Goal: Information Seeking & Learning: Learn about a topic

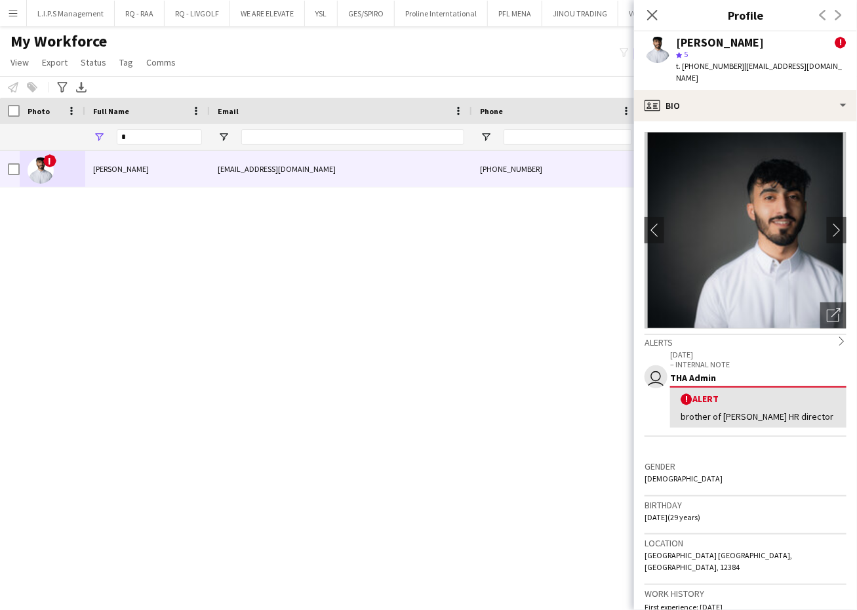
scroll to position [482, 0]
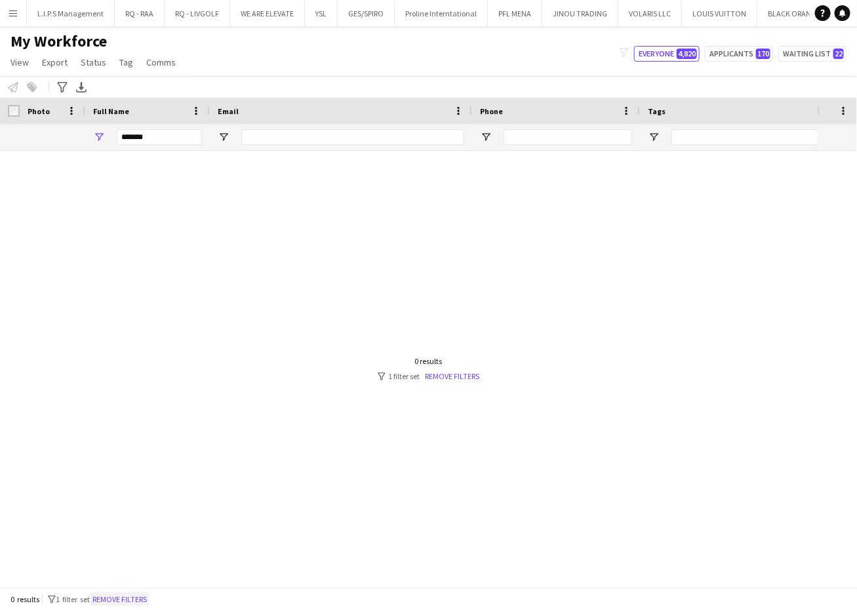
type input "*******"
click at [140, 601] on button "Remove filters" at bounding box center [120, 599] width 60 height 14
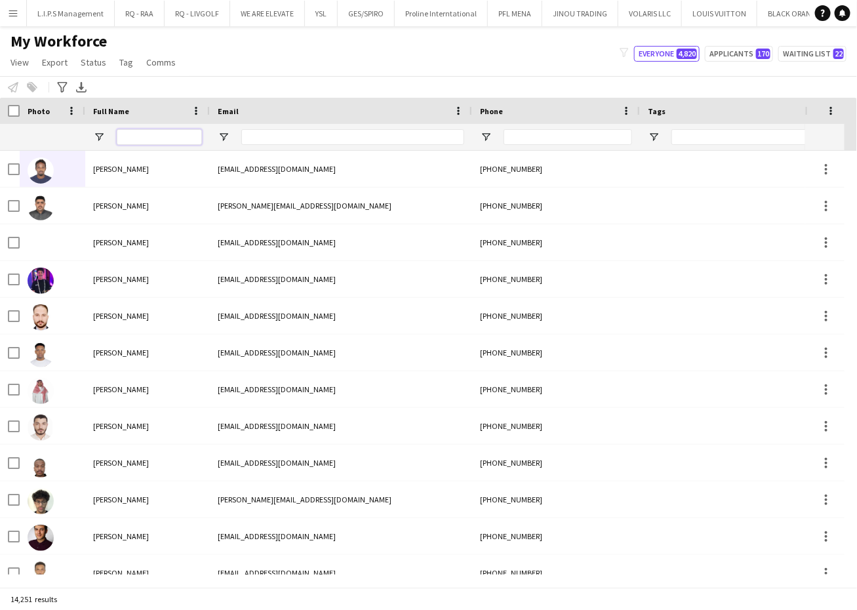
click at [186, 137] on input "Full Name Filter Input" at bounding box center [159, 137] width 85 height 16
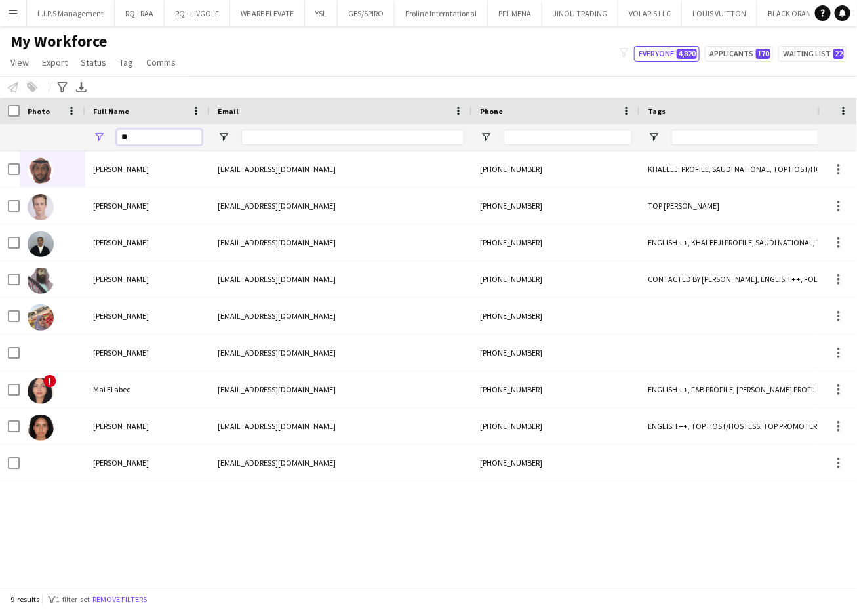
type input "*"
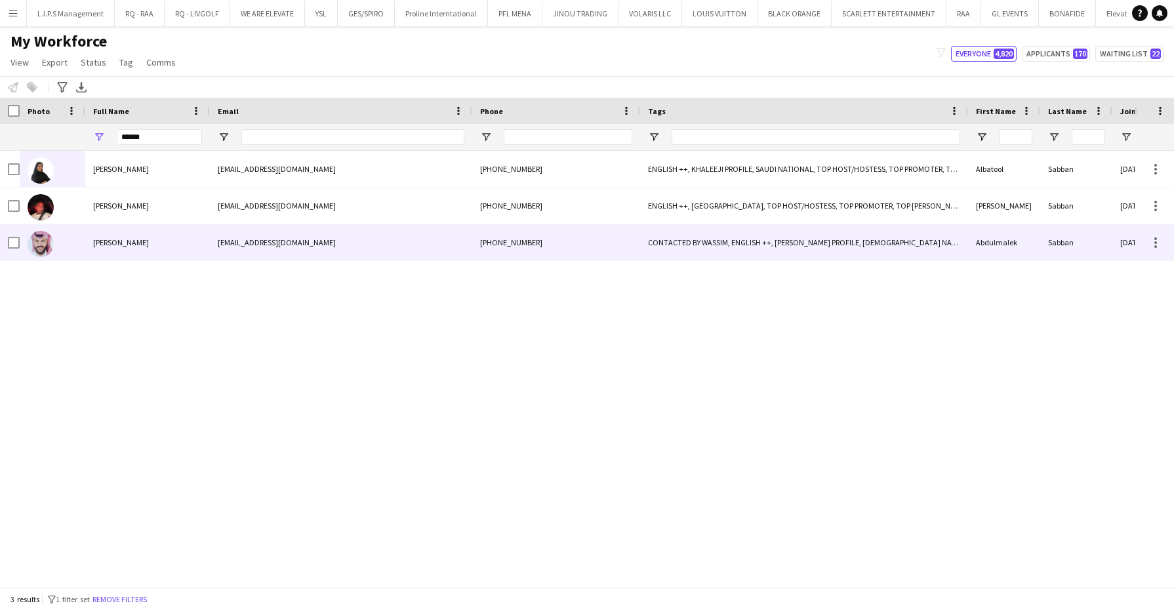
click at [245, 248] on div "[EMAIL_ADDRESS][DOMAIN_NAME]" at bounding box center [341, 242] width 262 height 36
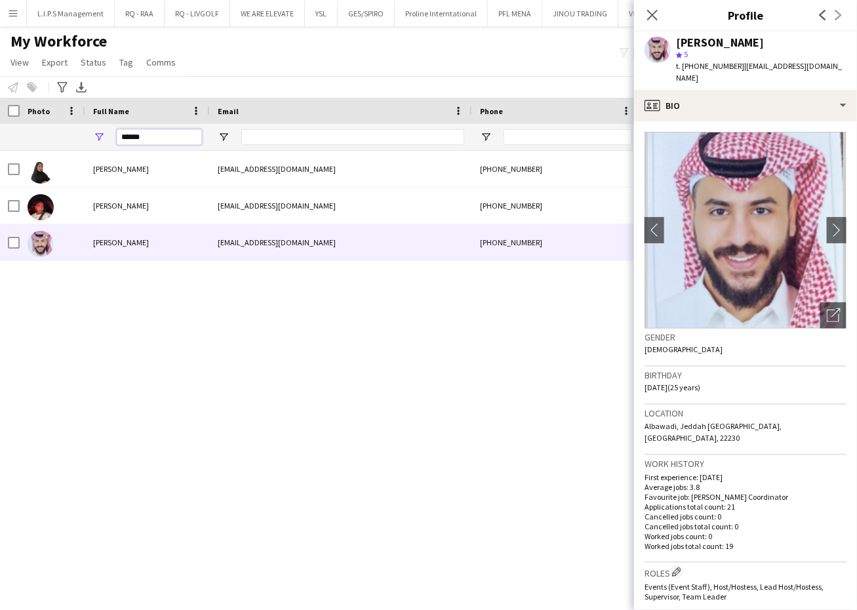
drag, startPoint x: 168, startPoint y: 130, endPoint x: 48, endPoint y: 128, distance: 120.0
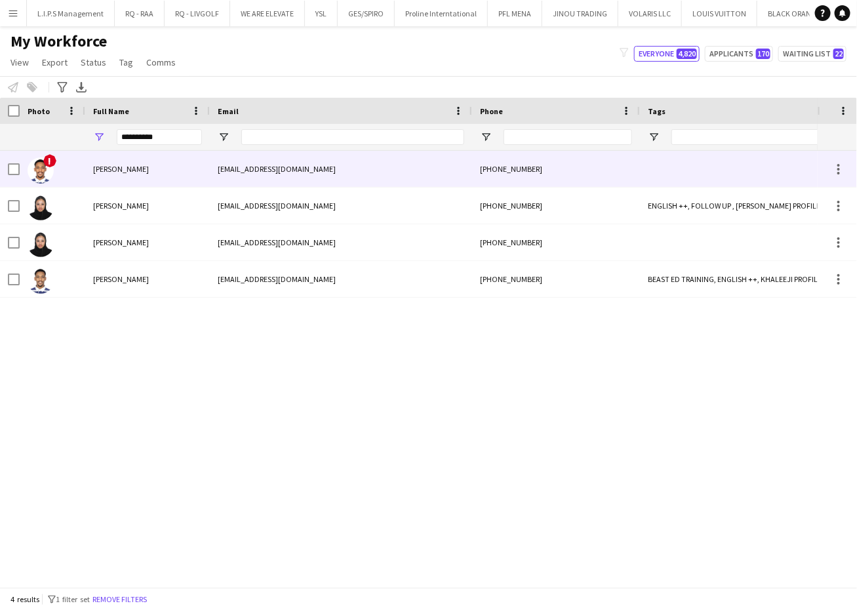
click at [126, 180] on div "[PERSON_NAME]" at bounding box center [147, 169] width 125 height 36
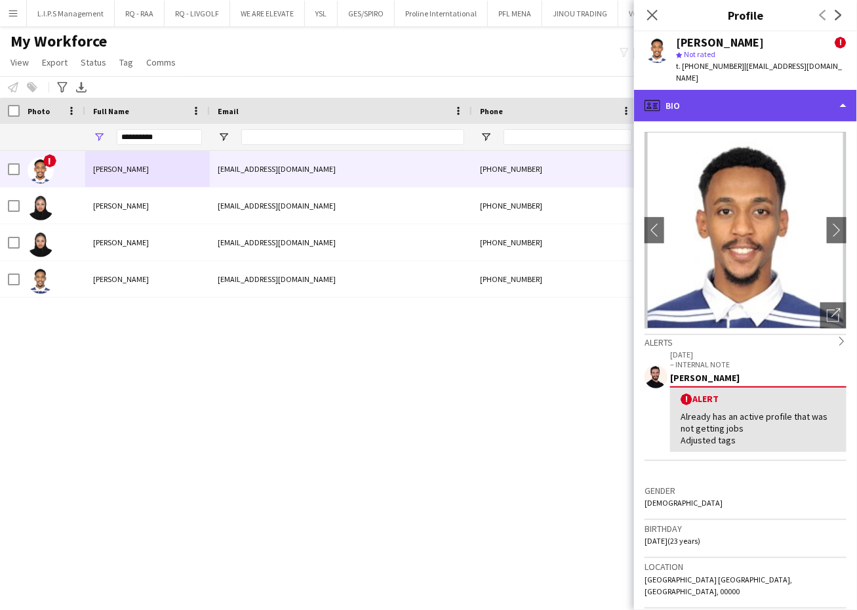
click at [800, 90] on div "profile Bio" at bounding box center [745, 105] width 223 height 31
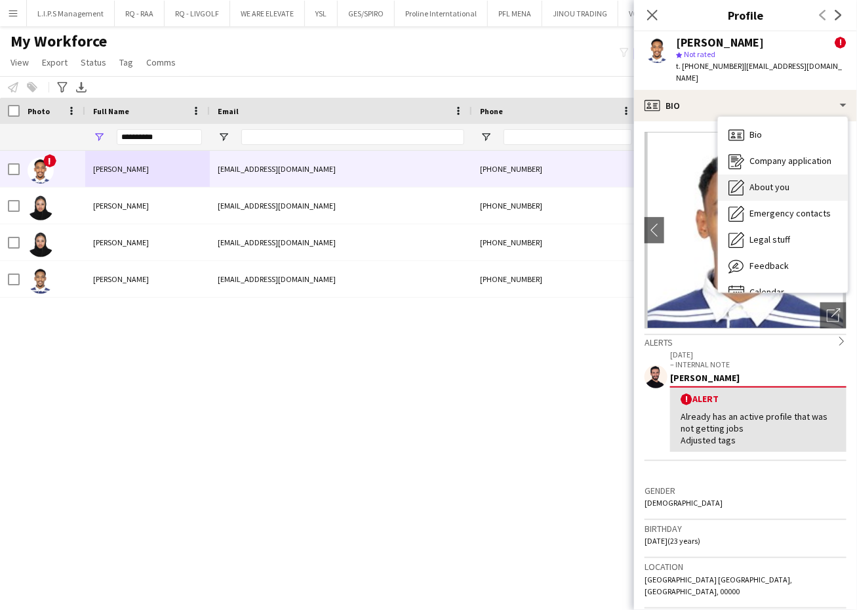
click at [771, 181] on span "About you" at bounding box center [770, 187] width 40 height 12
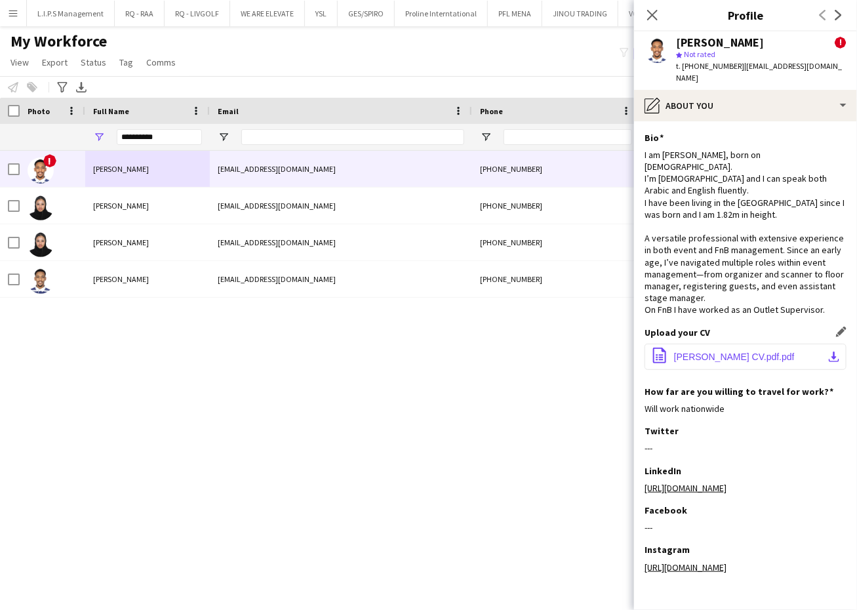
click at [729, 351] on span "[PERSON_NAME] CV.pdf.pdf" at bounding box center [734, 356] width 121 height 10
click at [179, 134] on input "**********" at bounding box center [159, 137] width 85 height 16
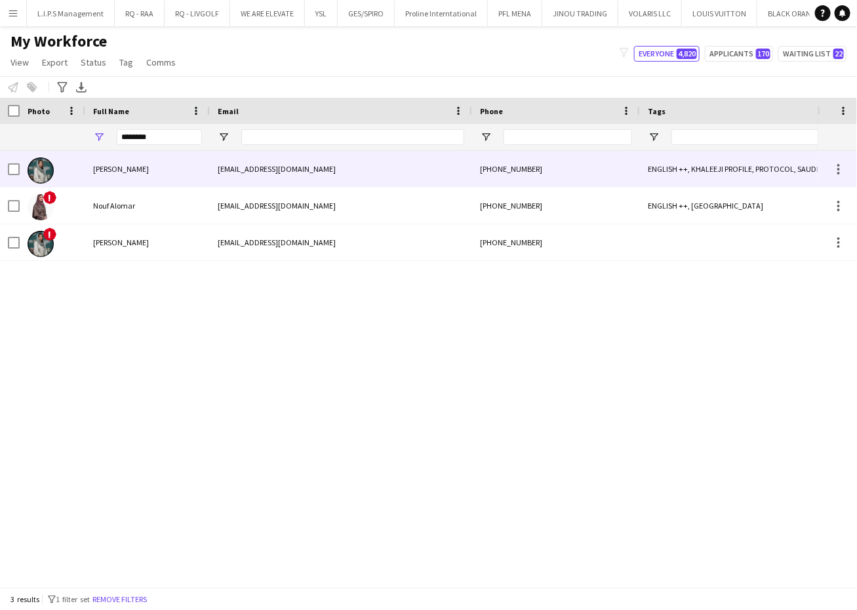
click at [192, 162] on div "[PERSON_NAME]" at bounding box center [147, 169] width 125 height 36
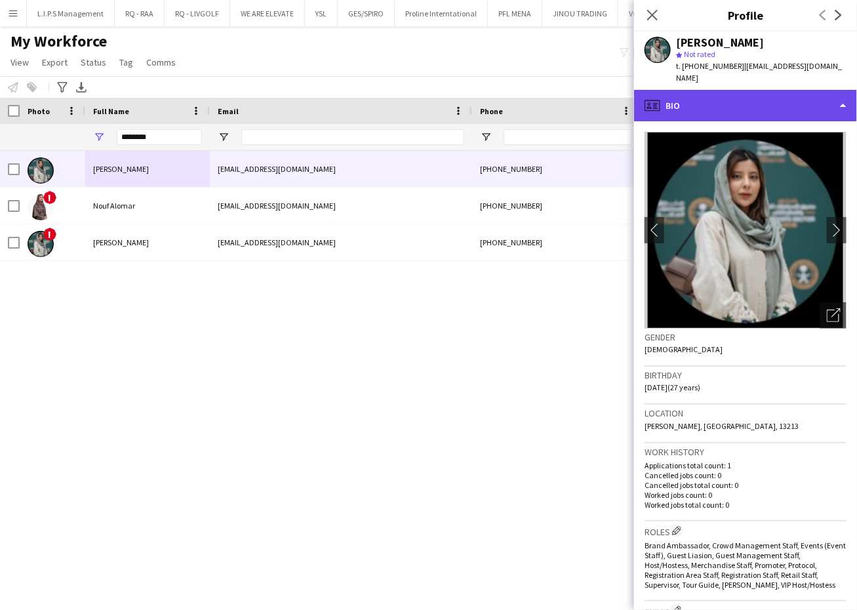
click at [722, 90] on div "profile Bio" at bounding box center [745, 105] width 223 height 31
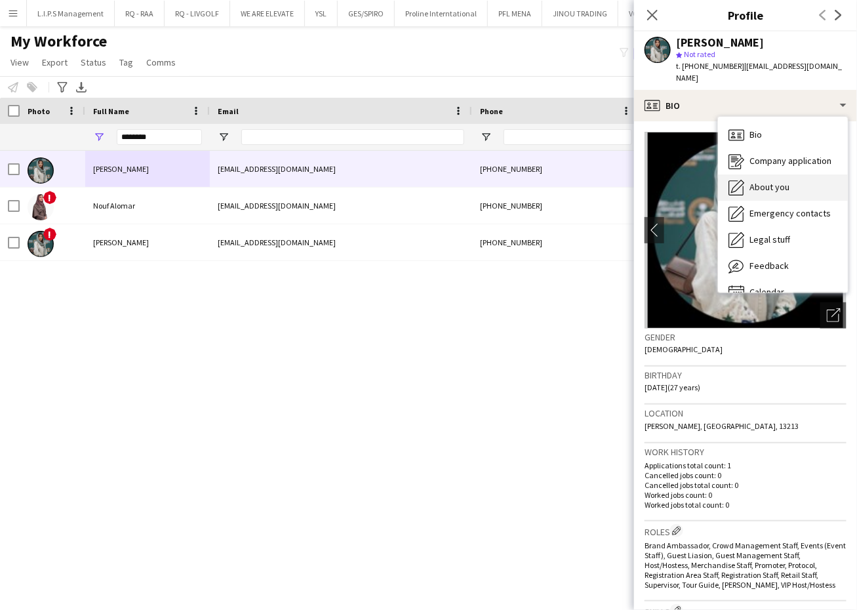
click at [774, 174] on div "About you About you" at bounding box center [783, 187] width 130 height 26
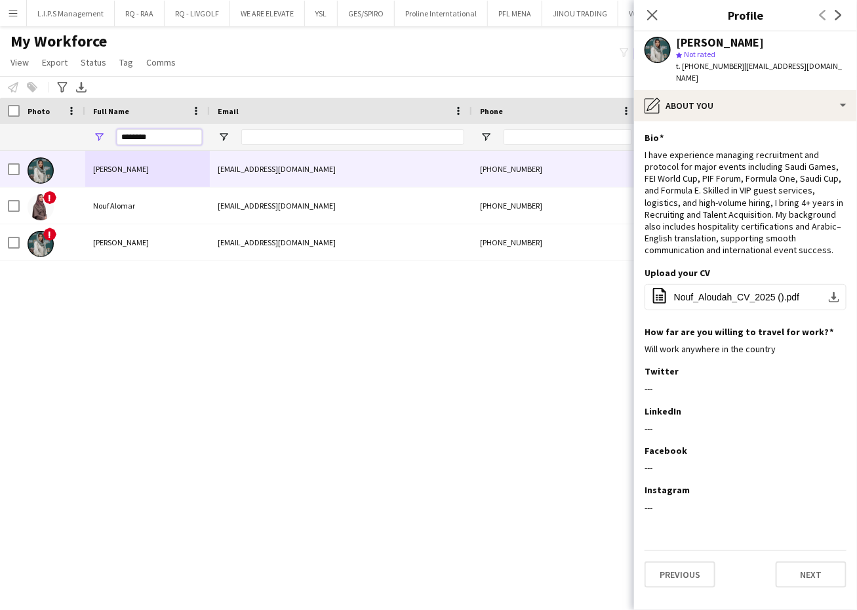
drag, startPoint x: 171, startPoint y: 133, endPoint x: 62, endPoint y: 125, distance: 109.2
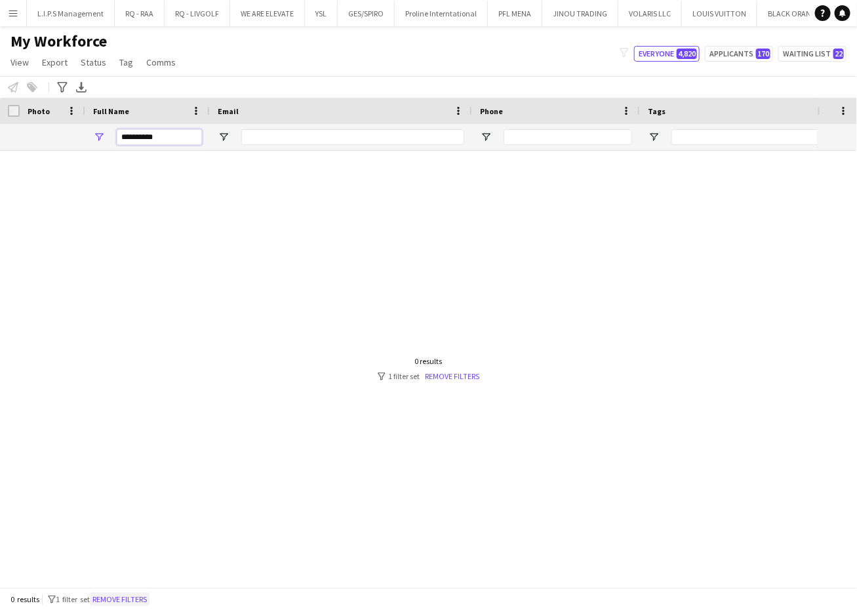
type input "*********"
click at [148, 604] on button "Remove filters" at bounding box center [120, 599] width 60 height 14
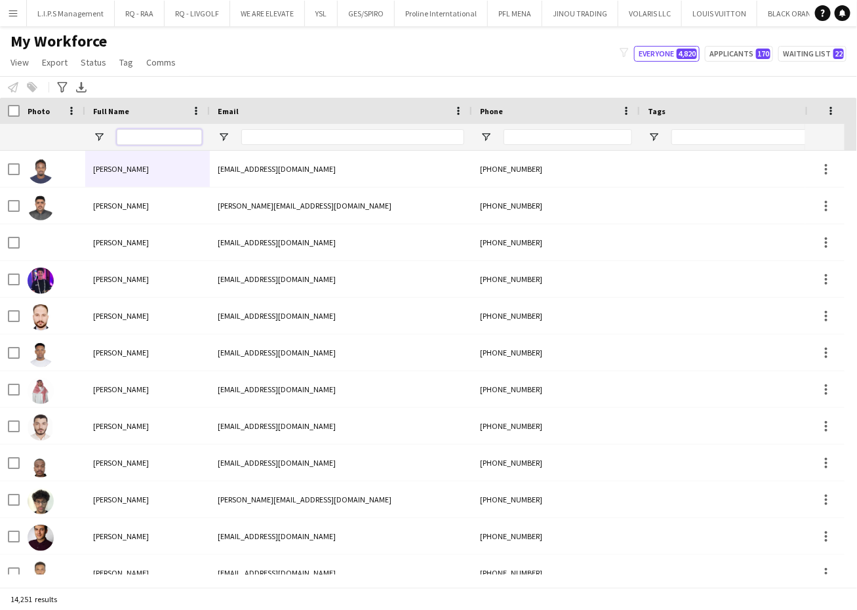
click at [153, 134] on input "Full Name Filter Input" at bounding box center [159, 137] width 85 height 16
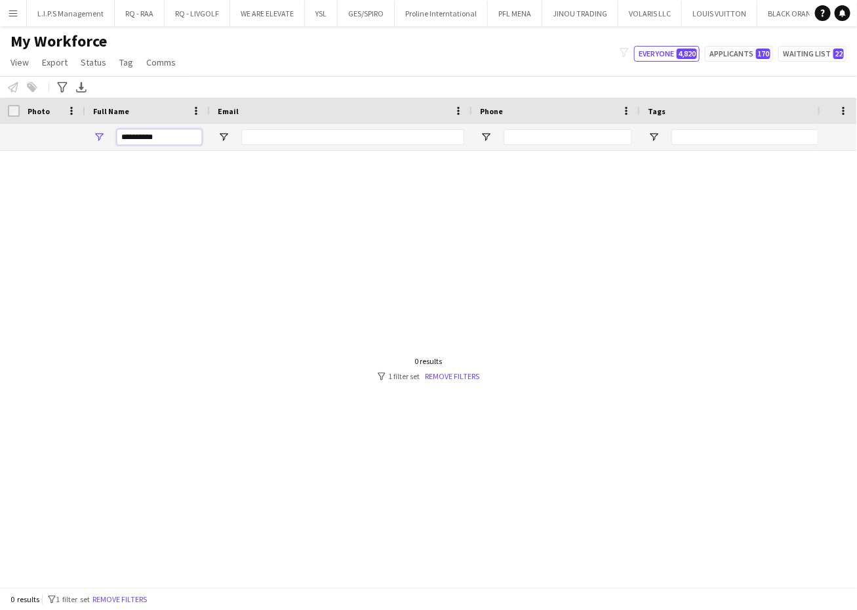
type input "**********"
click at [381, 142] on input "Email Filter Input" at bounding box center [352, 137] width 223 height 16
type input "********"
click at [180, 135] on input "**********" at bounding box center [159, 137] width 85 height 16
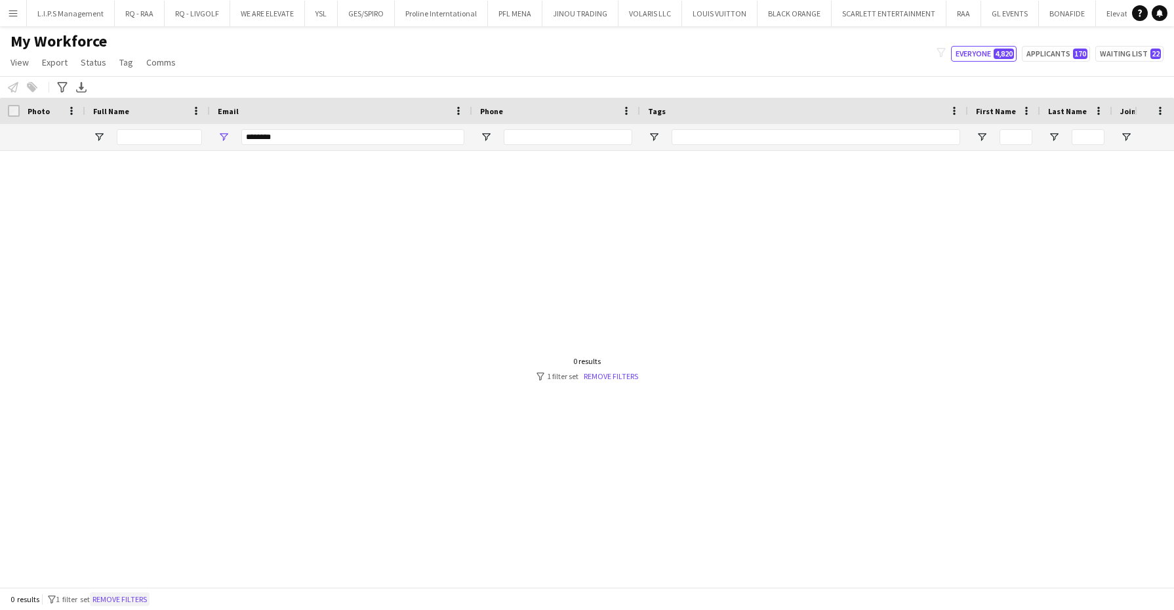
click at [146, 599] on button "Remove filters" at bounding box center [120, 599] width 60 height 14
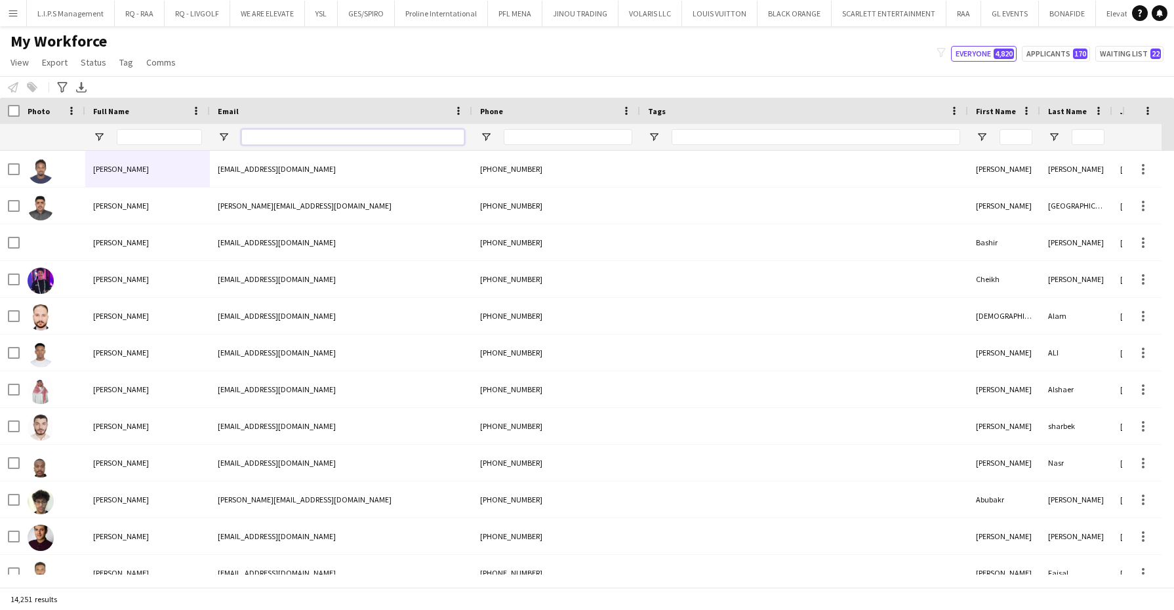
click at [289, 132] on input "Email Filter Input" at bounding box center [352, 137] width 223 height 16
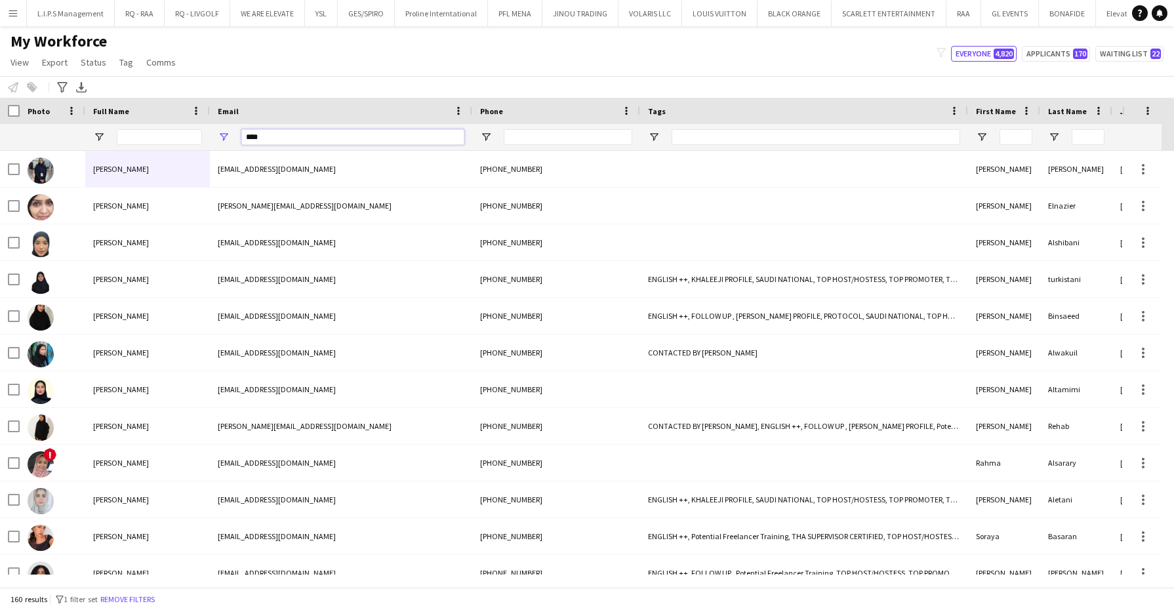
type input "****"
paste input "**********"
click at [515, 132] on input "**********" at bounding box center [568, 137] width 129 height 16
type input "**********"
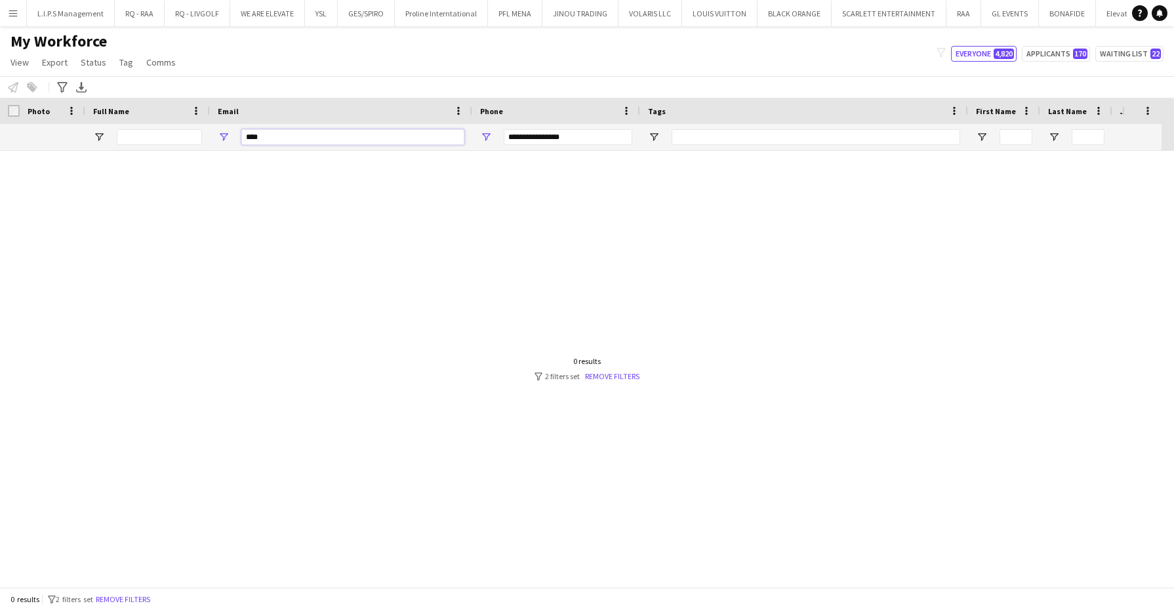
click at [435, 142] on input "****" at bounding box center [352, 137] width 223 height 16
click at [548, 134] on input "**********" at bounding box center [568, 137] width 129 height 16
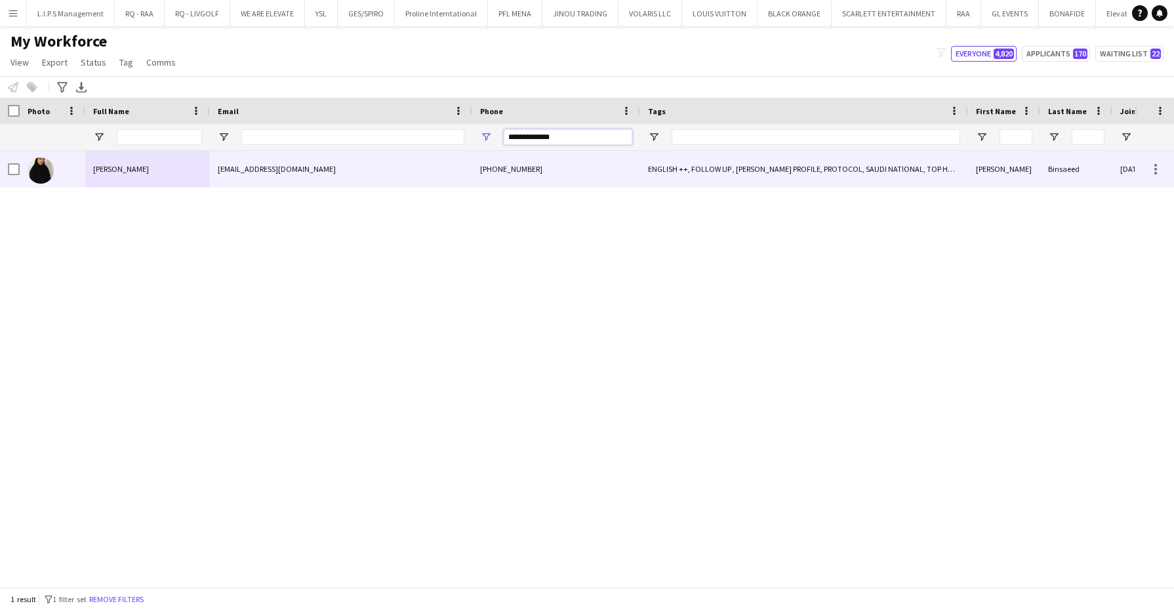
type input "**********"
click at [542, 174] on div "[PHONE_NUMBER]" at bounding box center [556, 169] width 168 height 36
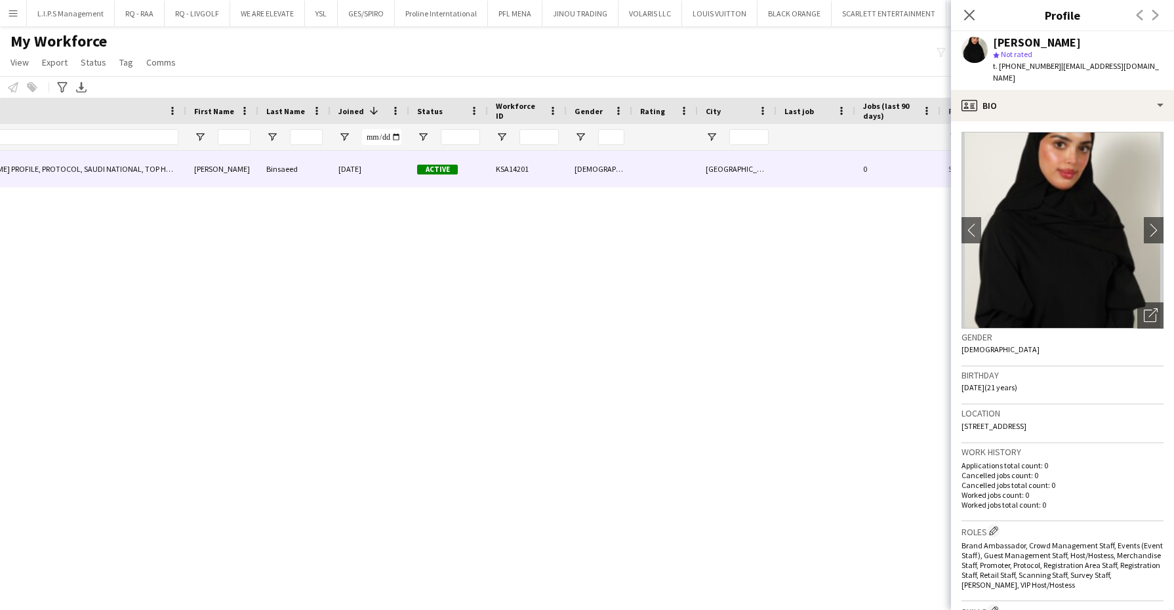
scroll to position [0, 0]
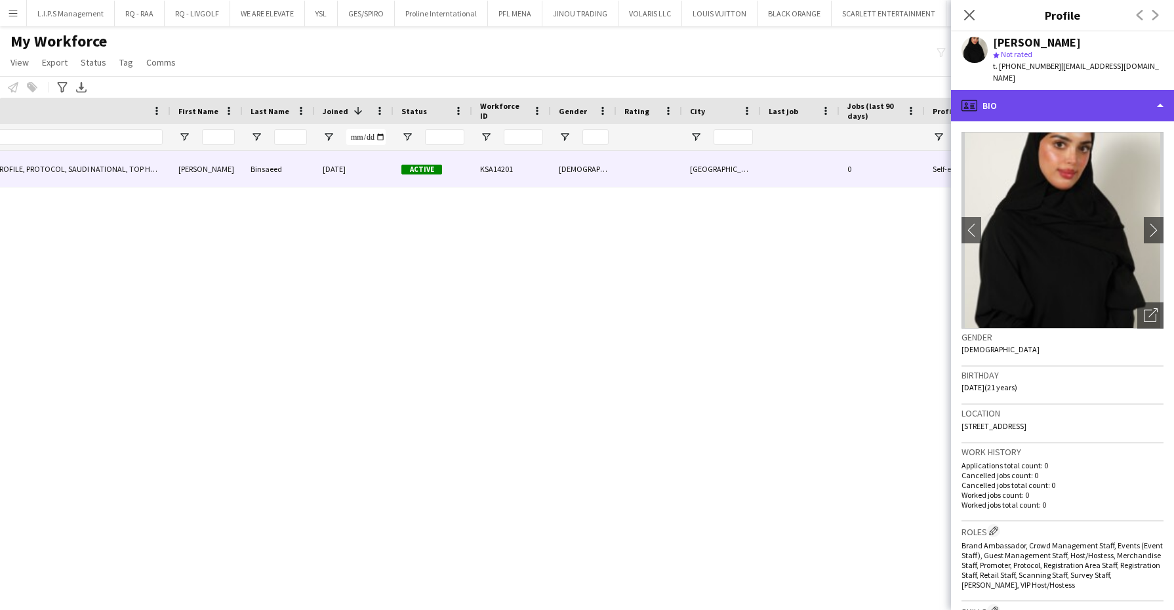
click at [856, 90] on div "profile Bio" at bounding box center [1062, 105] width 223 height 31
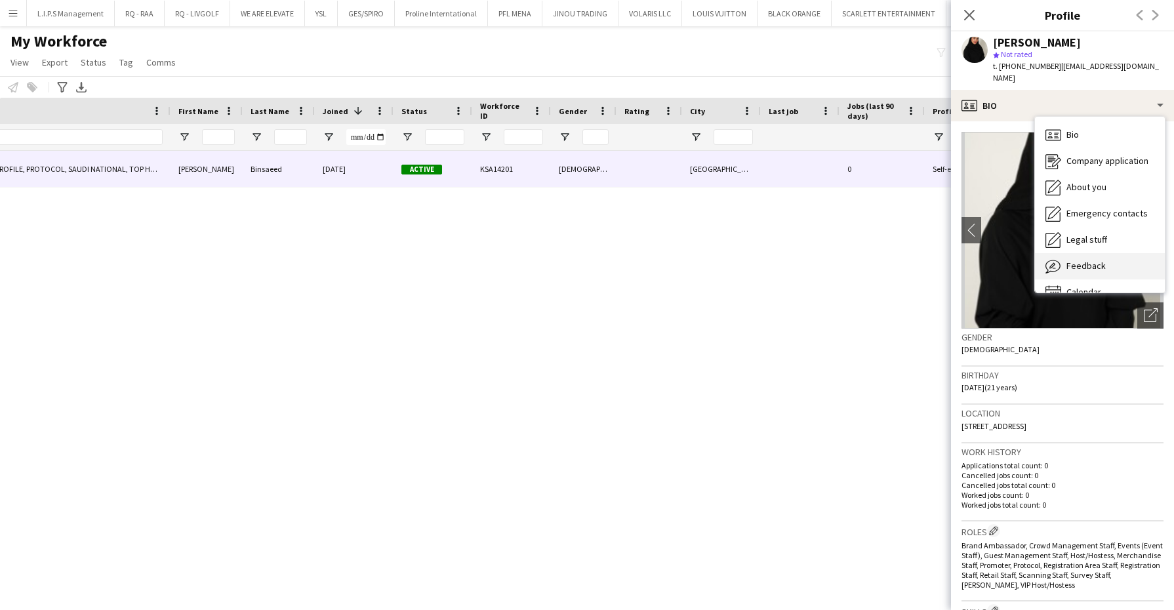
click at [856, 253] on div "Feedback Feedback" at bounding box center [1100, 266] width 130 height 26
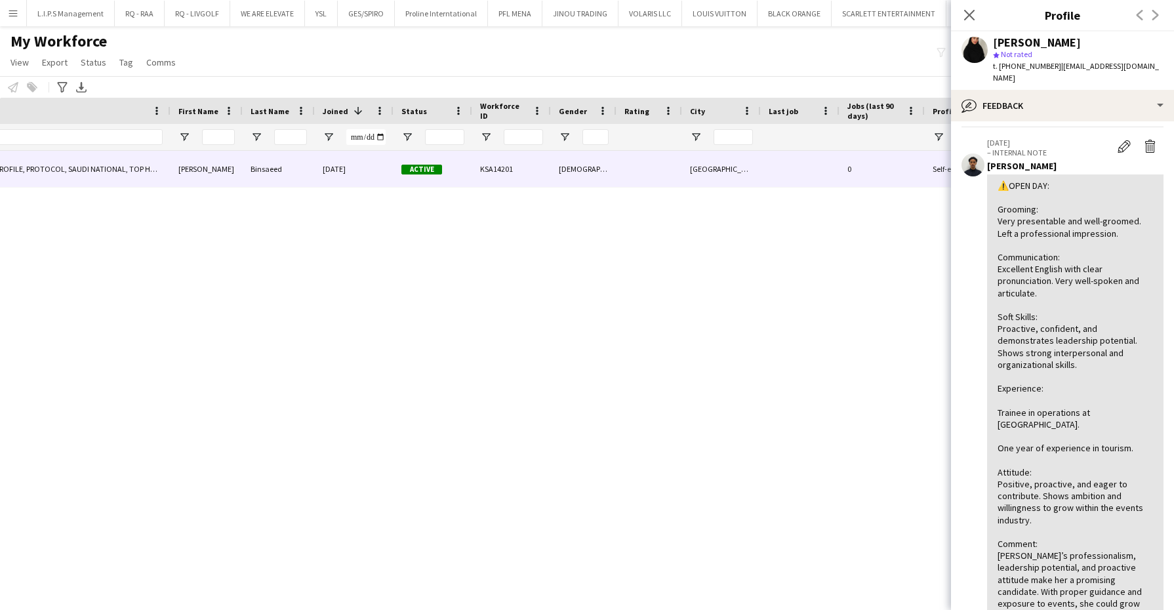
scroll to position [44, 0]
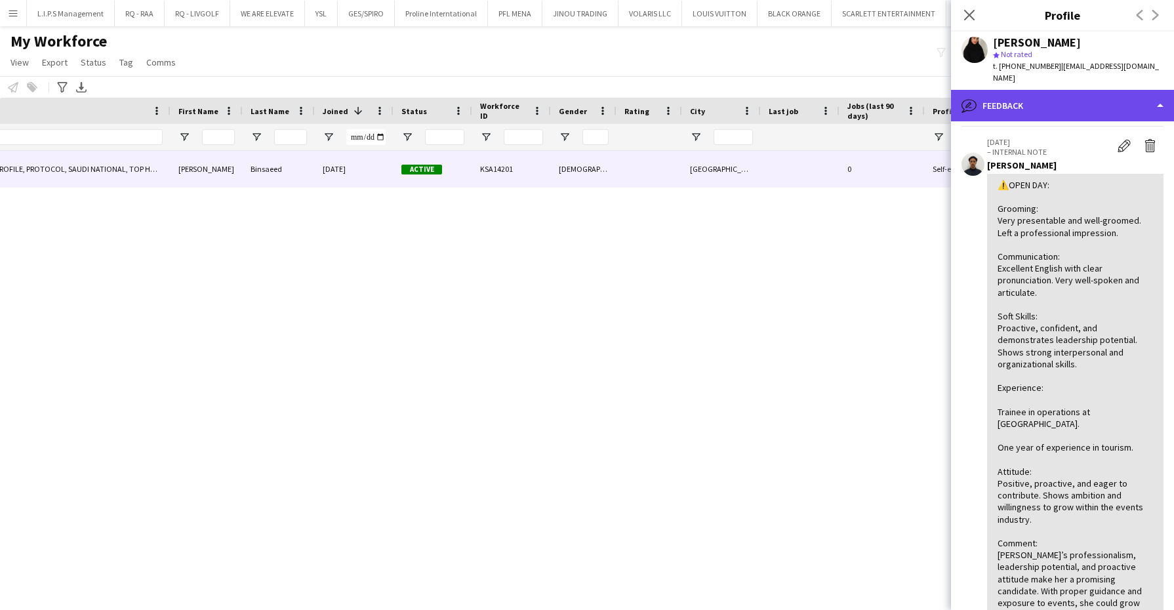
click at [856, 97] on div "bubble-pencil Feedback" at bounding box center [1062, 105] width 223 height 31
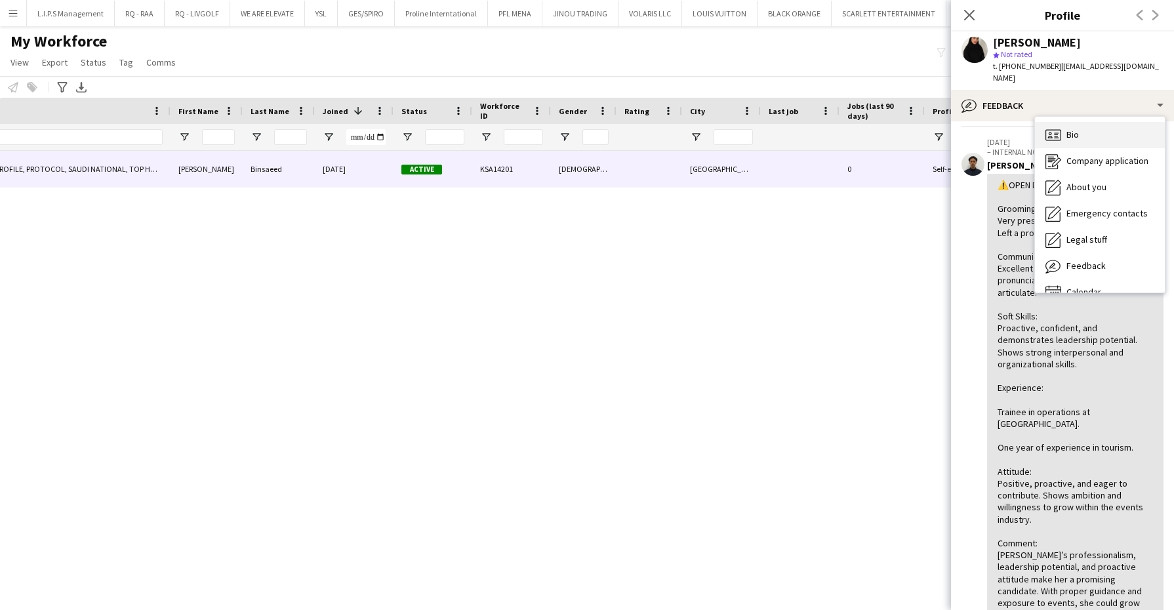
click at [856, 122] on div "Bio Bio" at bounding box center [1100, 135] width 130 height 26
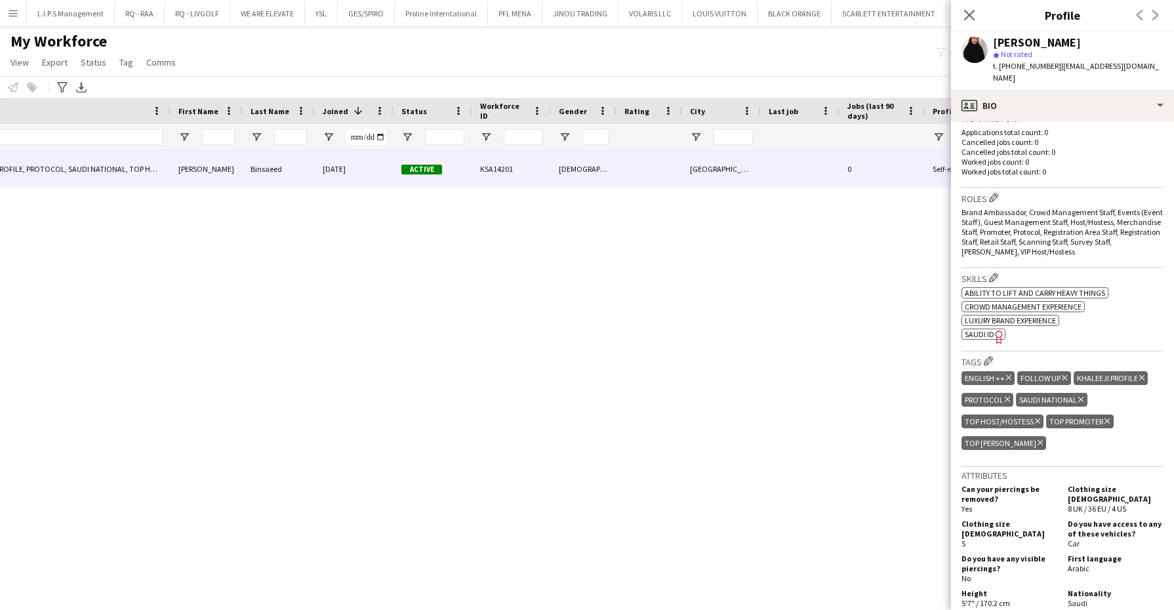
scroll to position [345, 0]
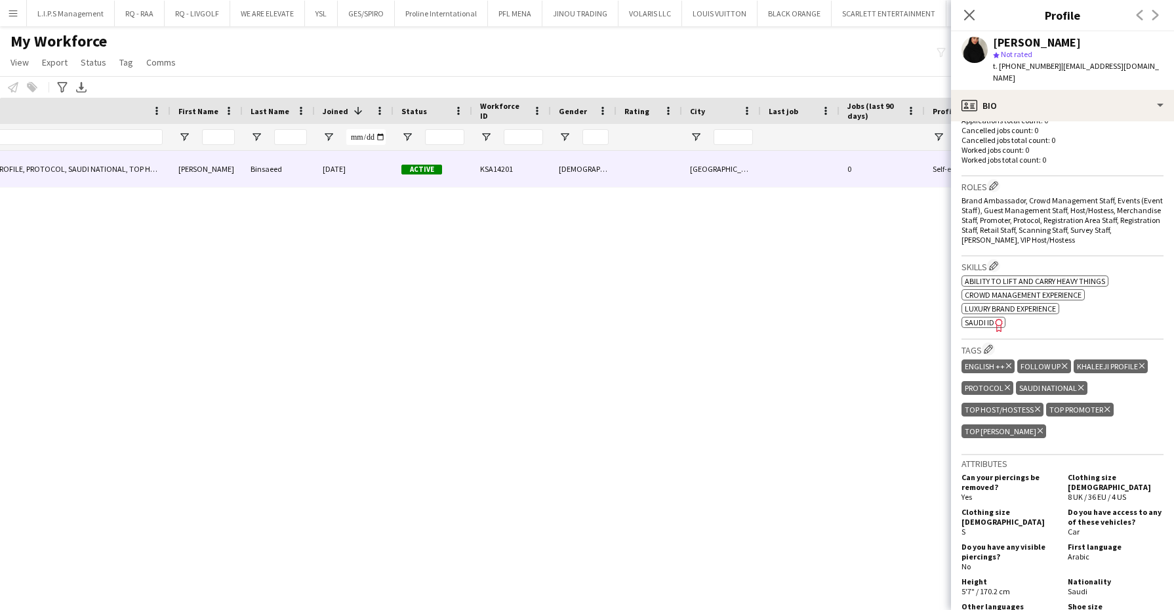
click at [856, 342] on h3 "Tags Edit crew company tags" at bounding box center [1062, 349] width 202 height 14
click at [856, 342] on button "Edit crew company tags" at bounding box center [988, 348] width 13 height 13
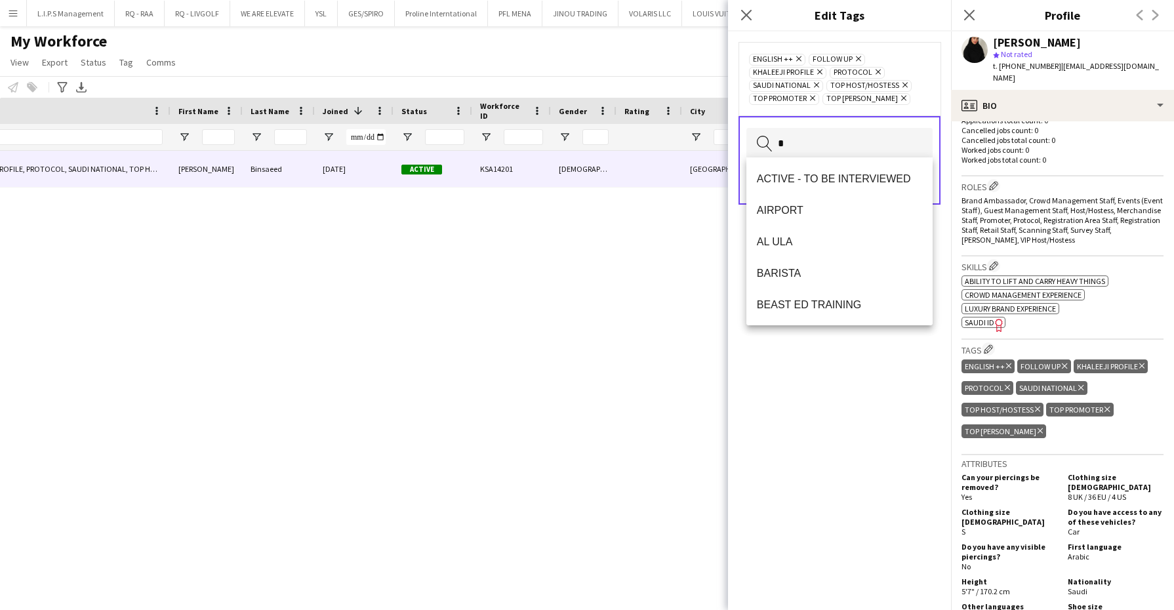
click at [837, 136] on input "*" at bounding box center [839, 144] width 186 height 33
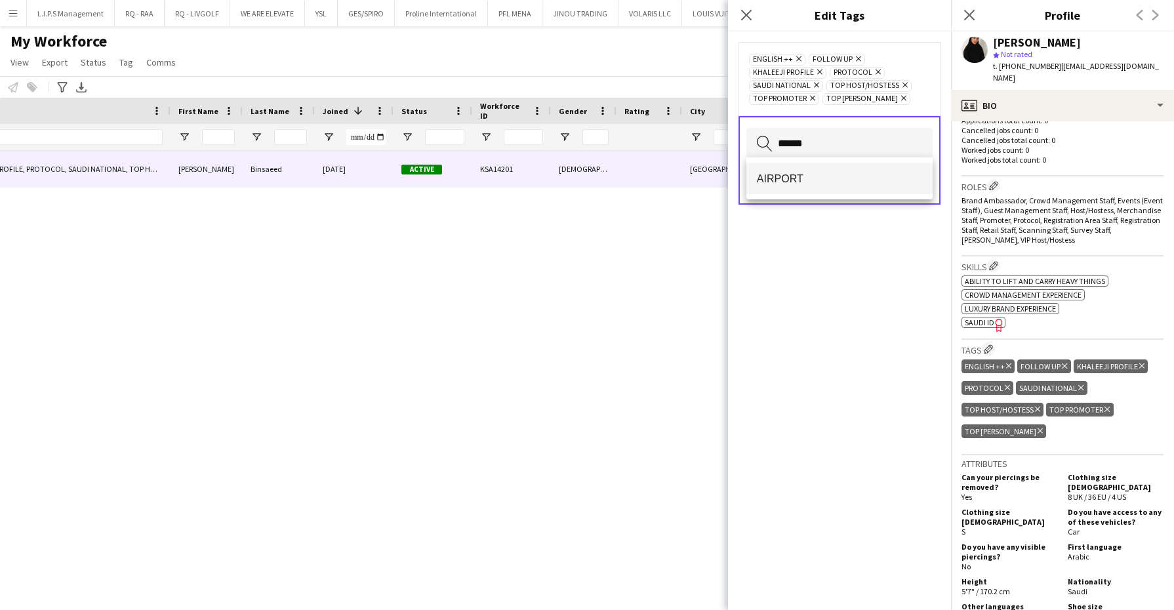
type input "******"
click at [851, 164] on mat-option "AIRPORT" at bounding box center [839, 178] width 186 height 31
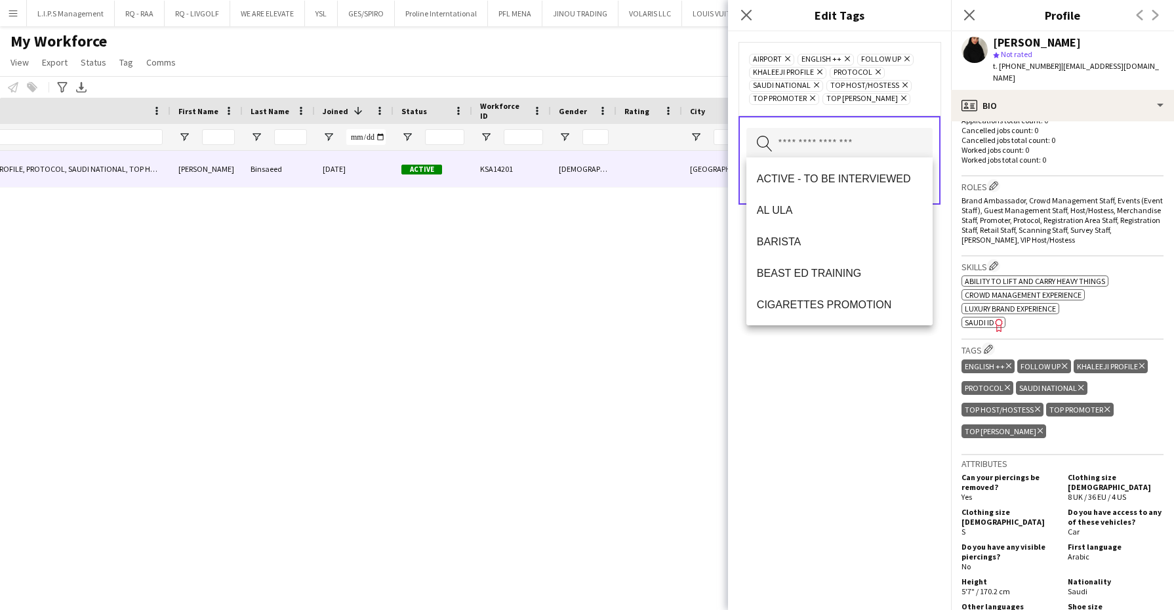
click at [830, 369] on div "AIRPORT Remove ENGLISH ++ Remove FOLLOW UP Remove KHALEEJI PROFILE Remove PROTO…" at bounding box center [839, 320] width 223 height 578
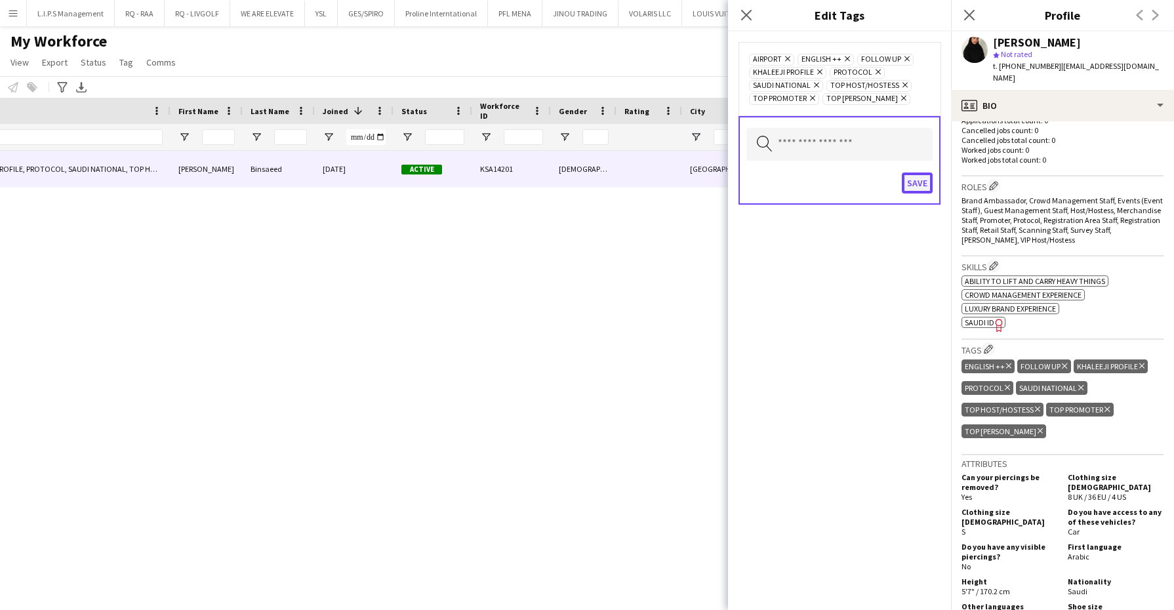
click at [856, 176] on button "Save" at bounding box center [917, 182] width 31 height 21
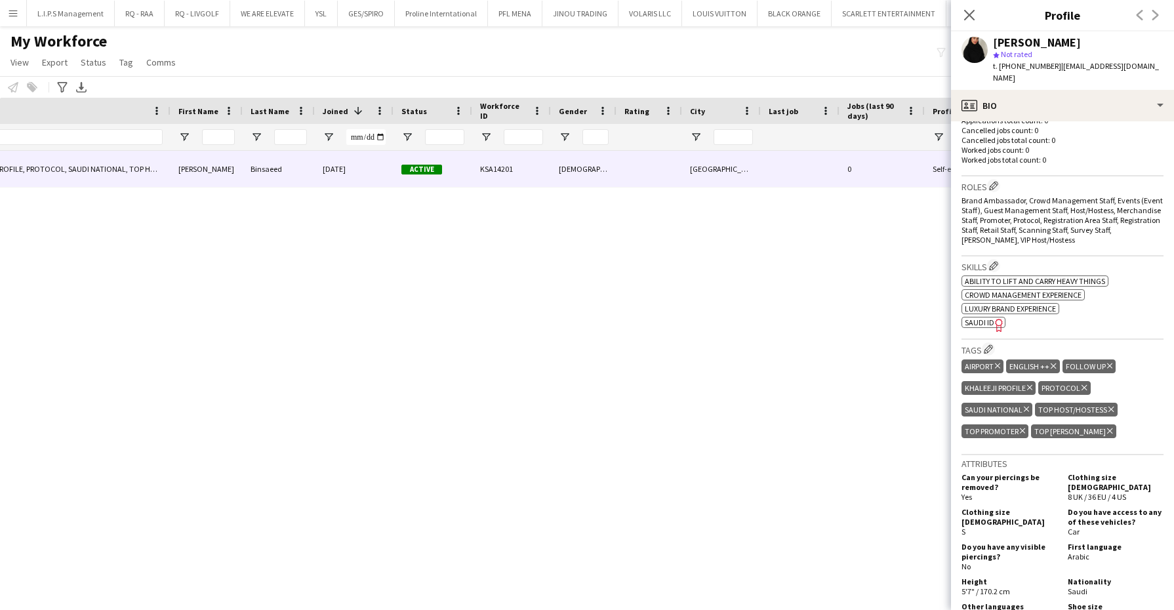
scroll to position [0, 0]
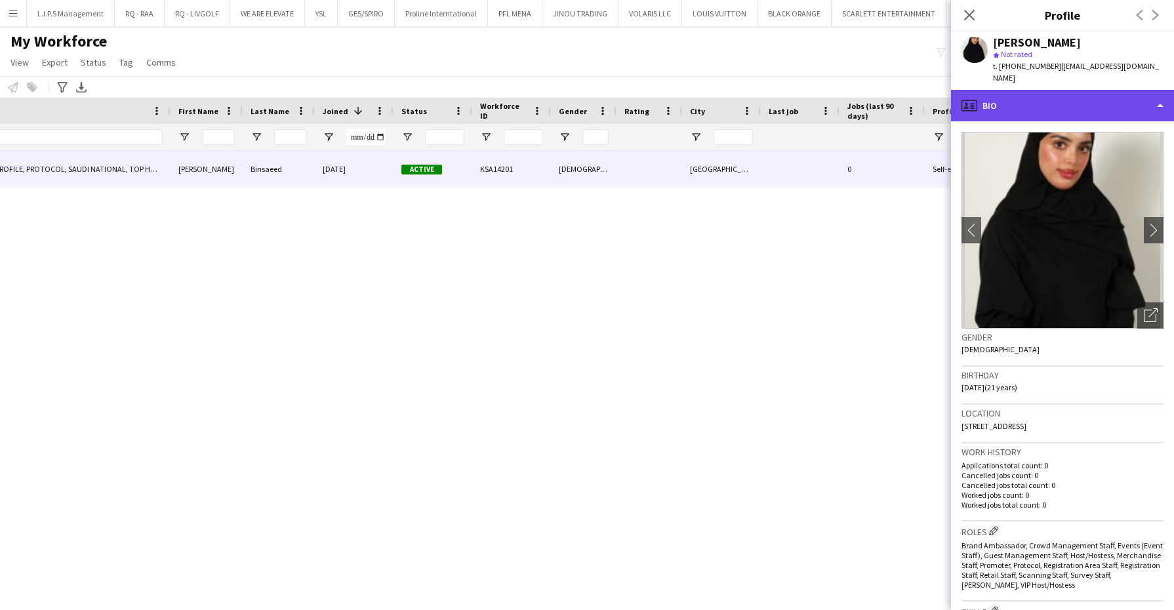
click at [856, 96] on div "profile Bio" at bounding box center [1062, 105] width 223 height 31
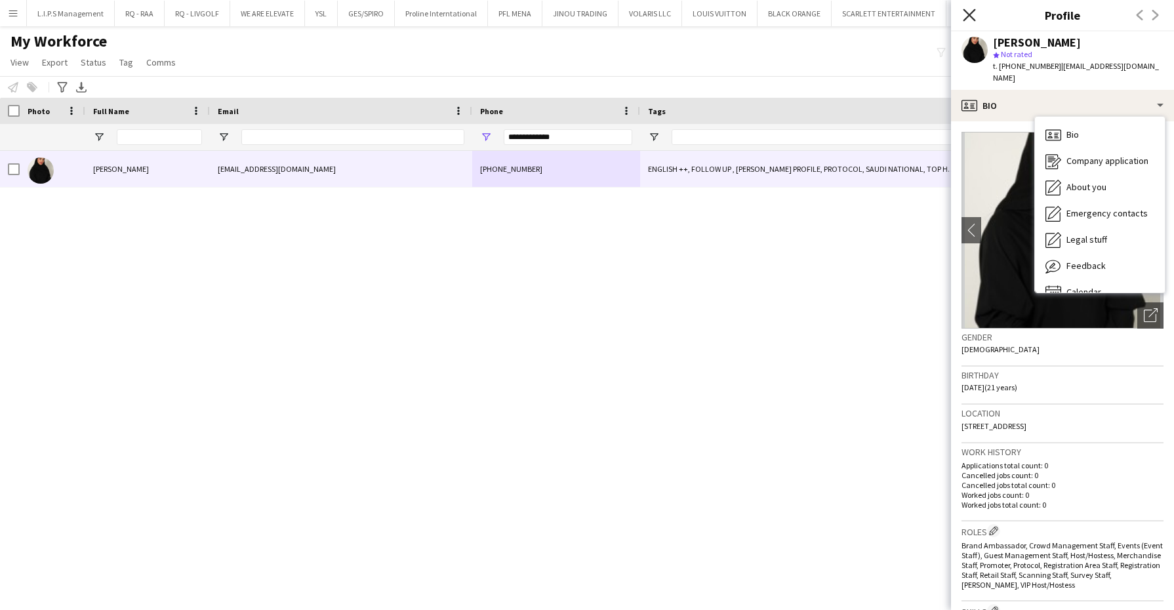
click at [856, 13] on icon "Close pop-in" at bounding box center [969, 15] width 12 height 12
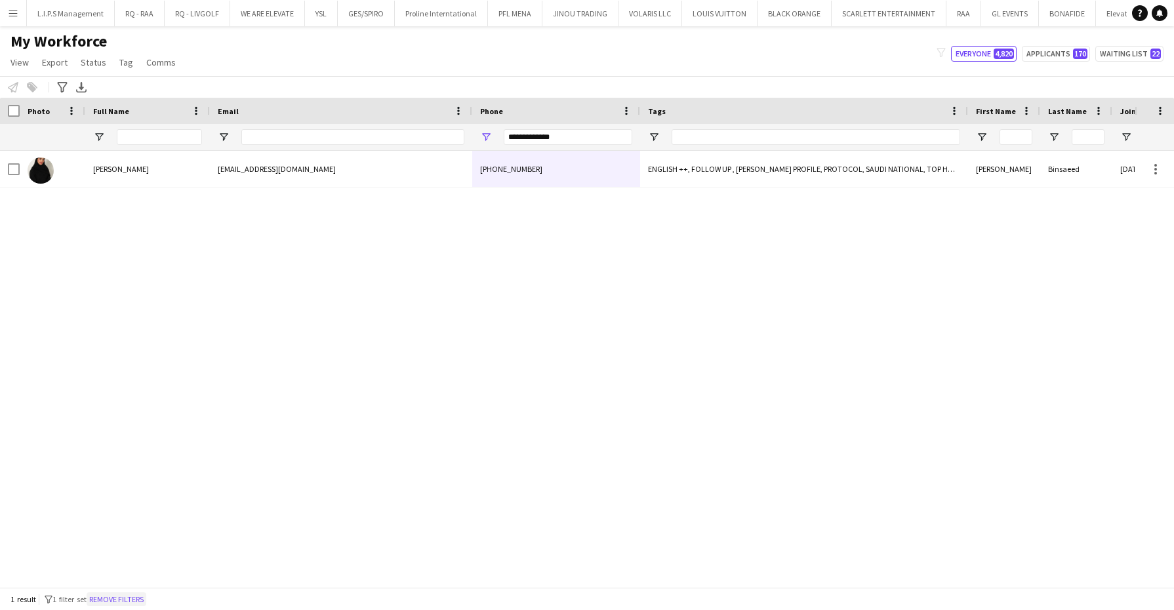
click at [134, 601] on button "Remove filters" at bounding box center [117, 599] width 60 height 14
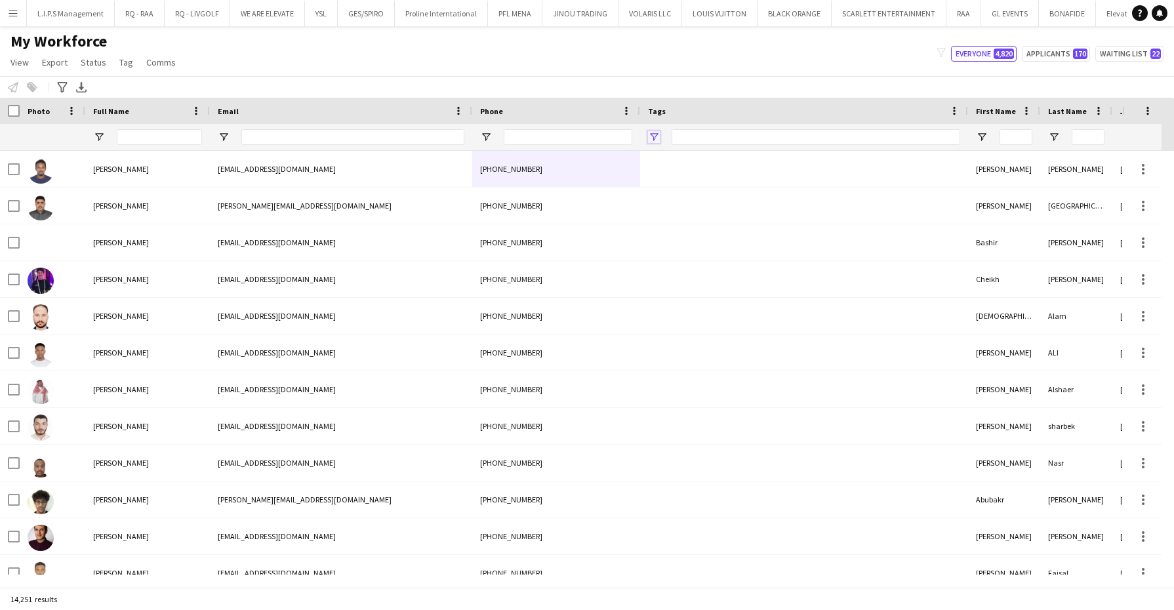
click at [653, 142] on span "Open Filter Menu" at bounding box center [654, 137] width 12 height 12
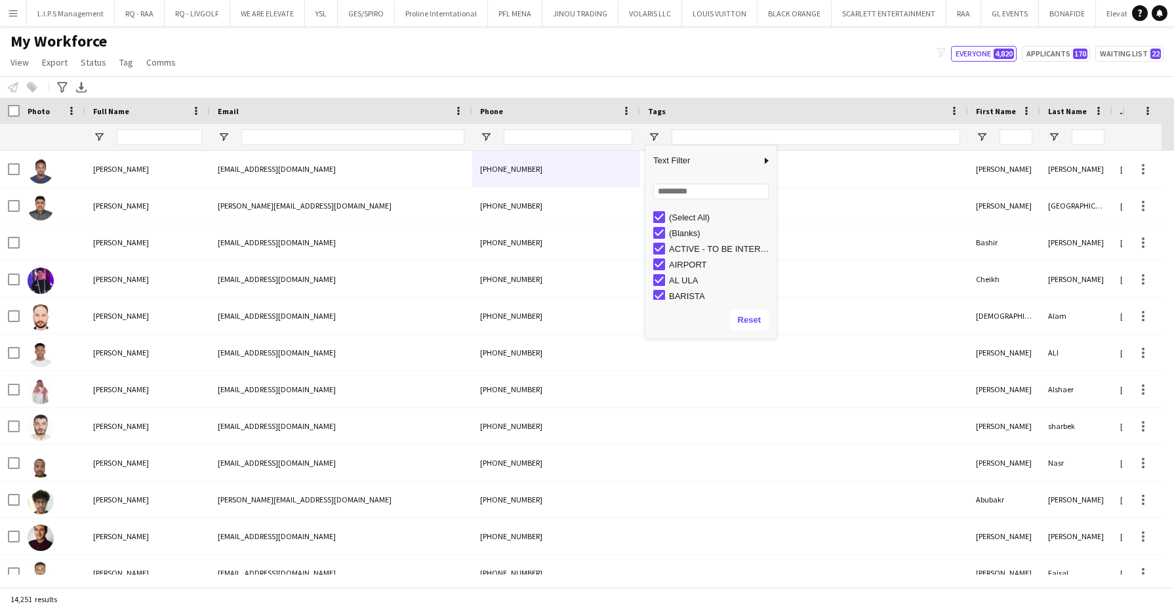
click at [700, 217] on div "(Select All)" at bounding box center [721, 217] width 104 height 10
type input "***"
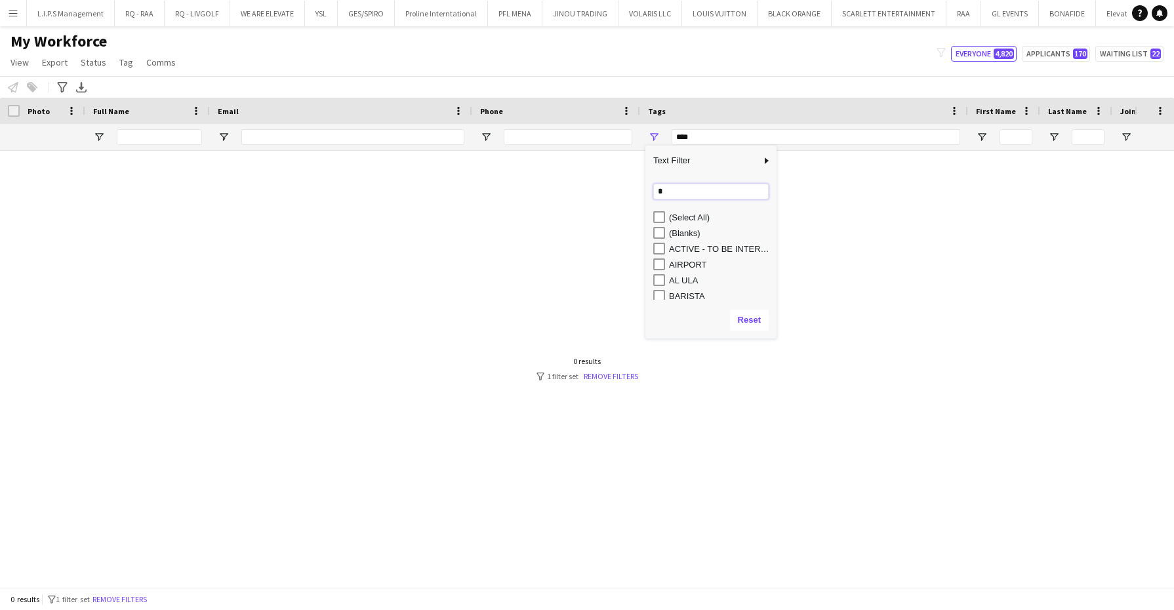
click at [722, 198] on input "*" at bounding box center [710, 192] width 115 height 16
type input "******"
click at [726, 229] on div "EXPERTS PROFILE" at bounding box center [721, 233] width 104 height 10
type input "**********"
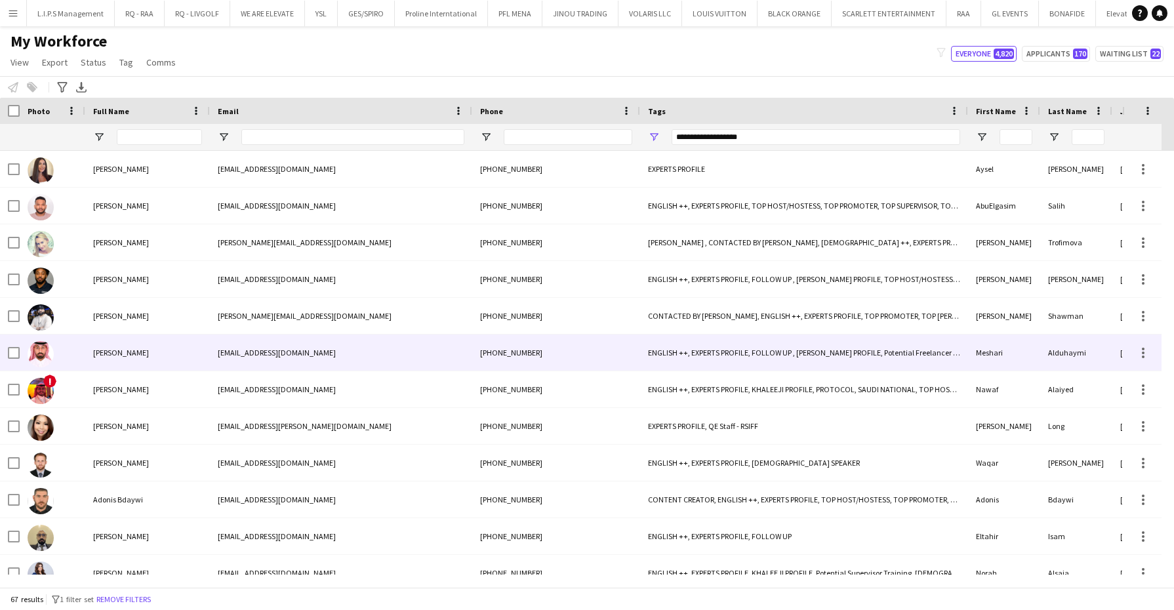
click at [202, 344] on div "[PERSON_NAME]" at bounding box center [147, 352] width 125 height 36
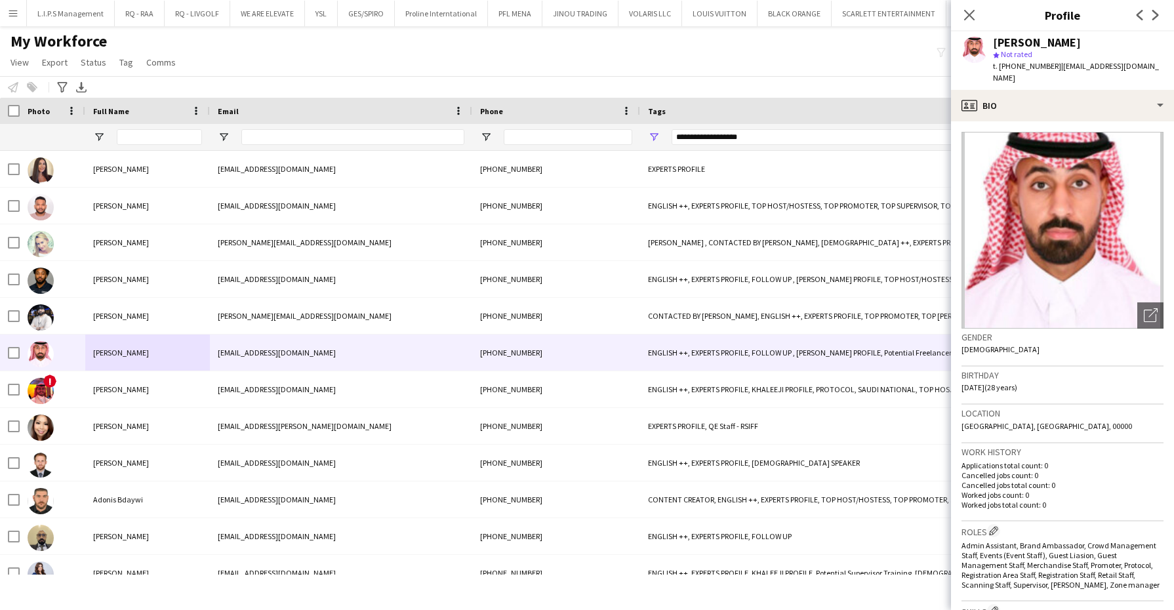
click at [856, 75] on div "[PERSON_NAME] star Not rated t. [PHONE_NUMBER] | [EMAIL_ADDRESS][DOMAIN_NAME]" at bounding box center [1062, 60] width 223 height 58
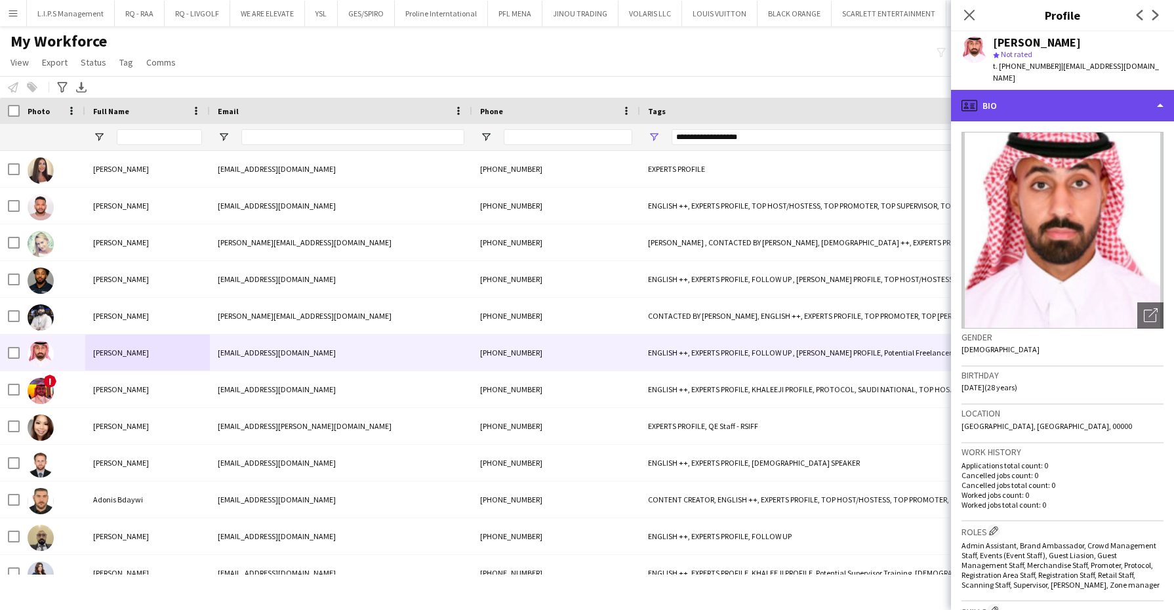
click at [856, 91] on div "profile Bio" at bounding box center [1062, 105] width 223 height 31
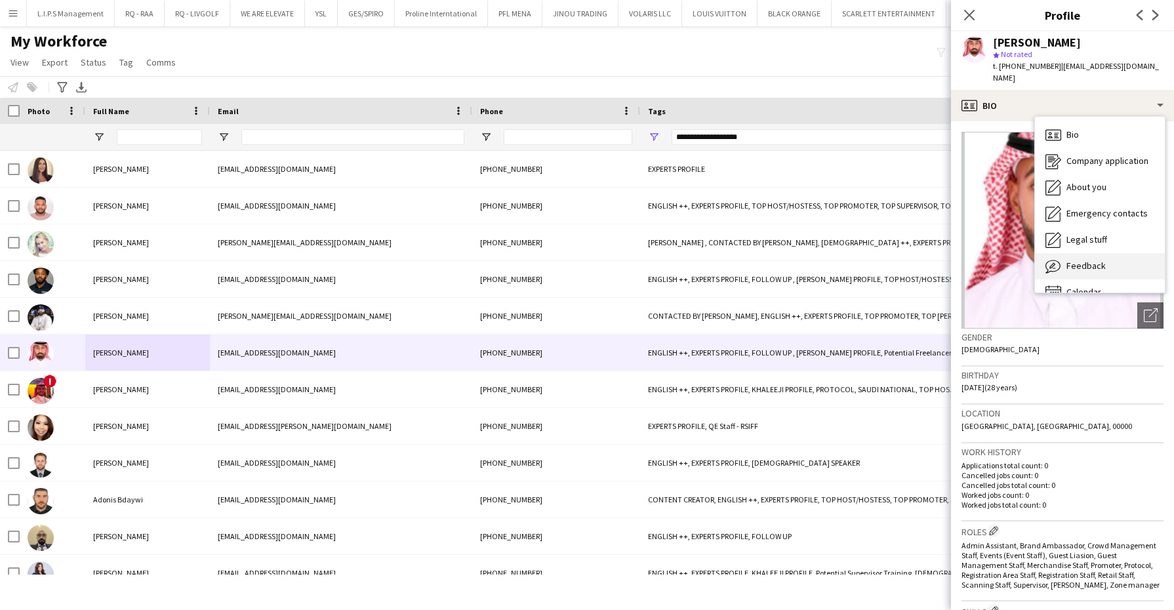
click at [856, 255] on div "Feedback Feedback" at bounding box center [1100, 266] width 130 height 26
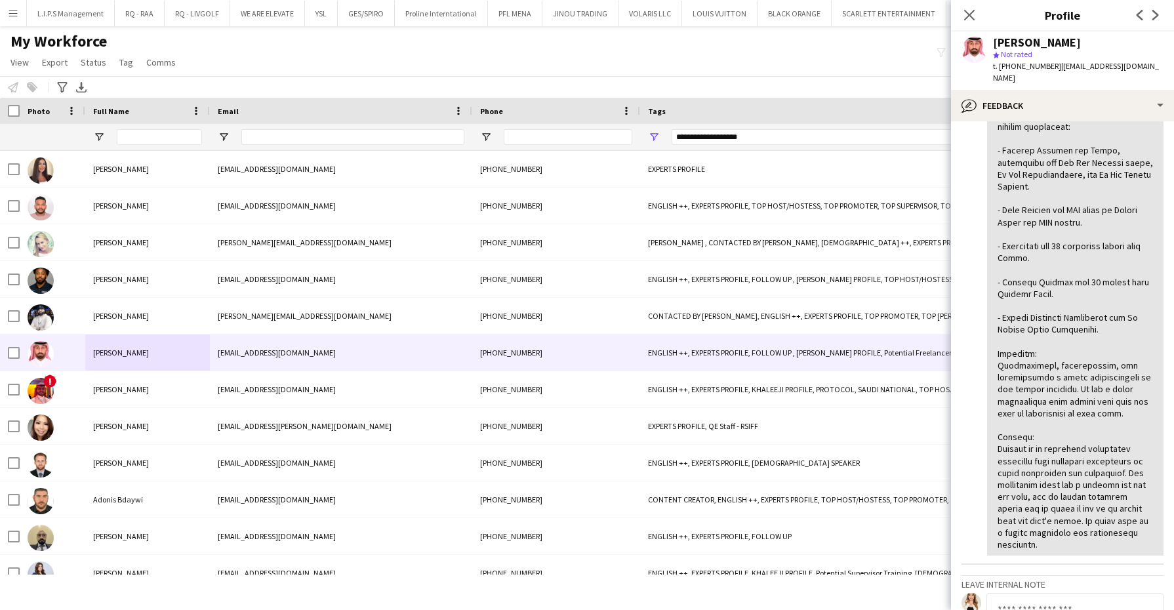
scroll to position [454, 0]
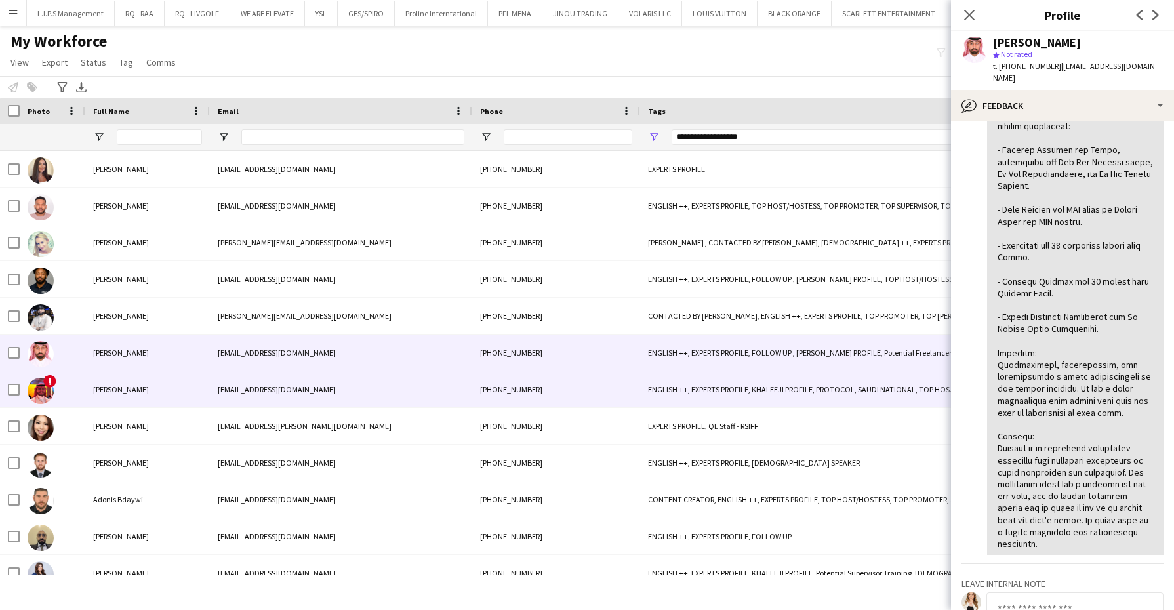
click at [353, 393] on div "[EMAIL_ADDRESS][DOMAIN_NAME]" at bounding box center [341, 389] width 262 height 36
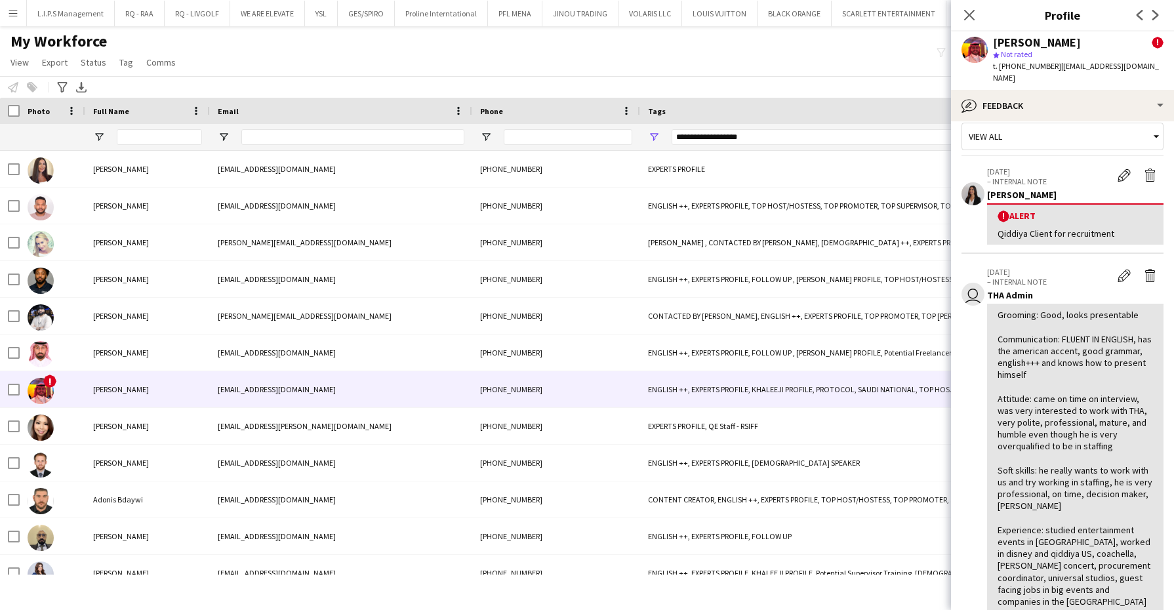
scroll to position [15, 0]
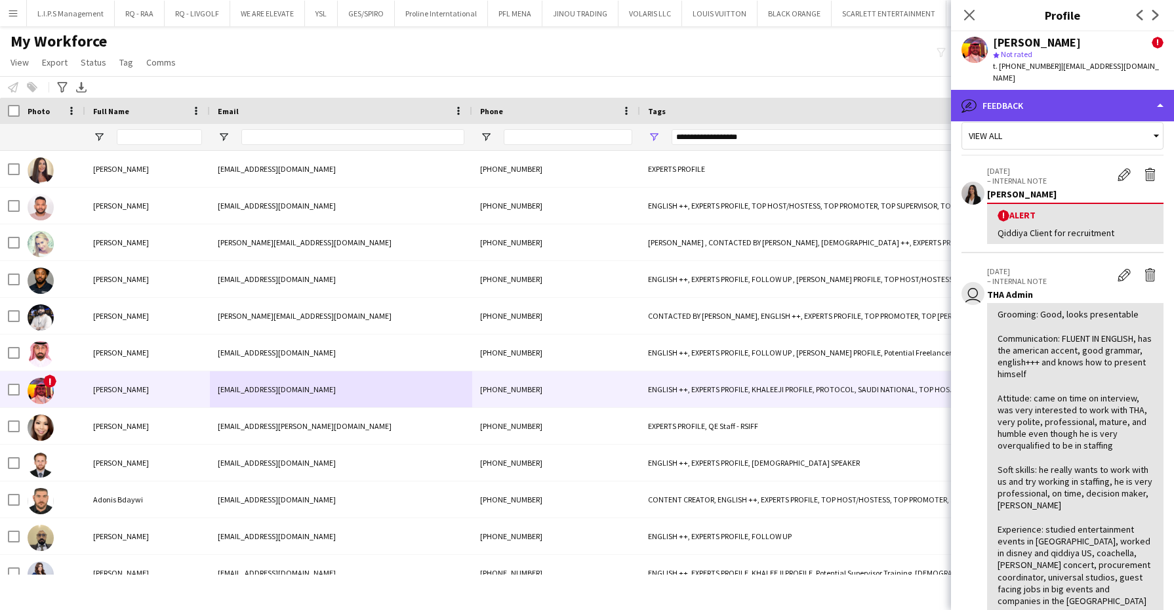
click at [856, 97] on div "bubble-pencil Feedback" at bounding box center [1062, 105] width 223 height 31
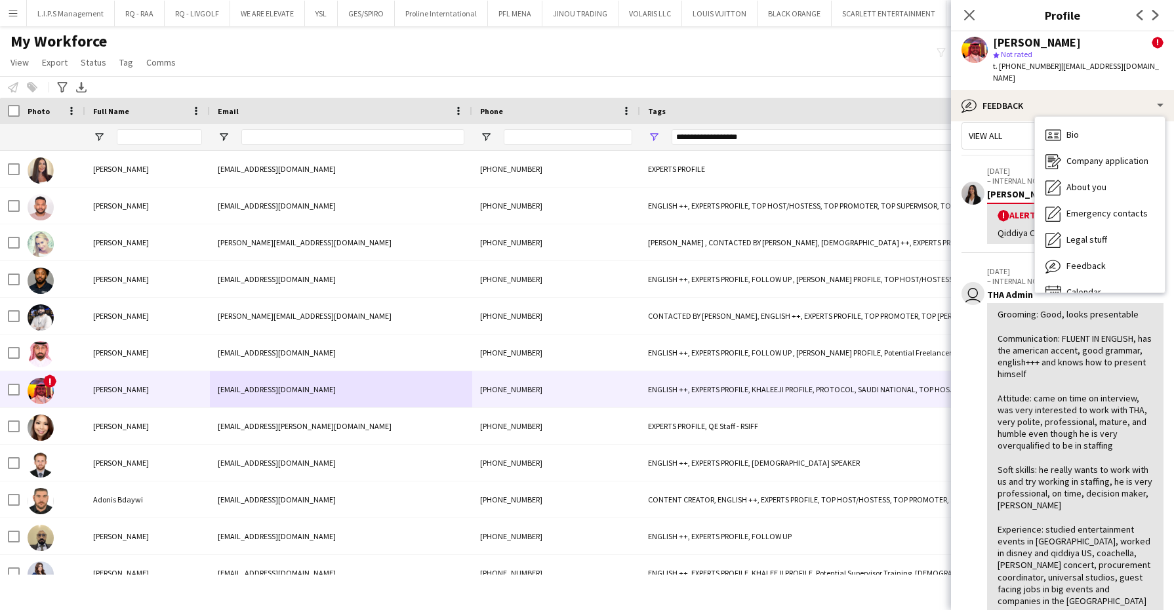
click at [856, 176] on p "– INTERNAL NOTE" at bounding box center [1049, 181] width 124 height 10
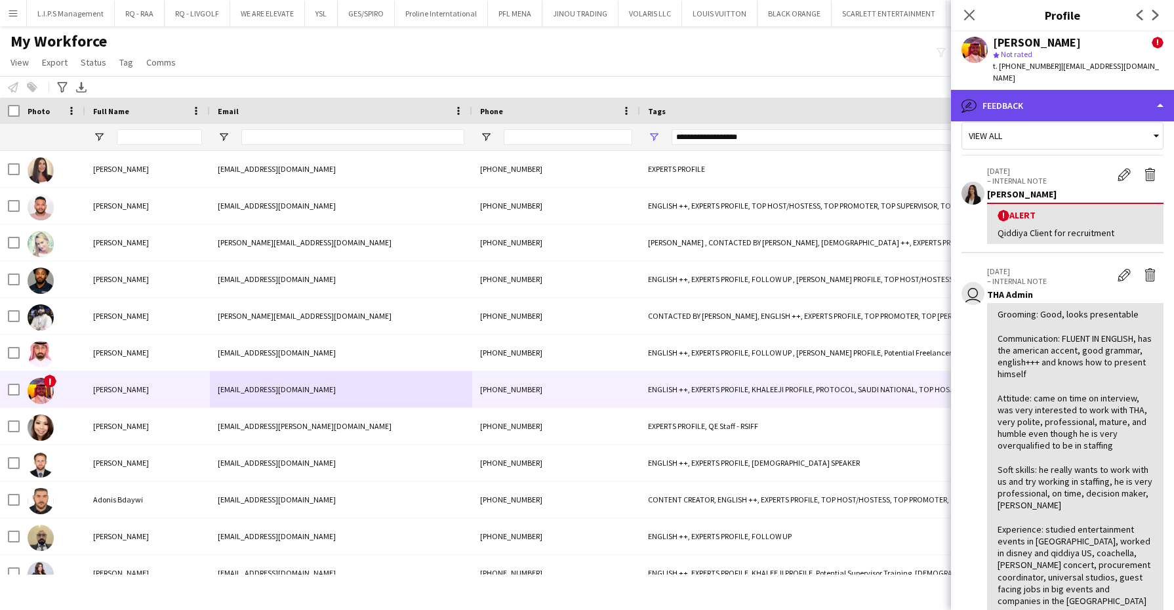
click at [856, 99] on div "bubble-pencil Feedback" at bounding box center [1062, 105] width 223 height 31
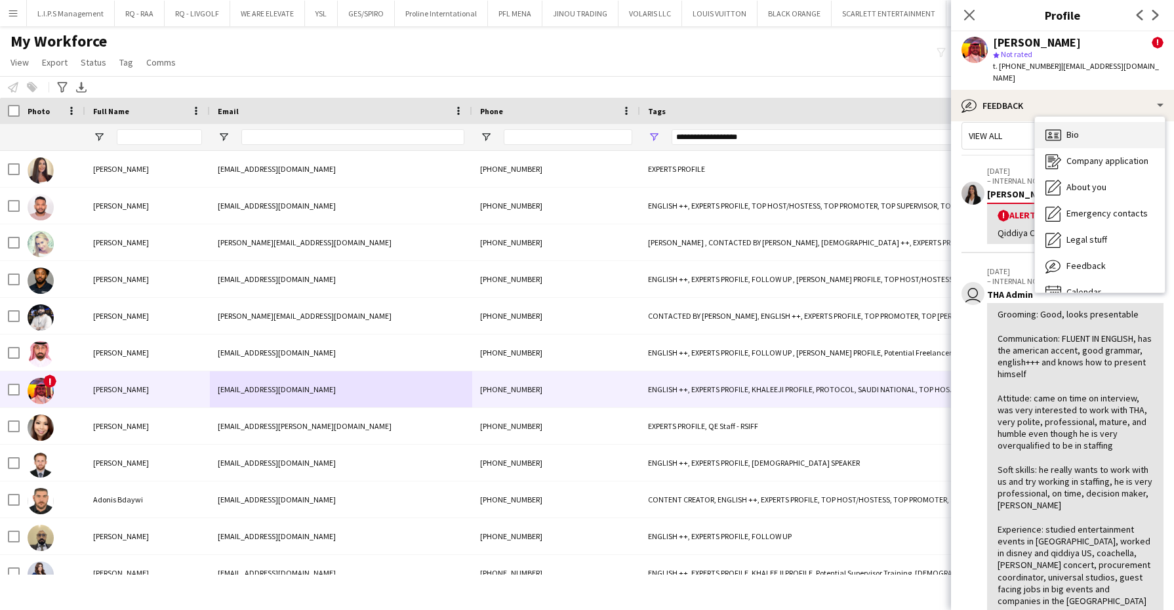
click at [856, 122] on div "Bio Bio" at bounding box center [1100, 135] width 130 height 26
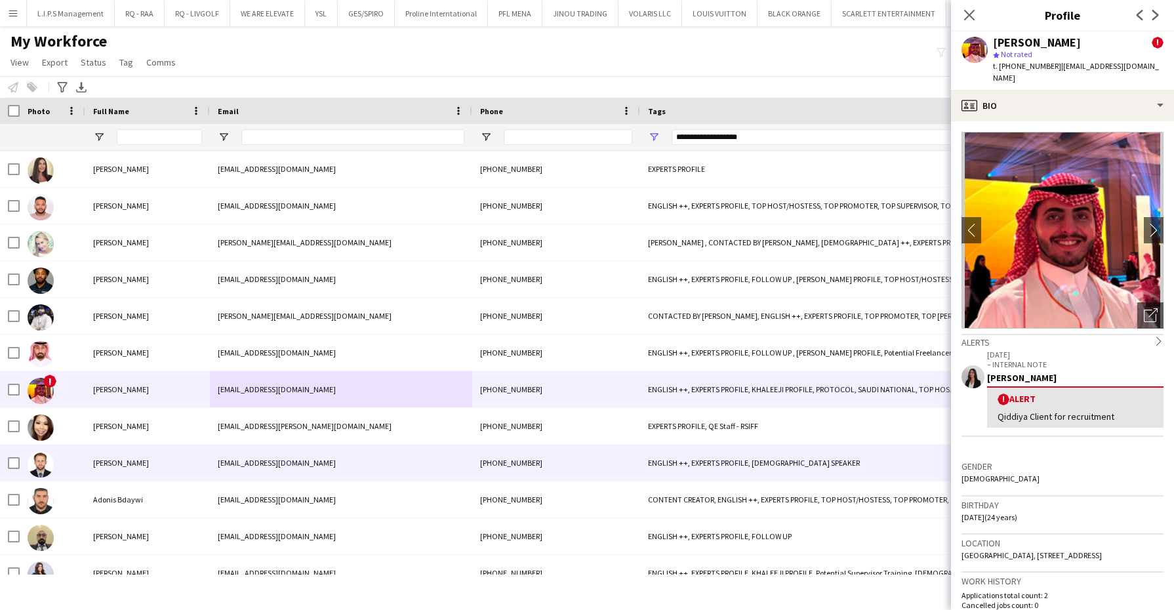
click at [283, 458] on div "[EMAIL_ADDRESS][DOMAIN_NAME]" at bounding box center [341, 463] width 262 height 36
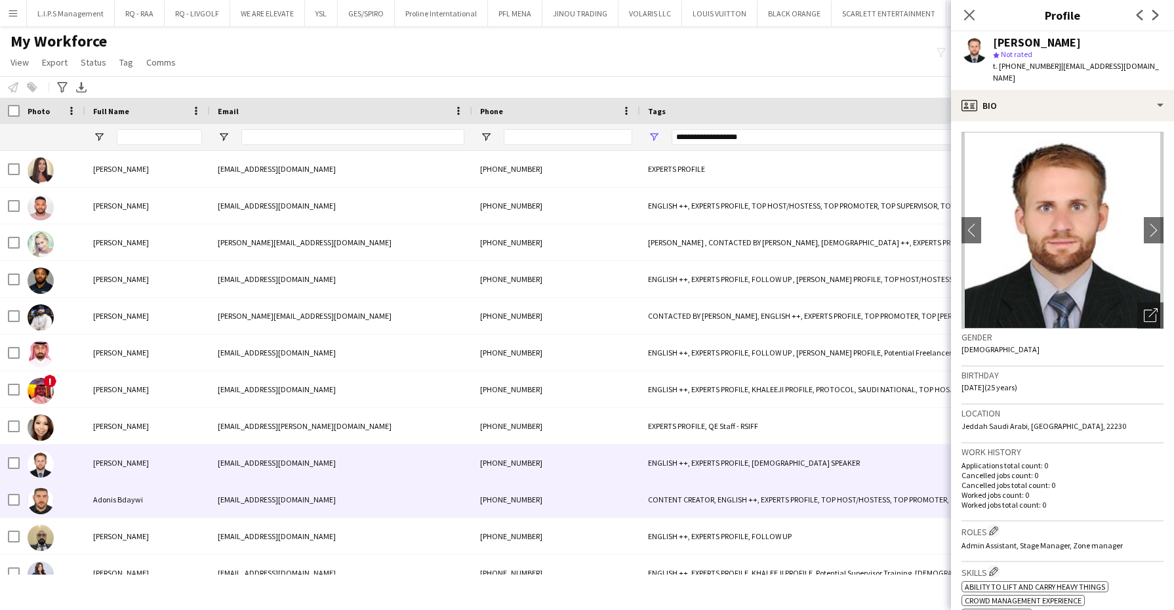
click at [282, 489] on div "[EMAIL_ADDRESS][DOMAIN_NAME]" at bounding box center [341, 499] width 262 height 36
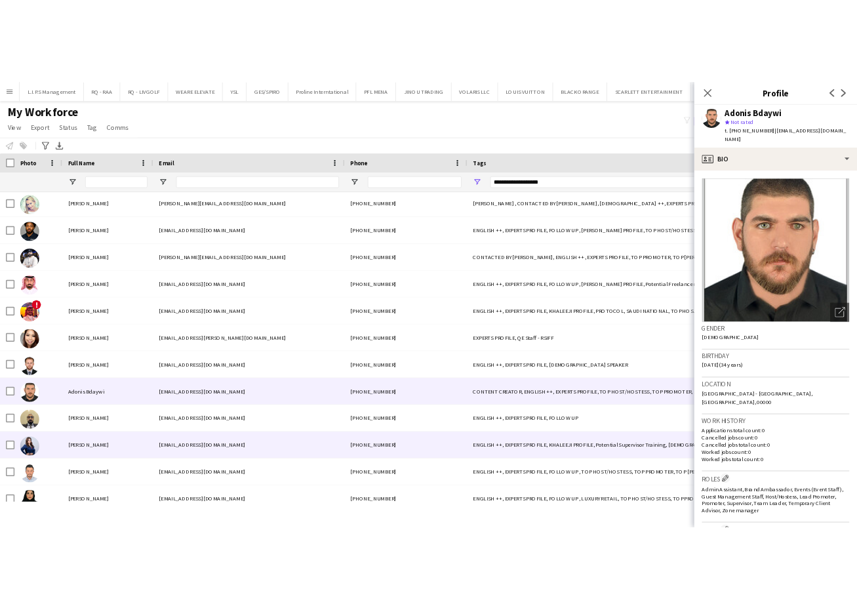
scroll to position [100, 0]
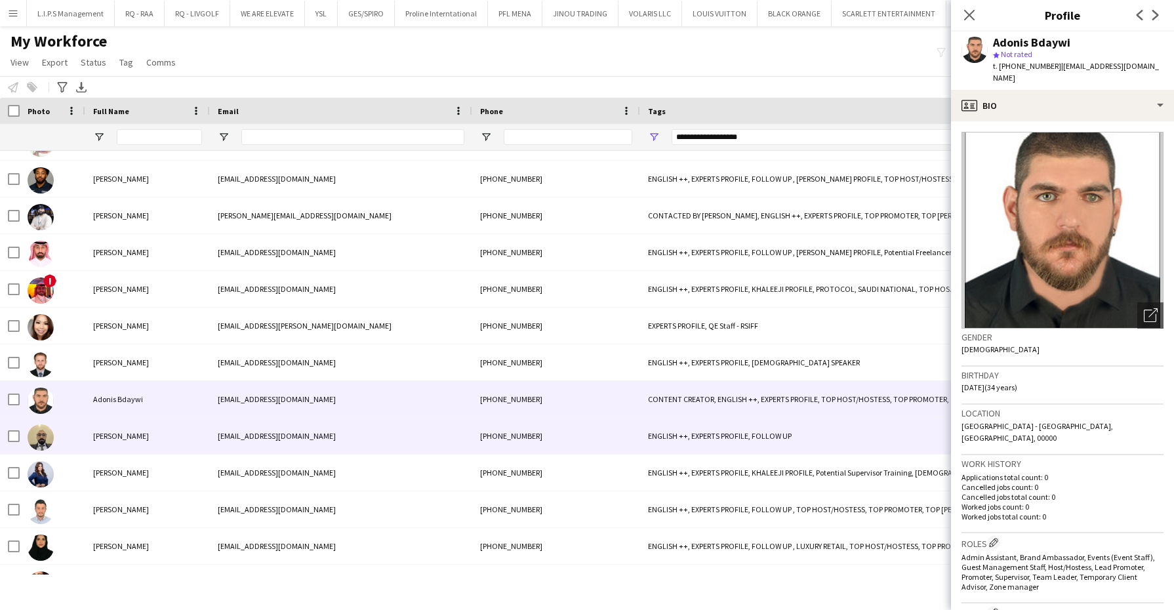
click at [252, 446] on div "[EMAIL_ADDRESS][DOMAIN_NAME]" at bounding box center [341, 436] width 262 height 36
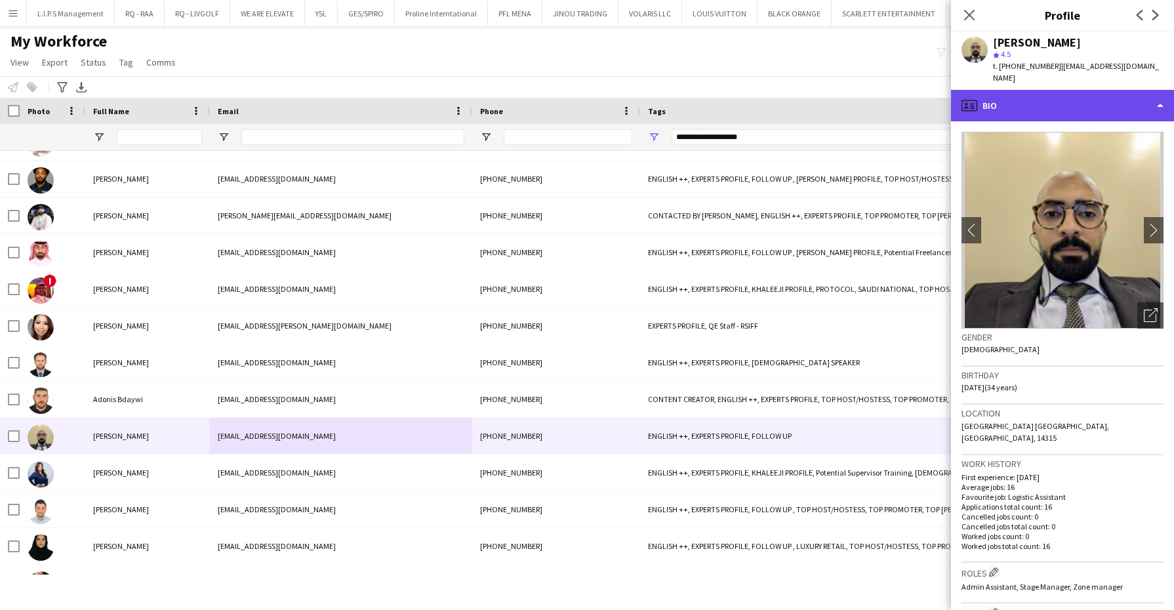
click at [856, 100] on div "profile Bio" at bounding box center [1062, 105] width 223 height 31
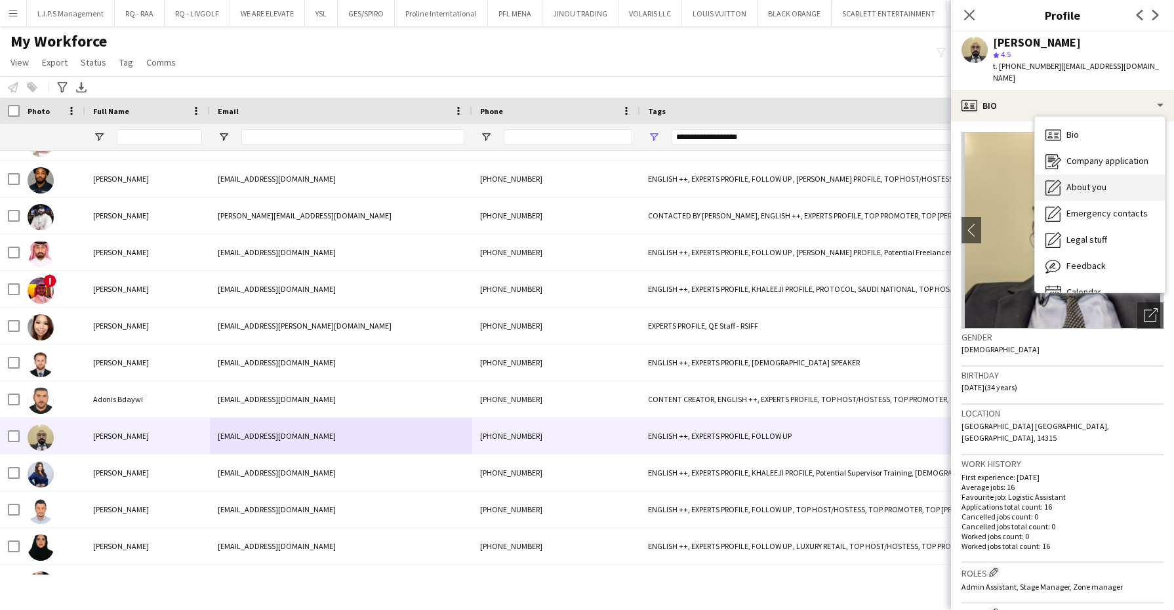
click at [856, 181] on span "About you" at bounding box center [1086, 187] width 40 height 12
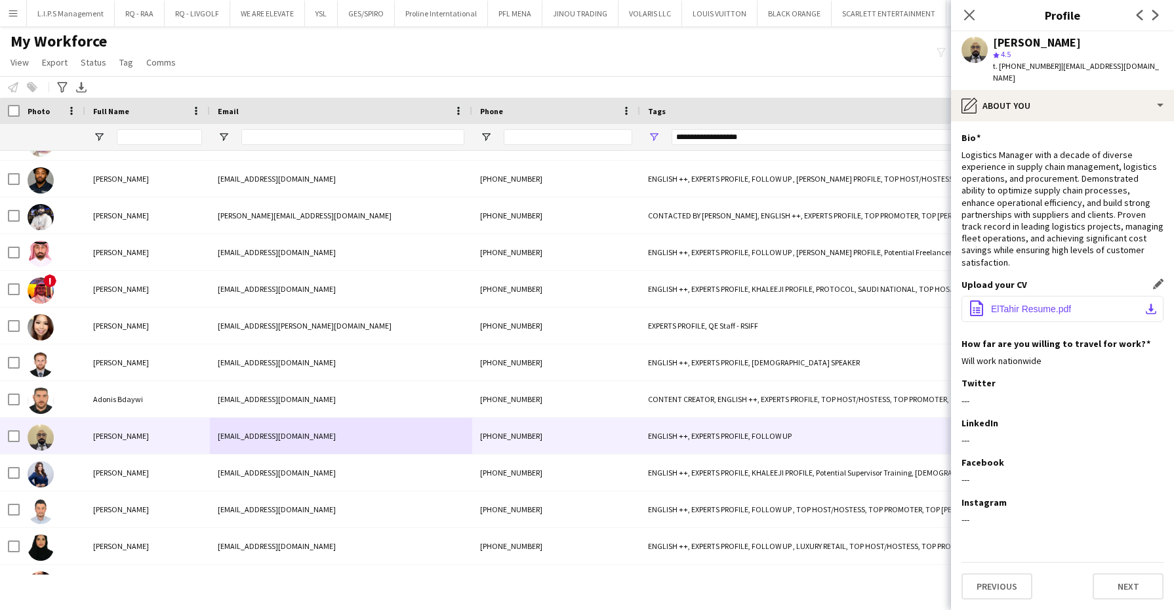
click at [856, 304] on span "ElTahir Resume.pdf" at bounding box center [1031, 309] width 80 height 10
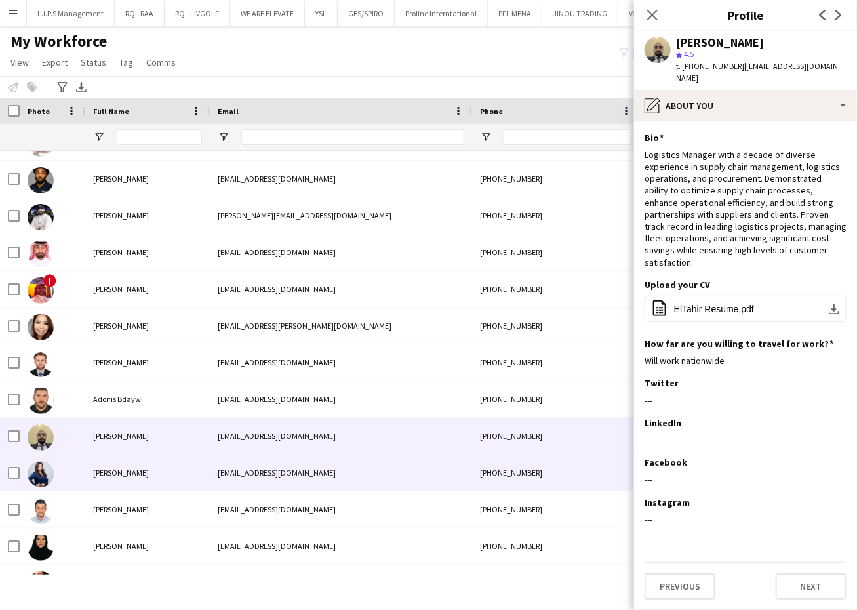
click at [348, 477] on div "[EMAIL_ADDRESS][DOMAIN_NAME]" at bounding box center [341, 472] width 262 height 36
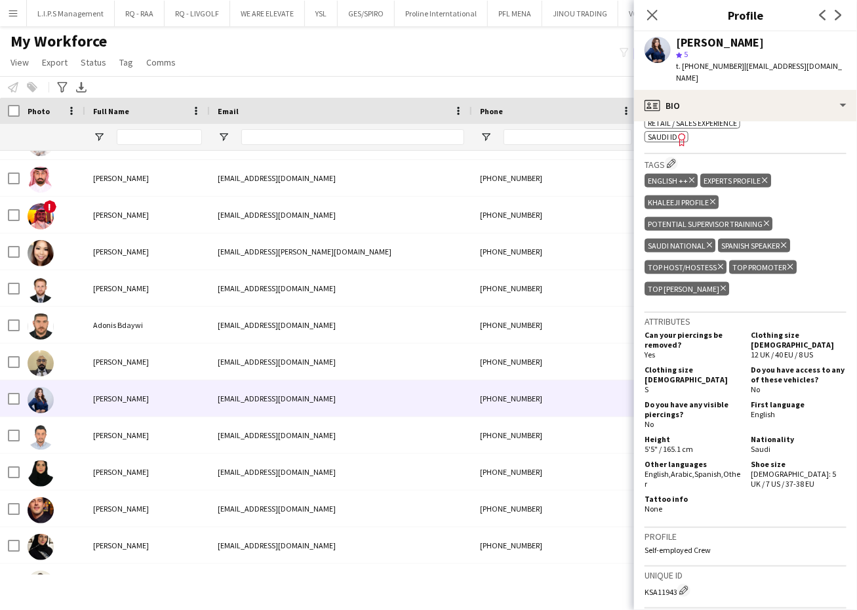
scroll to position [681, 0]
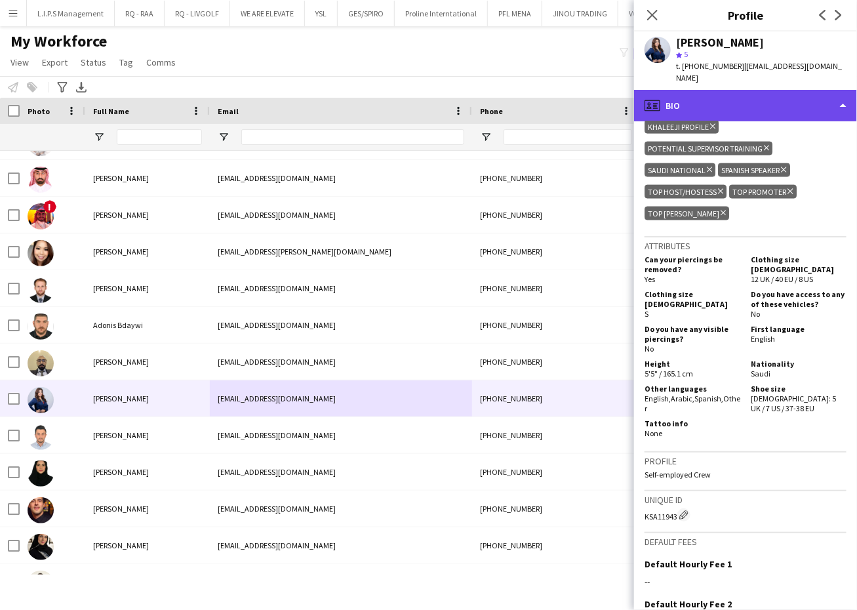
click at [791, 94] on div "profile Bio" at bounding box center [745, 105] width 223 height 31
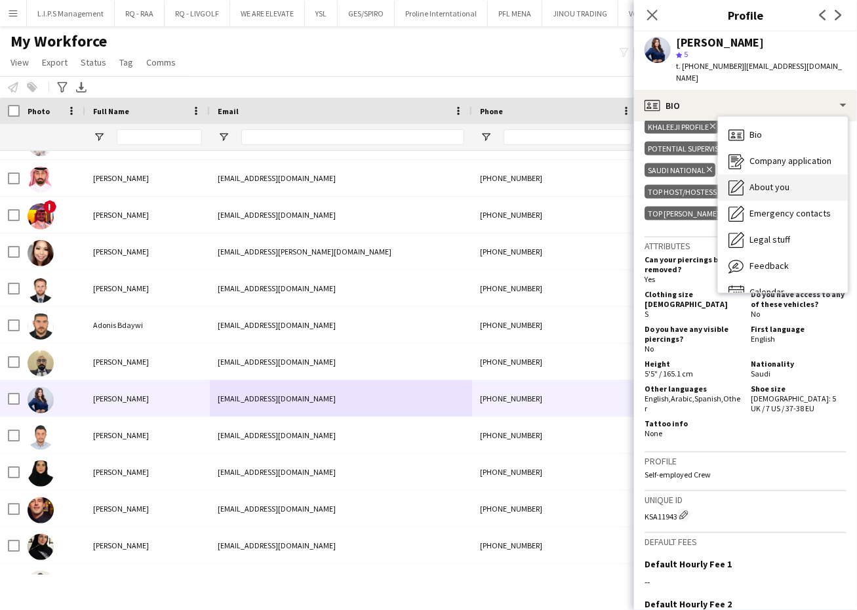
click at [788, 181] on span "About you" at bounding box center [770, 187] width 40 height 12
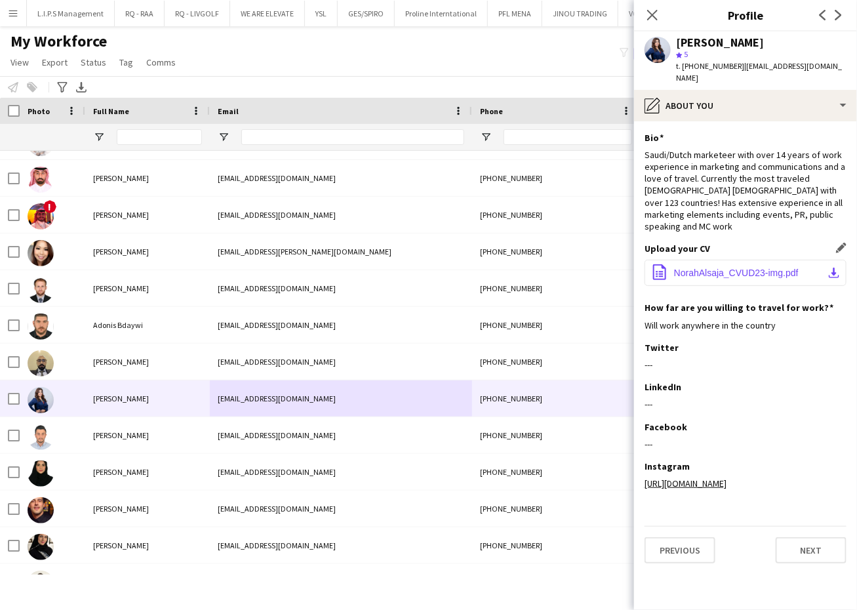
click at [729, 268] on span "NorahAlsaja_CVUD23-img.pdf" at bounding box center [736, 273] width 125 height 10
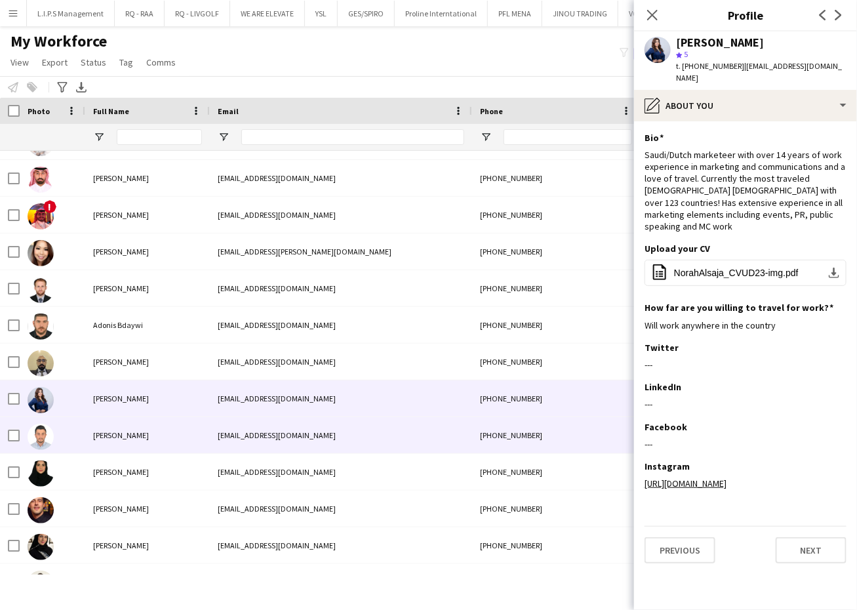
click at [325, 431] on div "[EMAIL_ADDRESS][DOMAIN_NAME]" at bounding box center [341, 435] width 262 height 36
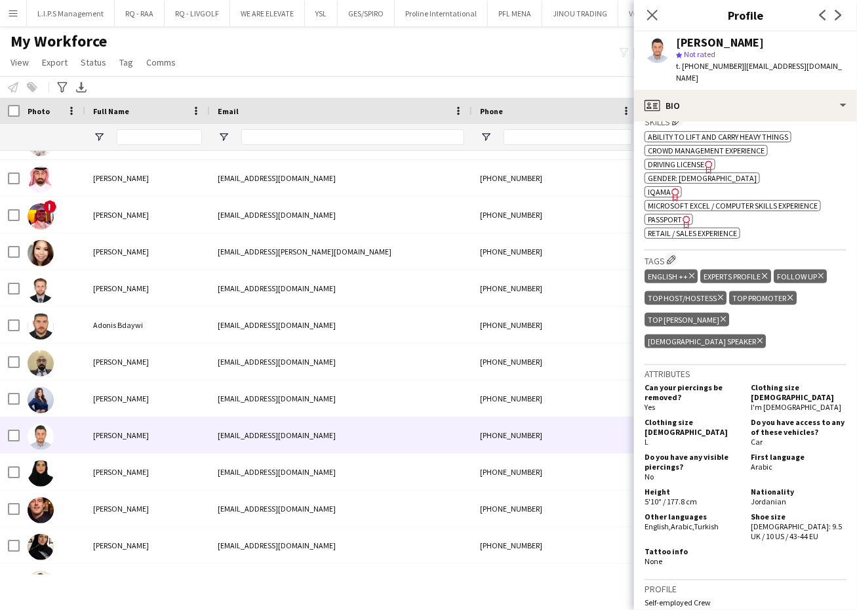
scroll to position [502, 0]
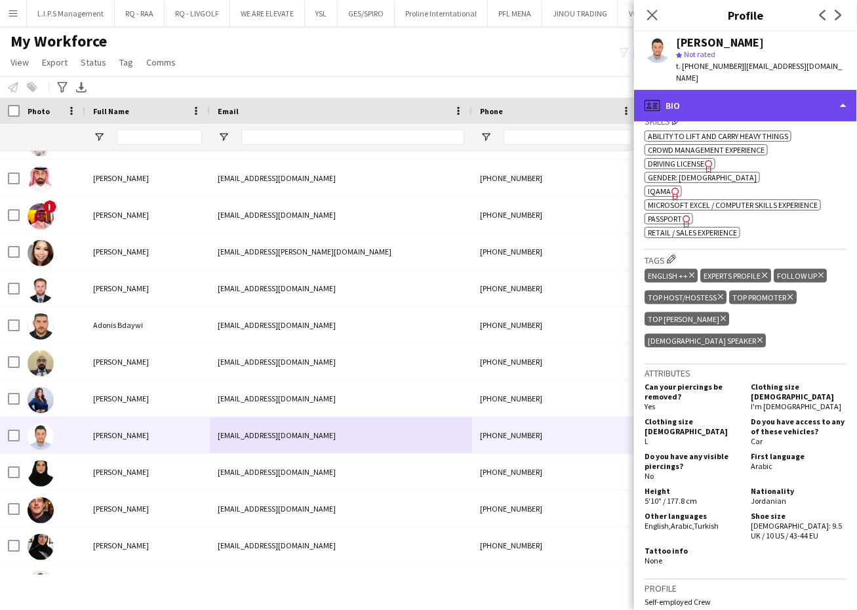
click at [791, 90] on div "profile Bio" at bounding box center [745, 105] width 223 height 31
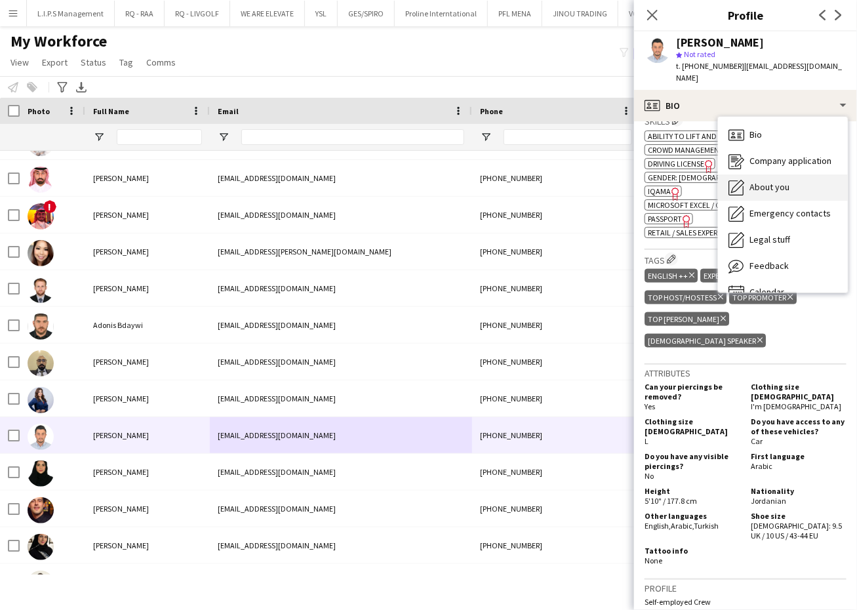
click at [789, 174] on div "About you About you" at bounding box center [783, 187] width 130 height 26
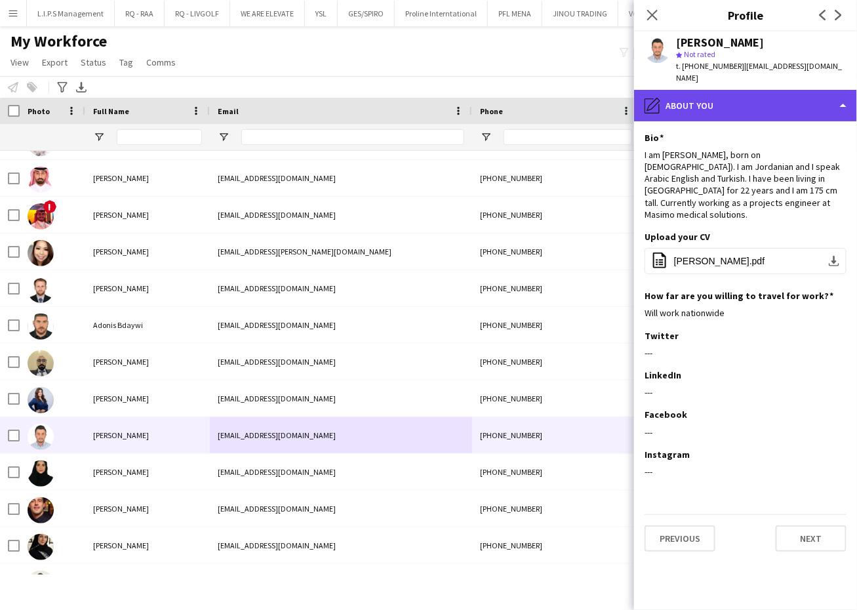
click at [778, 90] on div "pencil4 About you" at bounding box center [745, 105] width 223 height 31
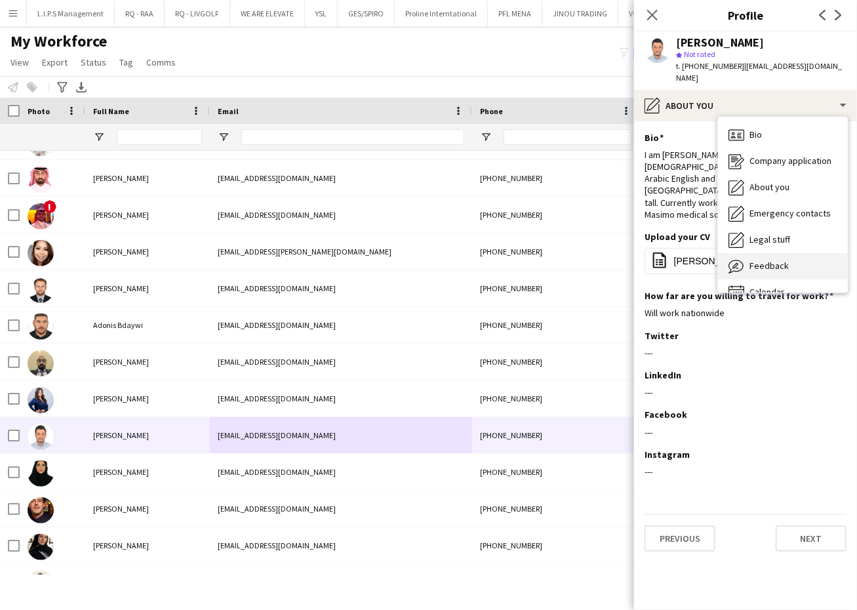
click at [776, 253] on div "Feedback Feedback" at bounding box center [783, 266] width 130 height 26
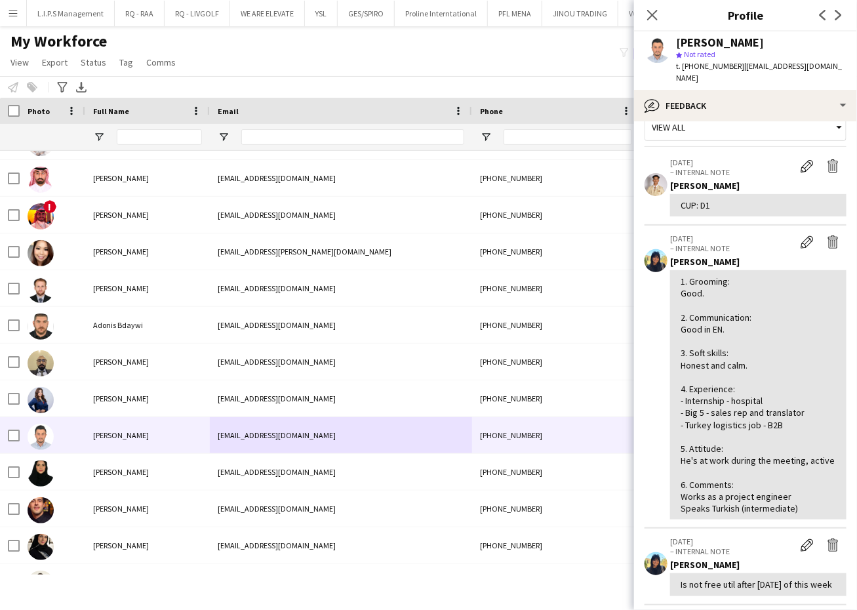
scroll to position [24, 0]
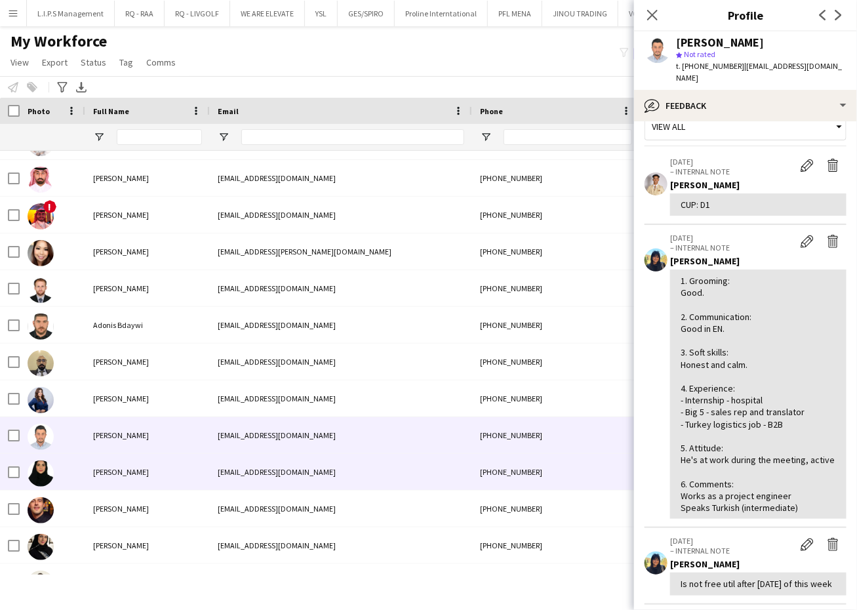
click at [365, 473] on div "[EMAIL_ADDRESS][DOMAIN_NAME]" at bounding box center [341, 472] width 262 height 36
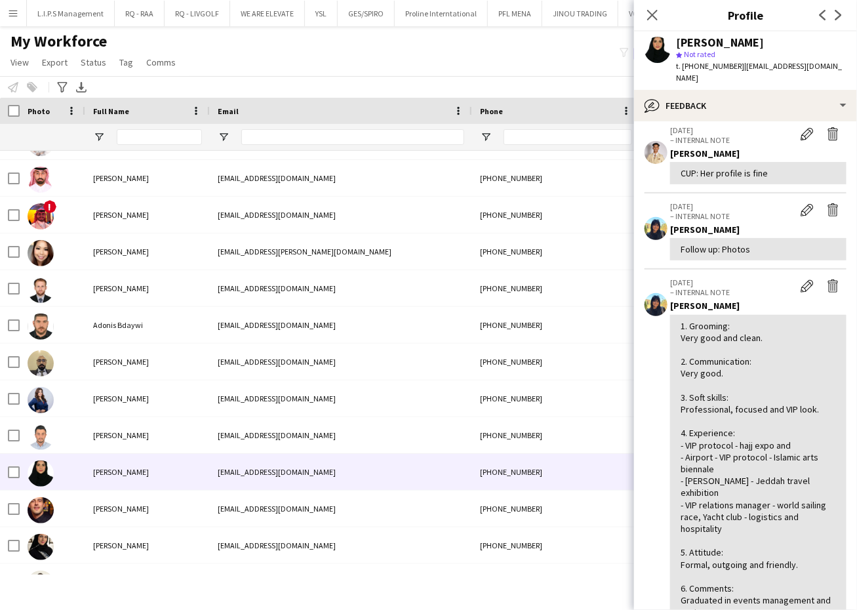
scroll to position [72, 0]
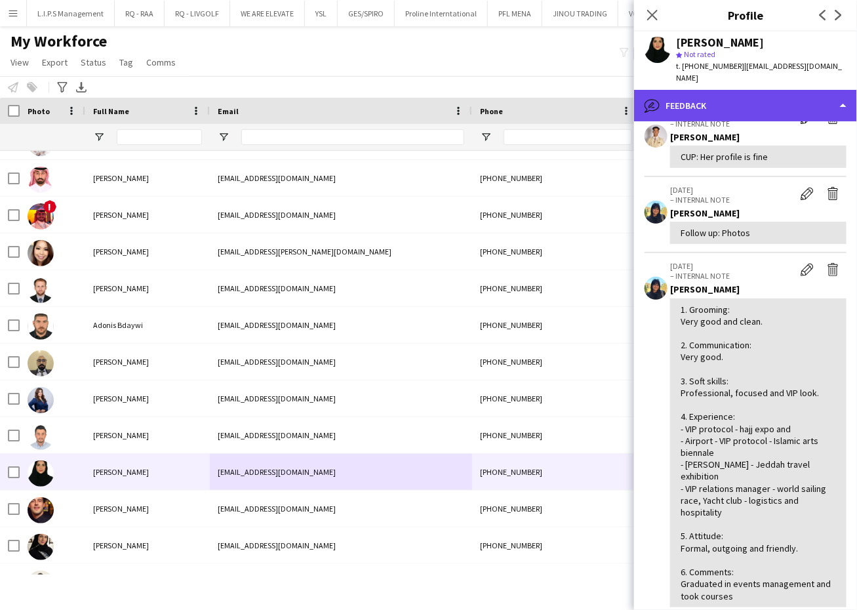
click at [761, 102] on div "bubble-pencil Feedback" at bounding box center [745, 105] width 223 height 31
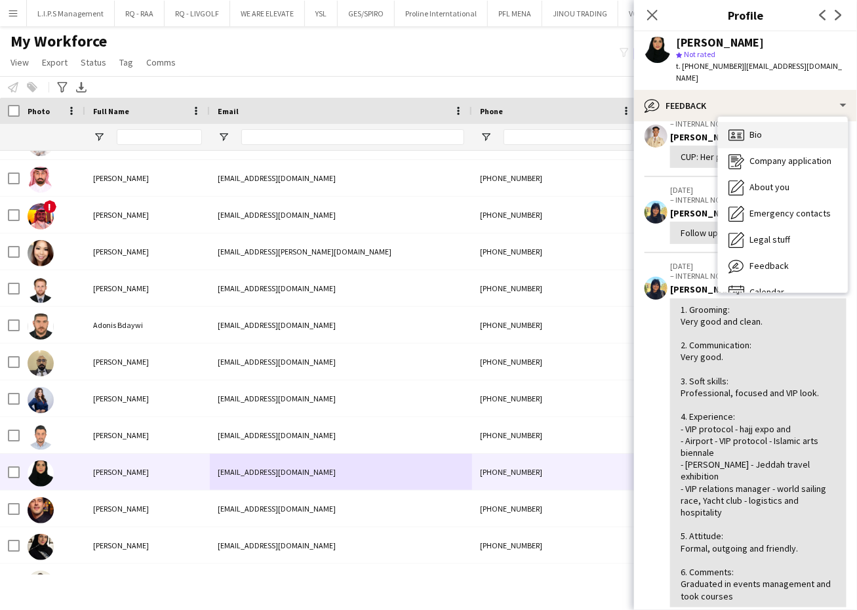
click at [765, 122] on div "Bio Bio" at bounding box center [783, 135] width 130 height 26
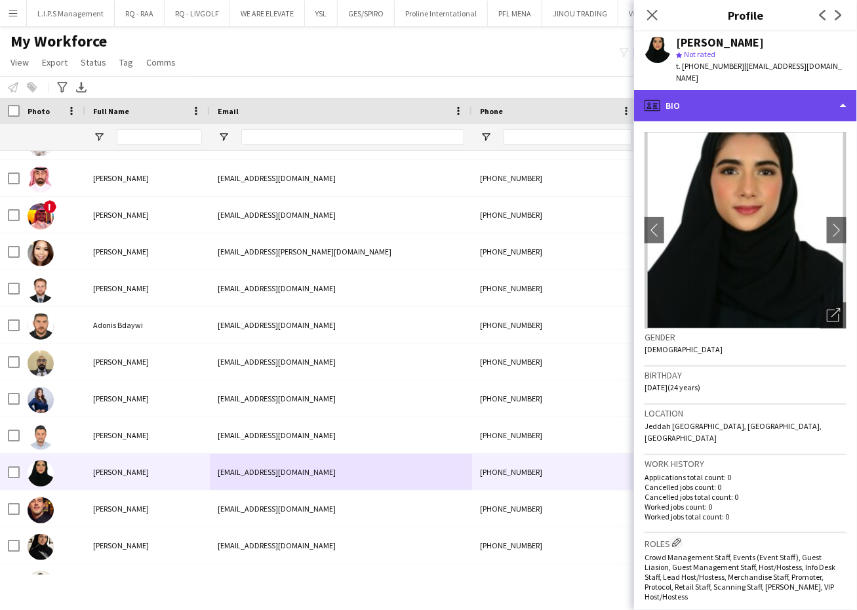
click at [797, 90] on div "profile Bio" at bounding box center [745, 105] width 223 height 31
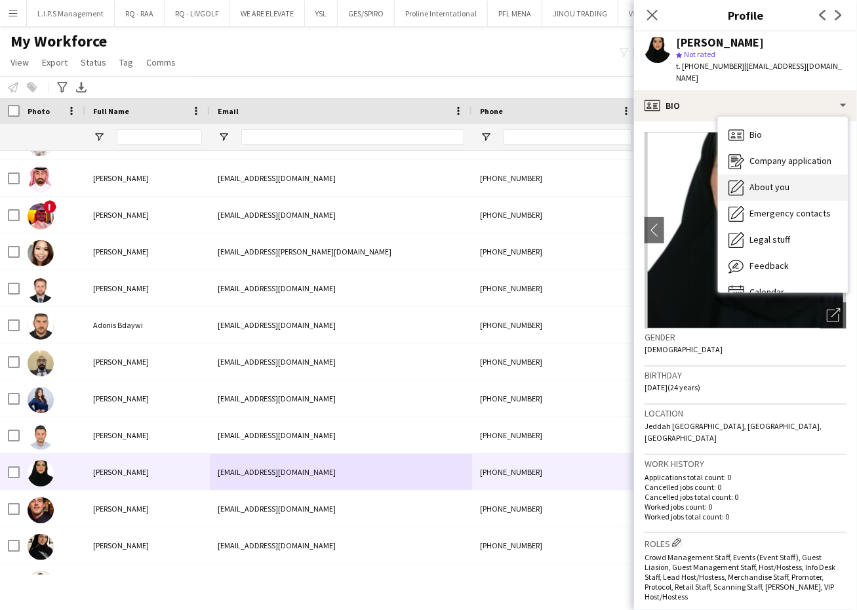
click at [771, 174] on div "About you About you" at bounding box center [783, 187] width 130 height 26
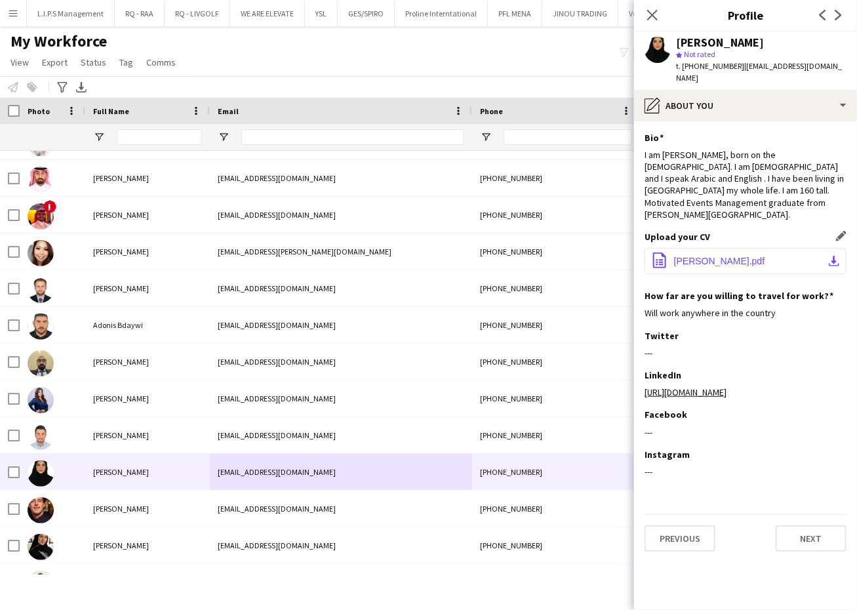
click at [736, 256] on span "[PERSON_NAME].pdf" at bounding box center [719, 261] width 91 height 10
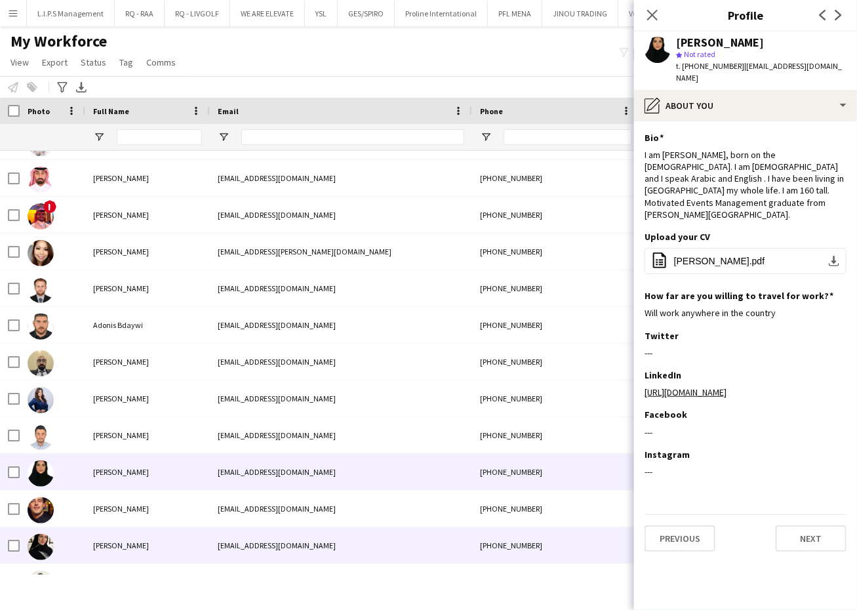
click at [336, 540] on div "[EMAIL_ADDRESS][DOMAIN_NAME]" at bounding box center [341, 545] width 262 height 36
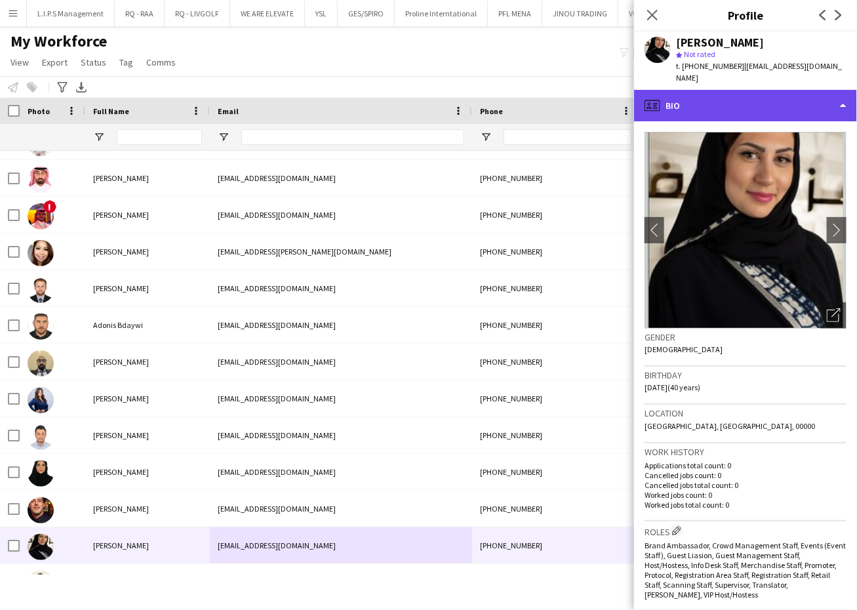
click at [800, 106] on div "profile Bio" at bounding box center [745, 105] width 223 height 31
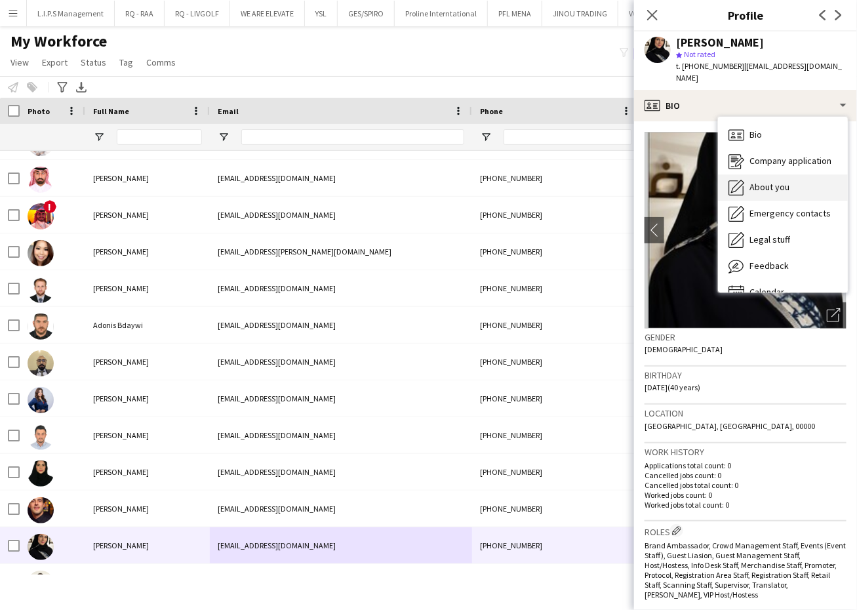
click at [796, 186] on div "About you About you" at bounding box center [783, 187] width 130 height 26
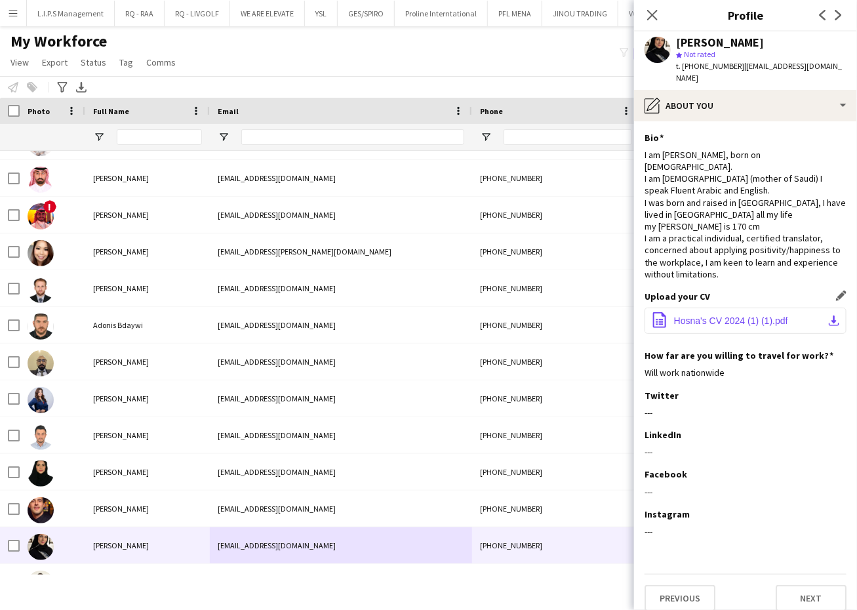
click at [748, 315] on span "Hosna's CV 2024 (1) (1).pdf" at bounding box center [731, 320] width 114 height 10
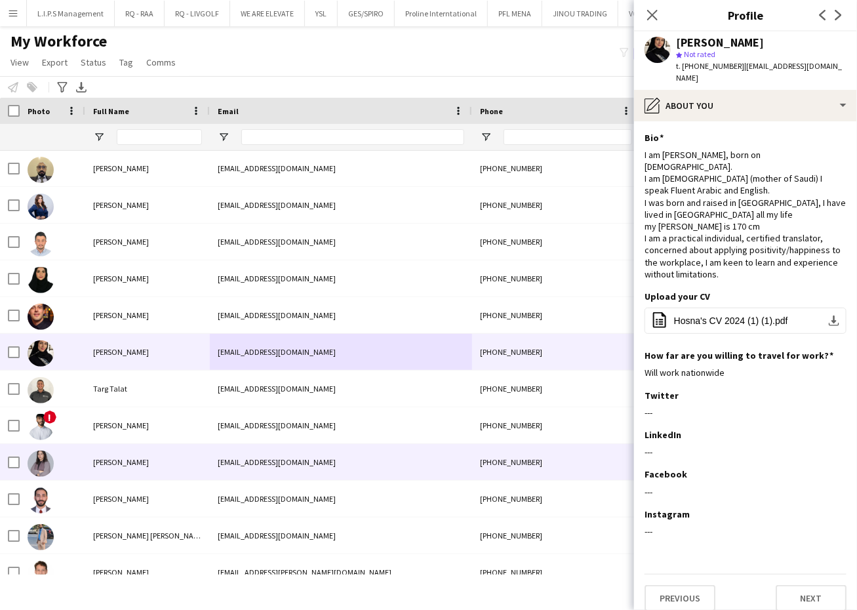
scroll to position [394, 0]
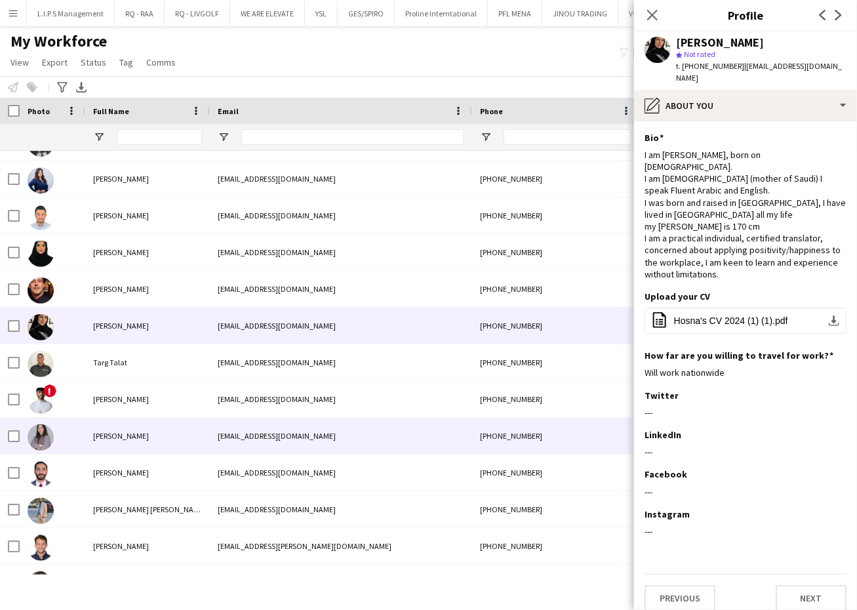
click at [376, 431] on div "[EMAIL_ADDRESS][DOMAIN_NAME]" at bounding box center [341, 436] width 262 height 36
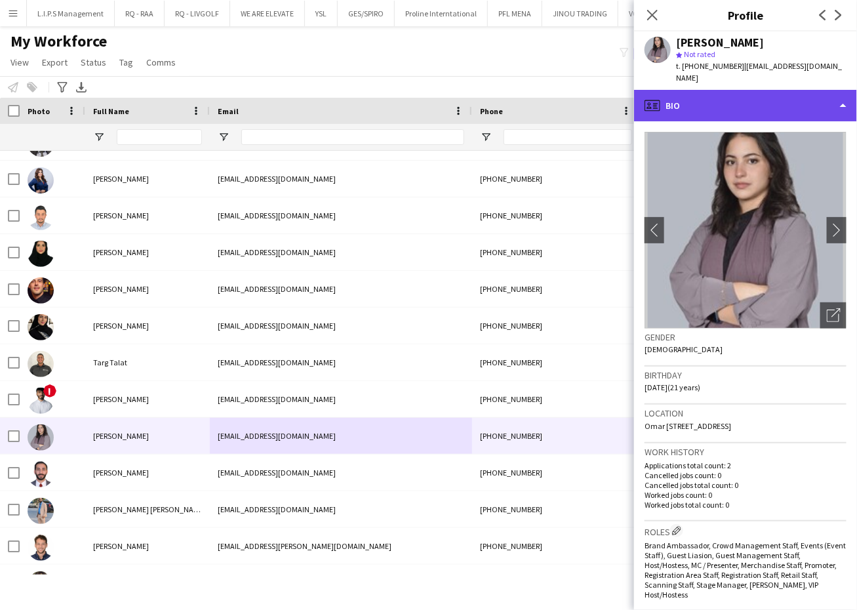
click at [781, 96] on div "profile Bio" at bounding box center [745, 105] width 223 height 31
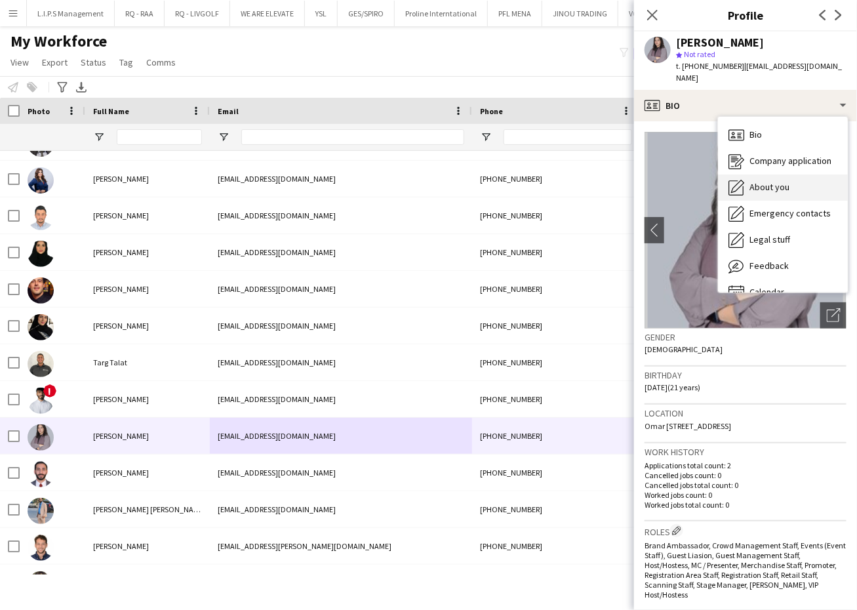
click at [792, 185] on div "About you About you" at bounding box center [783, 187] width 130 height 26
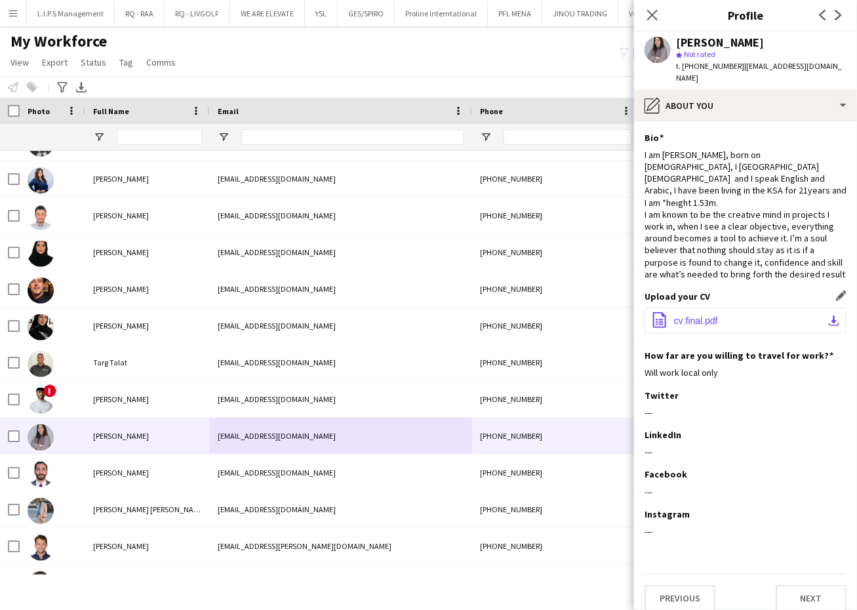
click at [732, 308] on button "office-file-sheet cv final.pdf download-bottom" at bounding box center [746, 321] width 202 height 26
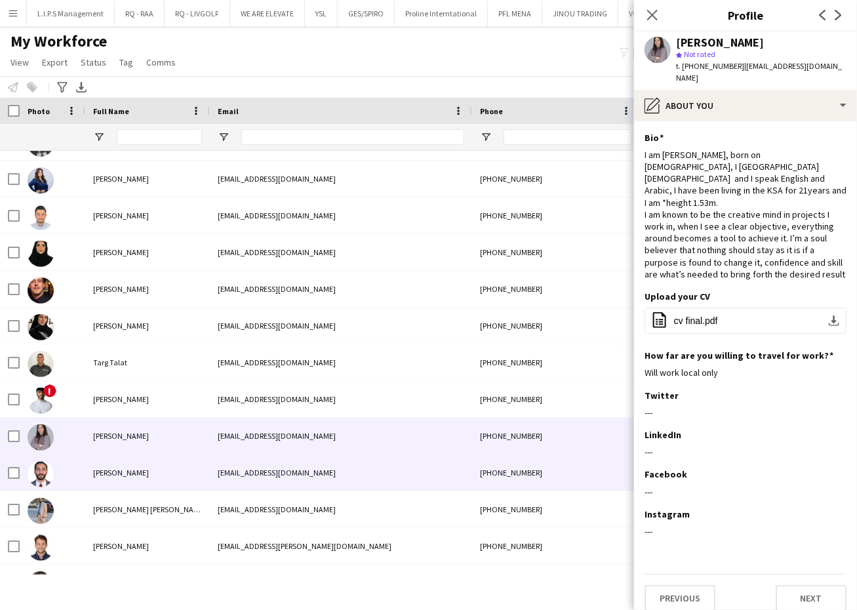
click at [340, 489] on div "[EMAIL_ADDRESS][DOMAIN_NAME]" at bounding box center [341, 472] width 262 height 36
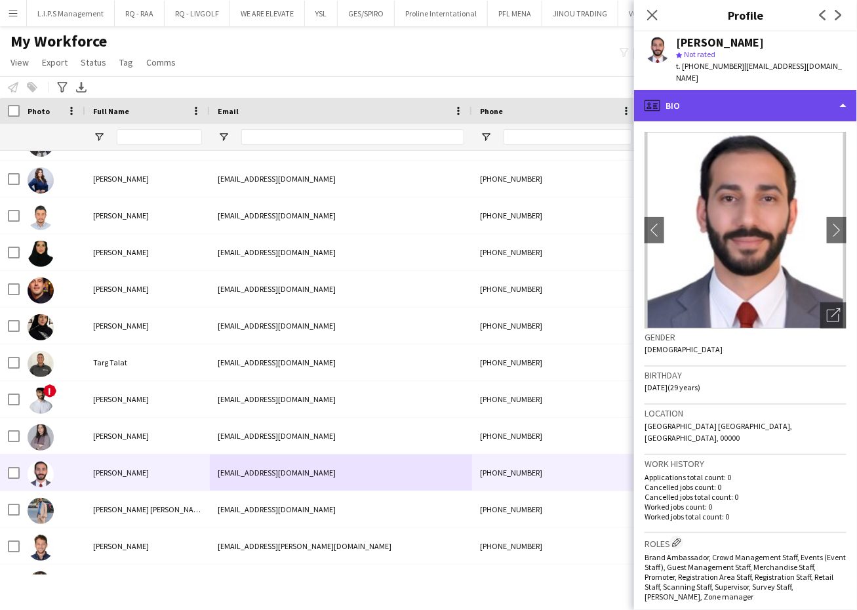
click at [822, 96] on div "profile Bio" at bounding box center [745, 105] width 223 height 31
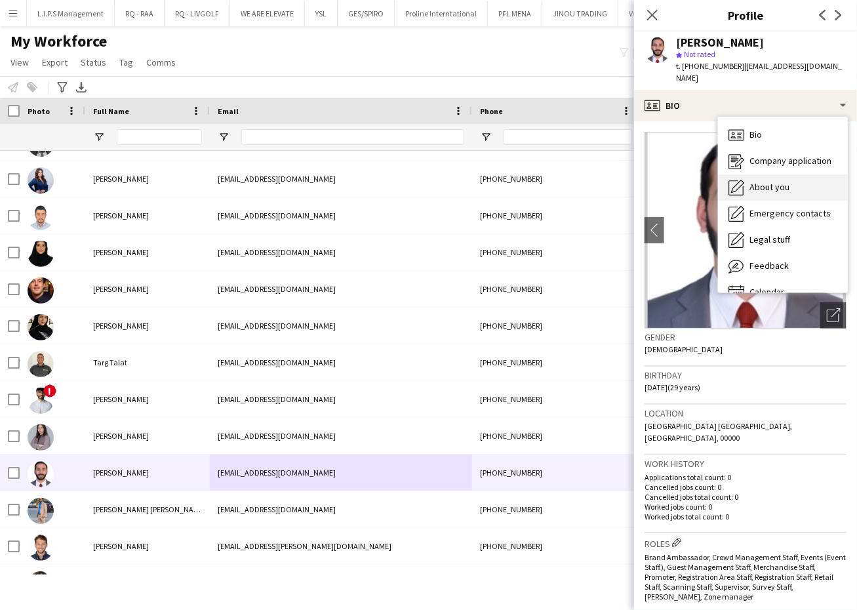
click at [799, 174] on div "About you About you" at bounding box center [783, 187] width 130 height 26
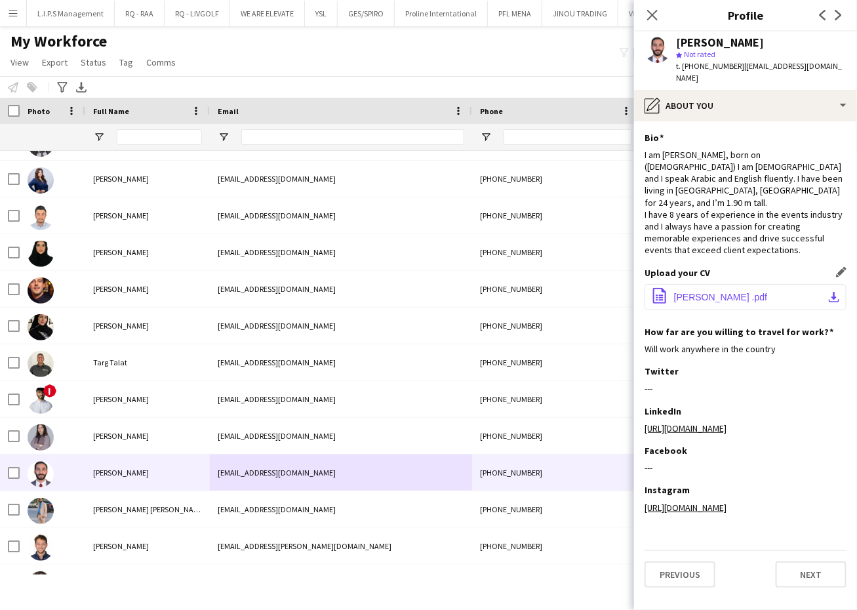
click at [734, 292] on span "[PERSON_NAME] .pdf" at bounding box center [720, 297] width 93 height 10
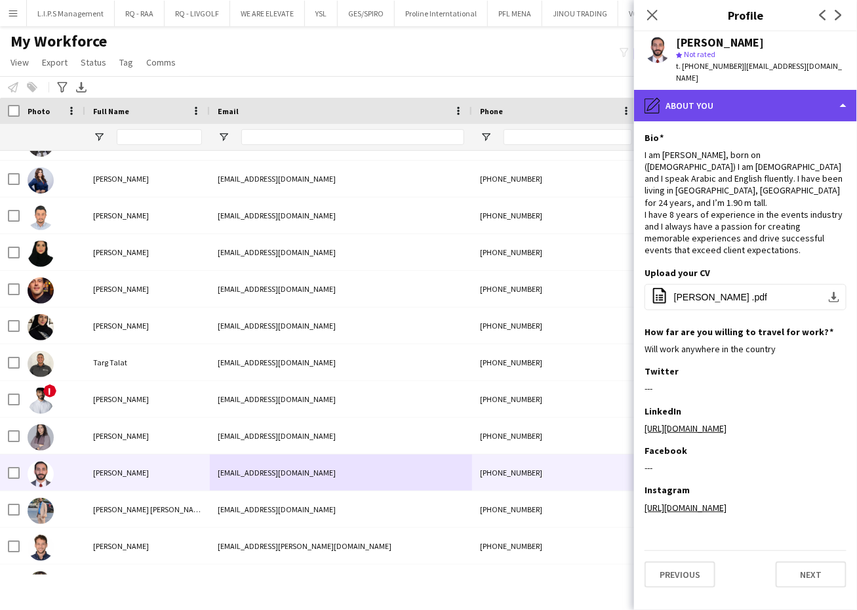
click at [772, 90] on div "pencil4 About you" at bounding box center [745, 105] width 223 height 31
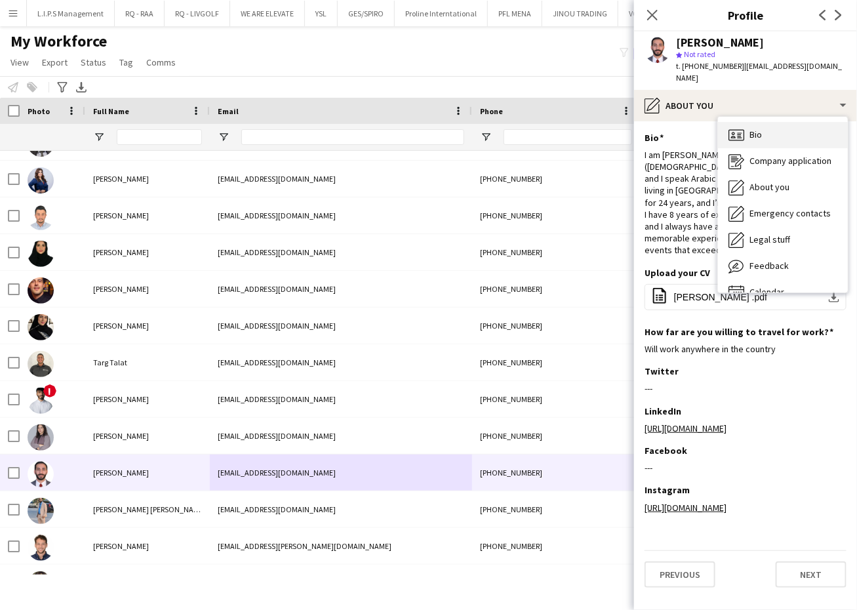
click at [785, 122] on div "Bio Bio" at bounding box center [783, 135] width 130 height 26
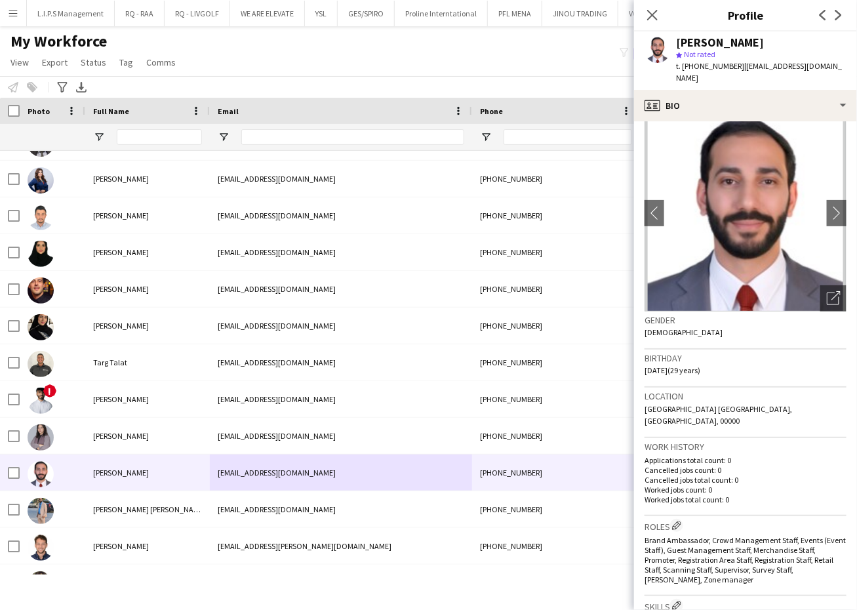
scroll to position [18, 0]
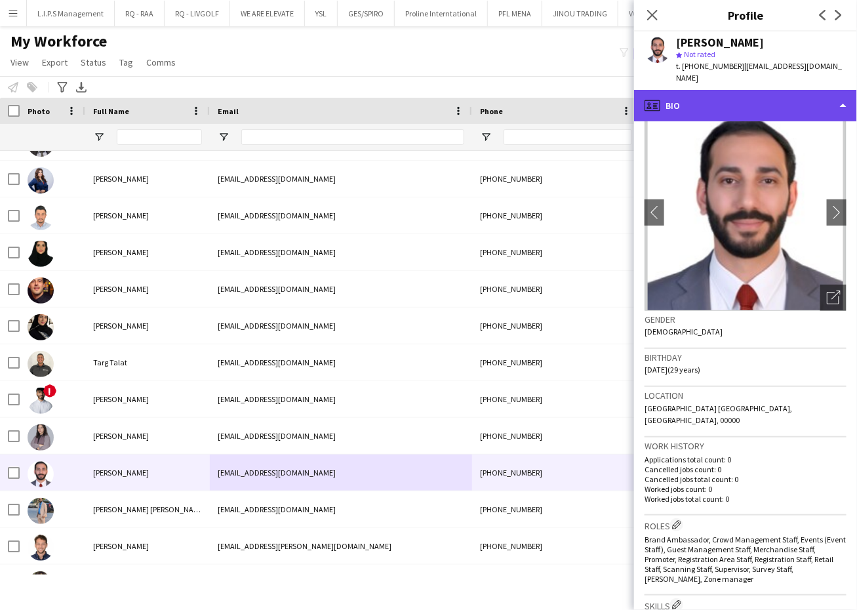
click at [784, 100] on div "profile Bio" at bounding box center [745, 105] width 223 height 31
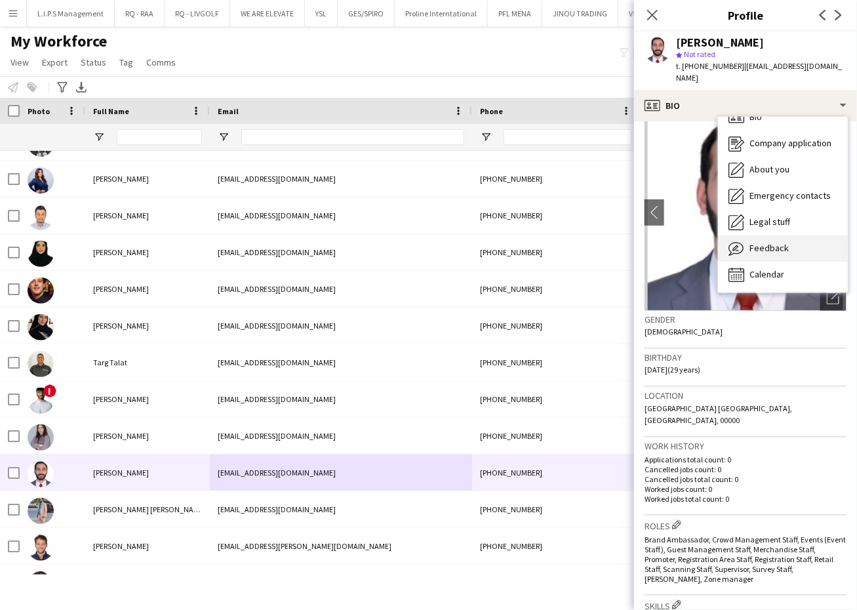
click at [792, 235] on div "Feedback Feedback" at bounding box center [783, 248] width 130 height 26
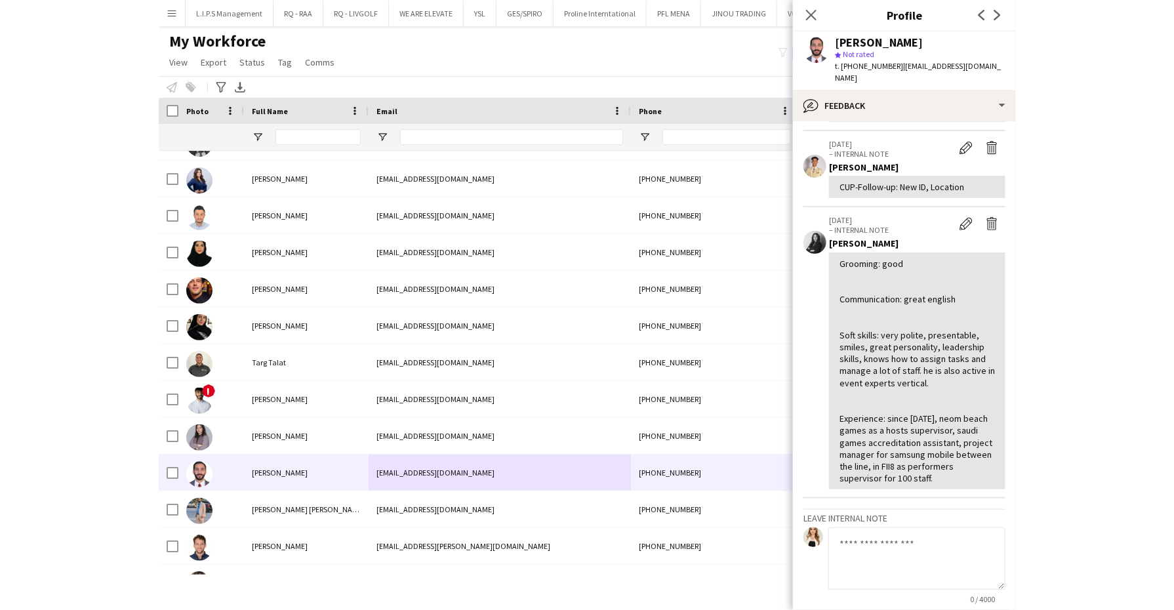
scroll to position [0, 0]
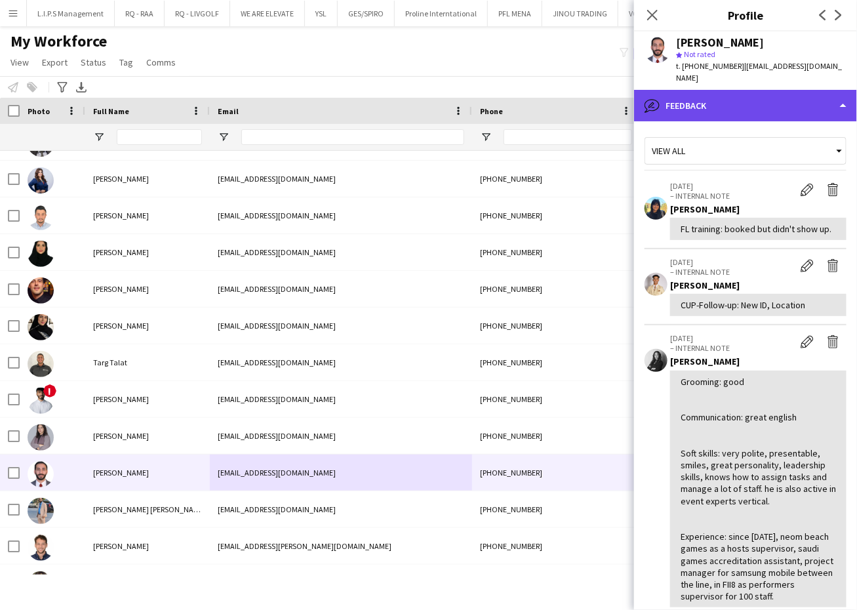
click at [721, 95] on div "bubble-pencil Feedback" at bounding box center [745, 105] width 223 height 31
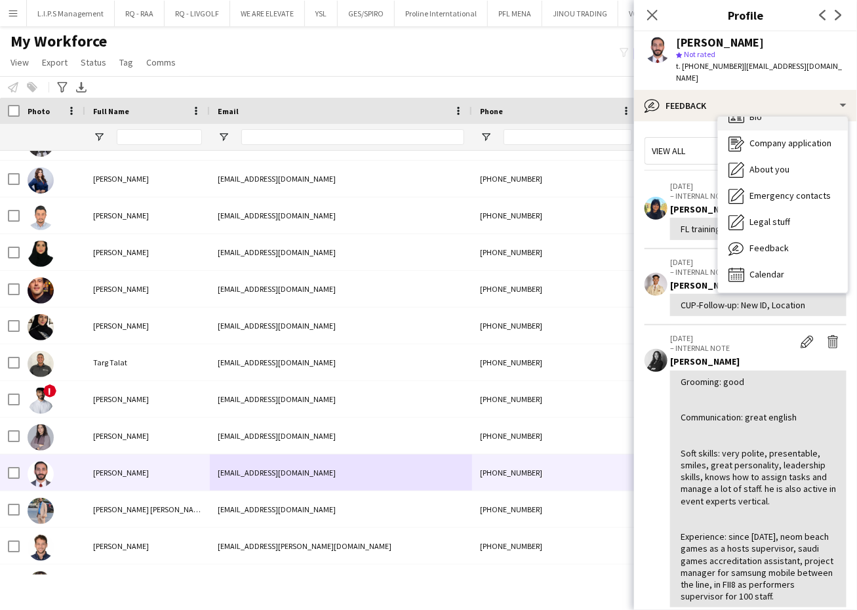
click at [749, 113] on div "Bio Bio" at bounding box center [783, 117] width 130 height 26
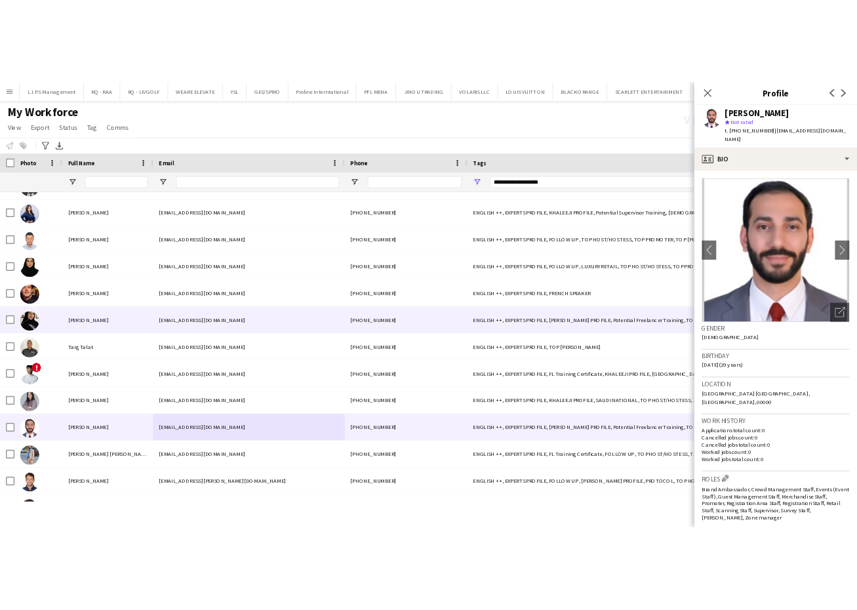
scroll to position [470, 0]
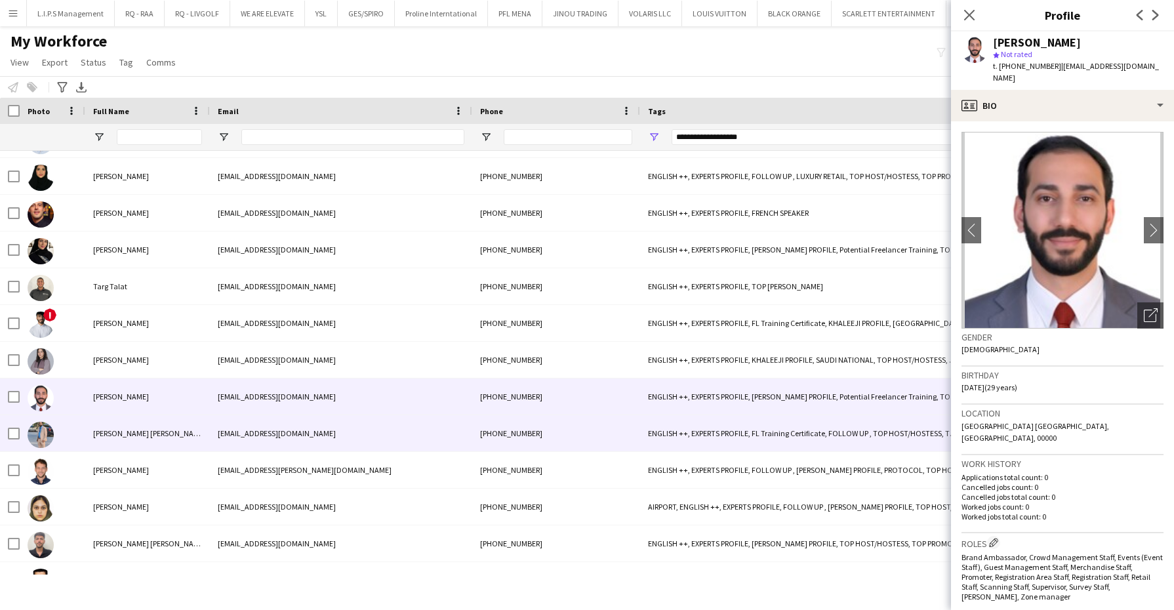
click at [263, 427] on div "[EMAIL_ADDRESS][DOMAIN_NAME]" at bounding box center [341, 433] width 262 height 36
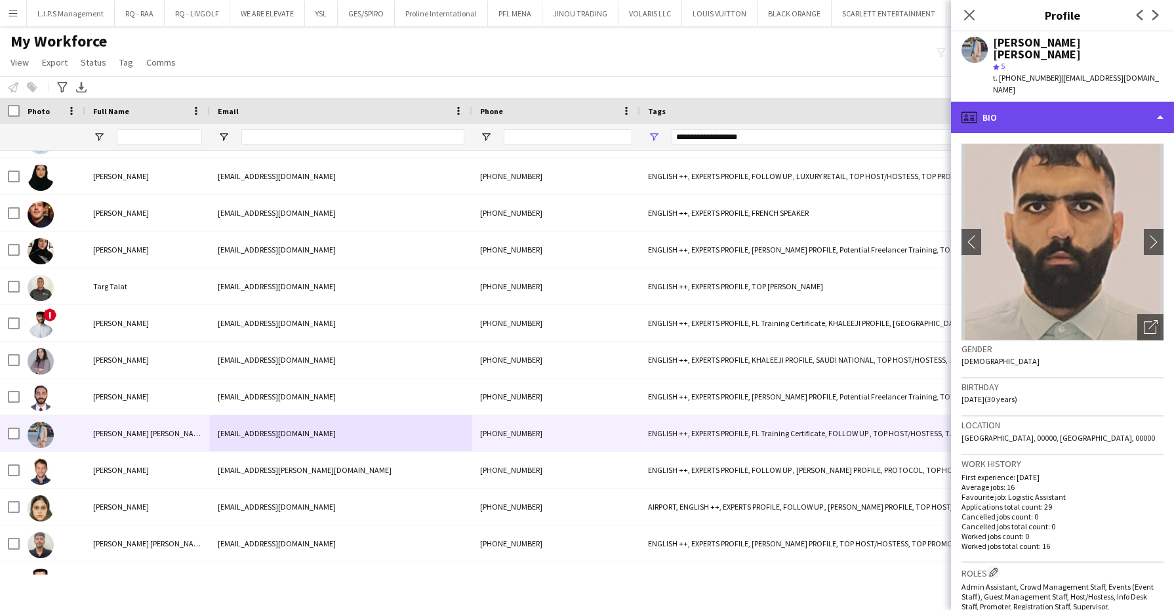
click at [856, 104] on div "profile Bio" at bounding box center [1062, 117] width 223 height 31
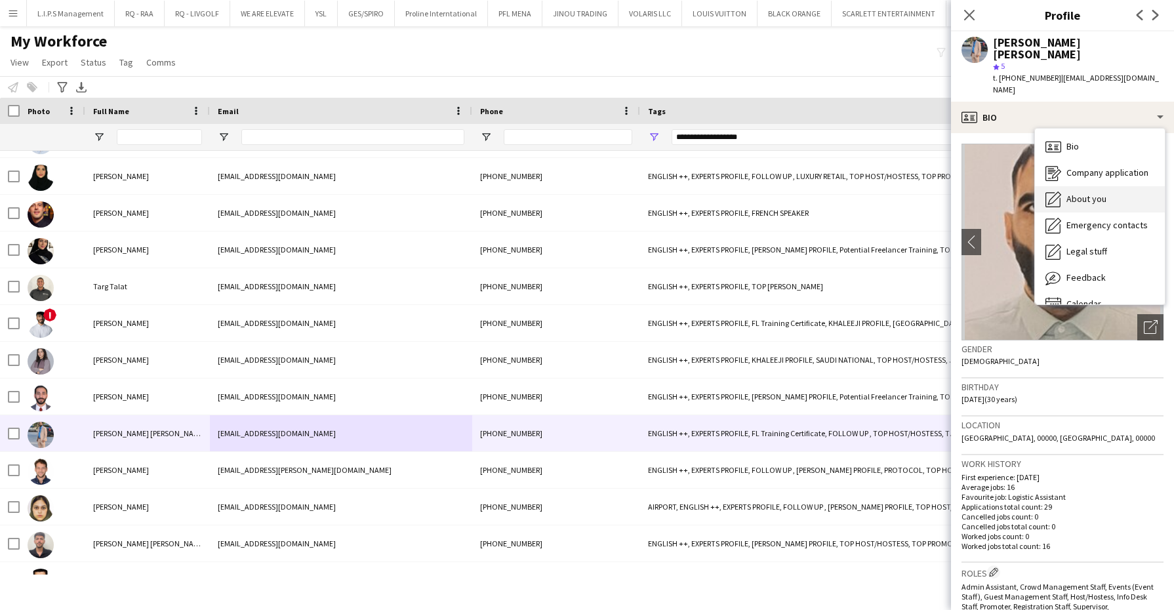
click at [856, 199] on div "About you About you" at bounding box center [1100, 199] width 130 height 26
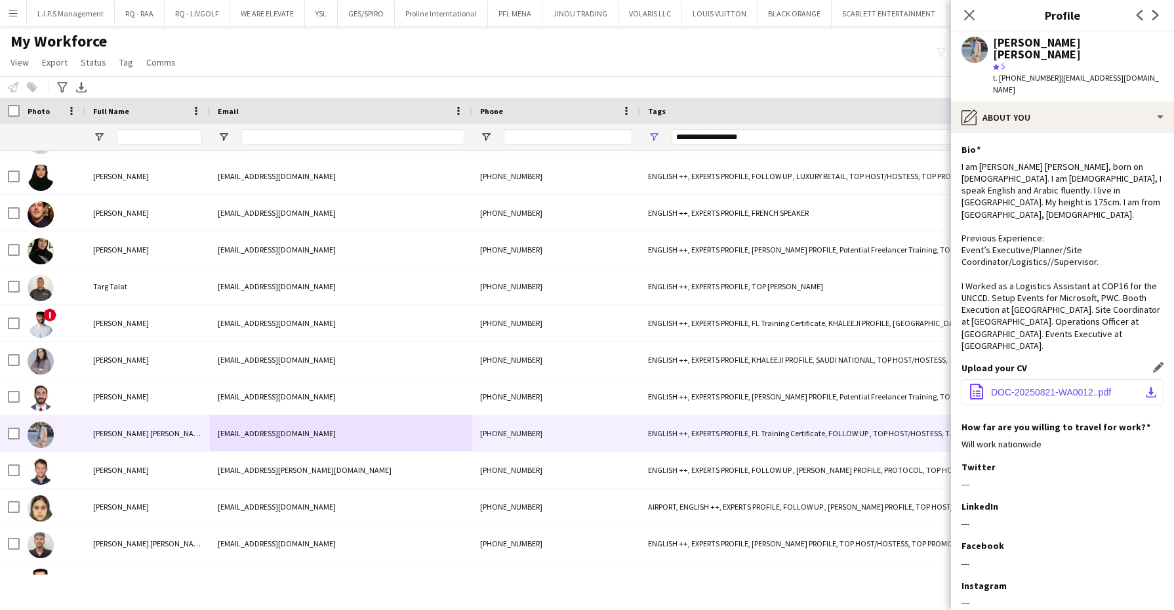
click at [856, 387] on span "DOC-20250821-WA0012..pdf" at bounding box center [1051, 392] width 120 height 10
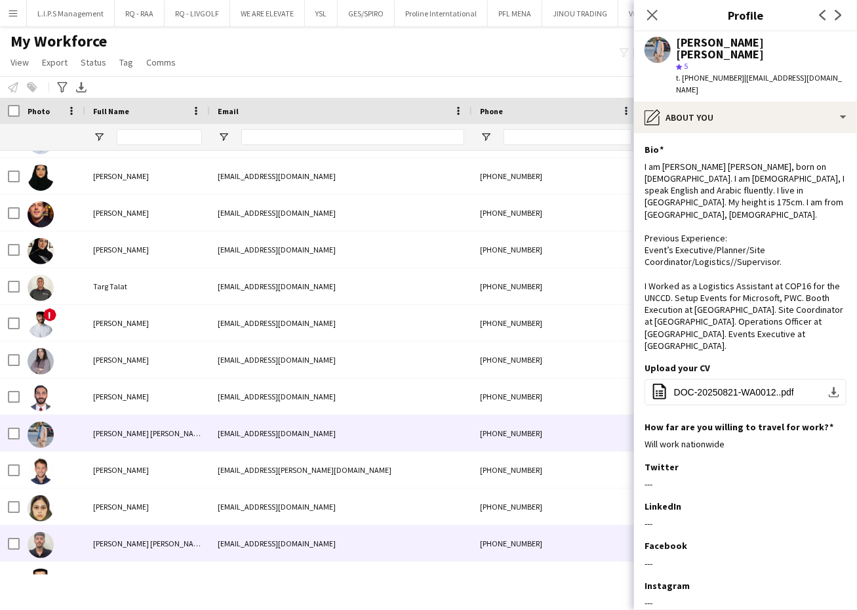
click at [285, 543] on div "[EMAIL_ADDRESS][DOMAIN_NAME]" at bounding box center [341, 543] width 262 height 36
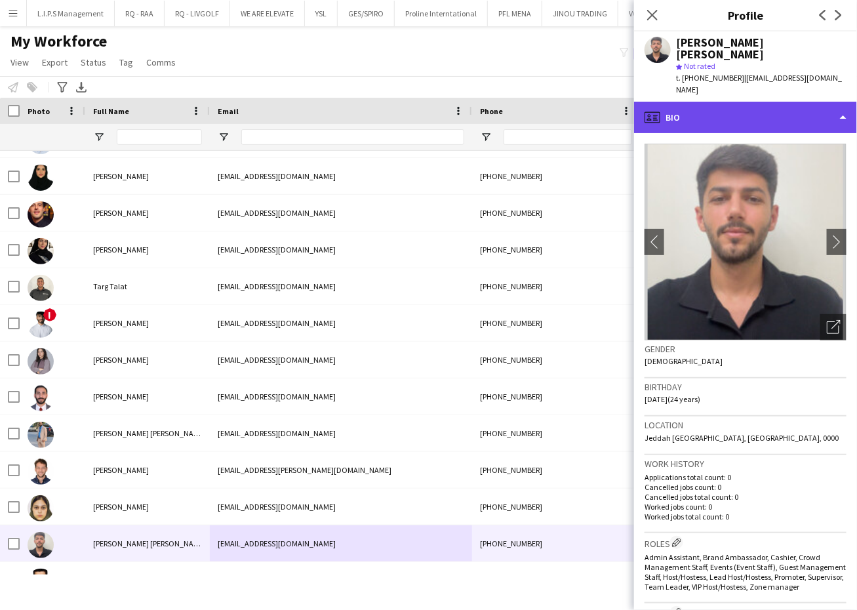
click at [792, 110] on div "profile Bio" at bounding box center [745, 117] width 223 height 31
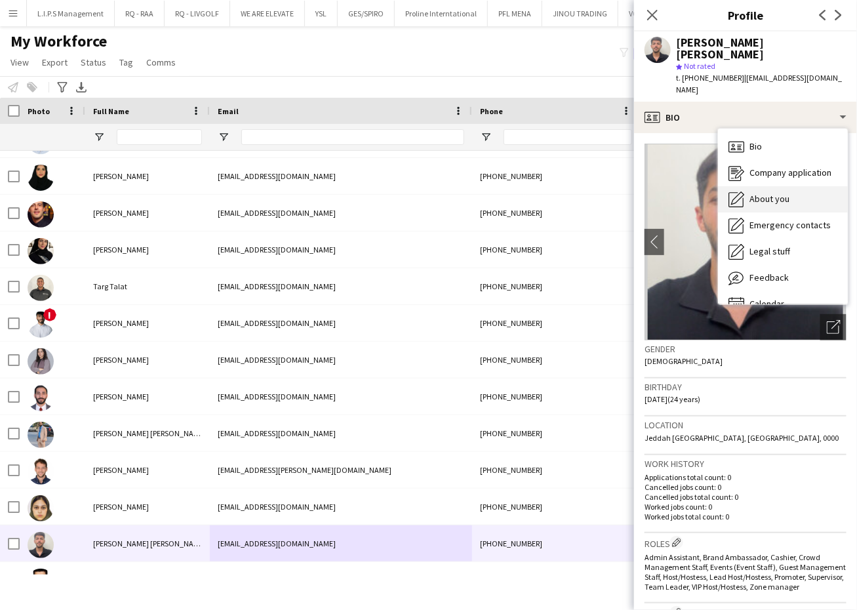
click at [783, 193] on span "About you" at bounding box center [770, 199] width 40 height 12
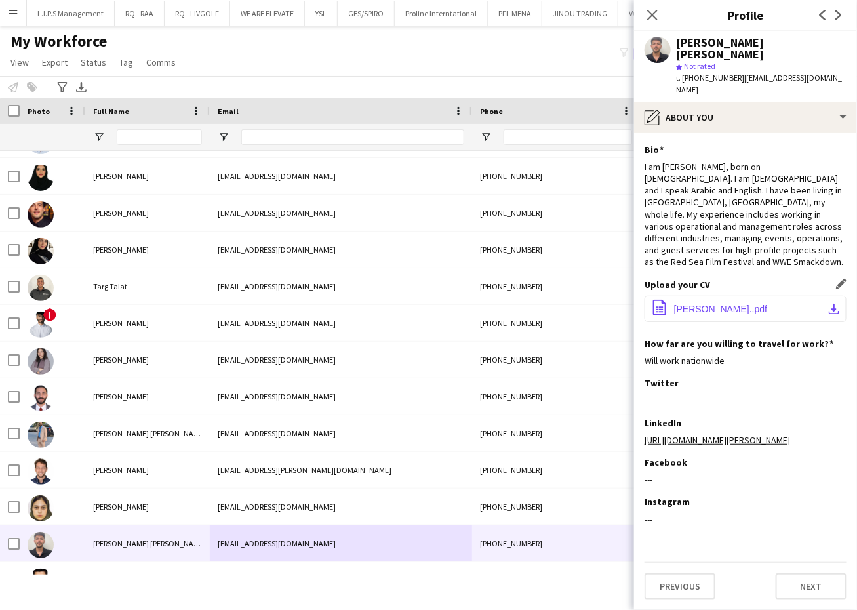
click at [745, 298] on button "office-file-sheet [PERSON_NAME]..pdf download-bottom" at bounding box center [746, 309] width 202 height 26
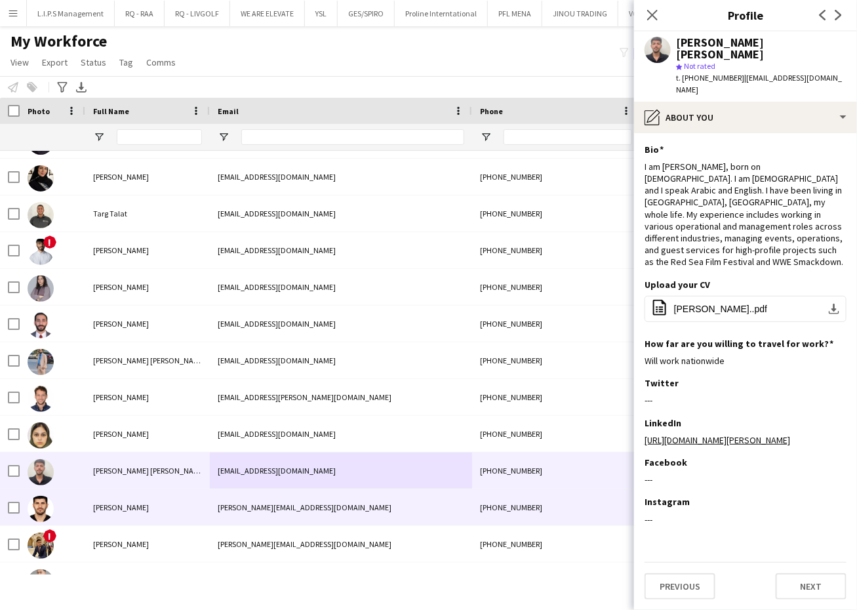
scroll to position [574, 0]
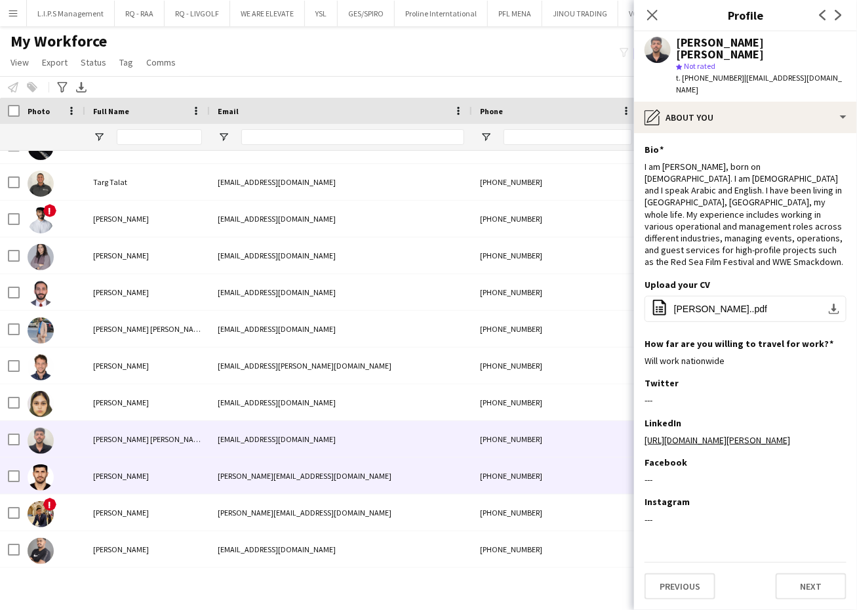
click at [410, 484] on div "[PERSON_NAME][EMAIL_ADDRESS][DOMAIN_NAME]" at bounding box center [341, 476] width 262 height 36
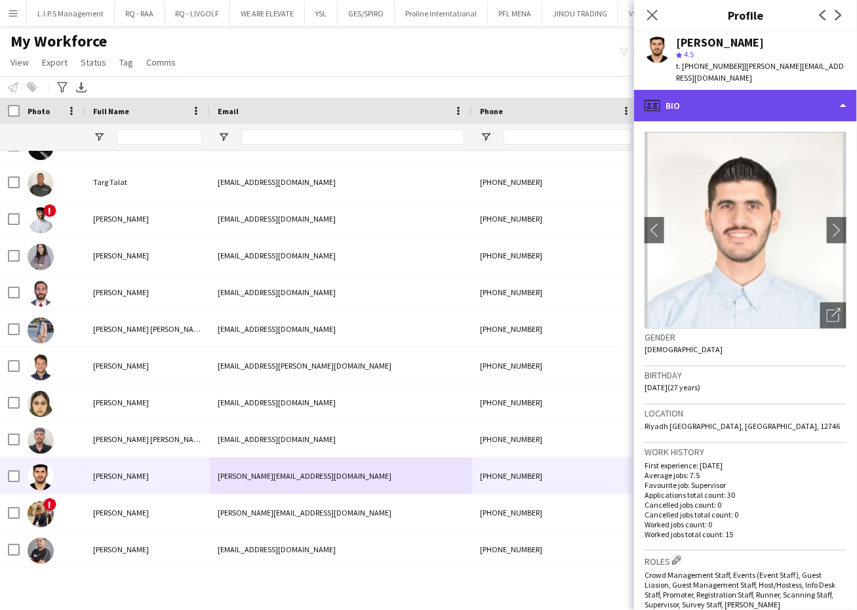
click at [778, 99] on div "profile Bio" at bounding box center [745, 105] width 223 height 31
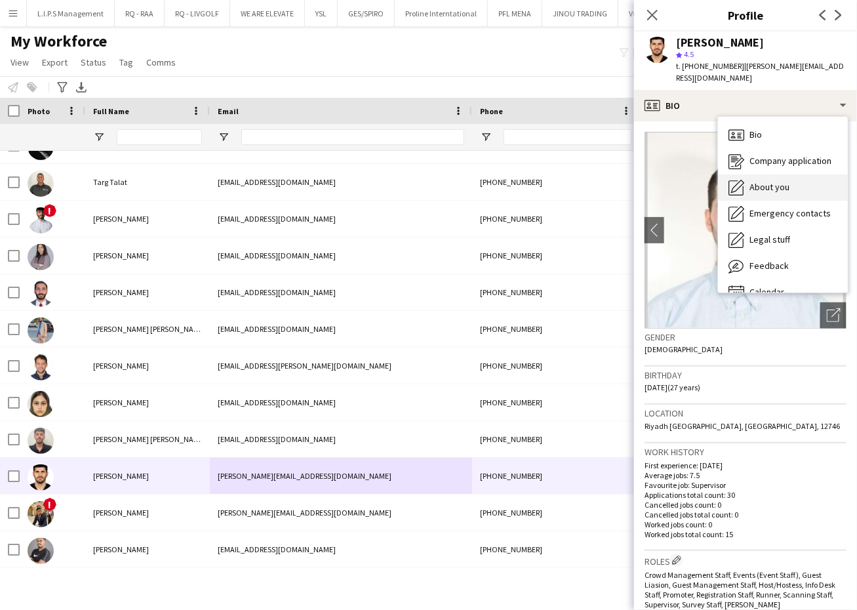
click at [779, 181] on span "About you" at bounding box center [770, 187] width 40 height 12
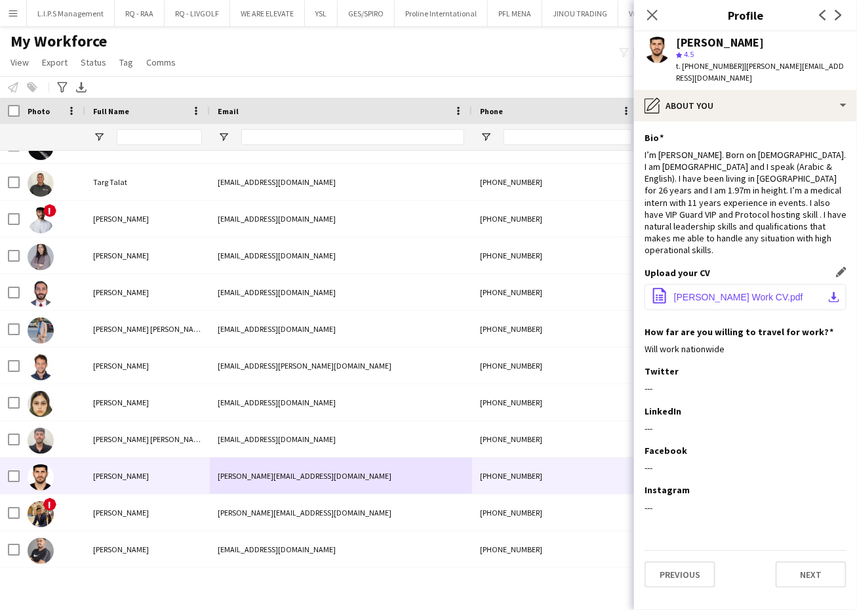
click at [717, 284] on button "office-file-sheet [PERSON_NAME] Work CV.pdf download-bottom" at bounding box center [746, 297] width 202 height 26
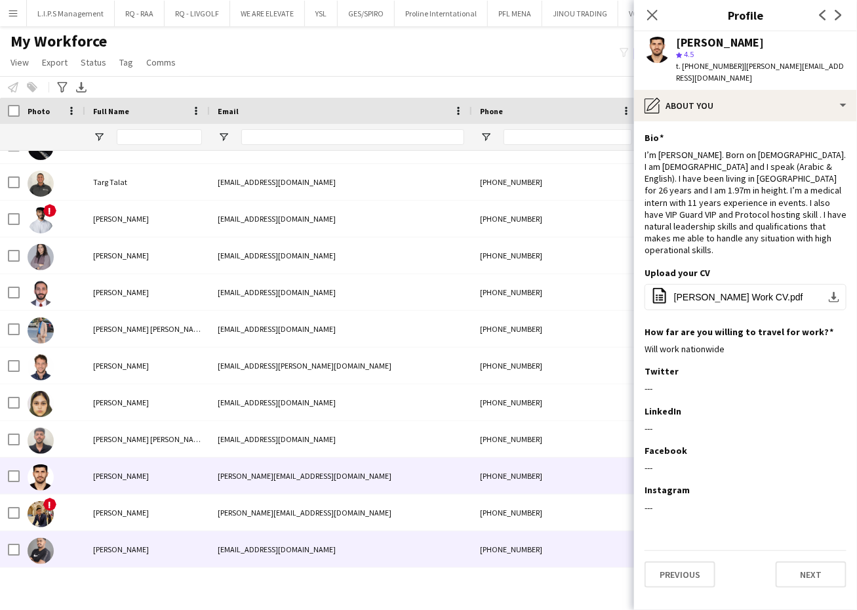
click at [422, 546] on div "[EMAIL_ADDRESS][DOMAIN_NAME]" at bounding box center [341, 549] width 262 height 36
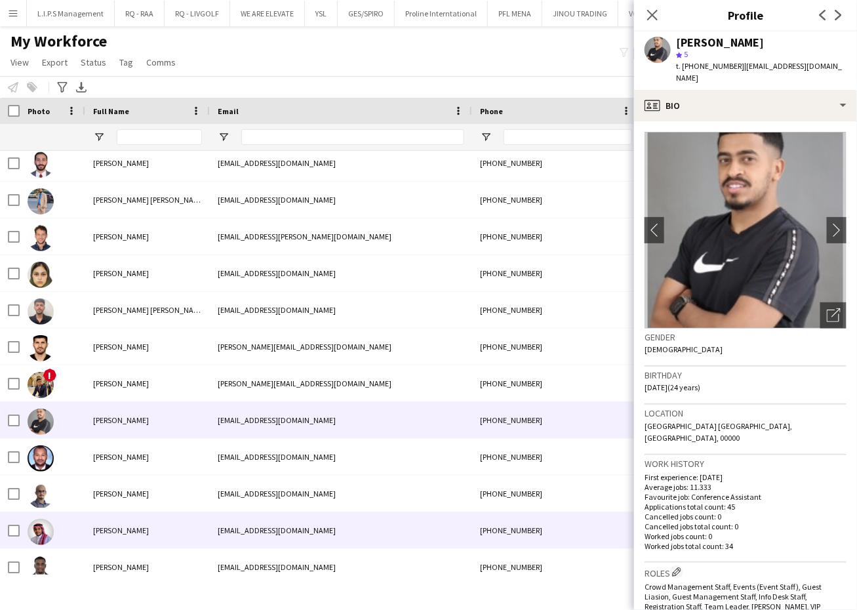
scroll to position [705, 0]
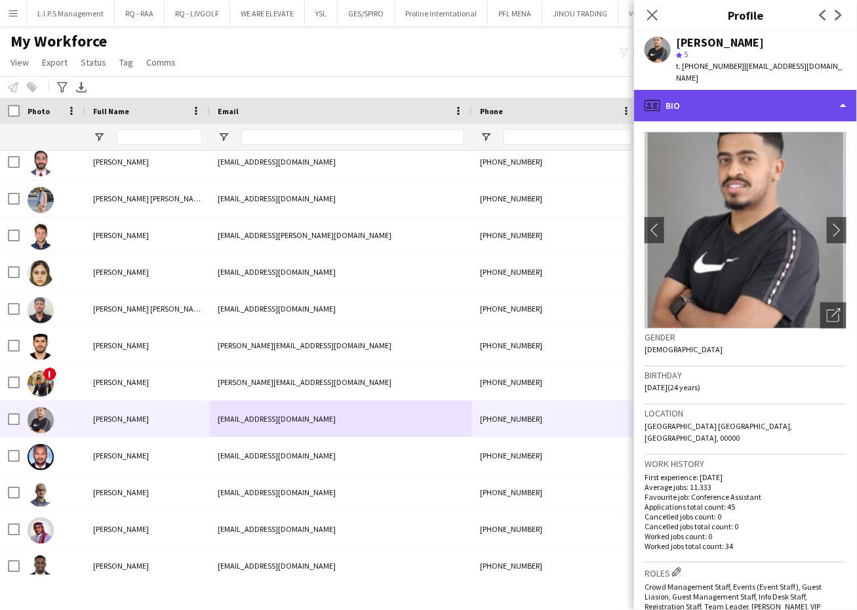
click at [774, 90] on div "profile Bio" at bounding box center [745, 105] width 223 height 31
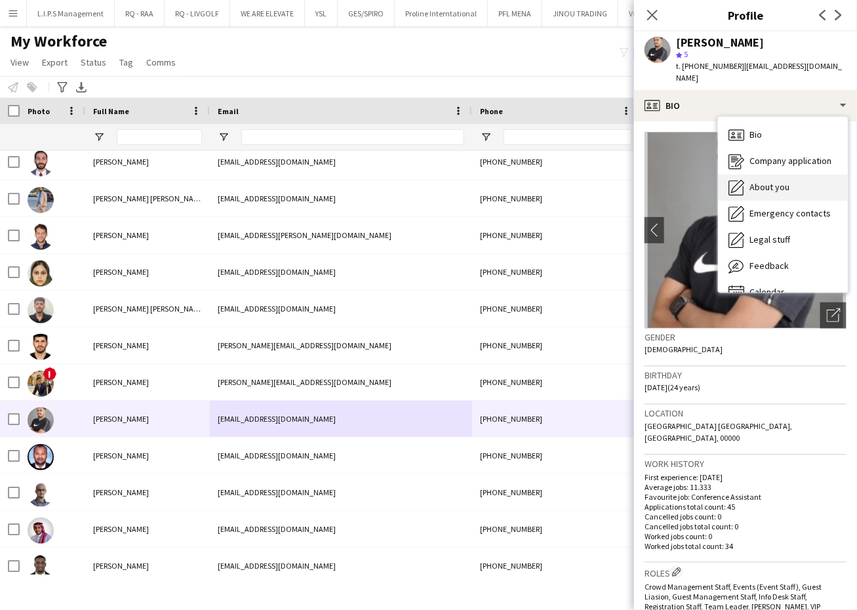
click at [795, 180] on div "About you About you" at bounding box center [783, 187] width 130 height 26
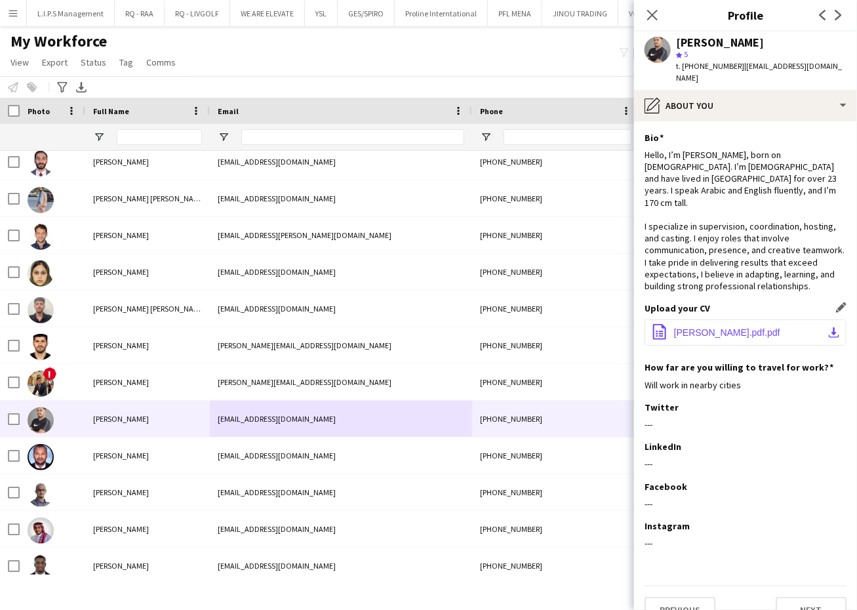
click at [725, 327] on span "[PERSON_NAME].pdf.pdf" at bounding box center [727, 332] width 106 height 10
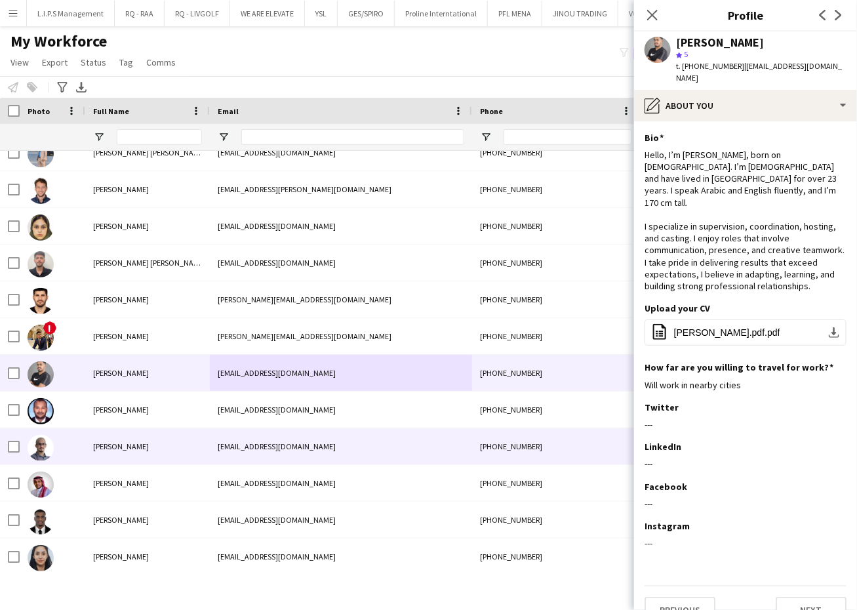
scroll to position [752, 0]
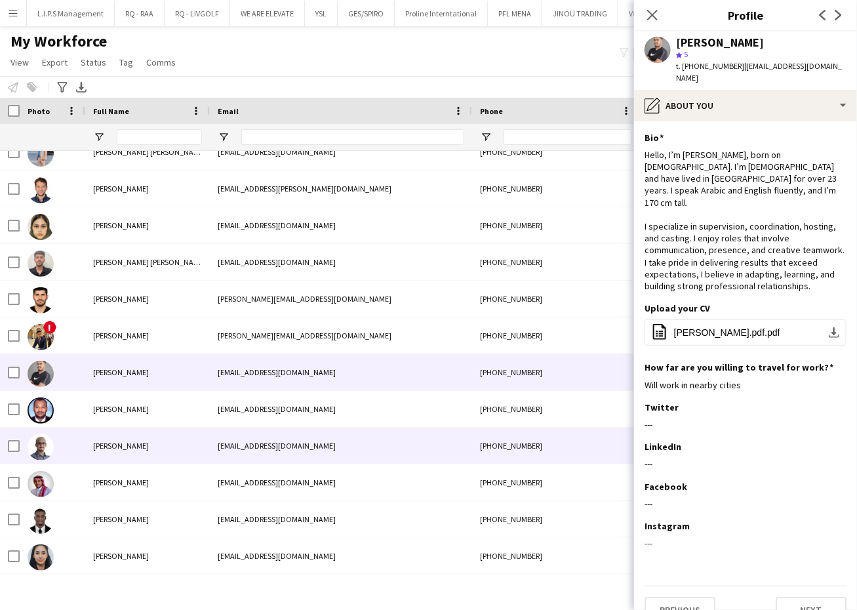
click at [357, 442] on div "[EMAIL_ADDRESS][DOMAIN_NAME]" at bounding box center [341, 446] width 262 height 36
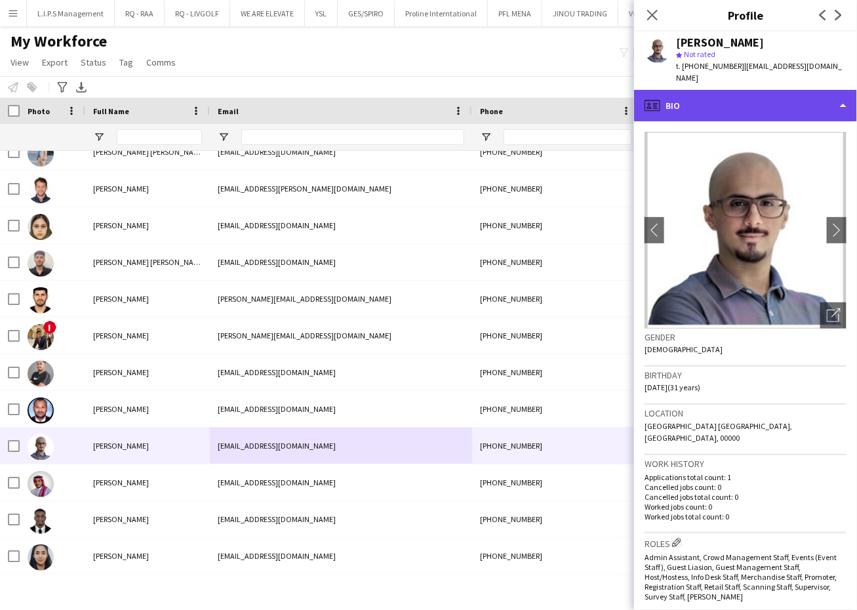
click at [803, 90] on div "profile Bio" at bounding box center [745, 105] width 223 height 31
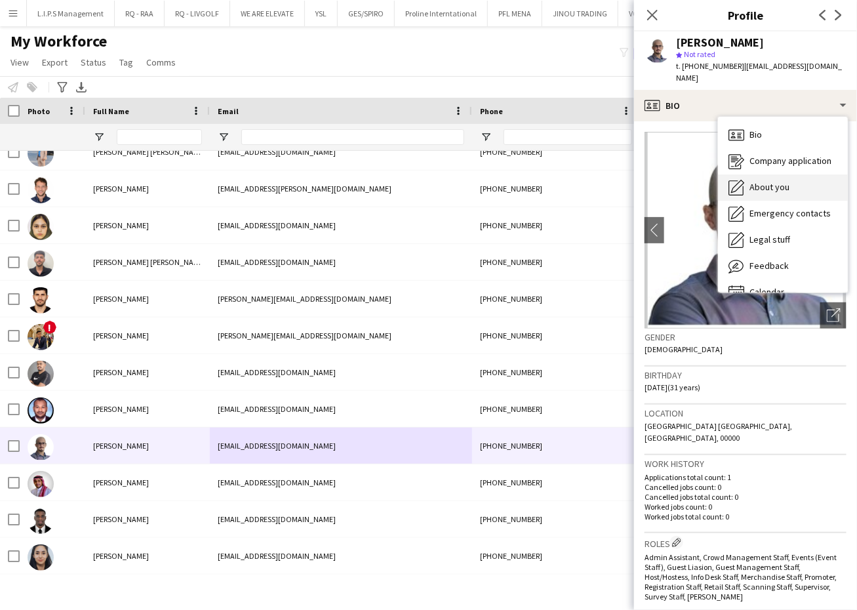
click at [801, 178] on div "About you About you" at bounding box center [783, 187] width 130 height 26
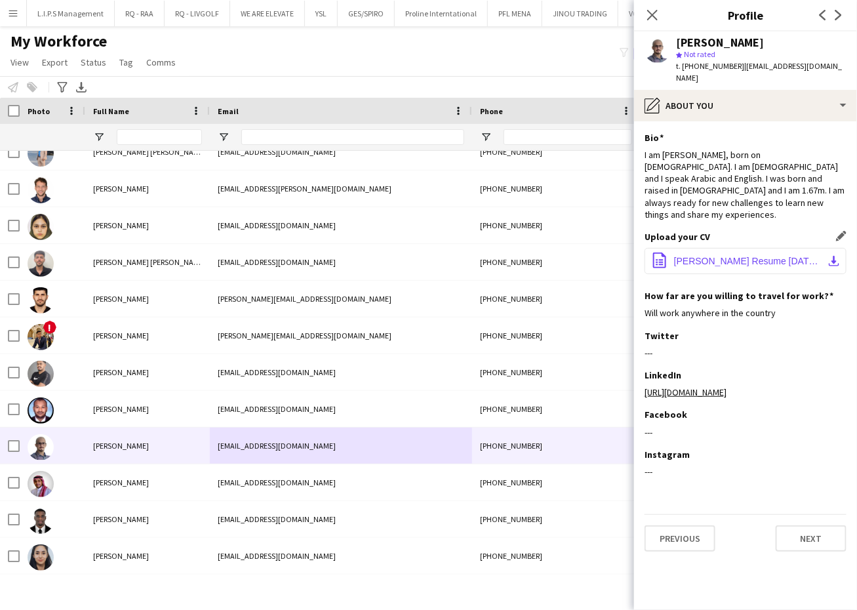
click at [755, 248] on button "office-file-sheet [PERSON_NAME] Resume [DATE].pdf download-bottom" at bounding box center [746, 261] width 202 height 26
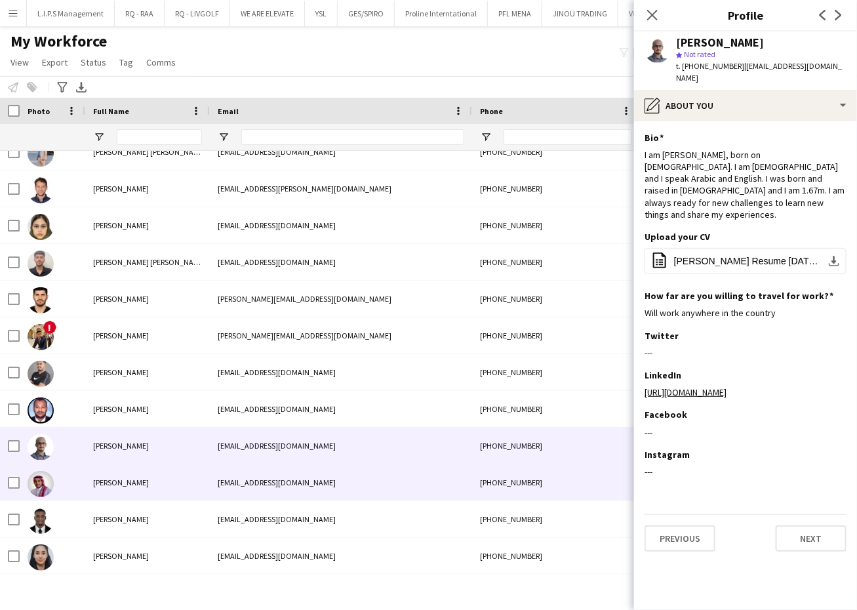
click at [284, 479] on div "[EMAIL_ADDRESS][DOMAIN_NAME]" at bounding box center [341, 482] width 262 height 36
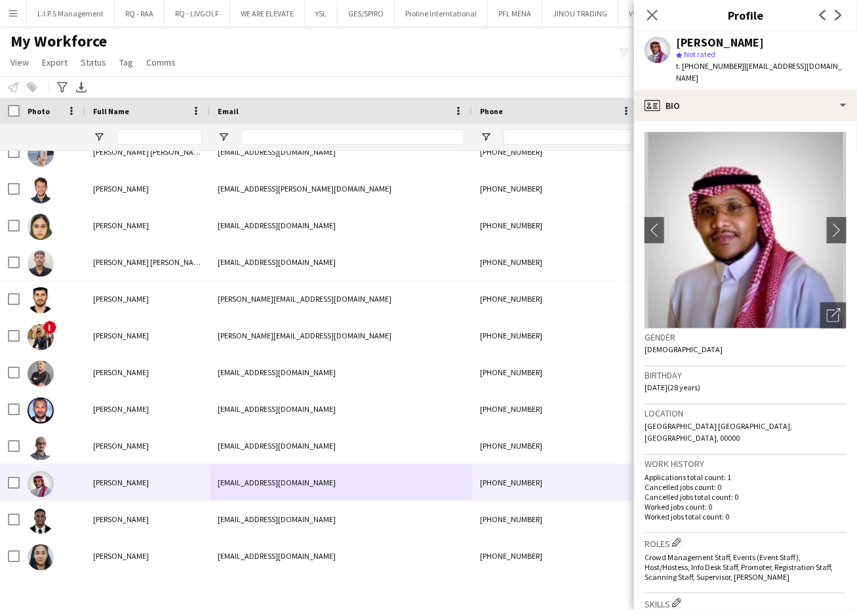
click at [788, 121] on app-crew-profile-bio "chevron-left chevron-right Open photos pop-in Gender [DEMOGRAPHIC_DATA] Birthda…" at bounding box center [745, 365] width 223 height 489
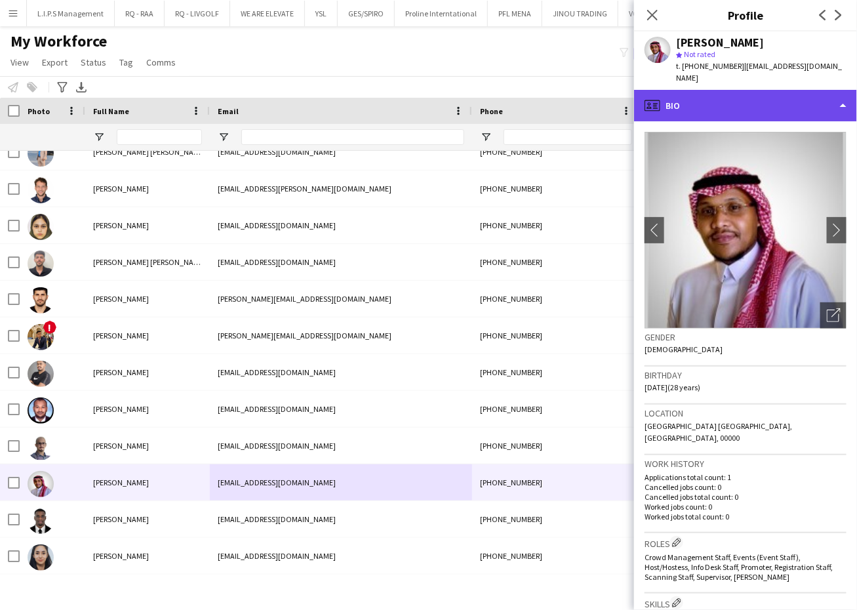
click at [816, 90] on div "profile Bio" at bounding box center [745, 105] width 223 height 31
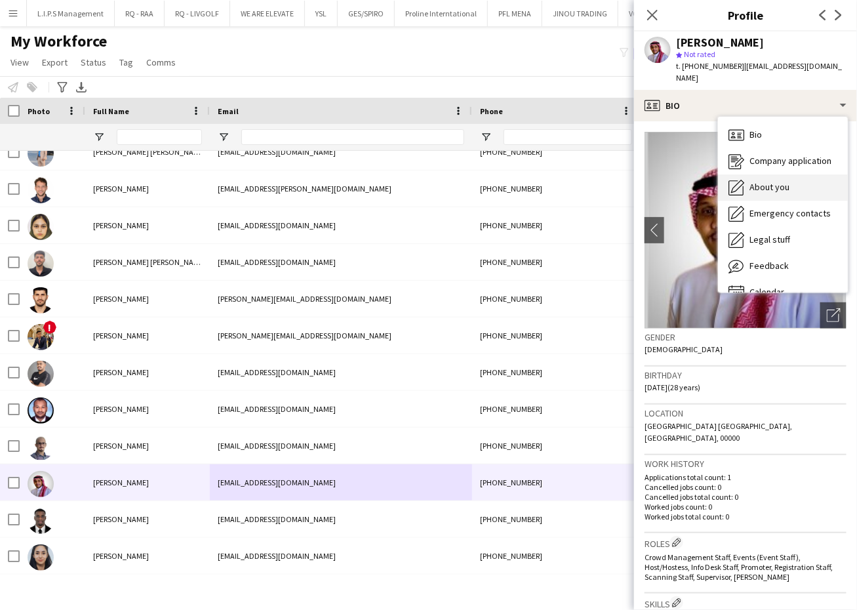
click at [805, 174] on div "About you About you" at bounding box center [783, 187] width 130 height 26
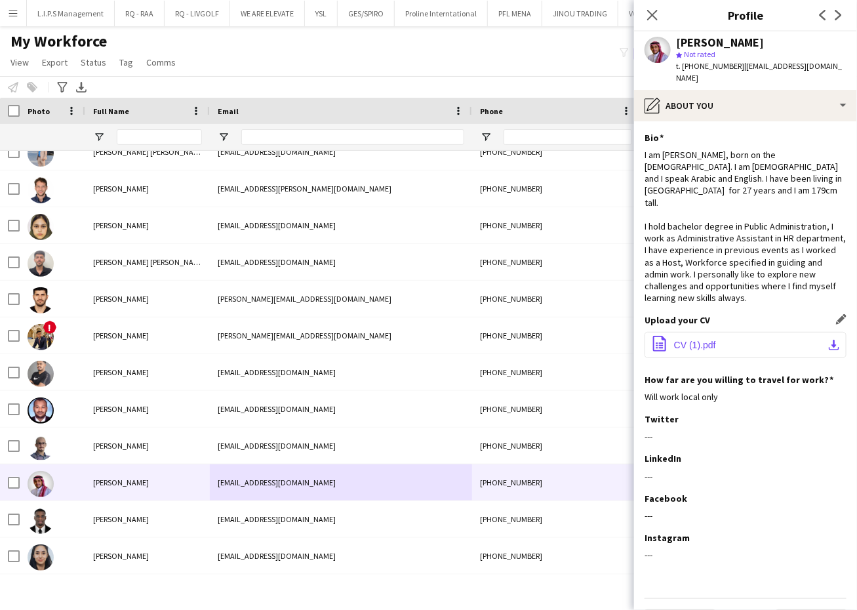
click at [735, 332] on button "office-file-sheet CV (1).pdf download-bottom" at bounding box center [746, 345] width 202 height 26
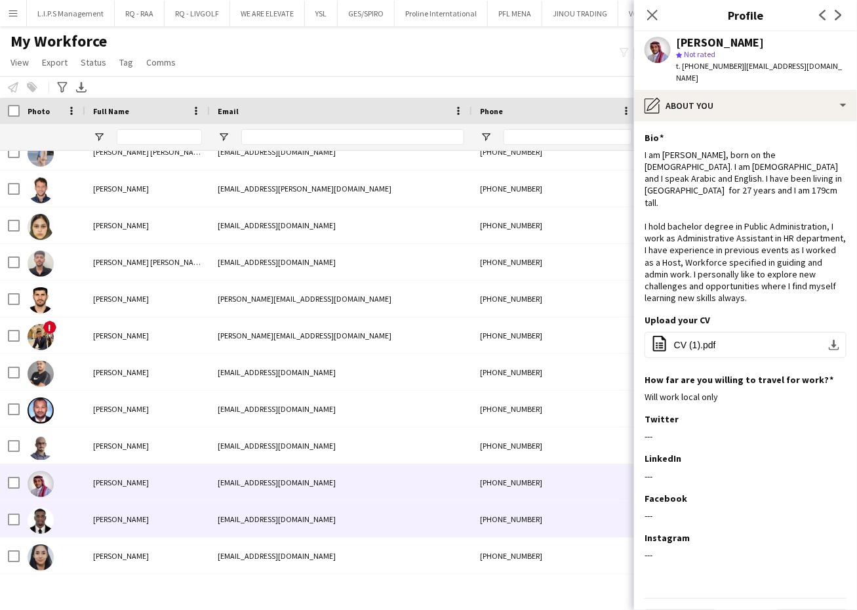
click at [465, 519] on div "[EMAIL_ADDRESS][DOMAIN_NAME]" at bounding box center [341, 519] width 262 height 36
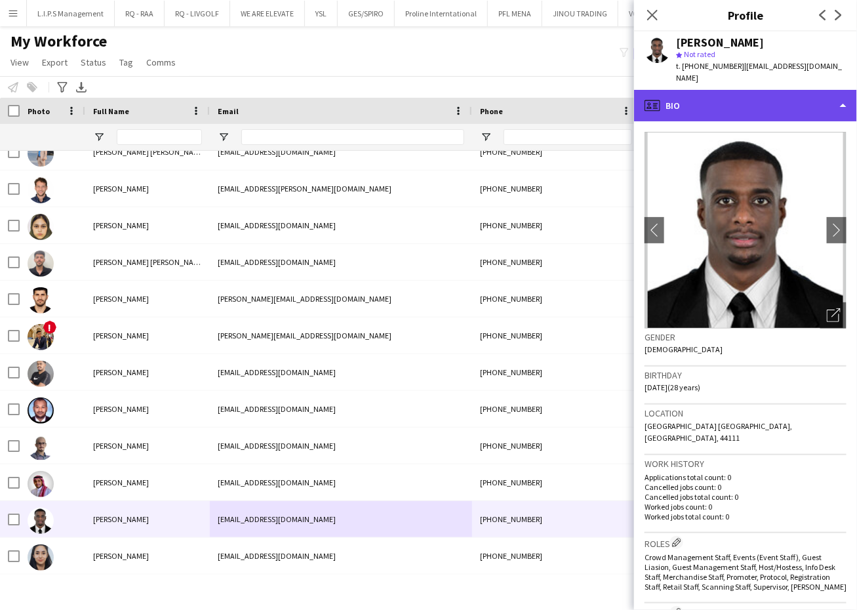
click at [833, 90] on div "profile Bio" at bounding box center [745, 105] width 223 height 31
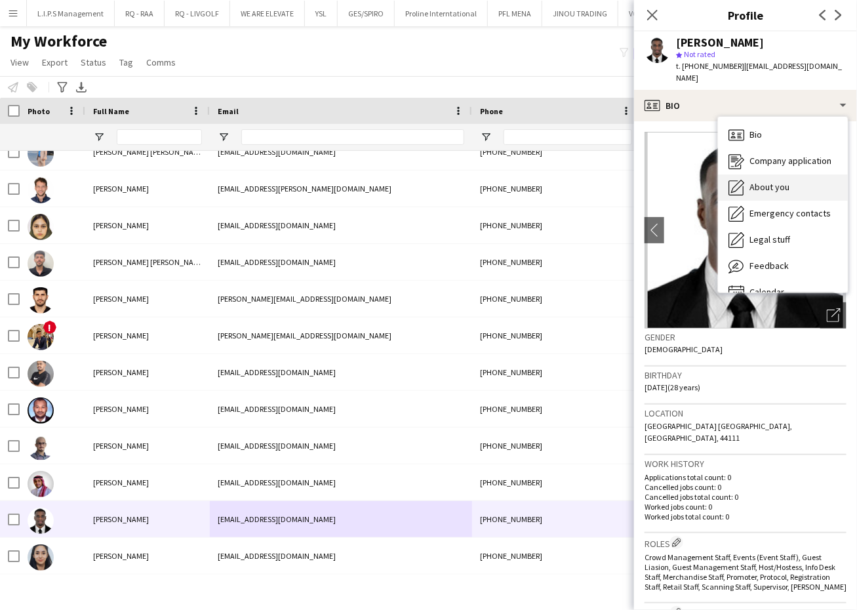
click at [807, 176] on div "About you About you" at bounding box center [783, 187] width 130 height 26
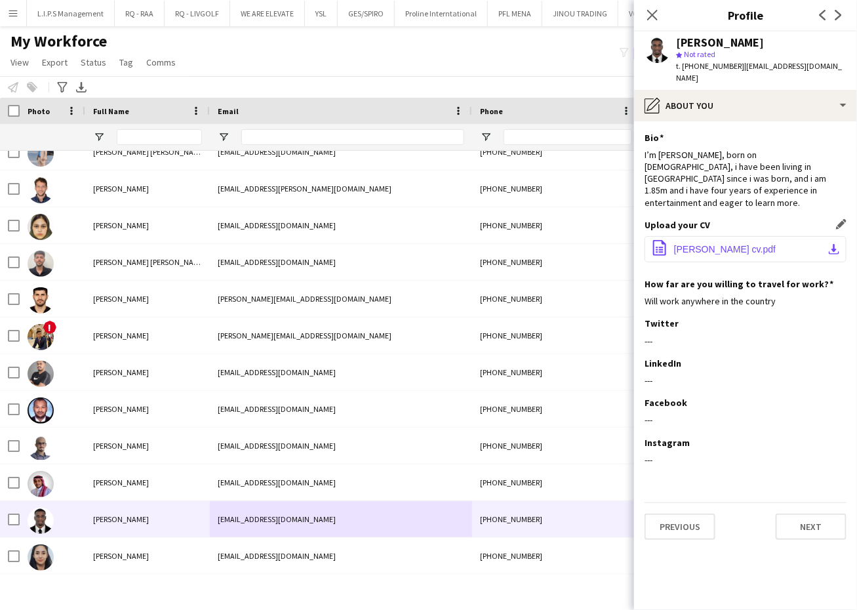
click at [763, 244] on span "[PERSON_NAME] cv.pdf" at bounding box center [725, 249] width 102 height 10
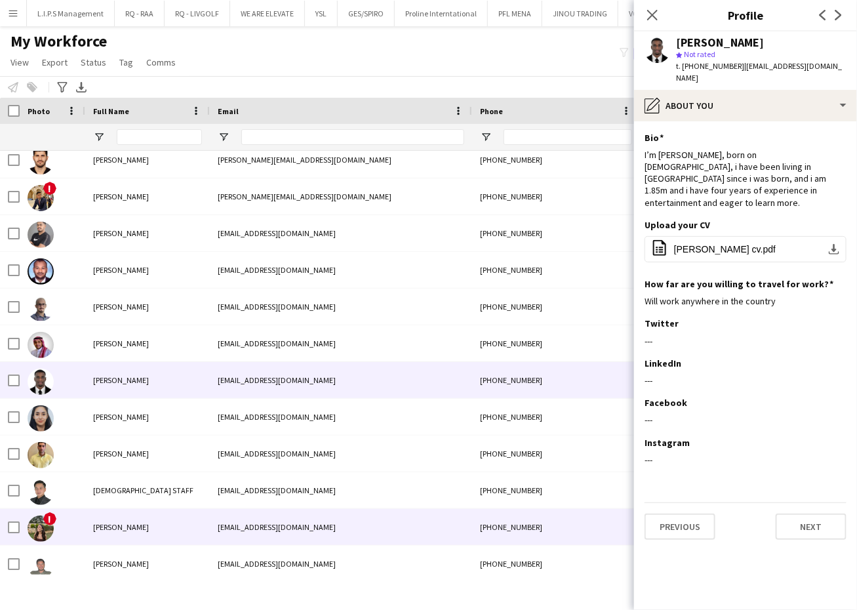
click at [391, 513] on div "[EMAIL_ADDRESS][DOMAIN_NAME]" at bounding box center [341, 527] width 262 height 36
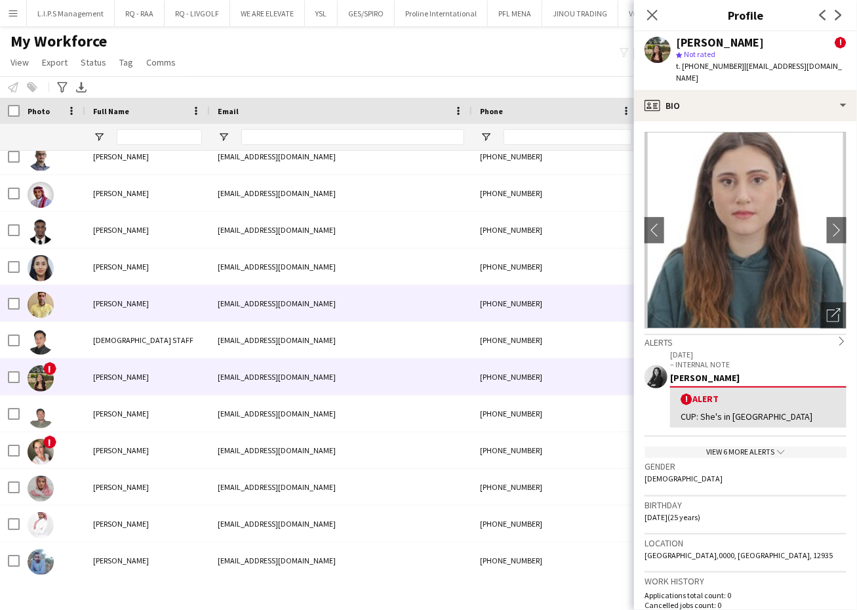
scroll to position [1047, 0]
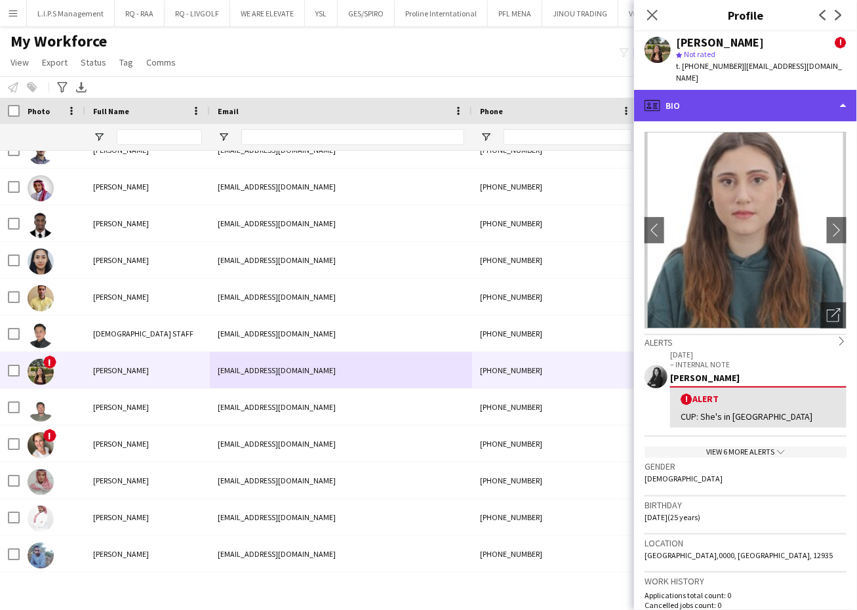
click at [803, 90] on div "profile Bio" at bounding box center [745, 105] width 223 height 31
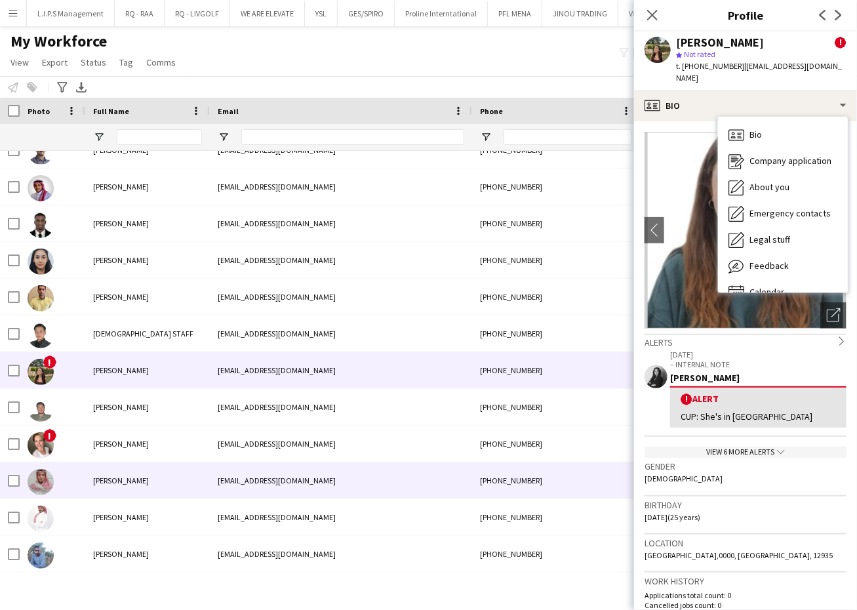
click at [291, 464] on div "[EMAIL_ADDRESS][DOMAIN_NAME]" at bounding box center [341, 480] width 262 height 36
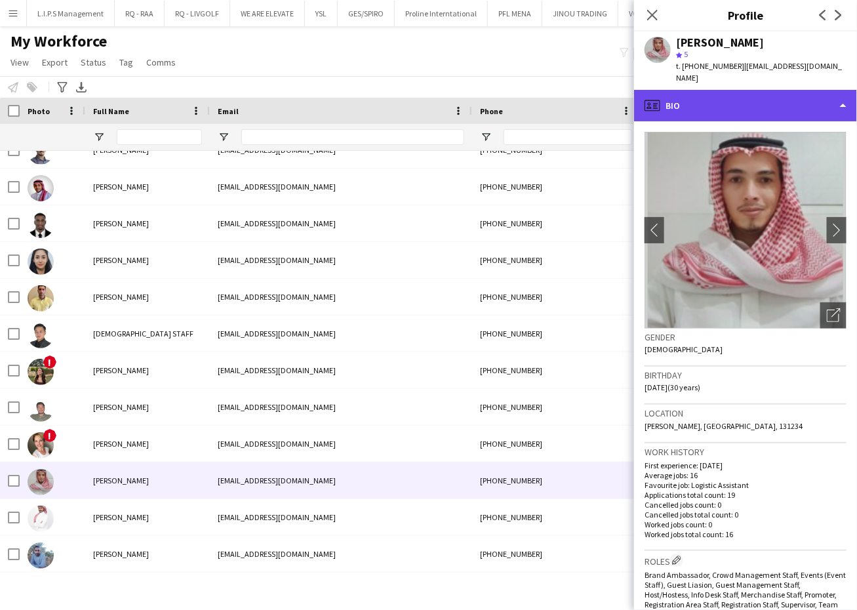
click at [786, 90] on div "profile Bio" at bounding box center [745, 105] width 223 height 31
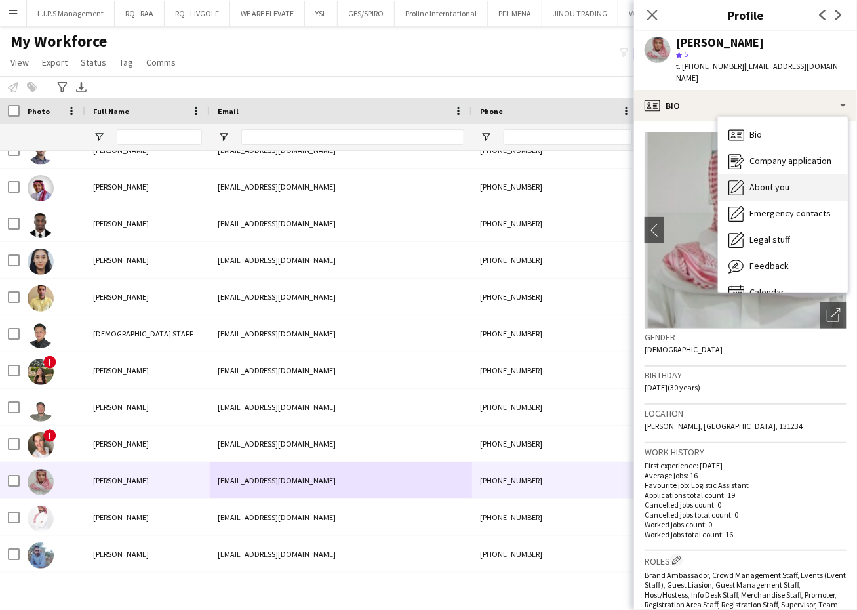
click at [804, 174] on div "About you About you" at bounding box center [783, 187] width 130 height 26
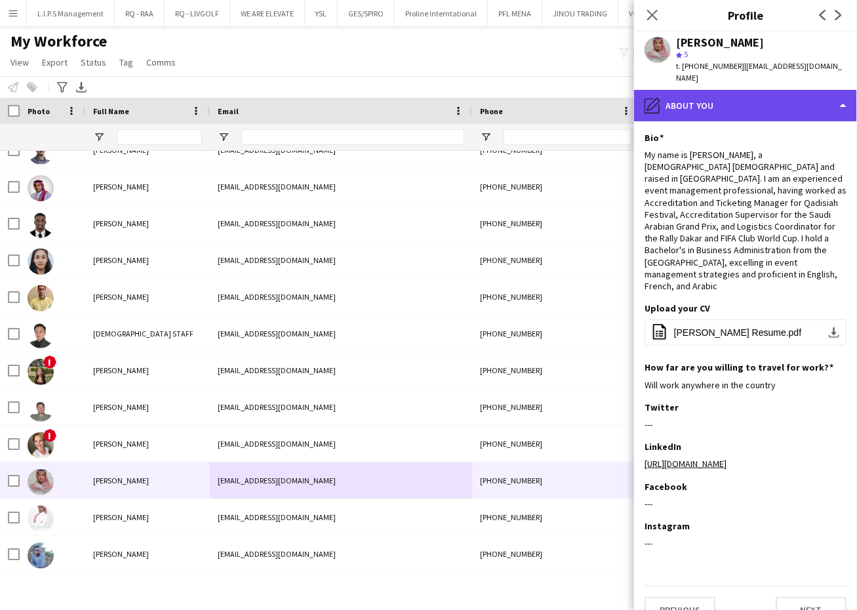
click at [788, 96] on div "pencil4 About you" at bounding box center [745, 105] width 223 height 31
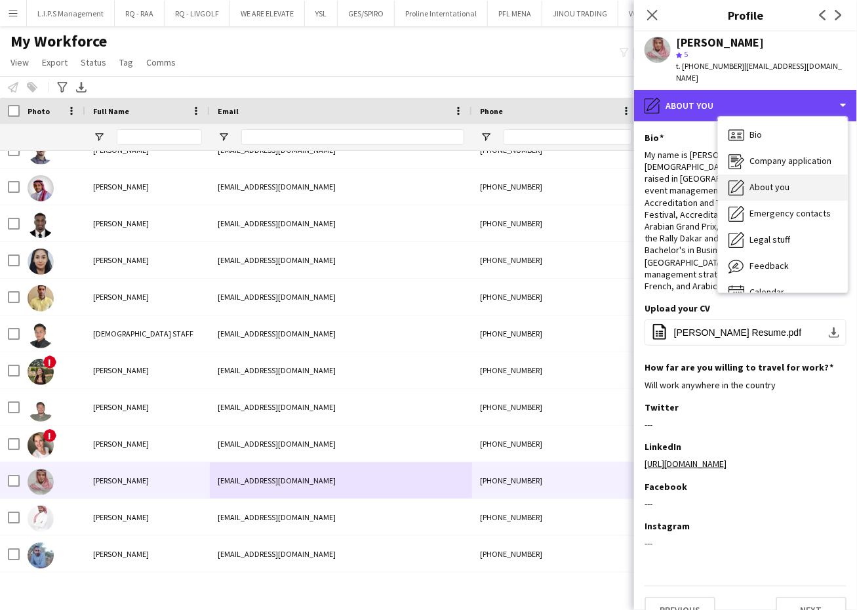
scroll to position [18, 0]
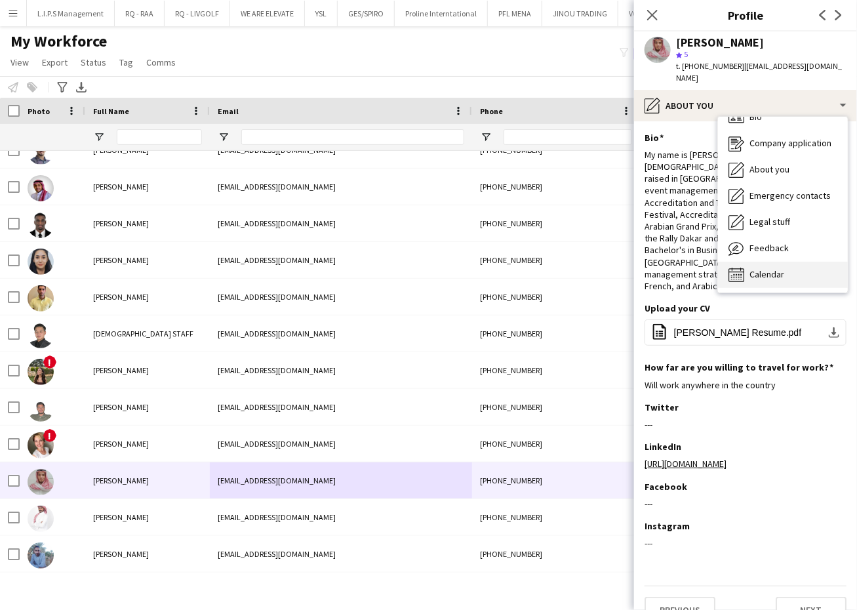
click at [792, 272] on div "Calendar Calendar" at bounding box center [783, 275] width 130 height 26
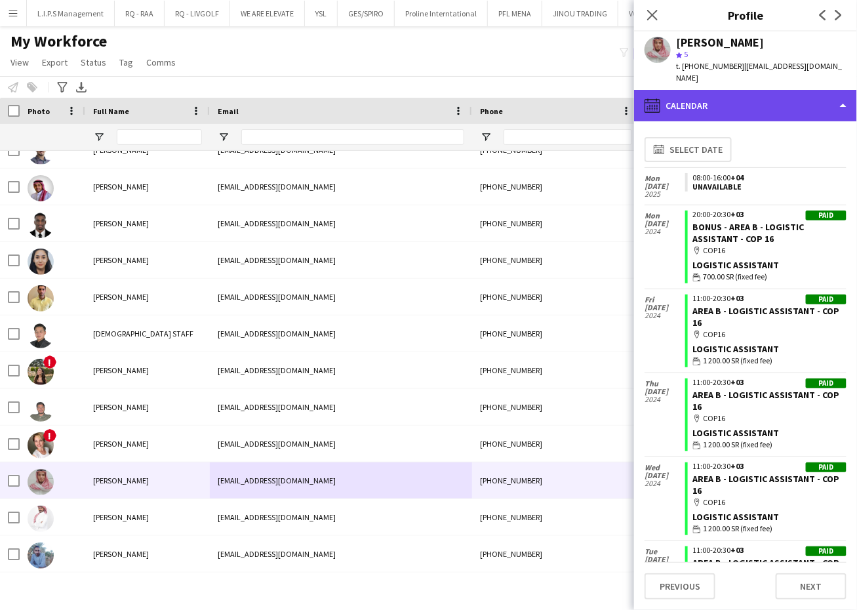
click at [805, 100] on div "calendar-full Calendar" at bounding box center [745, 105] width 223 height 31
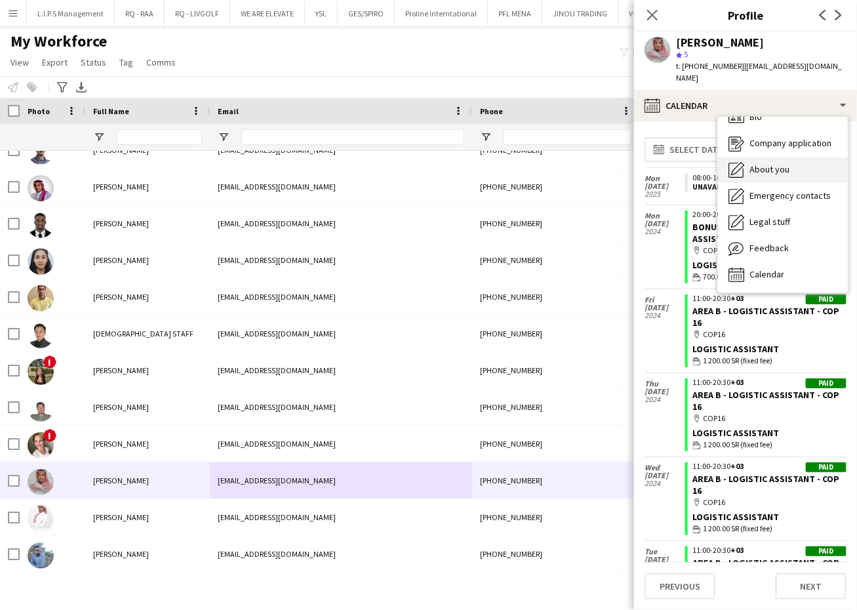
click at [801, 164] on div "About you About you" at bounding box center [783, 170] width 130 height 26
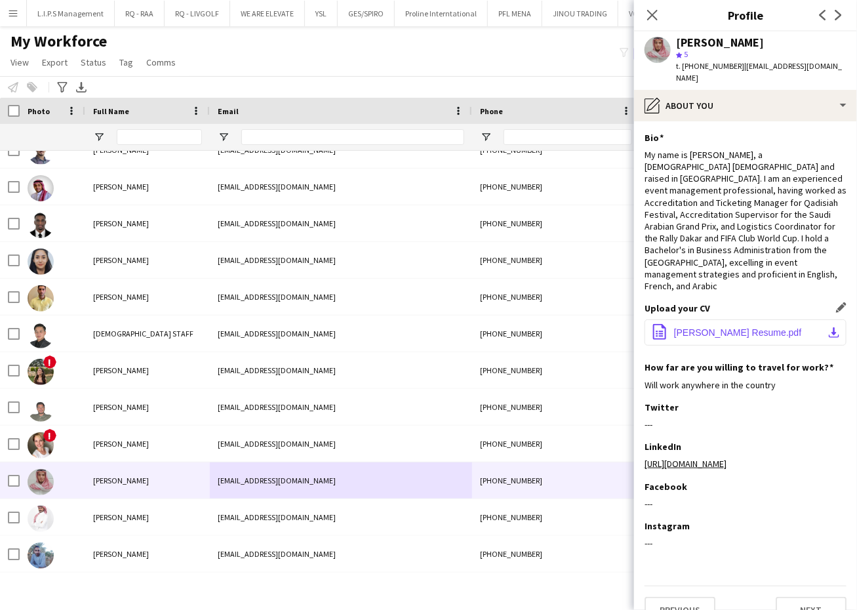
click at [739, 319] on button "office-file-sheet [PERSON_NAME] Resume.pdf download-bottom" at bounding box center [746, 332] width 202 height 26
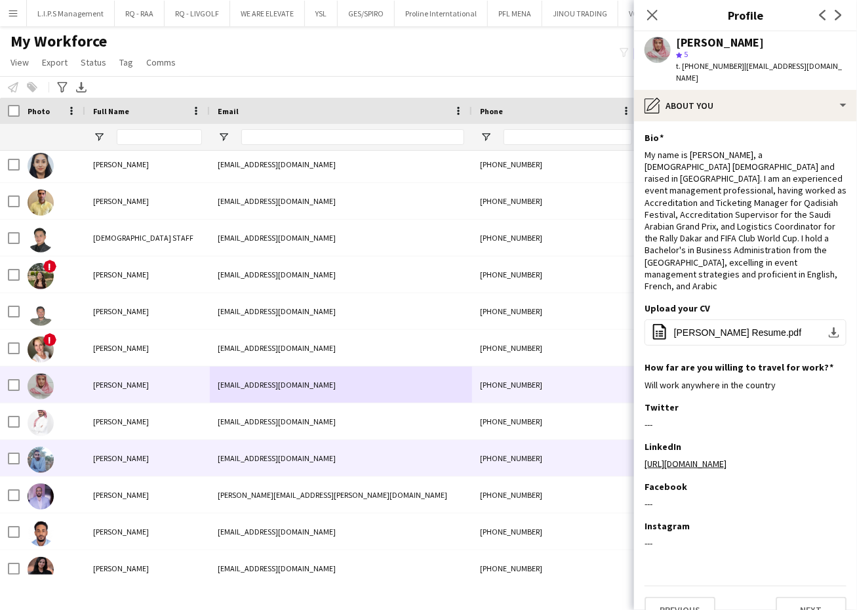
scroll to position [1157, 0]
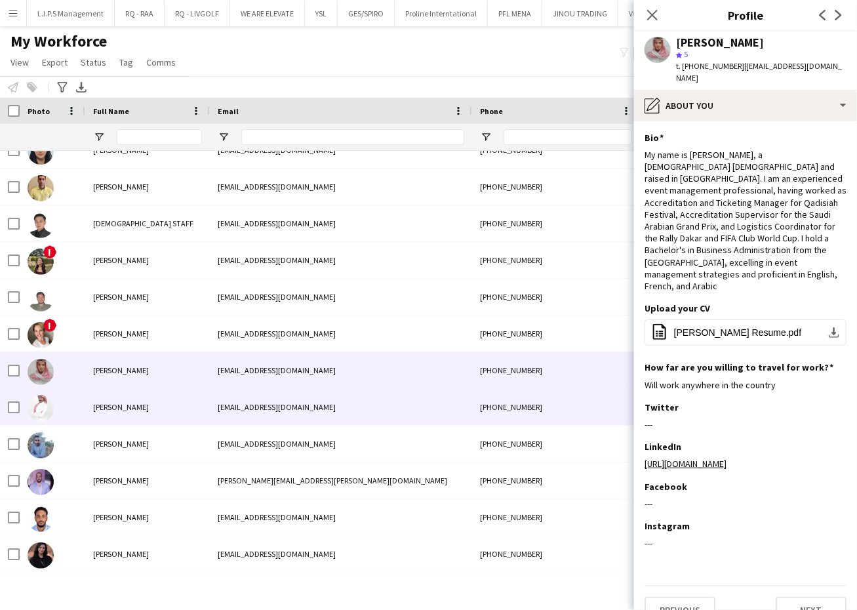
click at [291, 404] on div "[EMAIL_ADDRESS][DOMAIN_NAME]" at bounding box center [341, 407] width 262 height 36
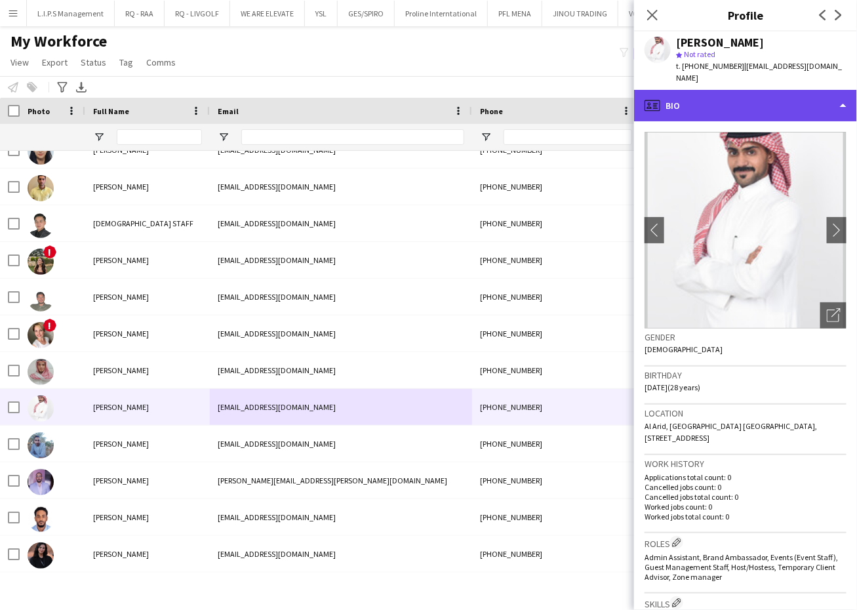
click at [814, 94] on div "profile Bio" at bounding box center [745, 105] width 223 height 31
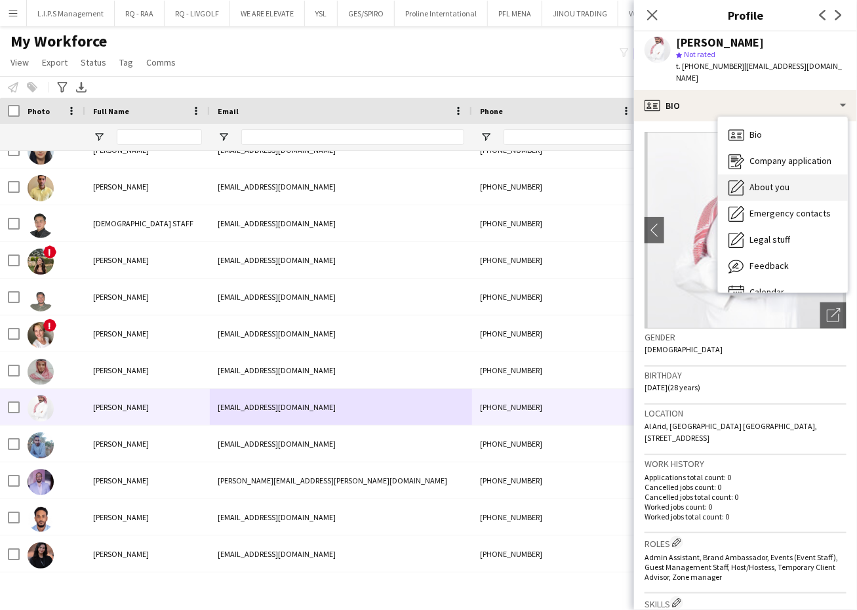
click at [801, 179] on div "About you About you" at bounding box center [783, 187] width 130 height 26
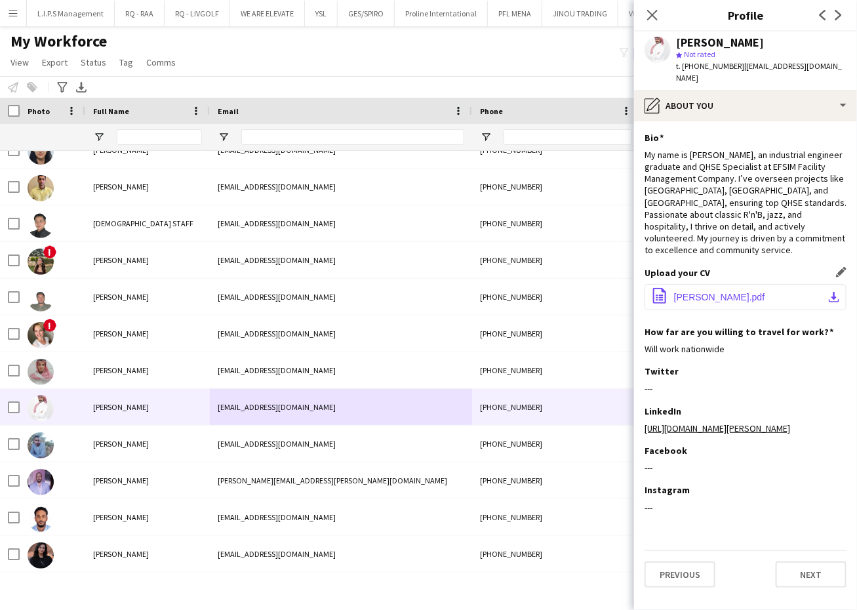
click at [748, 292] on span "[PERSON_NAME].pdf" at bounding box center [719, 297] width 91 height 10
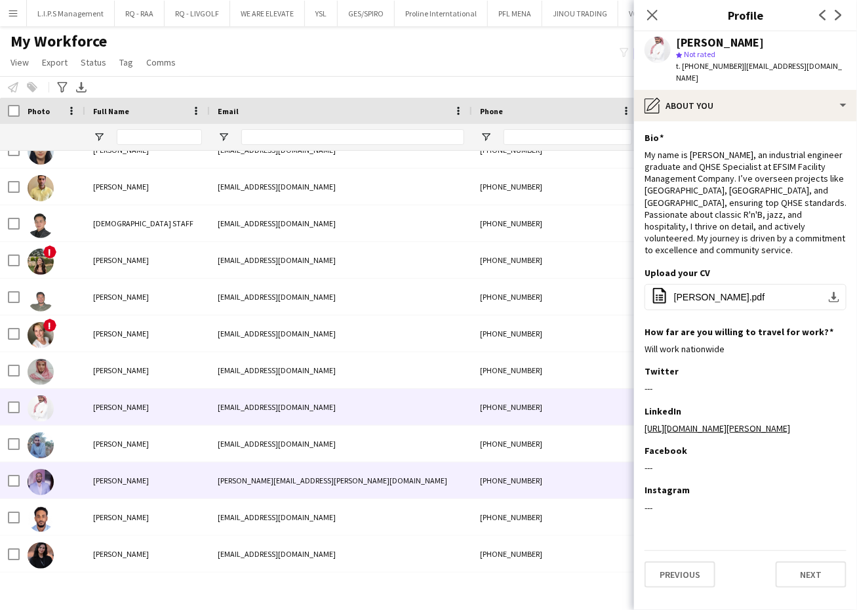
click at [352, 485] on div "[PERSON_NAME][EMAIL_ADDRESS][PERSON_NAME][DOMAIN_NAME]" at bounding box center [341, 480] width 262 height 36
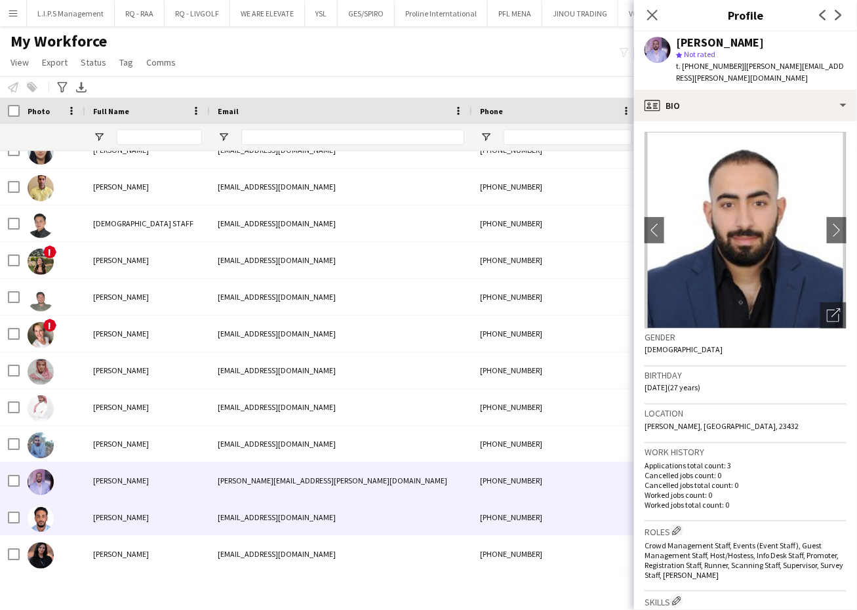
click at [360, 522] on div "[EMAIL_ADDRESS][DOMAIN_NAME]" at bounding box center [341, 517] width 262 height 36
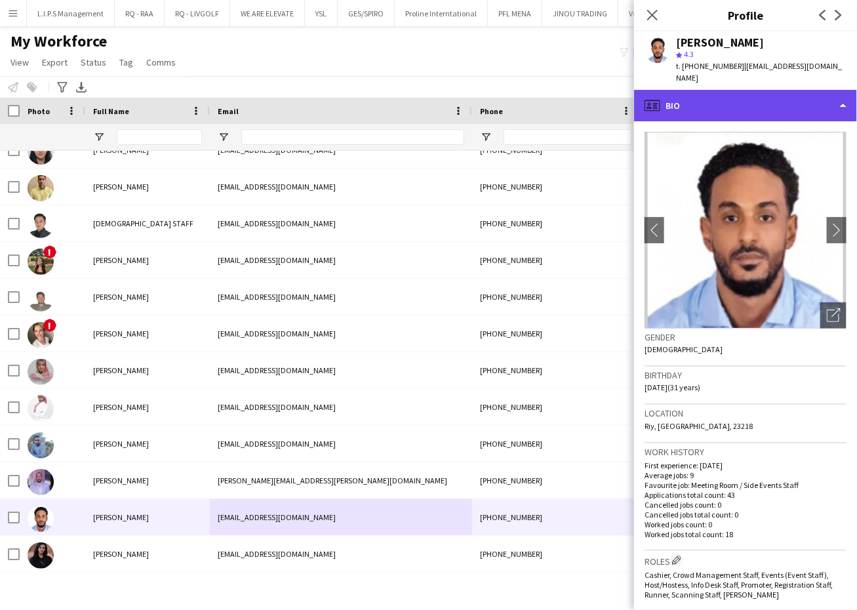
click at [816, 90] on div "profile Bio" at bounding box center [745, 105] width 223 height 31
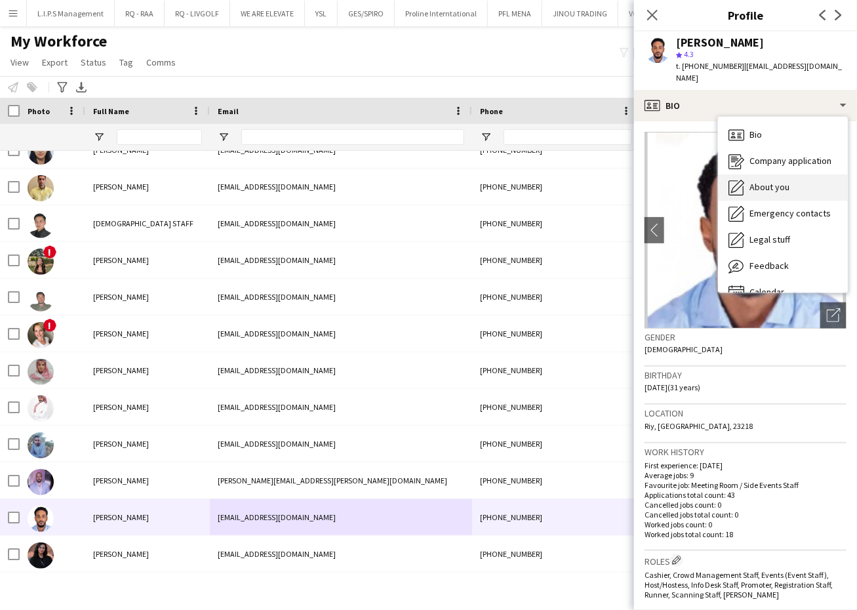
click at [807, 176] on div "About you About you" at bounding box center [783, 187] width 130 height 26
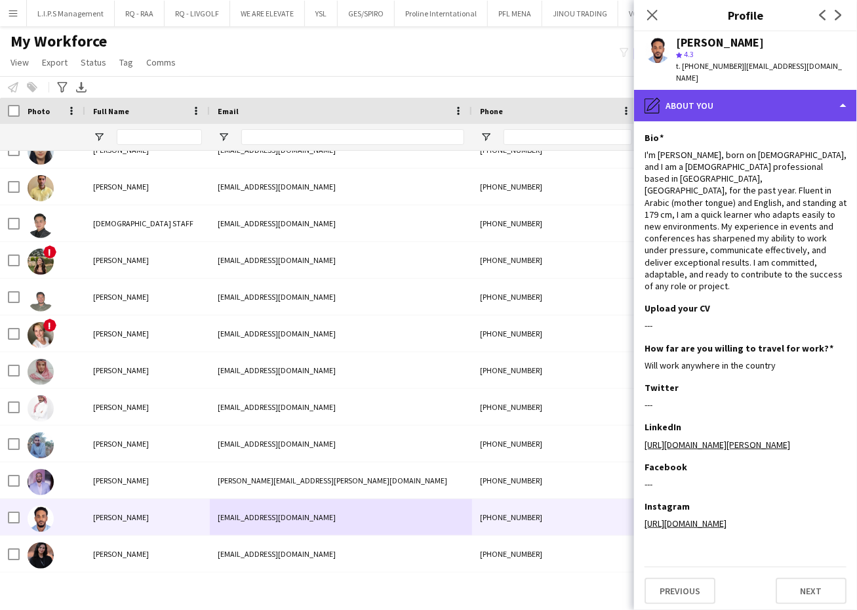
click at [797, 98] on div "pencil4 About you" at bounding box center [745, 105] width 223 height 31
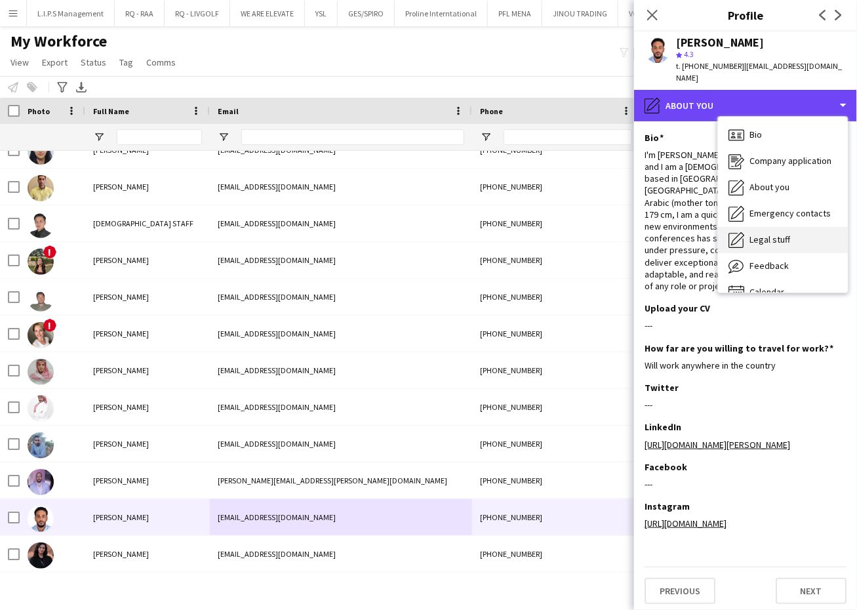
scroll to position [18, 0]
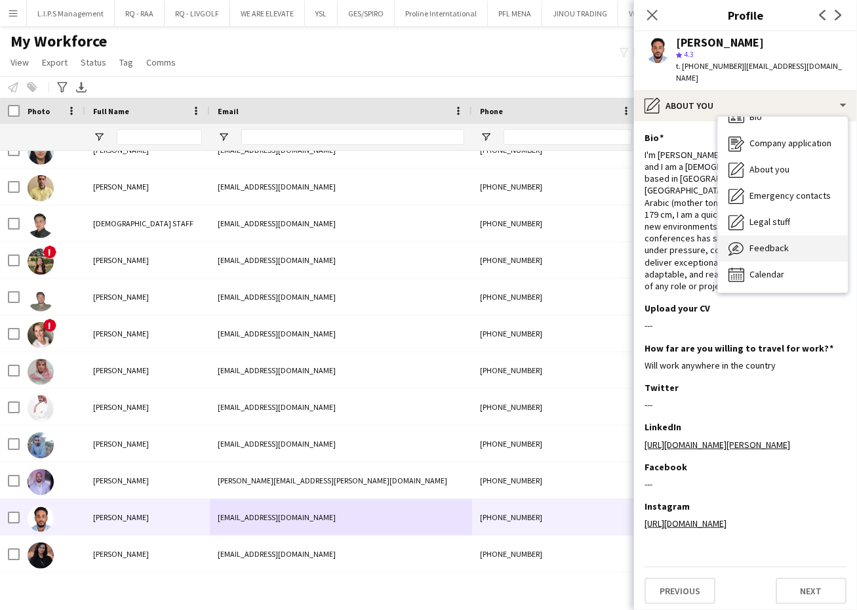
click at [790, 239] on div "Feedback Feedback" at bounding box center [783, 248] width 130 height 26
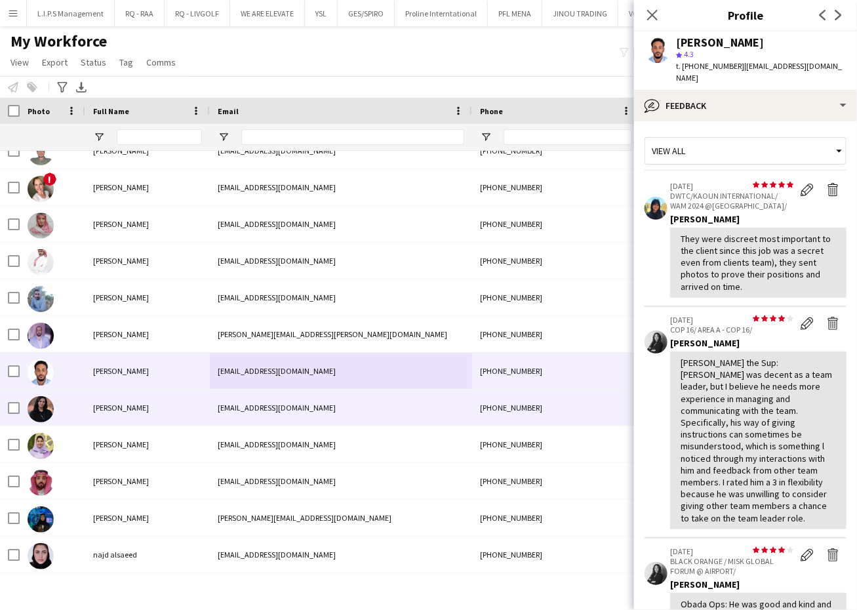
scroll to position [1326, 0]
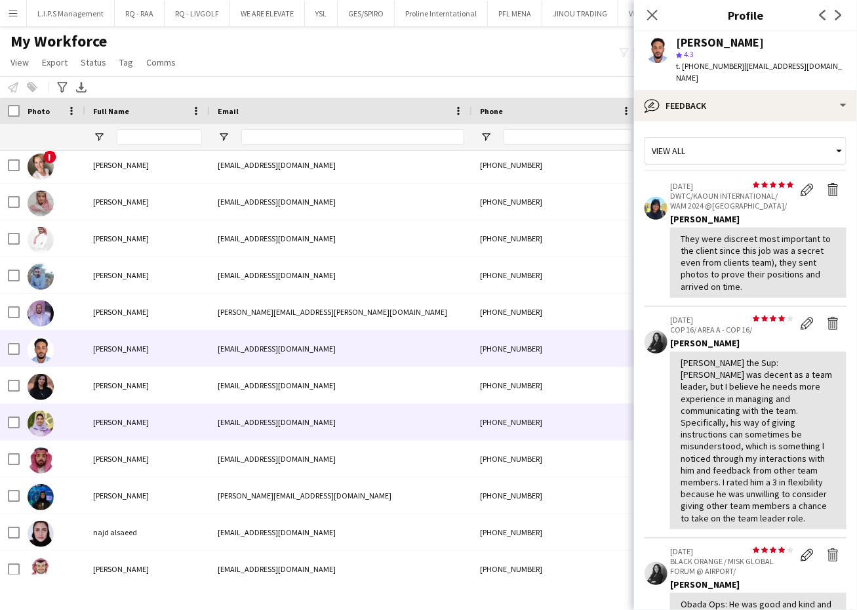
click at [289, 427] on div "[EMAIL_ADDRESS][DOMAIN_NAME]" at bounding box center [341, 422] width 262 height 36
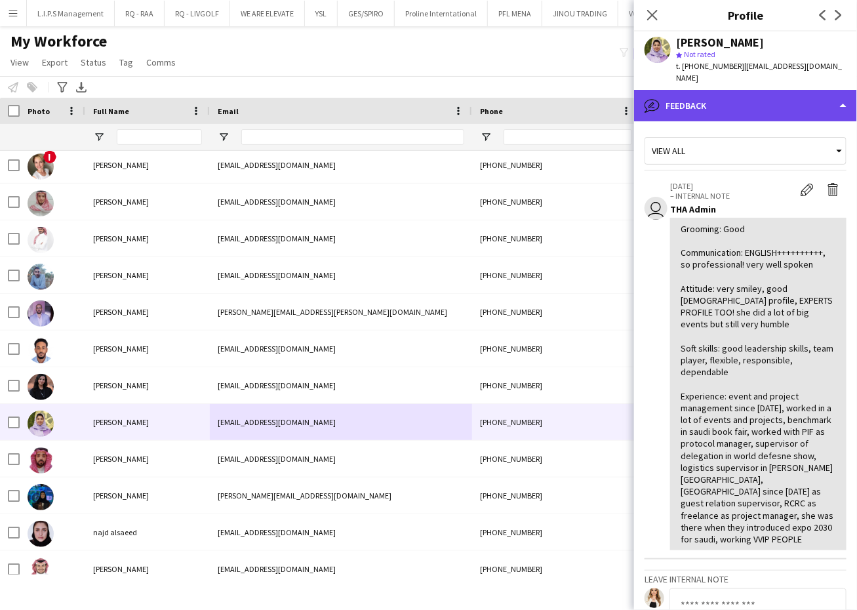
click at [791, 90] on div "bubble-pencil Feedback" at bounding box center [745, 105] width 223 height 31
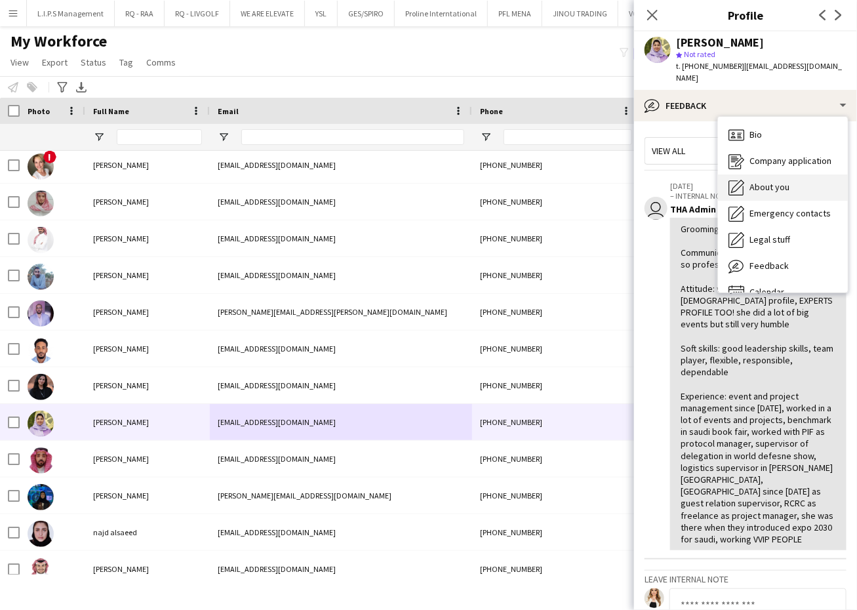
click at [776, 181] on span "About you" at bounding box center [770, 187] width 40 height 12
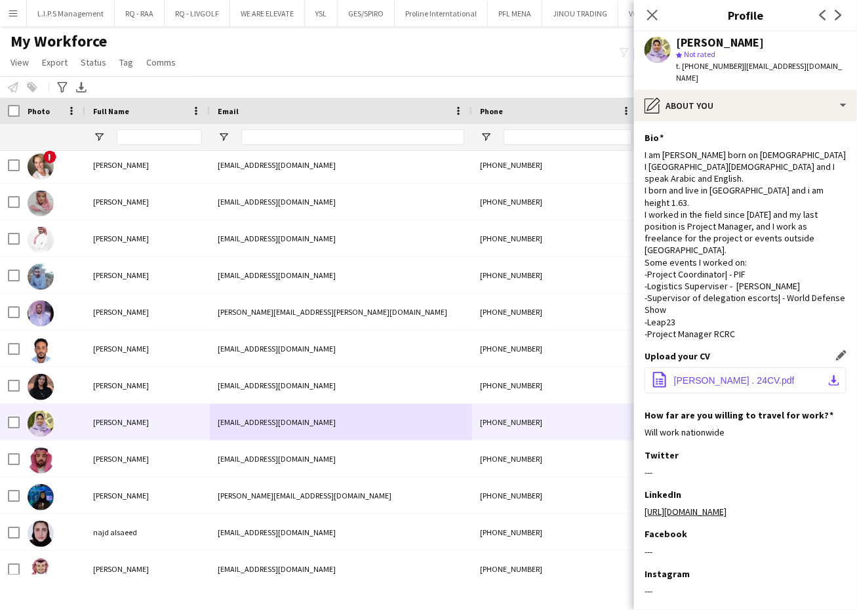
click at [718, 367] on button "office-file-sheet [PERSON_NAME] . 24CV.pdf download-bottom" at bounding box center [746, 380] width 202 height 26
click at [785, 75] on div "[PERSON_NAME] star Not rated t. [PHONE_NUMBER] | [PERSON_NAME][EMAIL_ADDRESS][D…" at bounding box center [745, 60] width 223 height 58
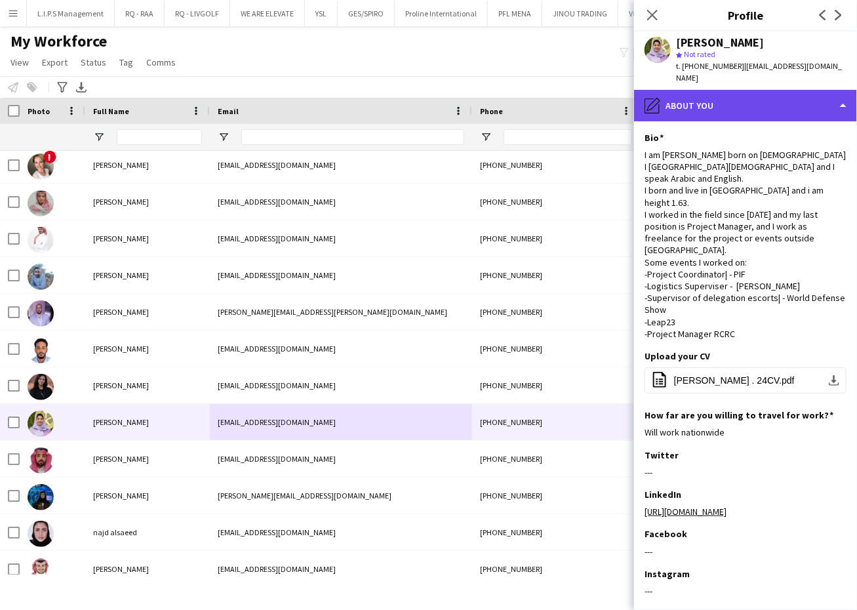
click at [792, 90] on div "pencil4 About you" at bounding box center [745, 105] width 223 height 31
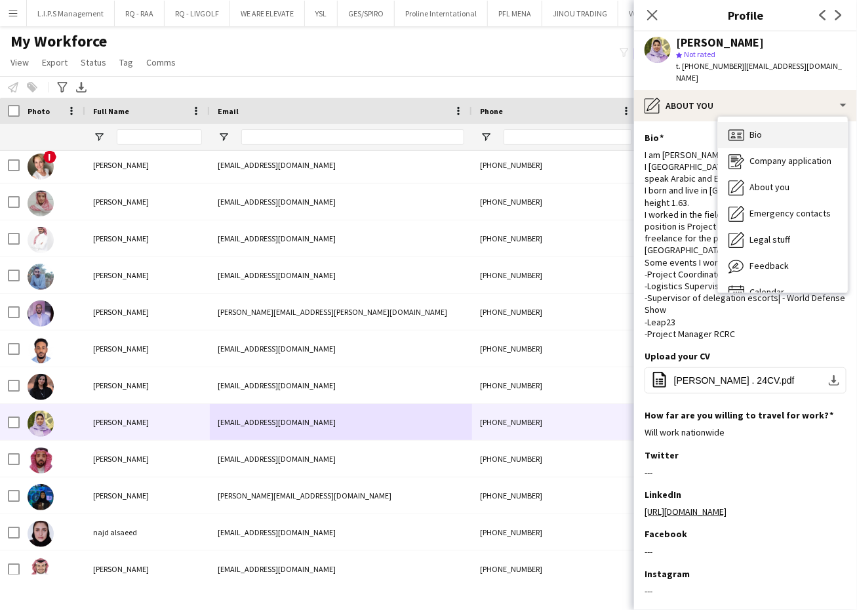
click at [802, 122] on div "Bio Bio" at bounding box center [783, 135] width 130 height 26
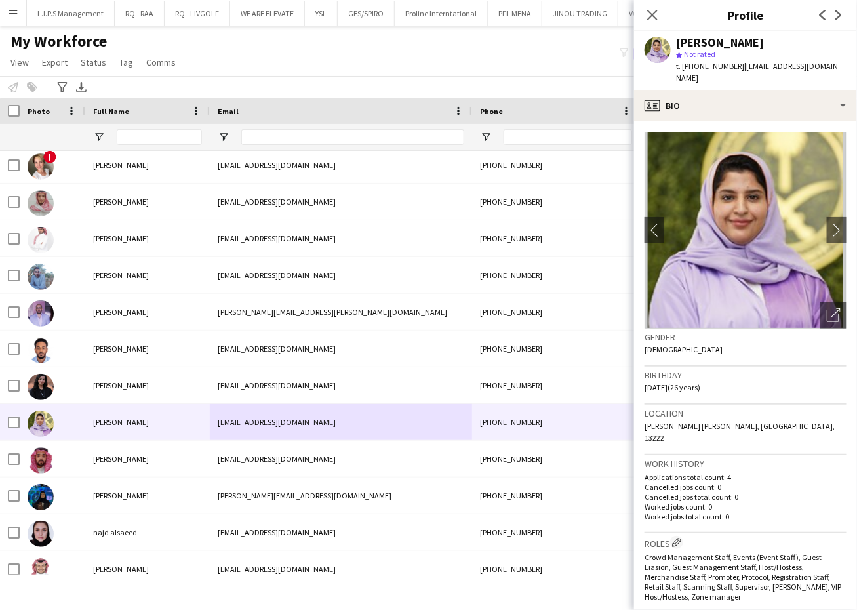
click at [687, 512] on p "Worked jobs total count: 0" at bounding box center [746, 517] width 202 height 10
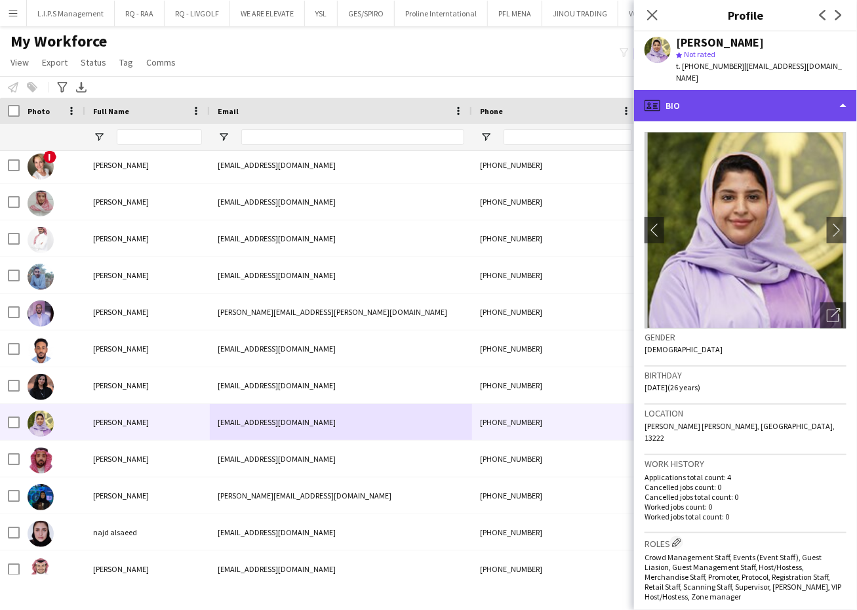
click at [810, 94] on div "profile Bio" at bounding box center [745, 105] width 223 height 31
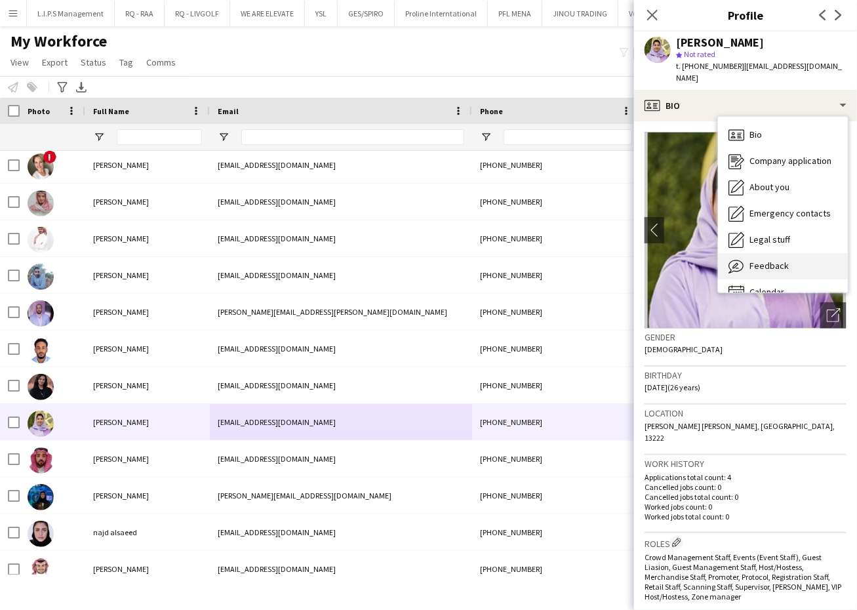
click at [822, 254] on div "Feedback Feedback" at bounding box center [783, 266] width 130 height 26
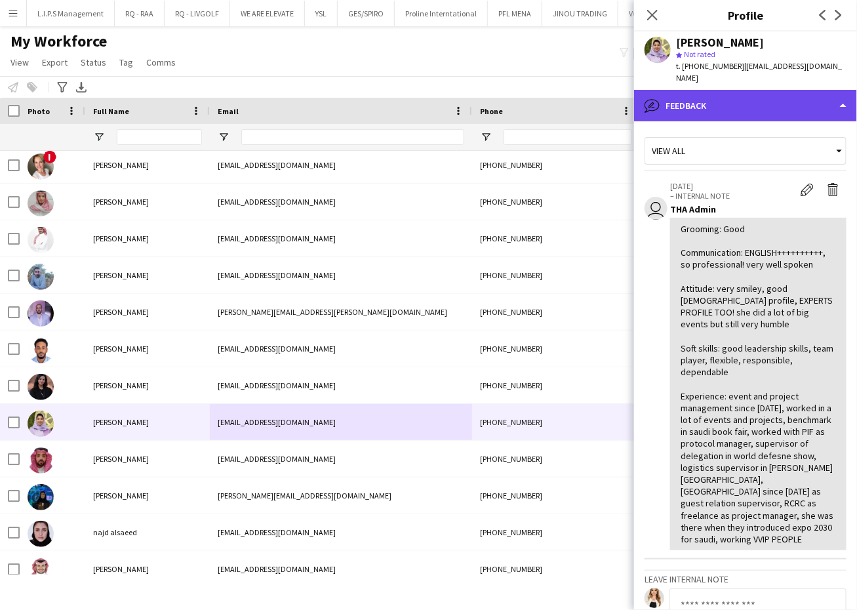
click at [792, 92] on div "bubble-pencil Feedback" at bounding box center [745, 105] width 223 height 31
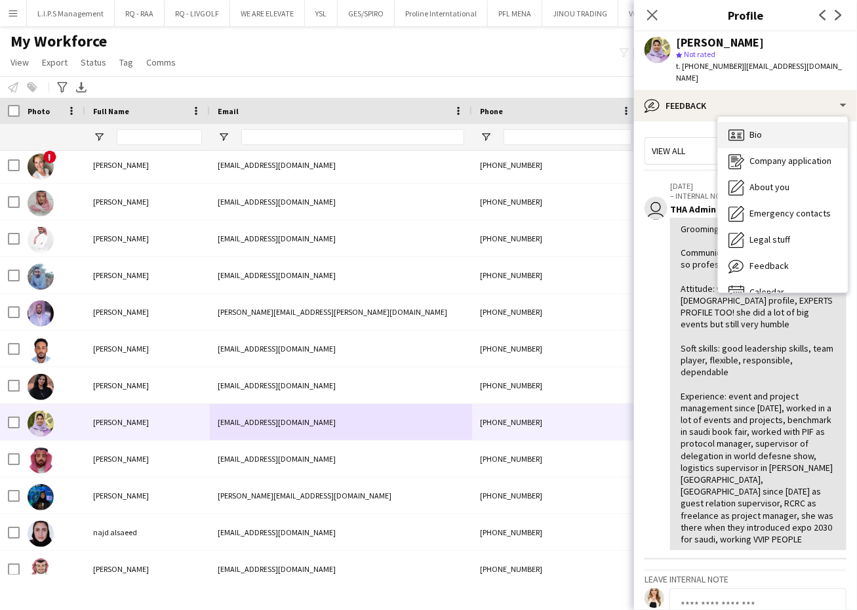
click at [805, 122] on div "Bio Bio" at bounding box center [783, 135] width 130 height 26
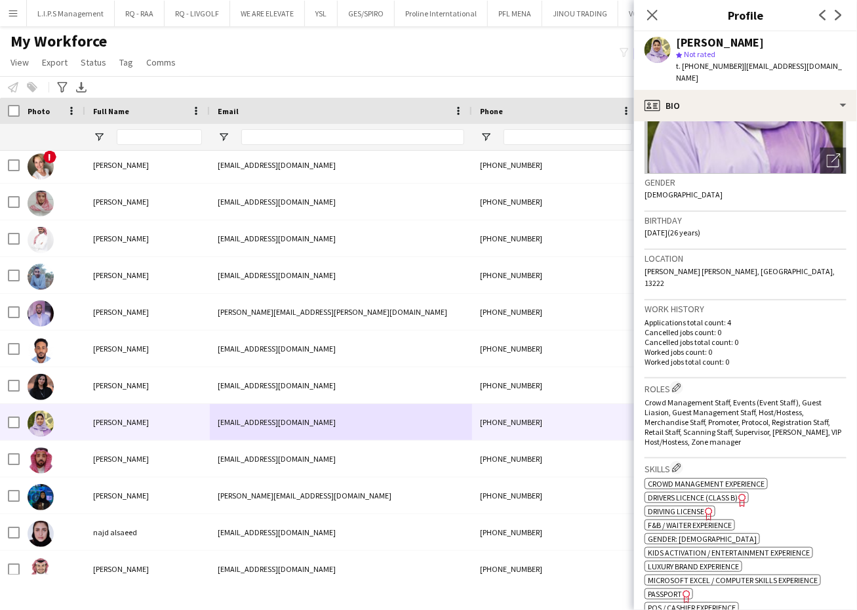
scroll to position [307, 0]
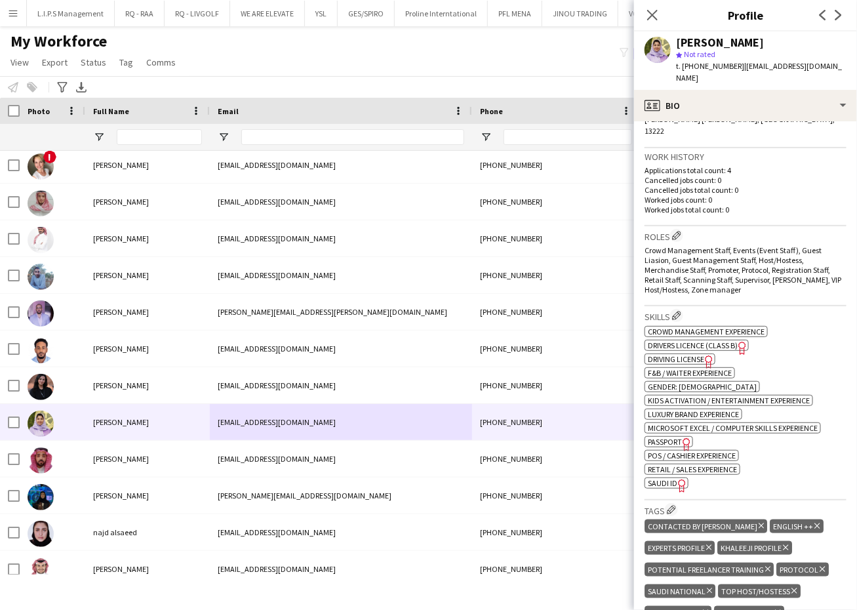
click at [719, 245] on span "Crowd Management Staff, Events (Event Staff), Guest Liasion, Guest Management S…" at bounding box center [743, 269] width 197 height 49
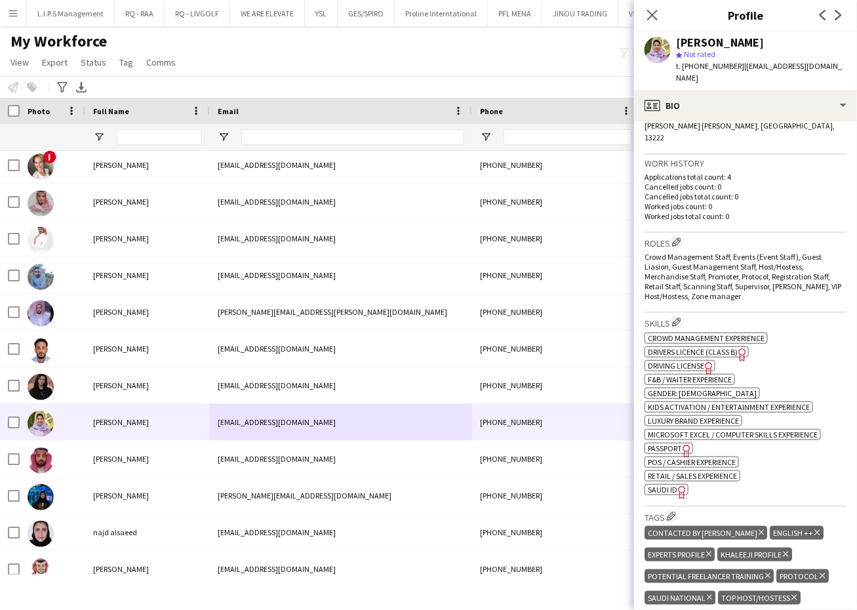
scroll to position [289, 0]
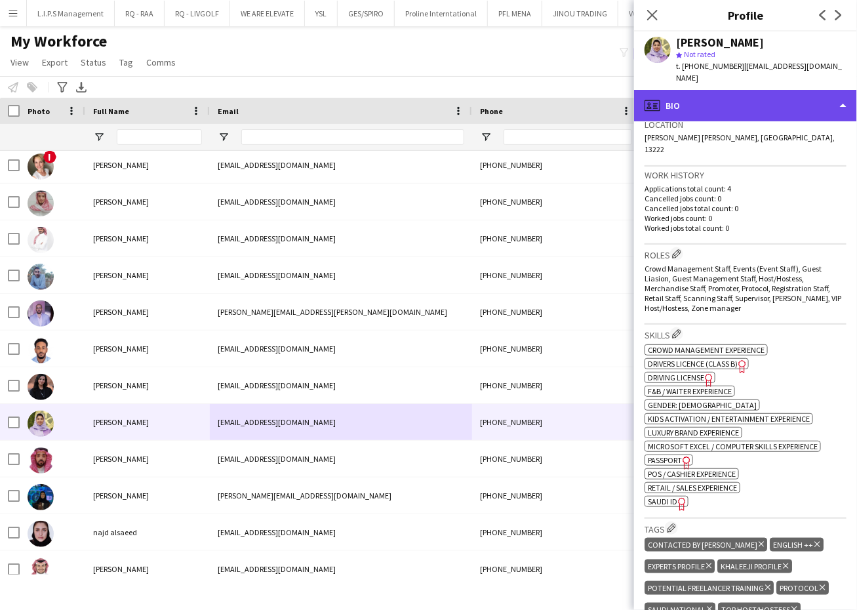
click at [748, 90] on div "profile Bio" at bounding box center [745, 105] width 223 height 31
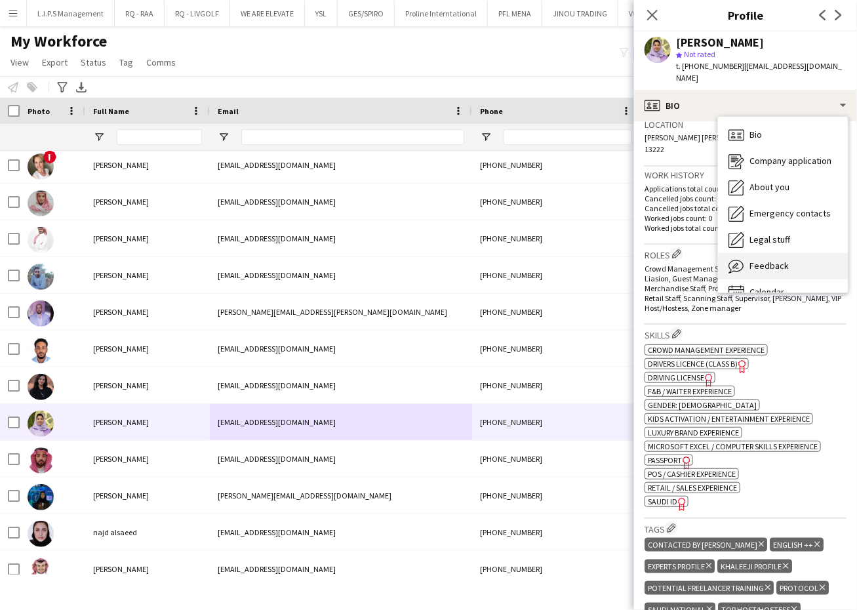
click at [791, 260] on div "Feedback Feedback" at bounding box center [783, 266] width 130 height 26
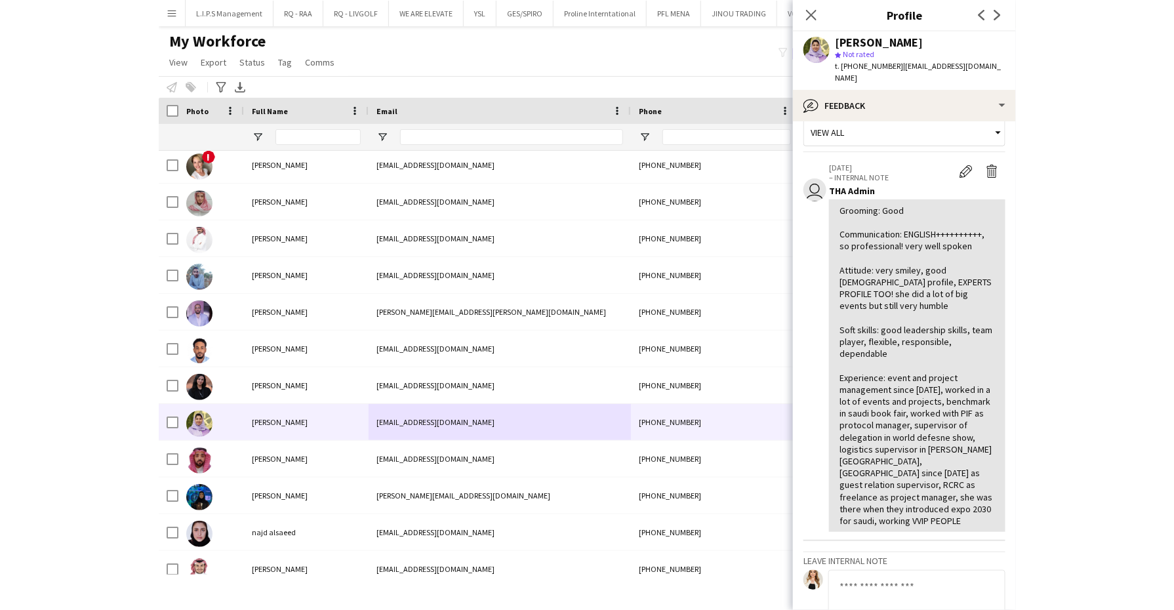
scroll to position [0, 0]
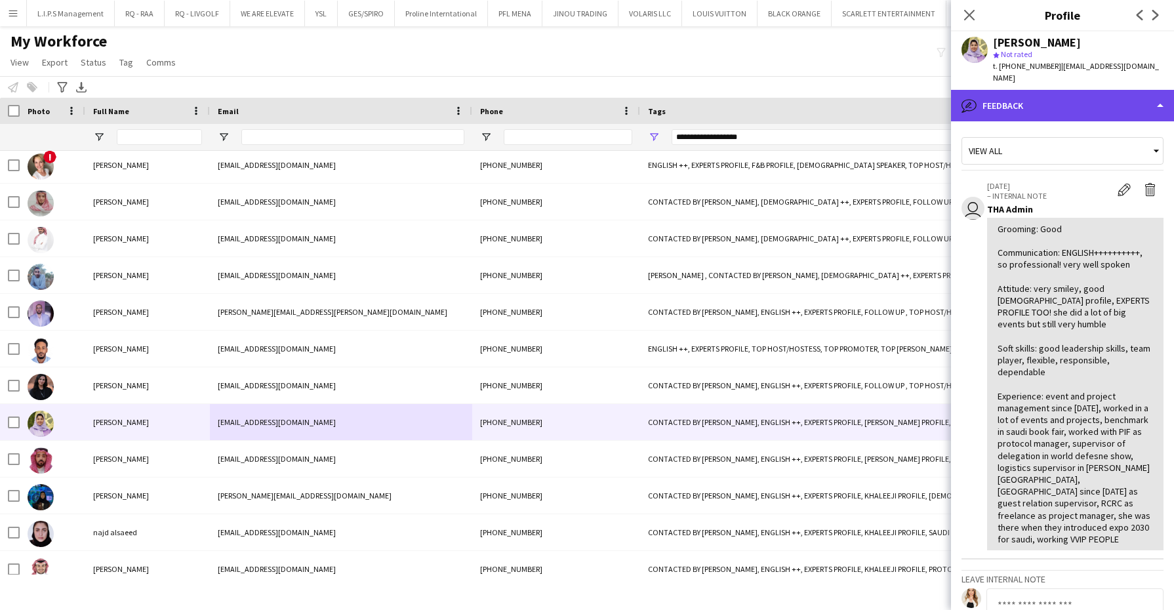
click at [856, 107] on div "bubble-pencil Feedback" at bounding box center [1062, 105] width 223 height 31
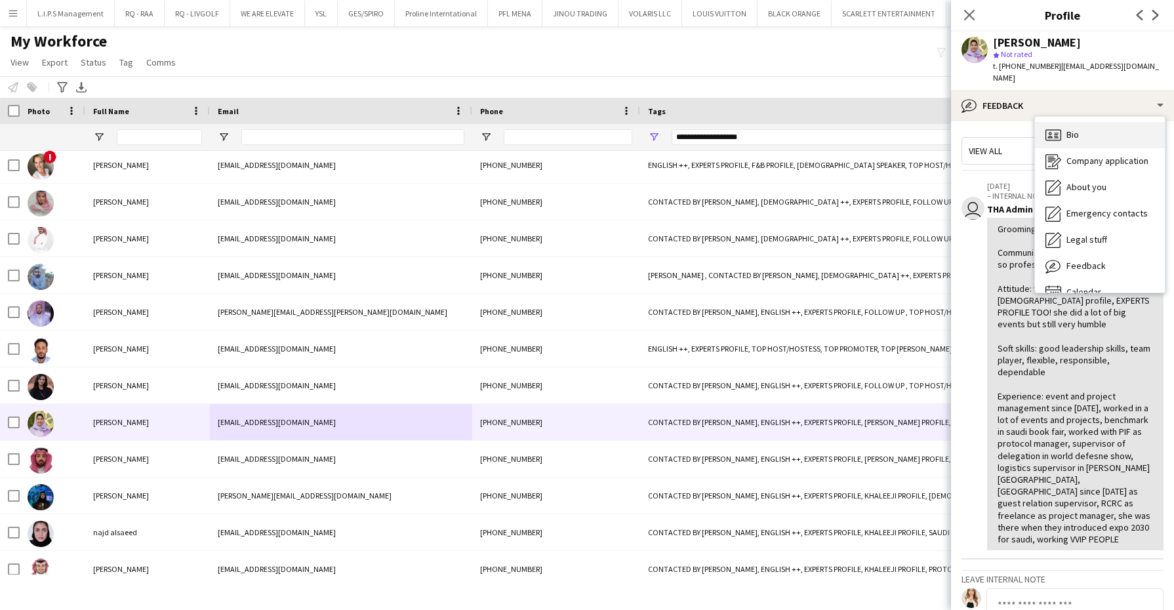
click at [856, 130] on div "Bio Bio" at bounding box center [1100, 135] width 130 height 26
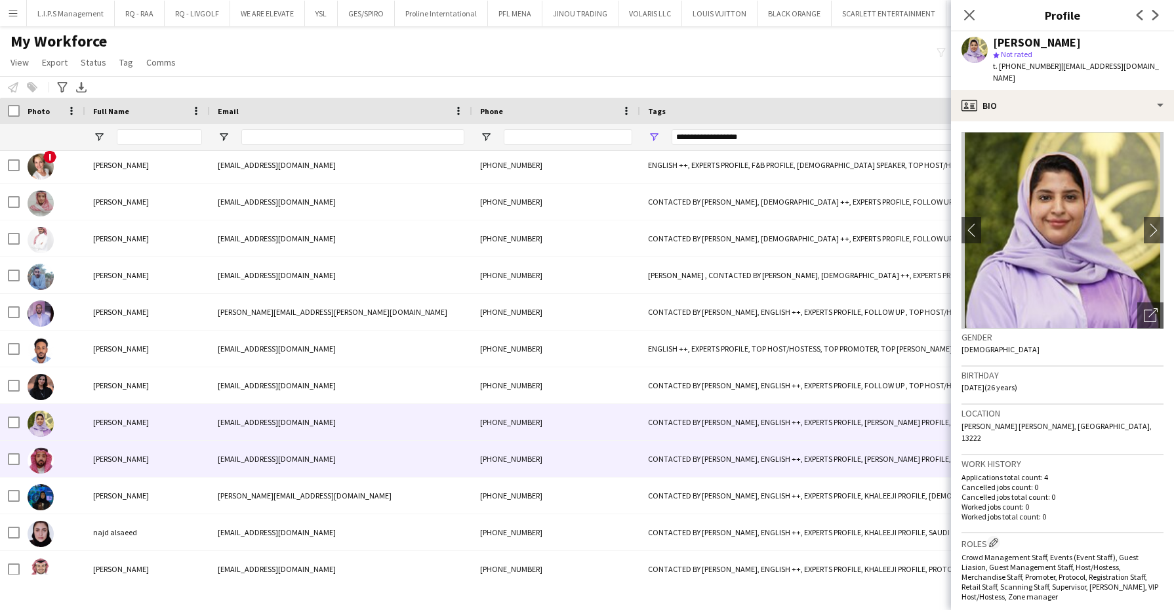
click at [462, 447] on div "[EMAIL_ADDRESS][DOMAIN_NAME]" at bounding box center [341, 459] width 262 height 36
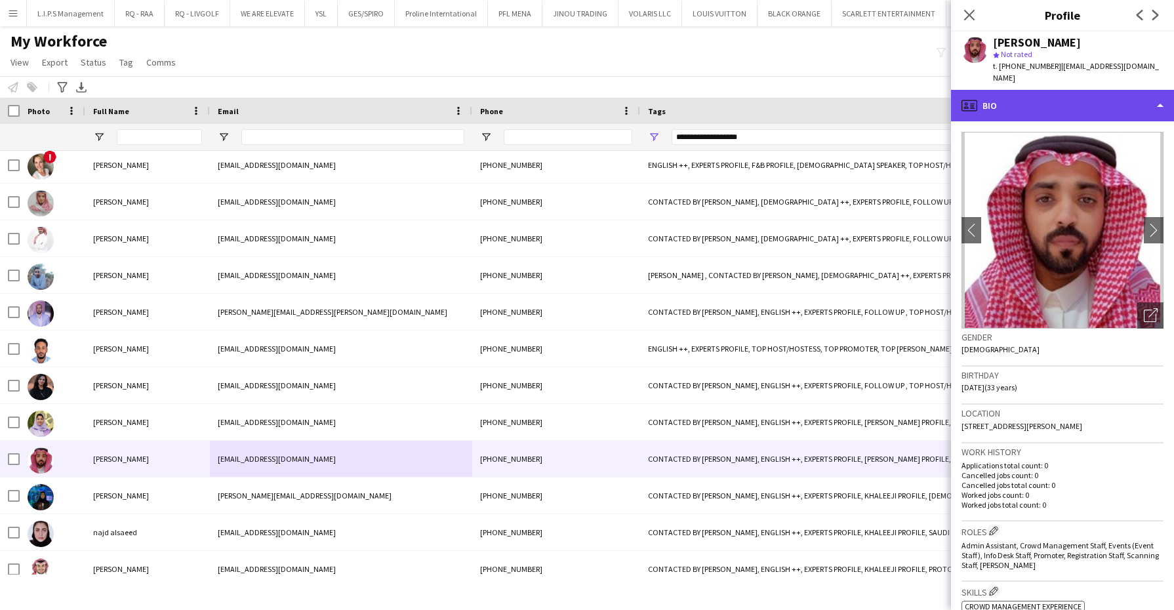
click at [856, 92] on div "profile Bio" at bounding box center [1062, 105] width 223 height 31
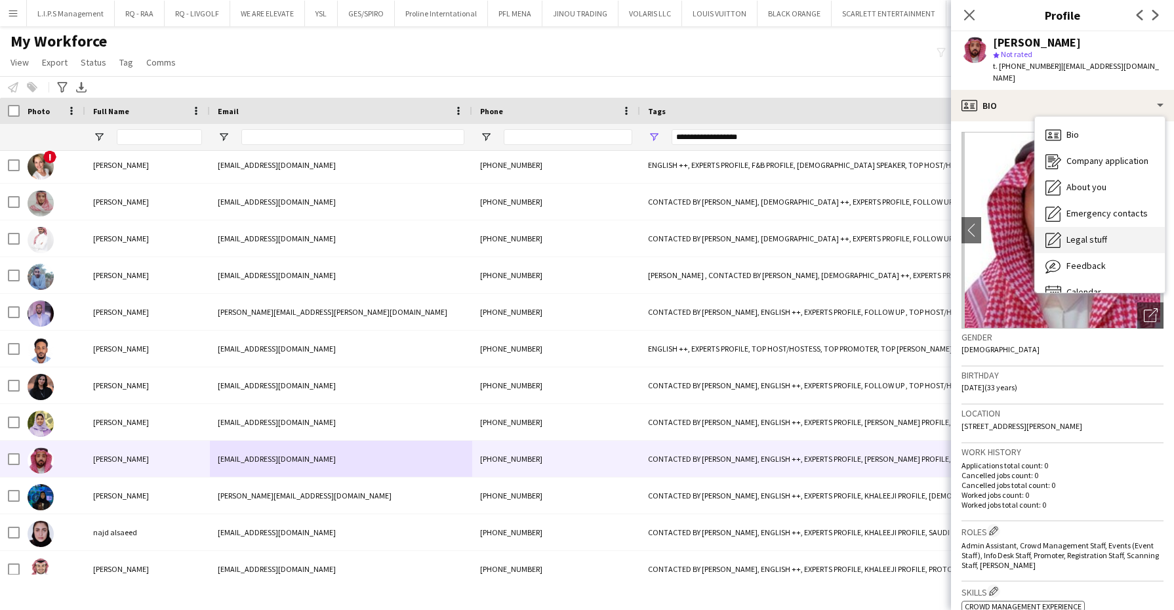
drag, startPoint x: 1121, startPoint y: 267, endPoint x: 1153, endPoint y: 240, distance: 41.4
click at [856, 240] on div "Bio Bio Company application Company application About you About you Emergency c…" at bounding box center [1100, 205] width 130 height 176
click at [856, 240] on div "Legal stuff Legal stuff" at bounding box center [1100, 240] width 130 height 26
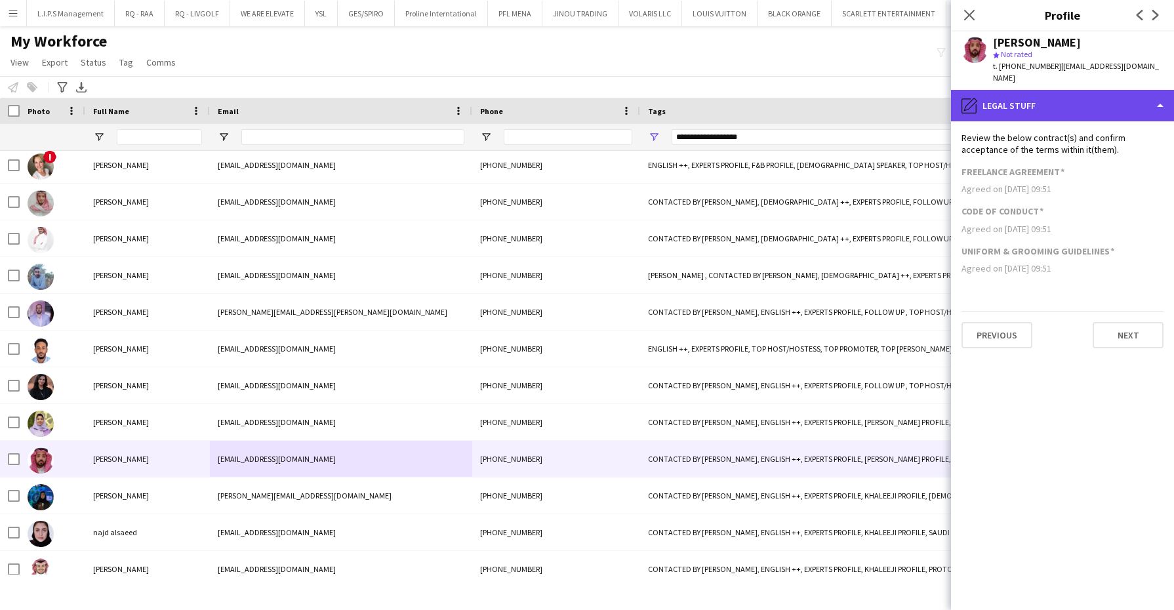
click at [856, 92] on div "pencil4 Legal stuff" at bounding box center [1062, 105] width 223 height 31
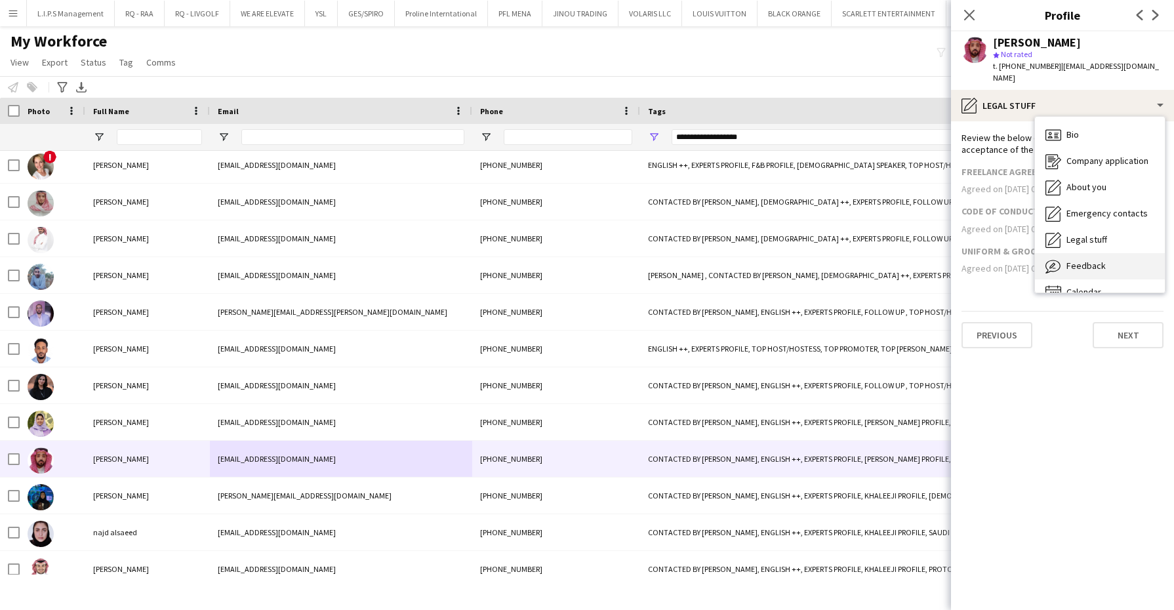
click at [856, 260] on span "Feedback" at bounding box center [1085, 266] width 39 height 12
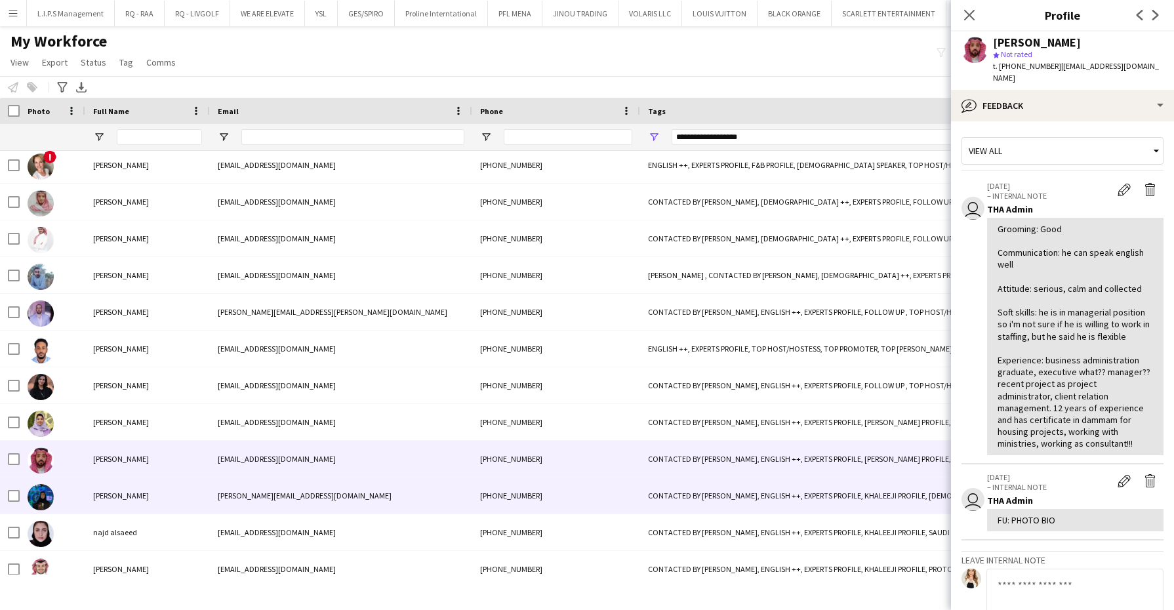
click at [544, 510] on div "[PHONE_NUMBER]" at bounding box center [556, 495] width 168 height 36
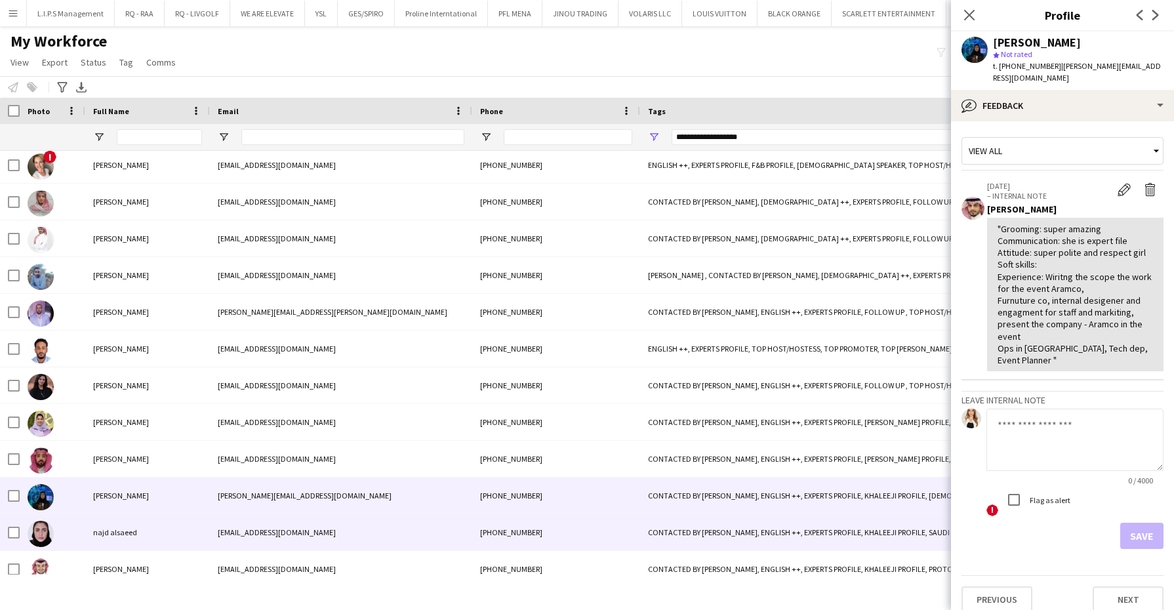
click at [633, 525] on div "[PHONE_NUMBER]" at bounding box center [556, 532] width 168 height 36
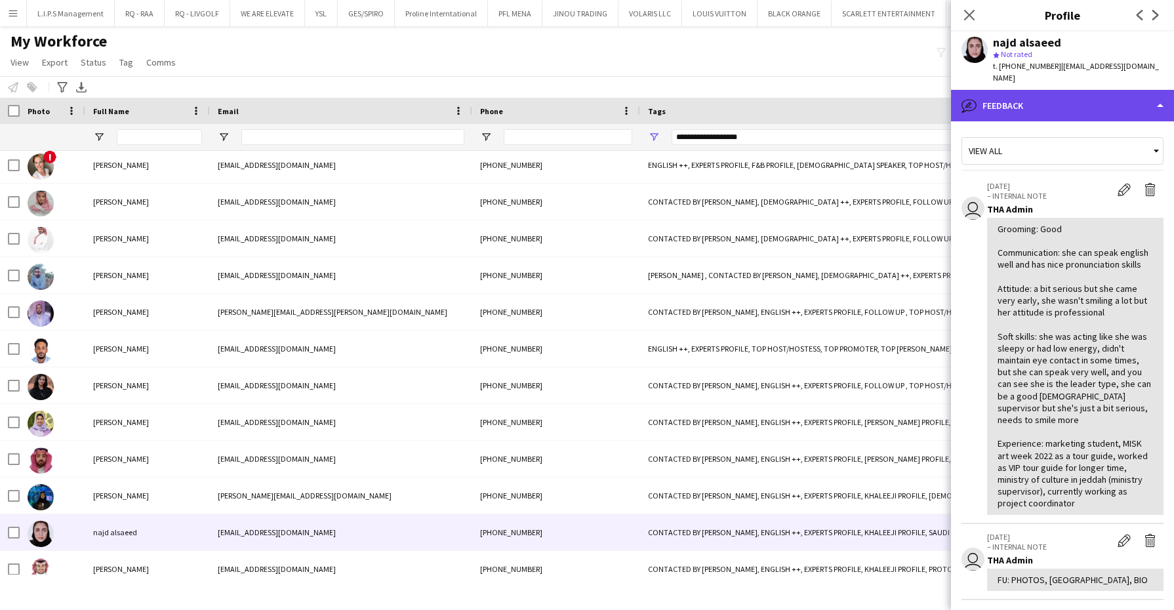
click at [856, 90] on div "bubble-pencil Feedback" at bounding box center [1062, 105] width 223 height 31
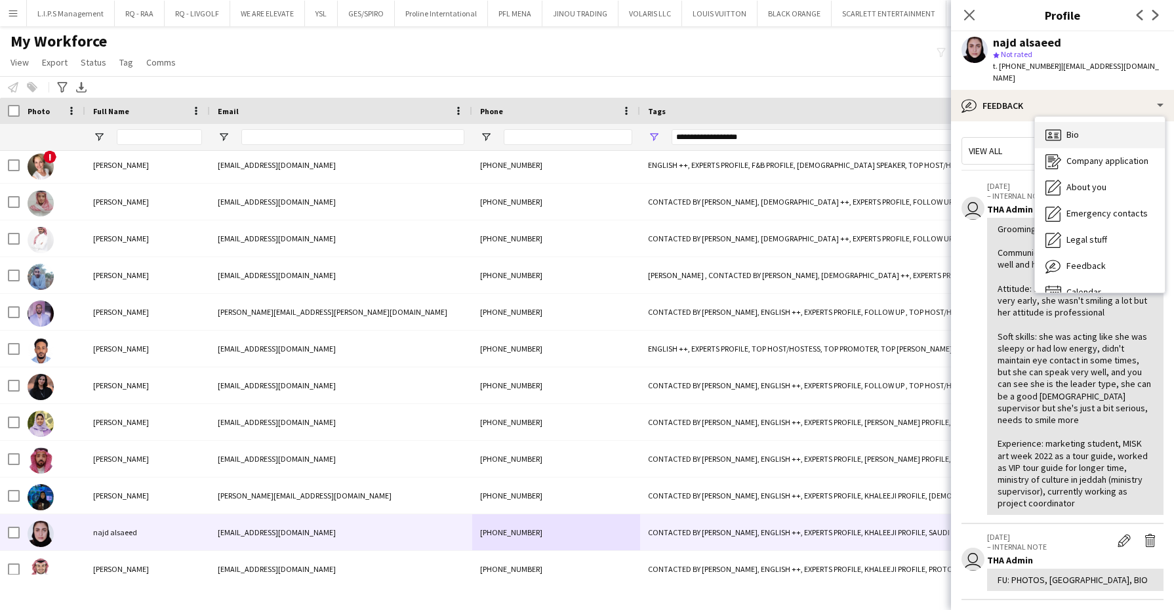
click at [856, 125] on div "Bio Bio" at bounding box center [1100, 135] width 130 height 26
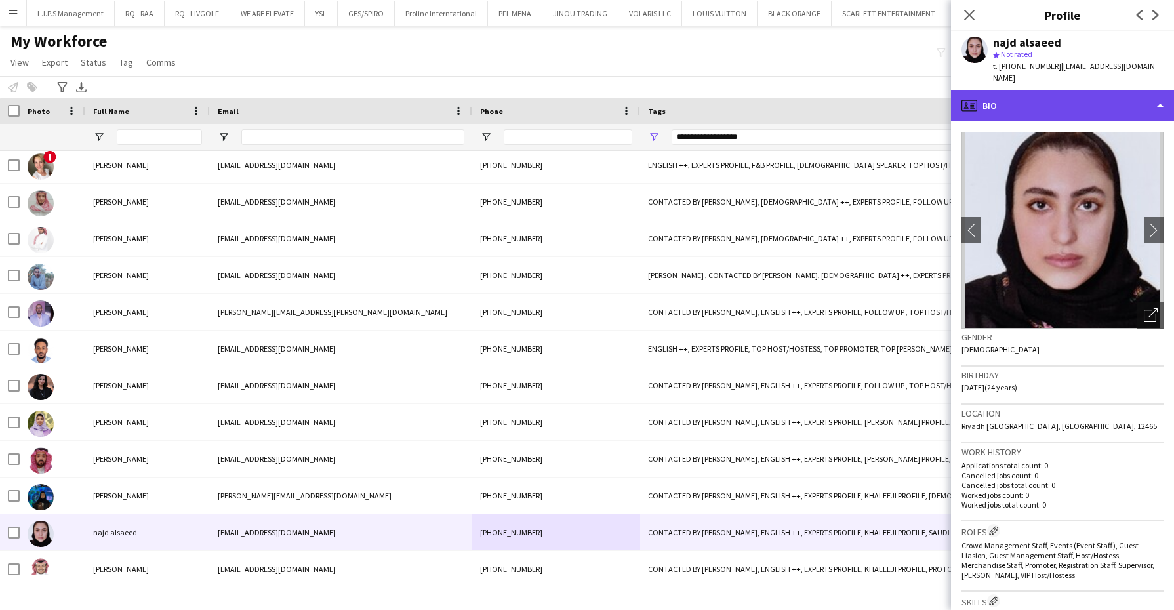
click at [856, 90] on div "profile Bio" at bounding box center [1062, 105] width 223 height 31
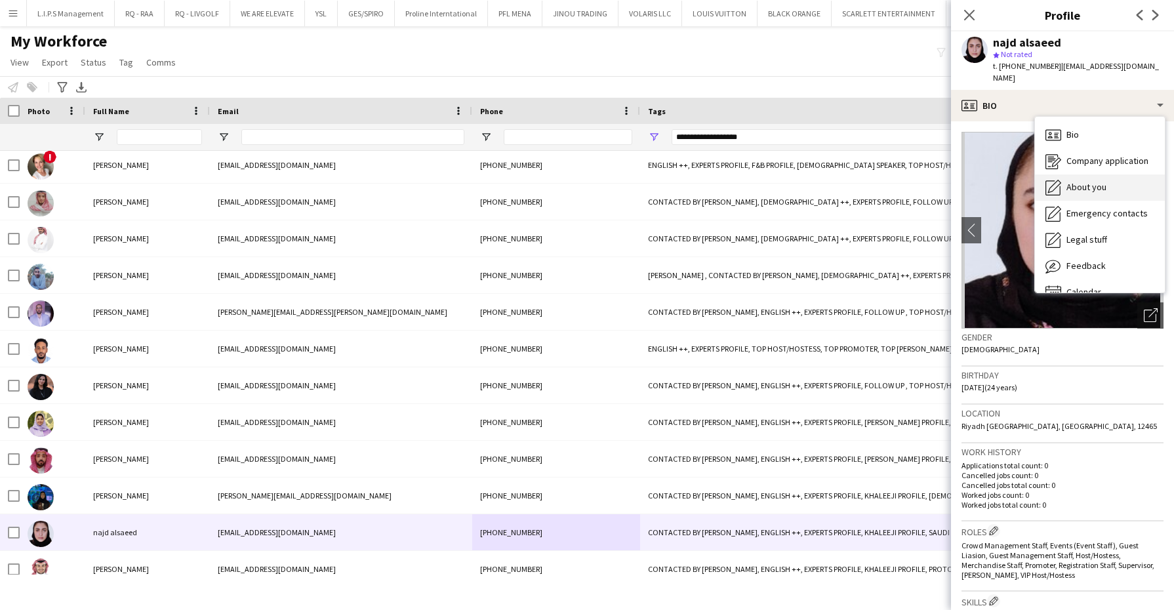
click at [856, 174] on div "About you About you" at bounding box center [1100, 187] width 130 height 26
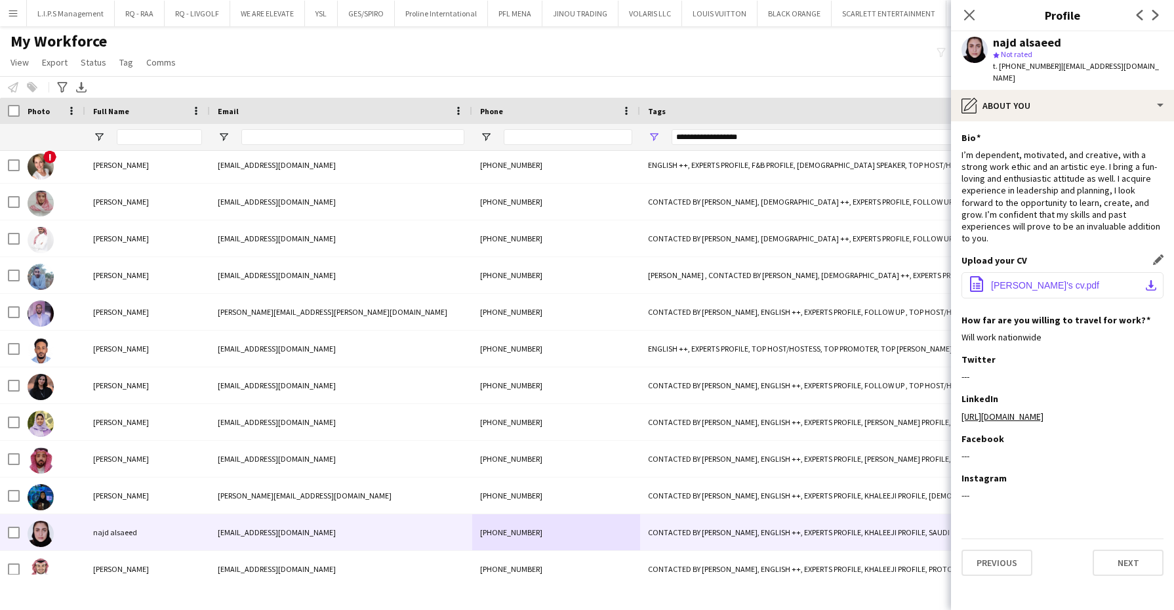
click at [856, 280] on span "[PERSON_NAME]'s cv.pdf" at bounding box center [1045, 285] width 108 height 10
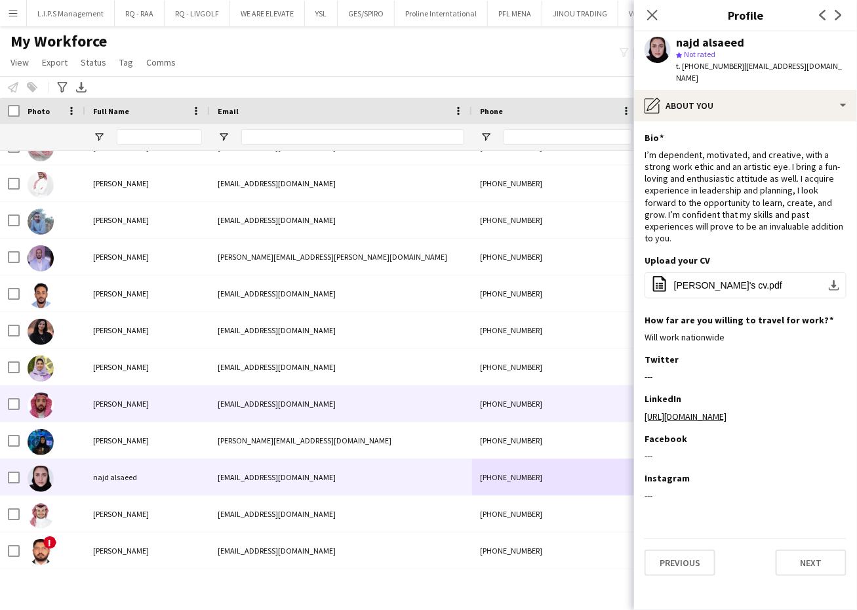
scroll to position [1435, 0]
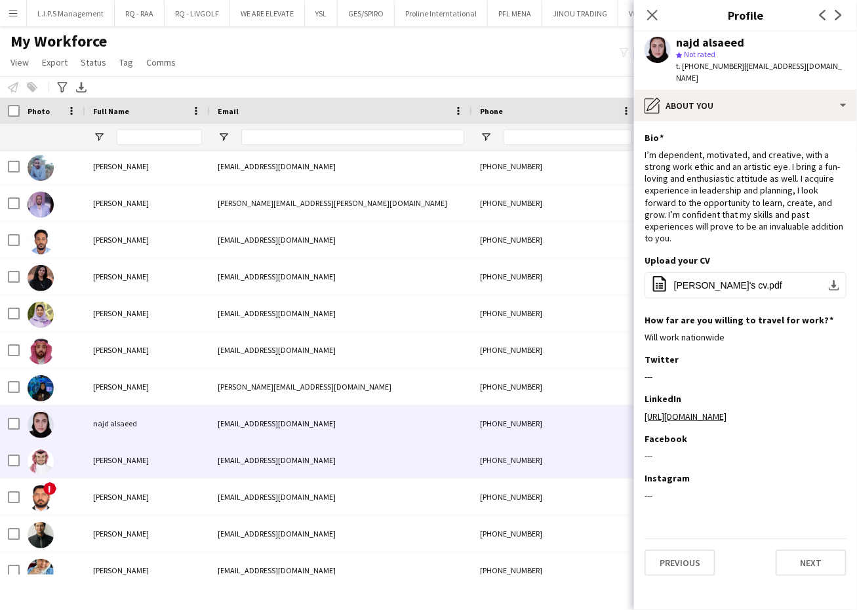
click at [417, 465] on div "[EMAIL_ADDRESS][DOMAIN_NAME]" at bounding box center [341, 460] width 262 height 36
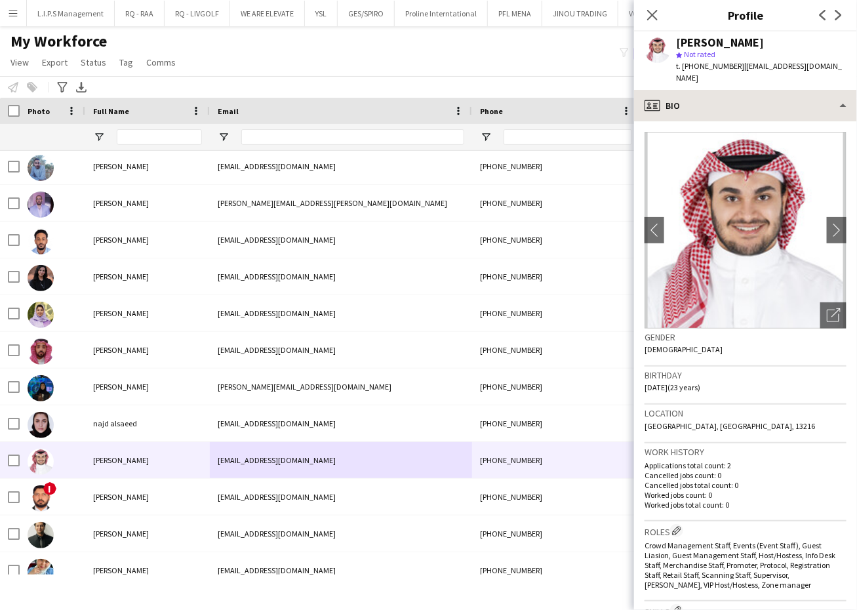
drag, startPoint x: 846, startPoint y: 85, endPoint x: 822, endPoint y: 92, distance: 25.3
click at [822, 92] on app-crew-profile "Close pop-in Profile Previous Next [PERSON_NAME] star Not rated t. [PHONE_NUMBE…" at bounding box center [745, 305] width 223 height 610
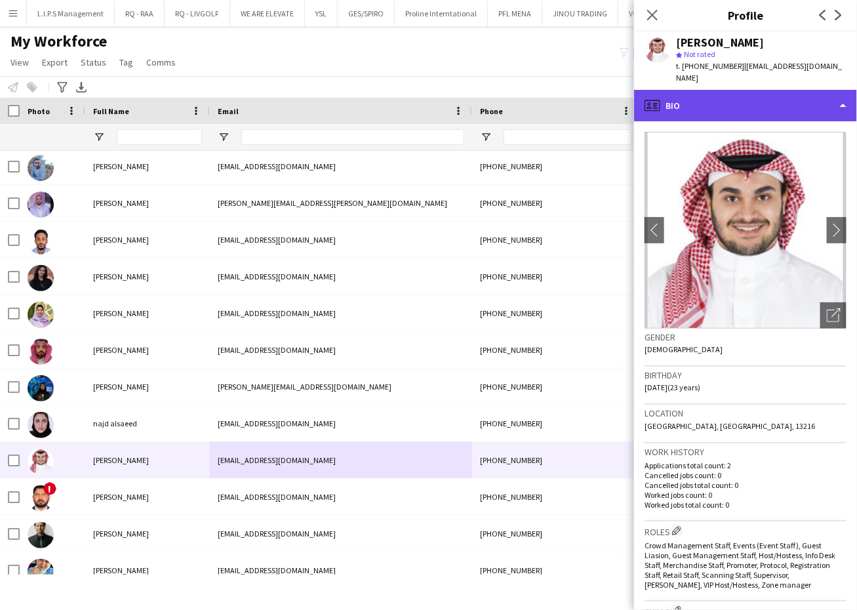
click at [822, 92] on div "profile Bio" at bounding box center [745, 105] width 223 height 31
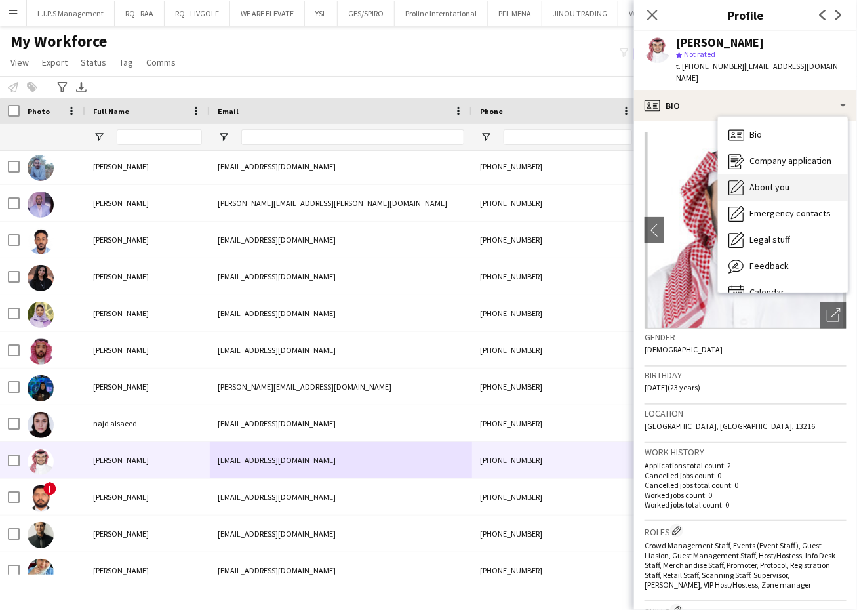
click at [799, 197] on div "About you About you" at bounding box center [783, 187] width 130 height 26
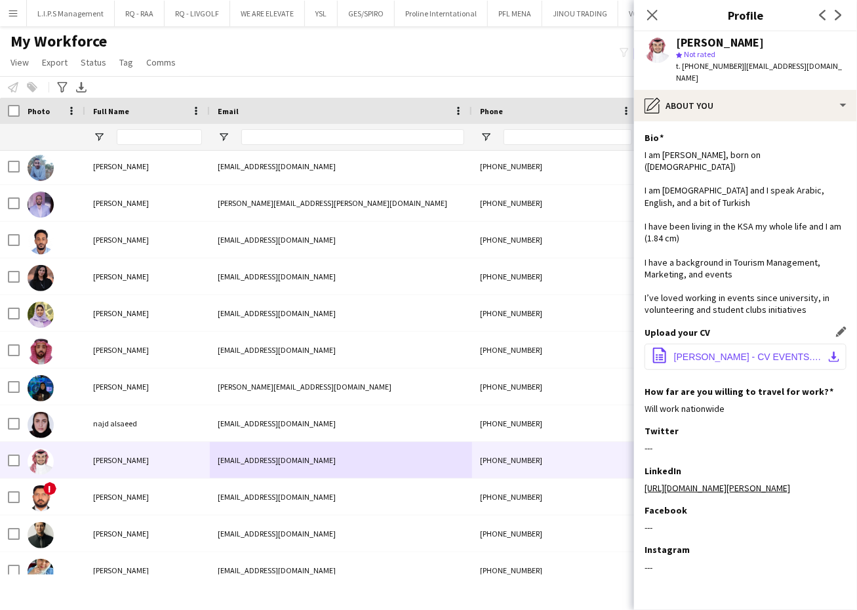
click at [726, 361] on span "[PERSON_NAME] - CV EVENTS.pdf" at bounding box center [748, 356] width 148 height 10
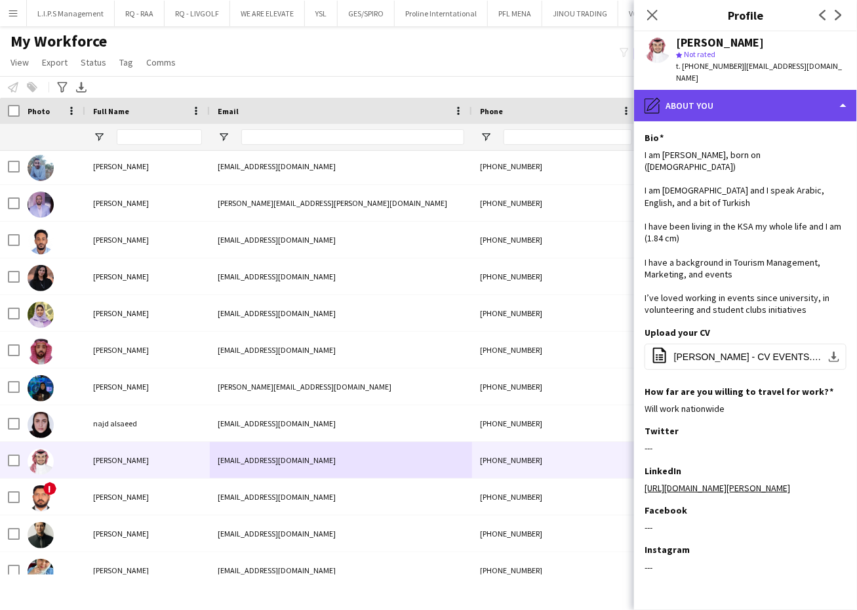
click at [748, 111] on div "pencil4 About you" at bounding box center [745, 105] width 223 height 31
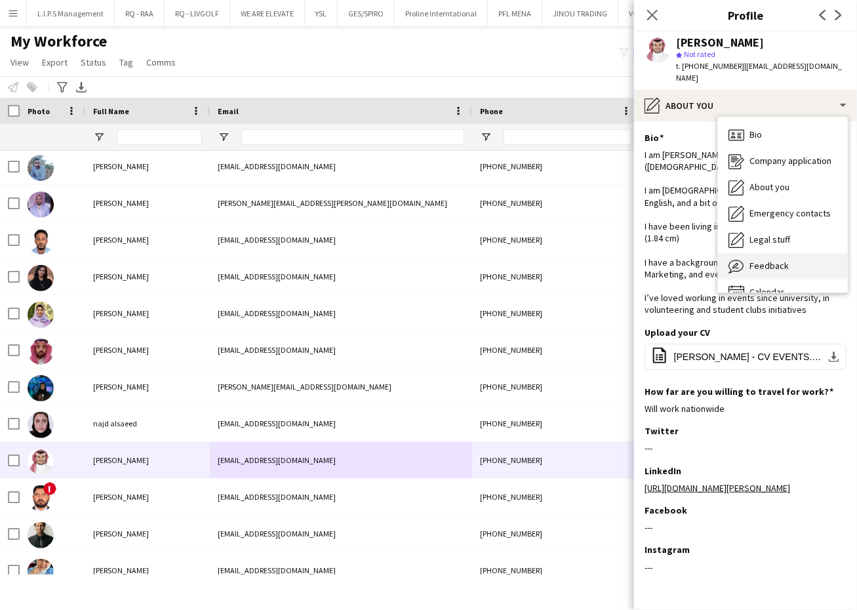
click at [779, 272] on div "Feedback Feedback" at bounding box center [783, 266] width 130 height 26
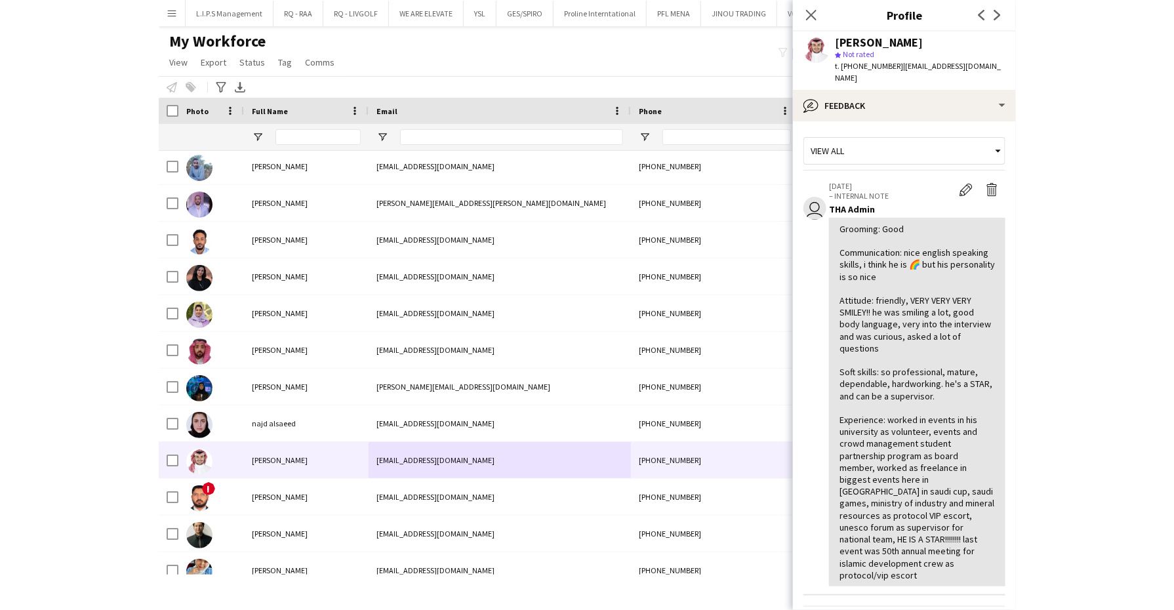
scroll to position [36, 0]
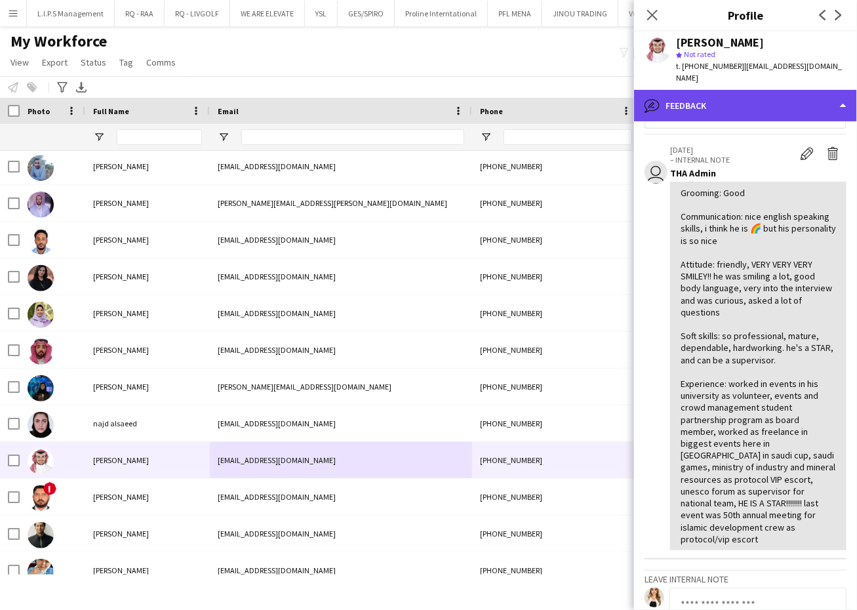
click at [734, 104] on div "bubble-pencil Feedback" at bounding box center [745, 105] width 223 height 31
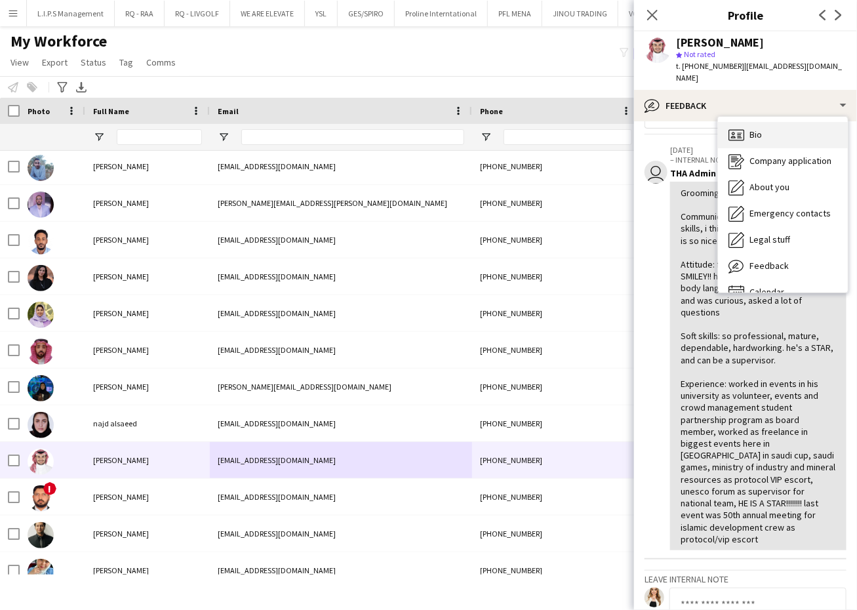
click at [774, 123] on div "Bio Bio" at bounding box center [783, 135] width 130 height 26
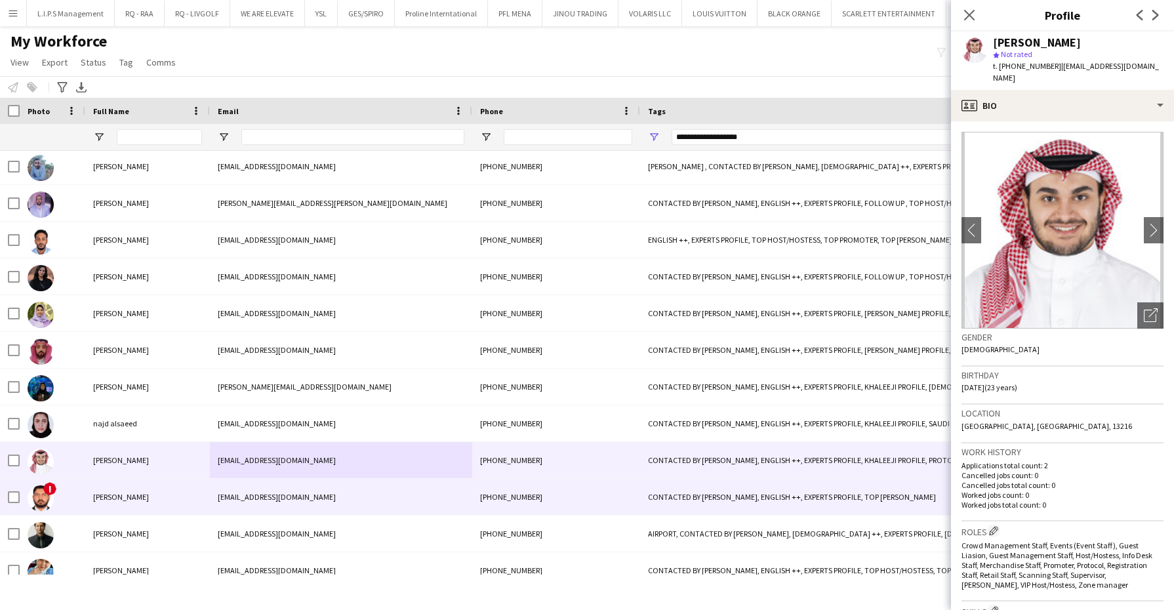
click at [241, 486] on div "[EMAIL_ADDRESS][DOMAIN_NAME]" at bounding box center [341, 497] width 262 height 36
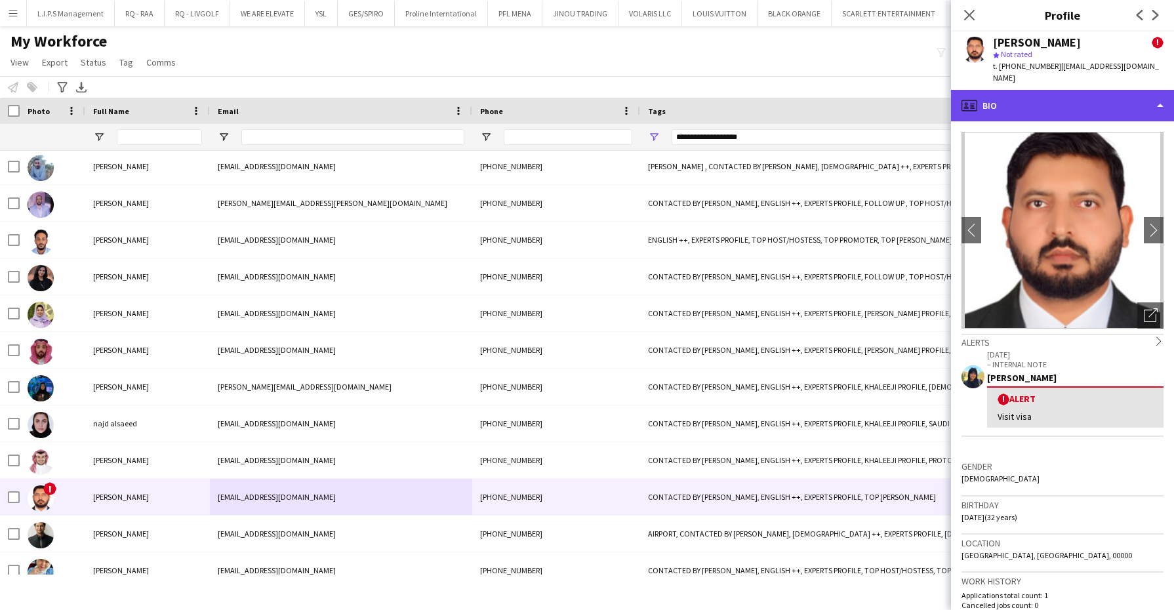
click at [856, 95] on div "profile Bio" at bounding box center [1062, 105] width 223 height 31
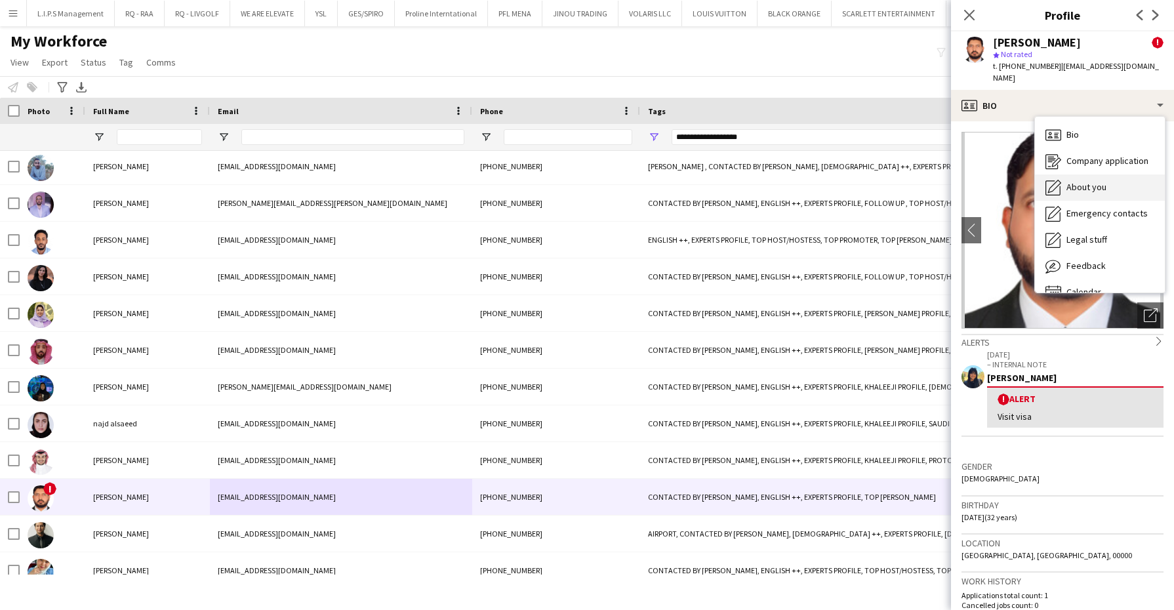
click at [856, 181] on span "About you" at bounding box center [1086, 187] width 40 height 12
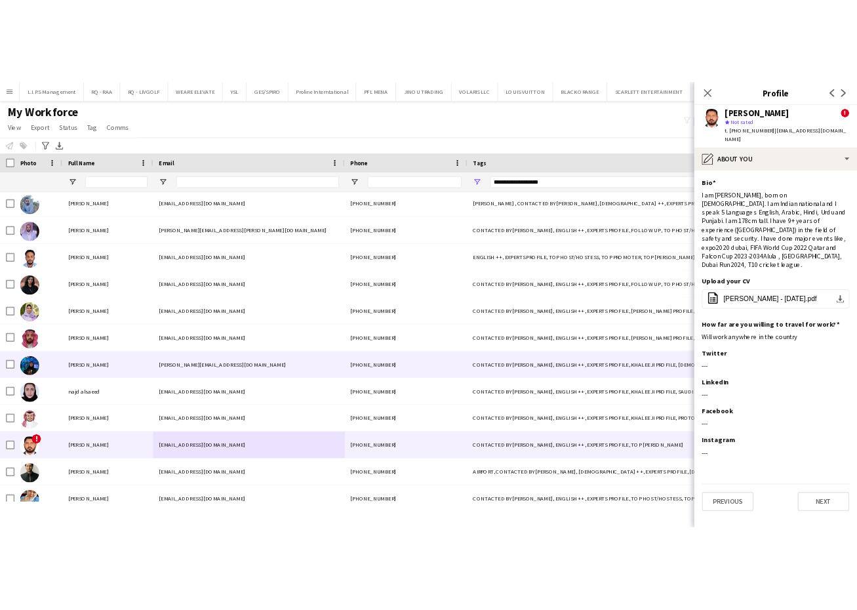
scroll to position [1582, 0]
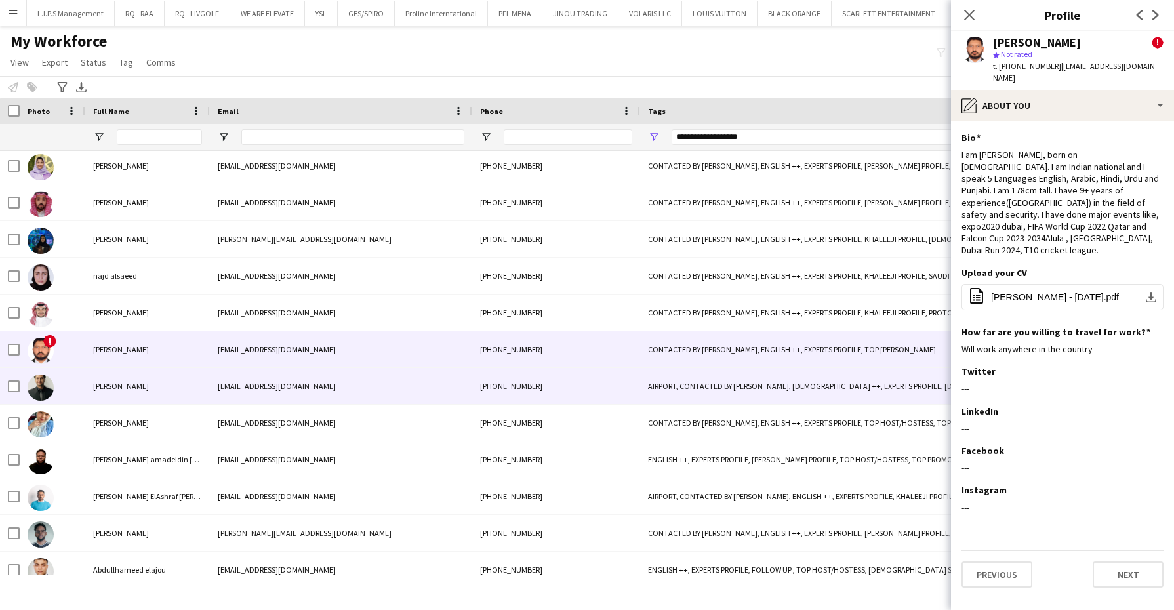
click at [314, 397] on div "[EMAIL_ADDRESS][DOMAIN_NAME]" at bounding box center [341, 386] width 262 height 36
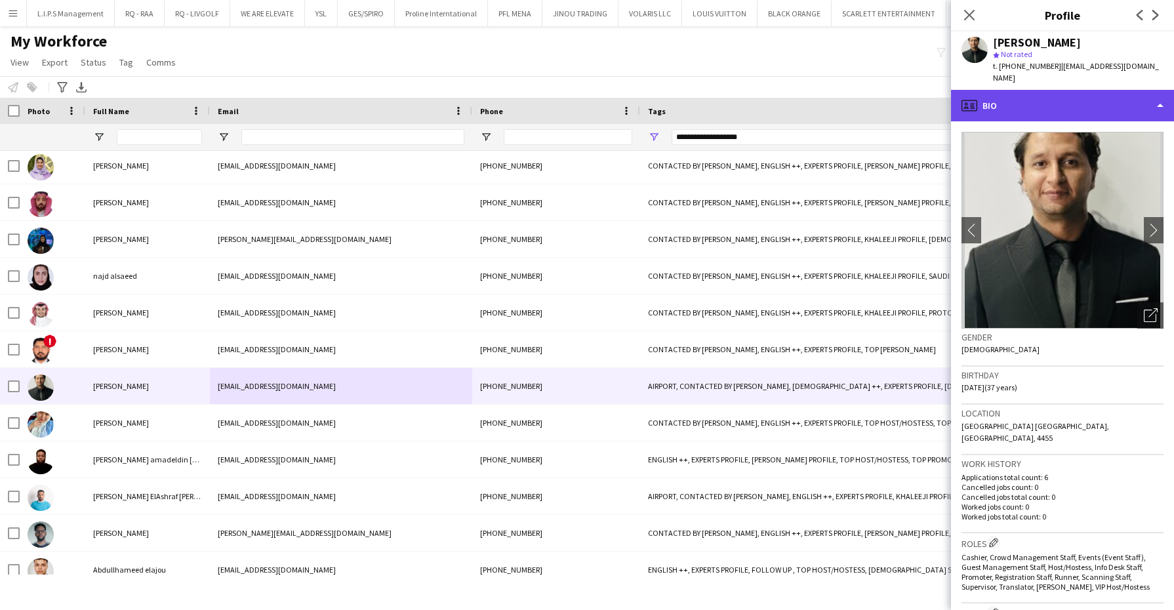
click at [856, 94] on div "profile Bio" at bounding box center [1062, 105] width 223 height 31
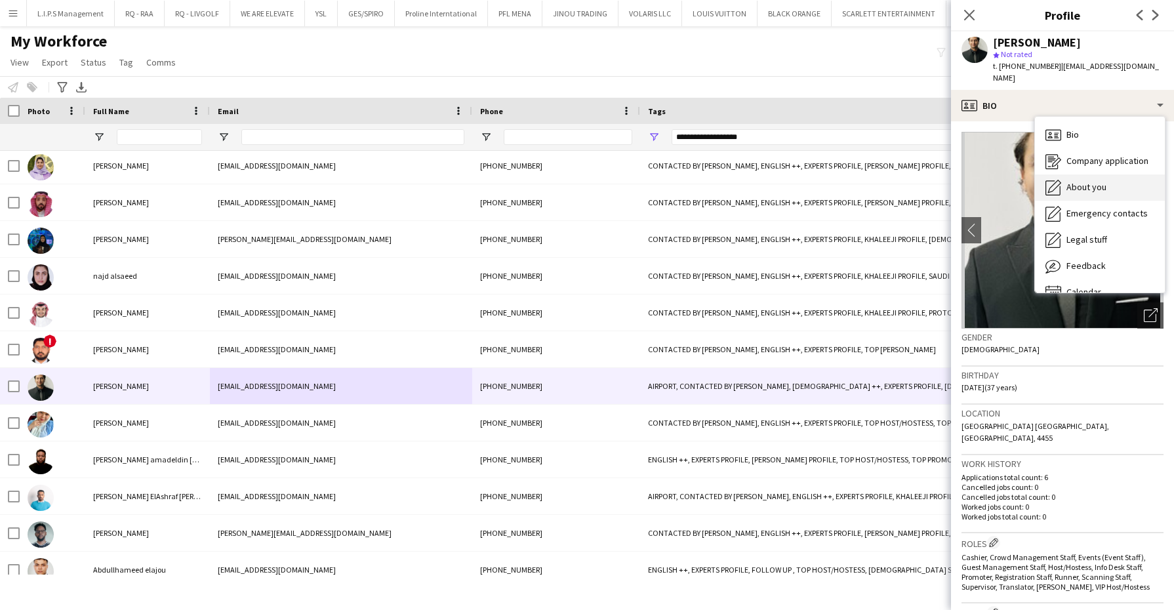
click at [856, 174] on div "About you About you" at bounding box center [1100, 187] width 130 height 26
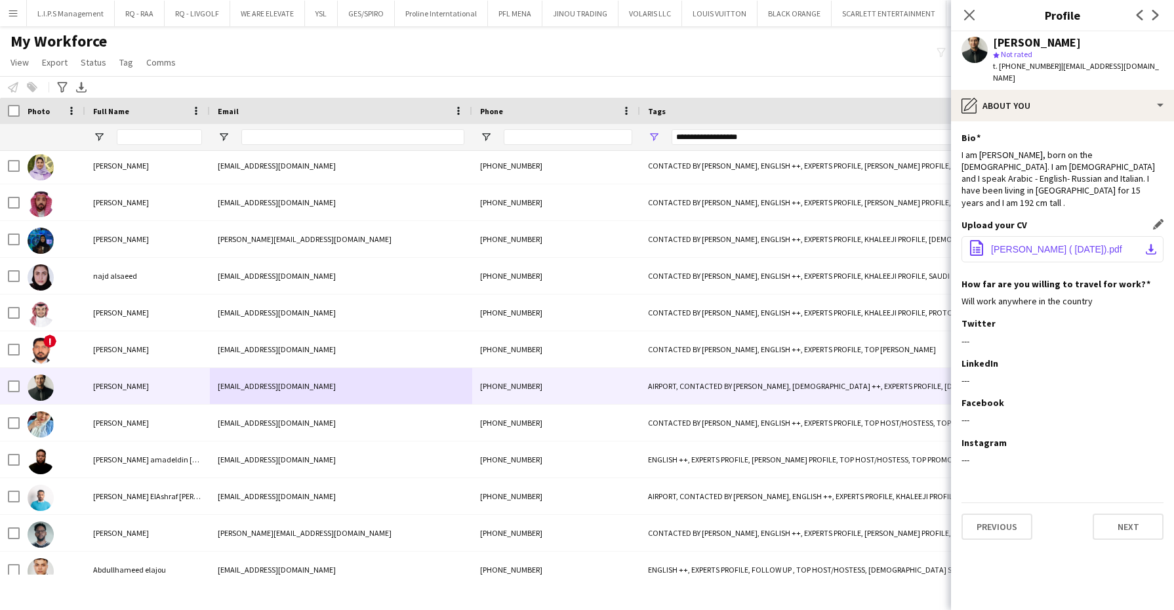
click at [856, 244] on span "[PERSON_NAME] ( [DATE]).pdf" at bounding box center [1056, 249] width 131 height 10
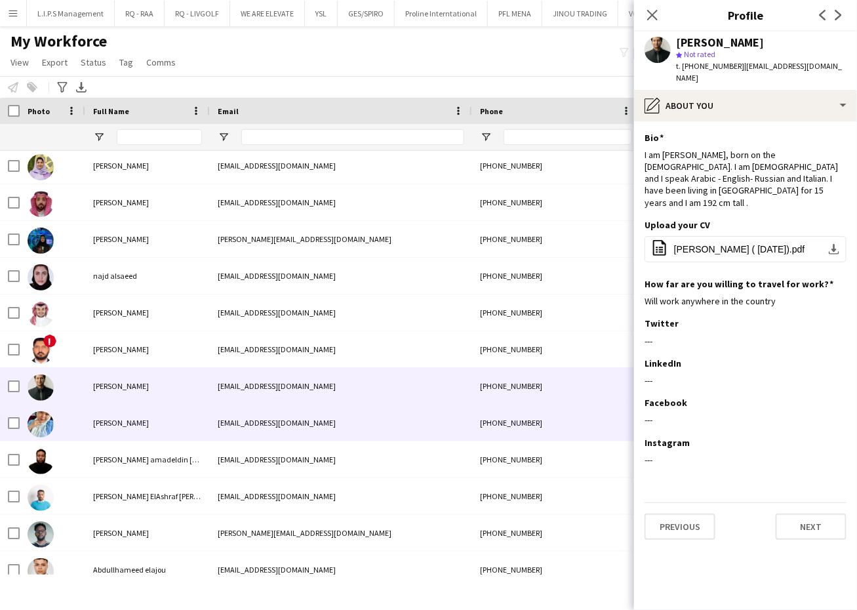
click at [240, 433] on div "[EMAIL_ADDRESS][DOMAIN_NAME]" at bounding box center [341, 423] width 262 height 36
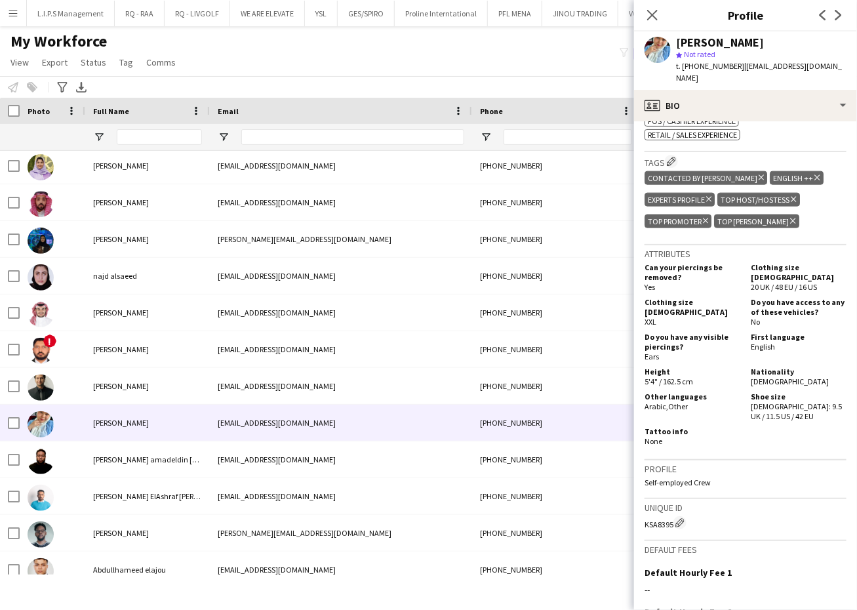
scroll to position [646, 0]
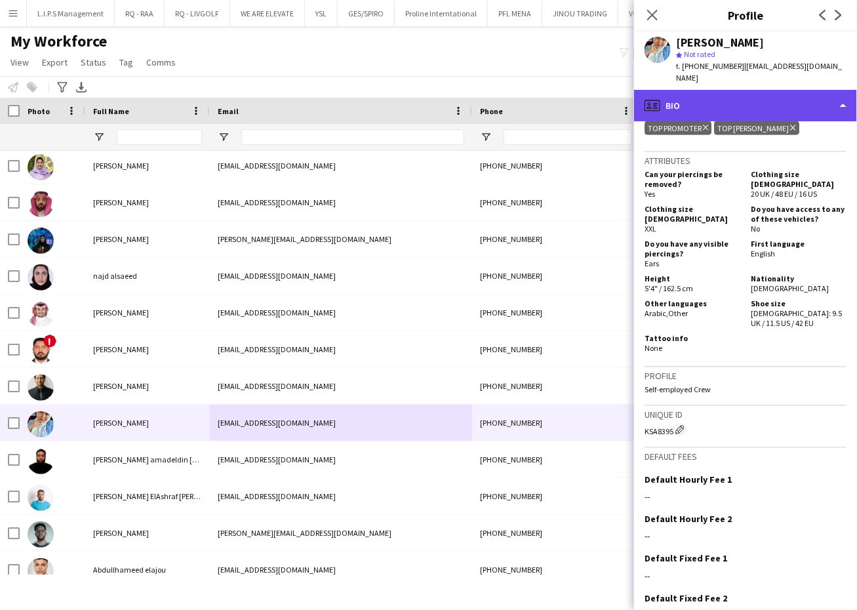
click at [800, 90] on div "profile Bio" at bounding box center [745, 105] width 223 height 31
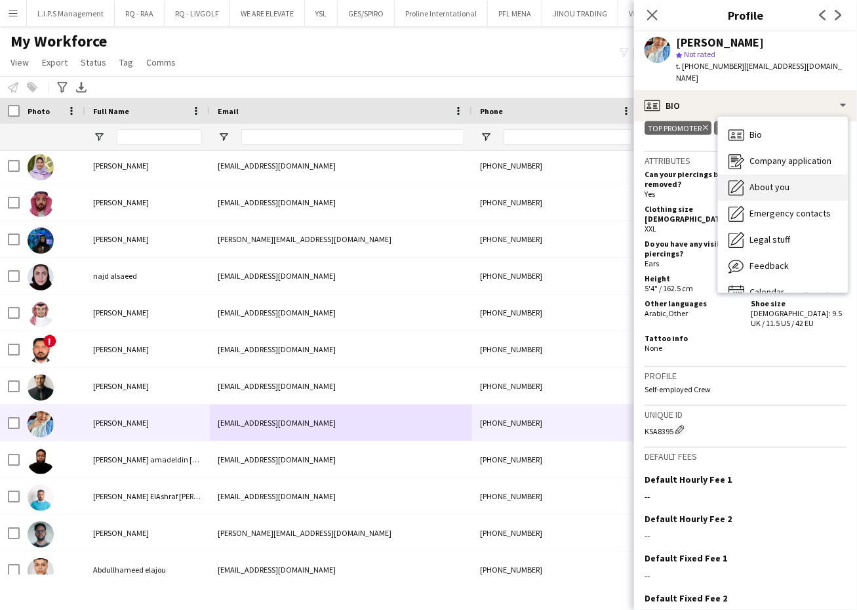
click at [794, 188] on div "About you About you" at bounding box center [783, 187] width 130 height 26
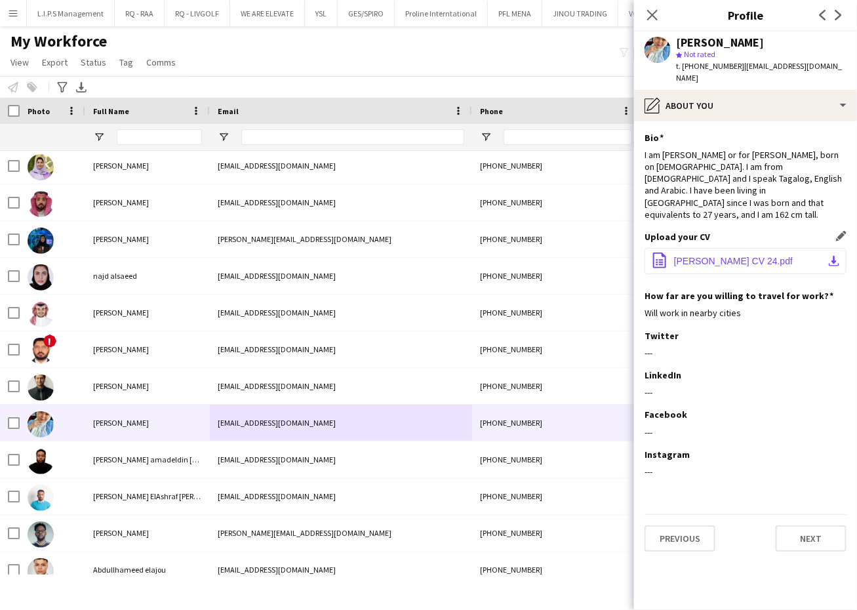
click at [696, 248] on button "office-file-sheet [PERSON_NAME] CV 24.pdf download-bottom" at bounding box center [746, 261] width 202 height 26
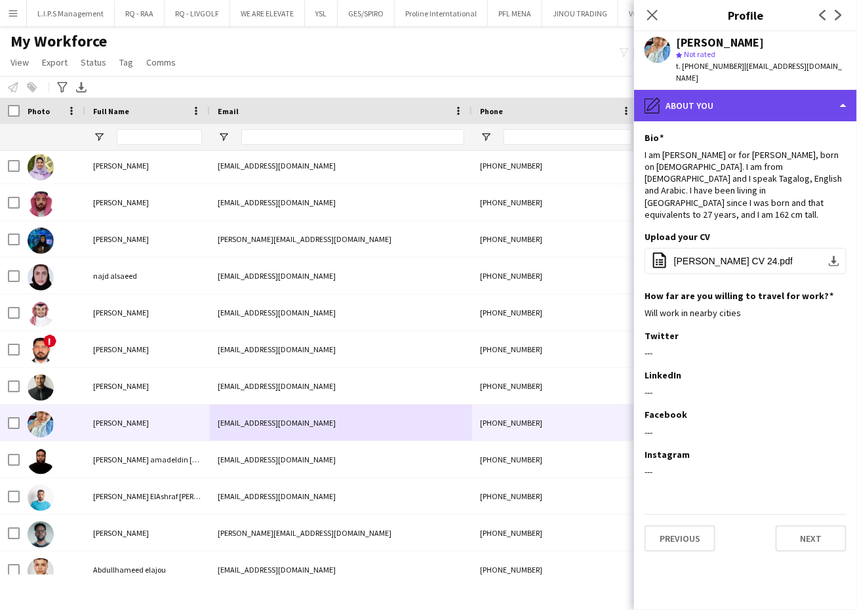
click at [771, 100] on div "pencil4 About you" at bounding box center [745, 105] width 223 height 31
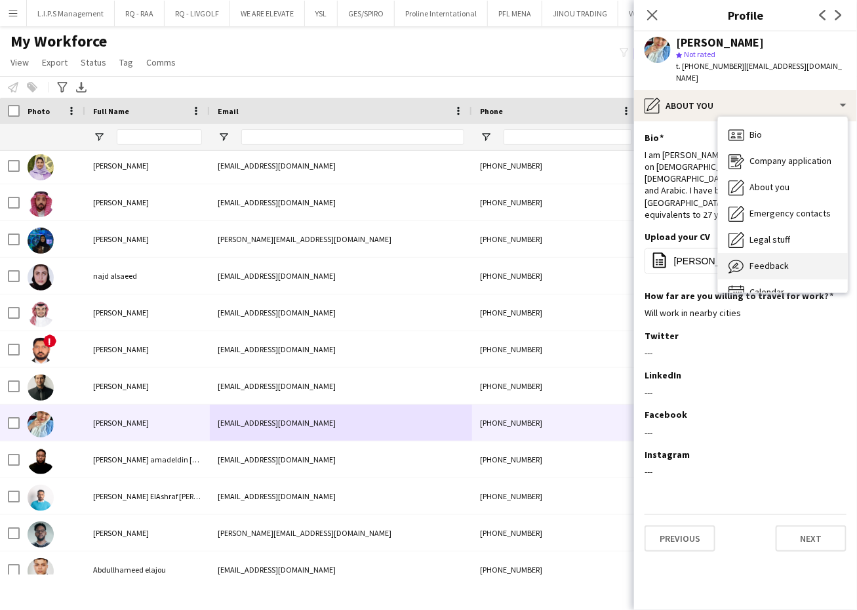
click at [796, 266] on div "Feedback Feedback" at bounding box center [783, 266] width 130 height 26
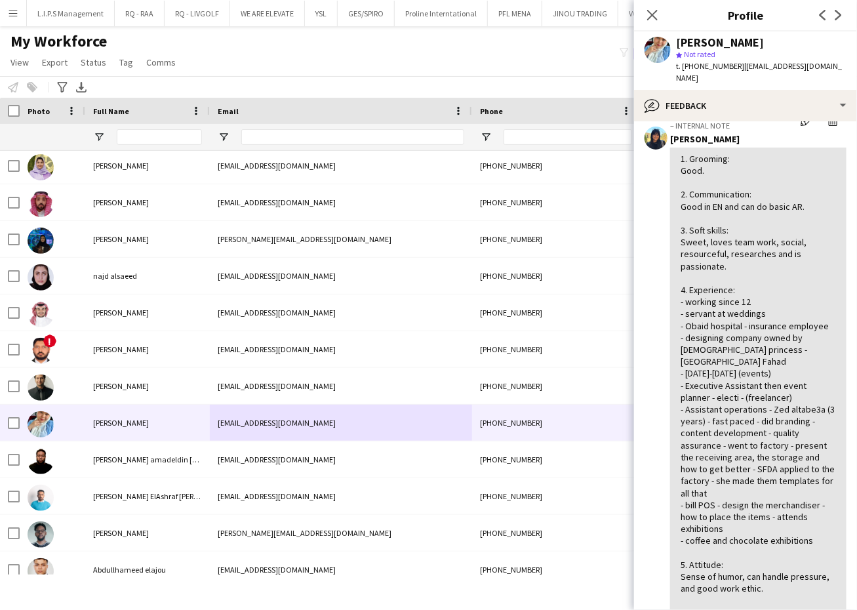
scroll to position [71, 0]
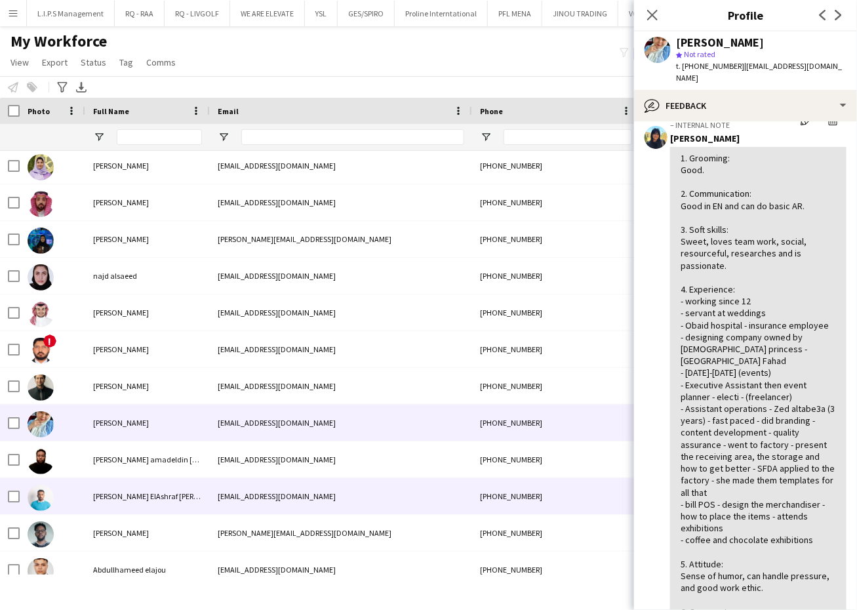
click at [260, 481] on div "[EMAIL_ADDRESS][DOMAIN_NAME]" at bounding box center [341, 496] width 262 height 36
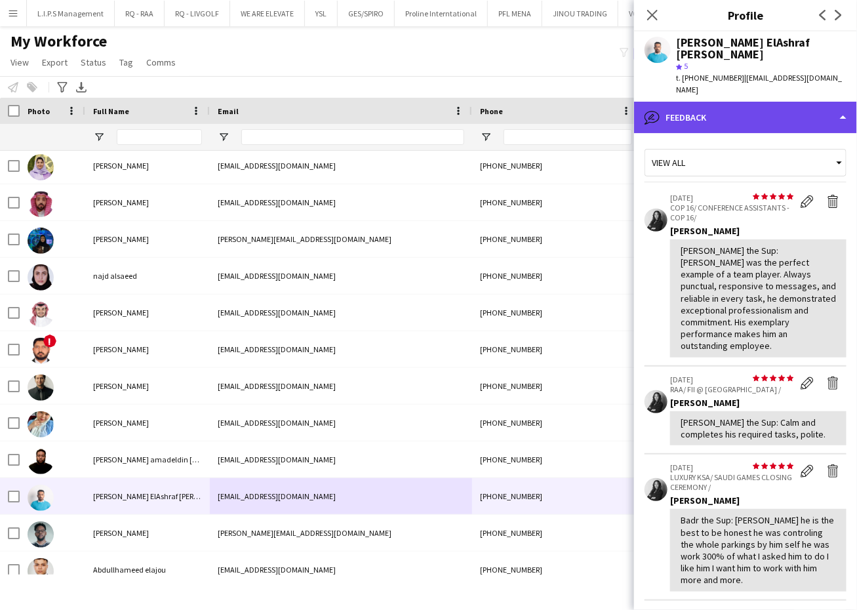
click at [770, 102] on div "bubble-pencil Feedback" at bounding box center [745, 117] width 223 height 31
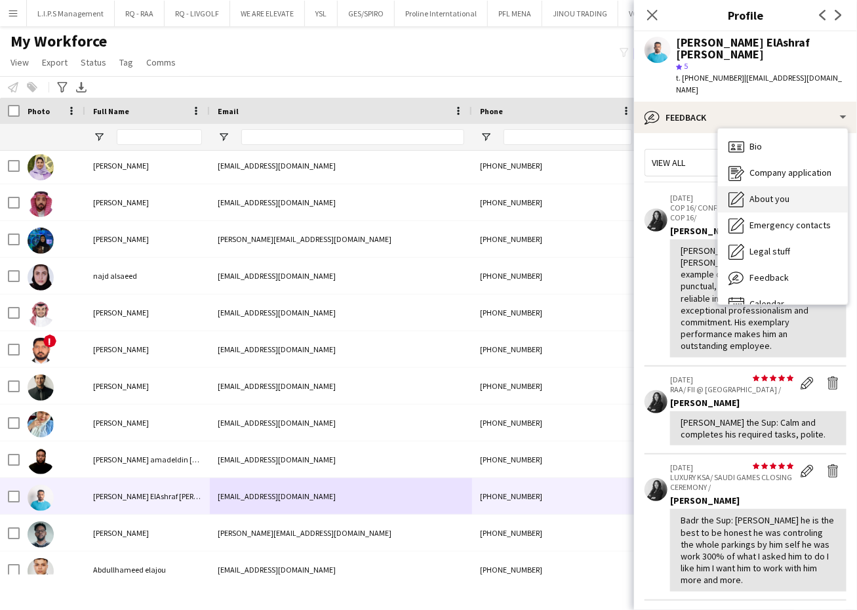
click at [786, 186] on div "About you About you" at bounding box center [783, 199] width 130 height 26
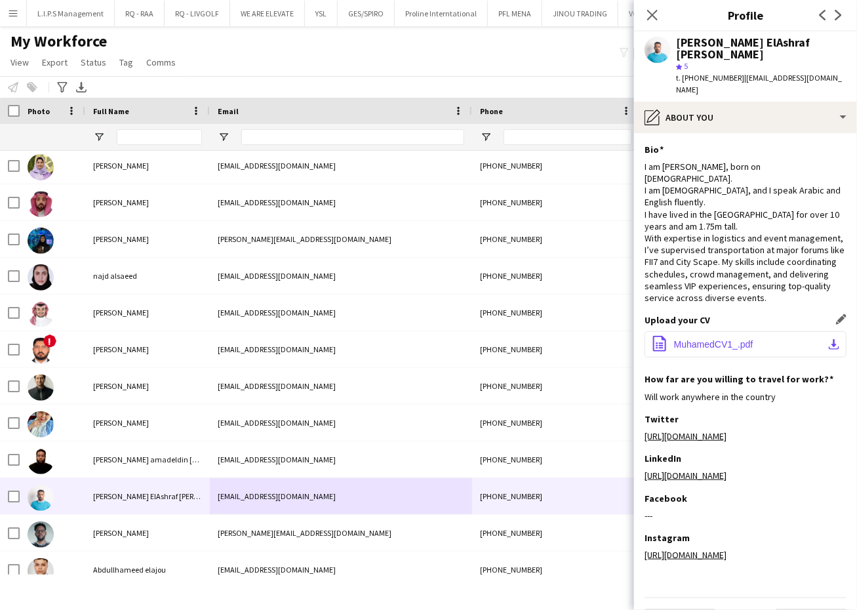
click at [713, 339] on span "MuhamedCV1_.pdf" at bounding box center [713, 344] width 79 height 10
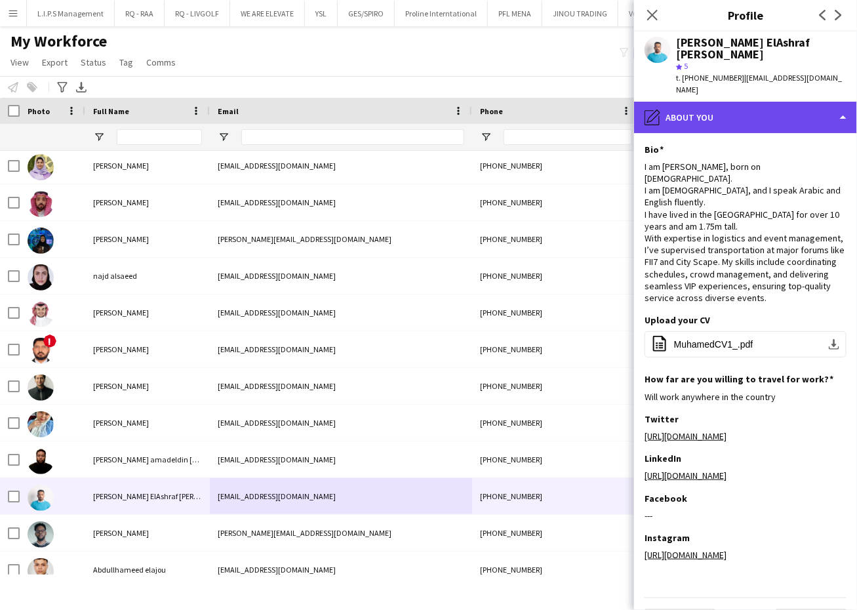
click at [774, 102] on div "pencil4 About you" at bounding box center [745, 117] width 223 height 31
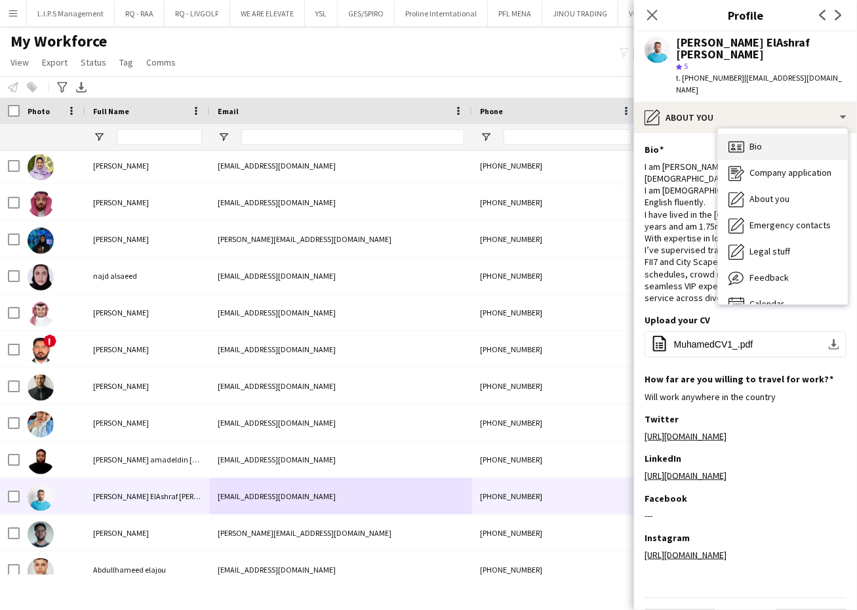
click at [788, 134] on div "Bio Bio" at bounding box center [783, 147] width 130 height 26
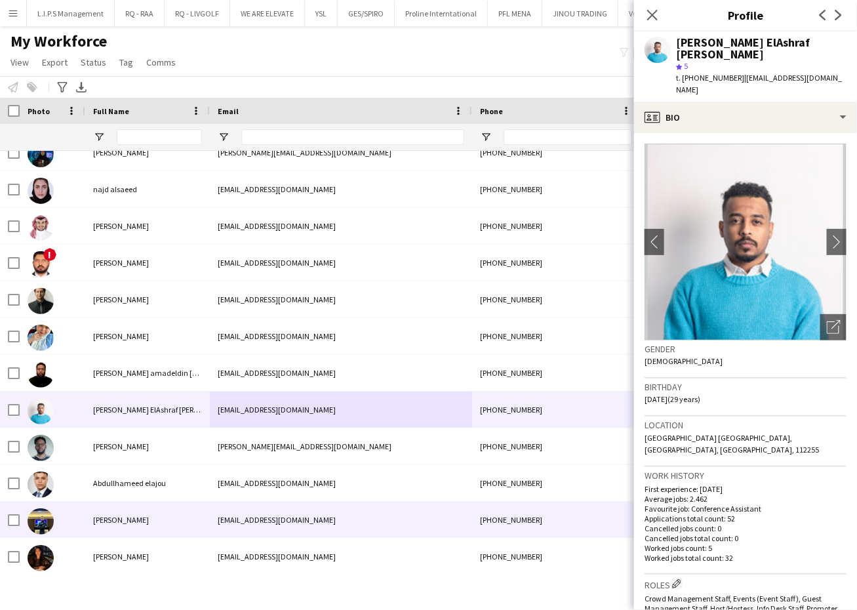
scroll to position [1700, 0]
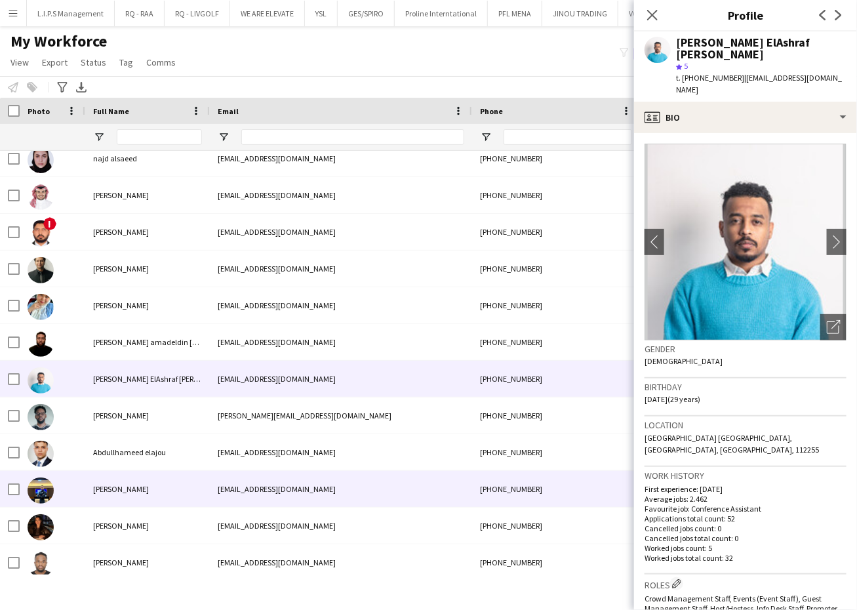
click at [317, 489] on div "[EMAIL_ADDRESS][DOMAIN_NAME]" at bounding box center [341, 489] width 262 height 36
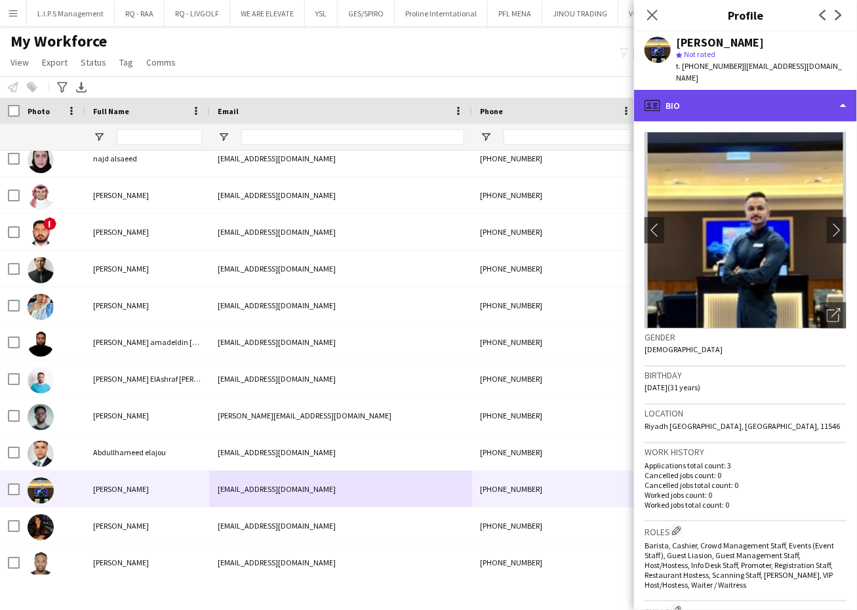
click at [816, 90] on div "profile Bio" at bounding box center [745, 105] width 223 height 31
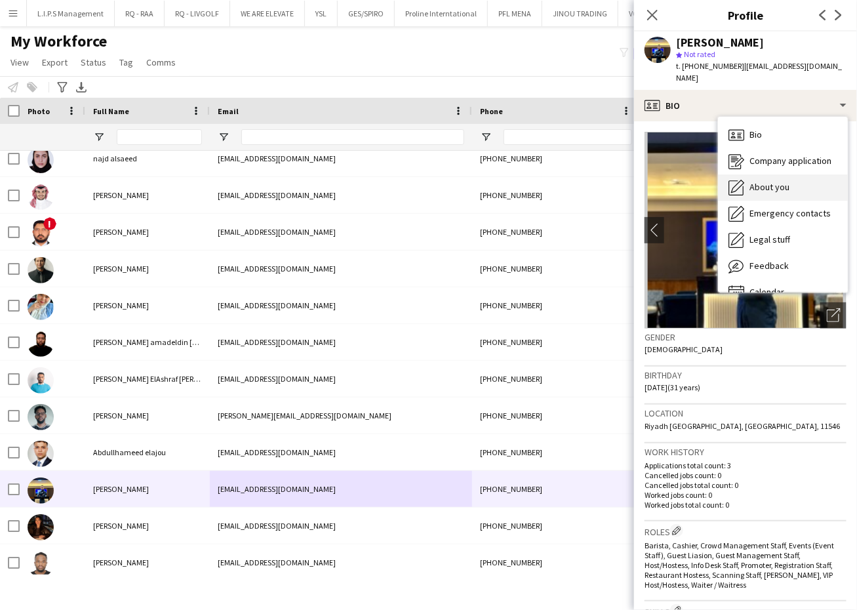
click at [790, 174] on div "About you About you" at bounding box center [783, 187] width 130 height 26
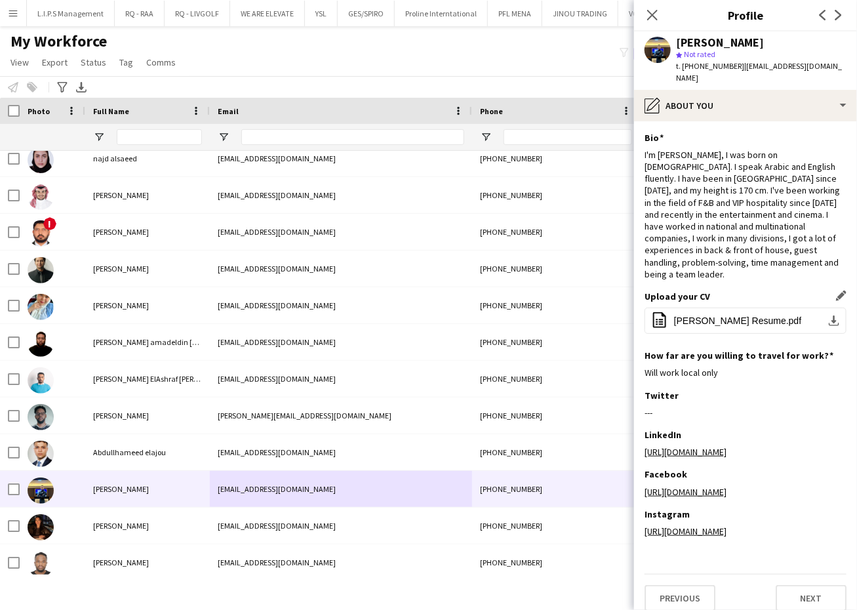
click at [734, 294] on div "Upload your CV Edit this field office-file-sheet [PERSON_NAME] Resume.pdf downl…" at bounding box center [746, 320] width 202 height 59
click at [736, 308] on button "office-file-sheet [PERSON_NAME] Resume.pdf download-bottom" at bounding box center [746, 321] width 202 height 26
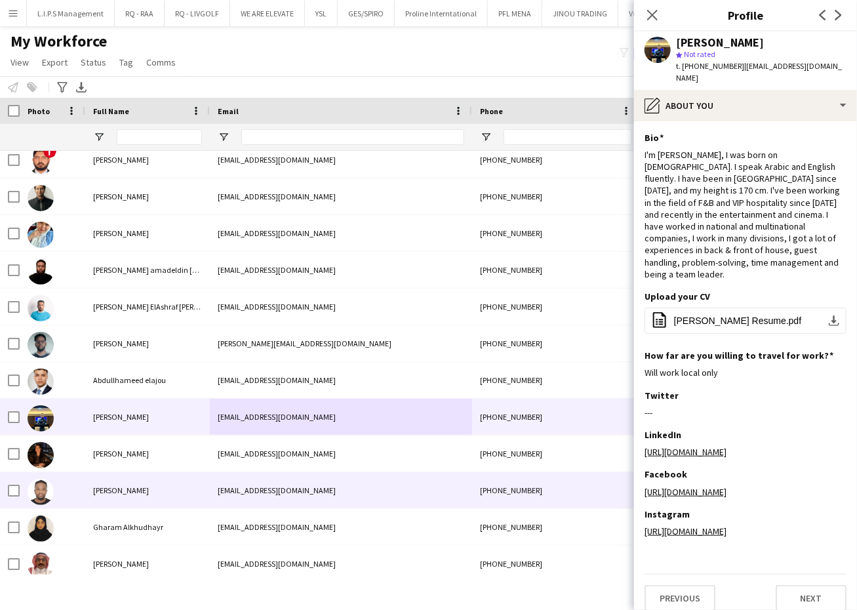
scroll to position [1773, 0]
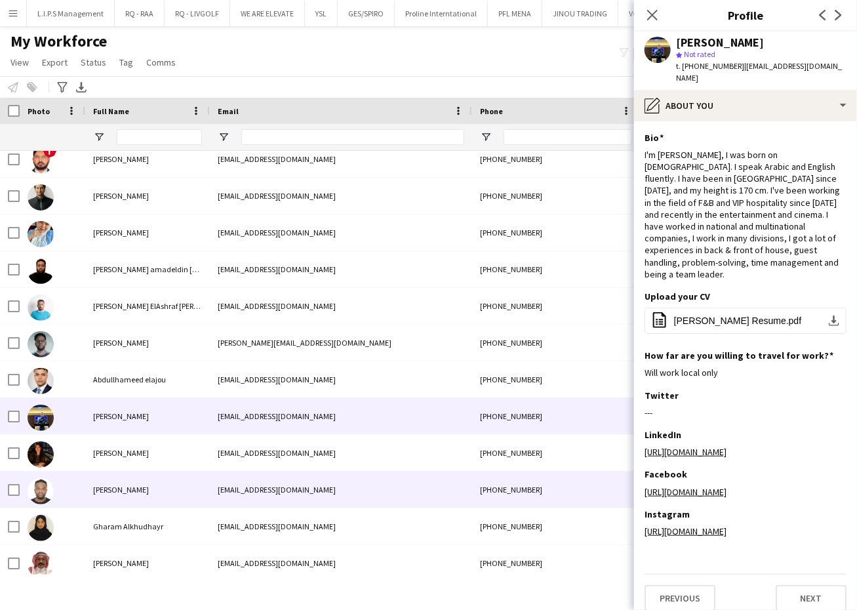
click at [274, 489] on div "[EMAIL_ADDRESS][DOMAIN_NAME]" at bounding box center [341, 489] width 262 height 36
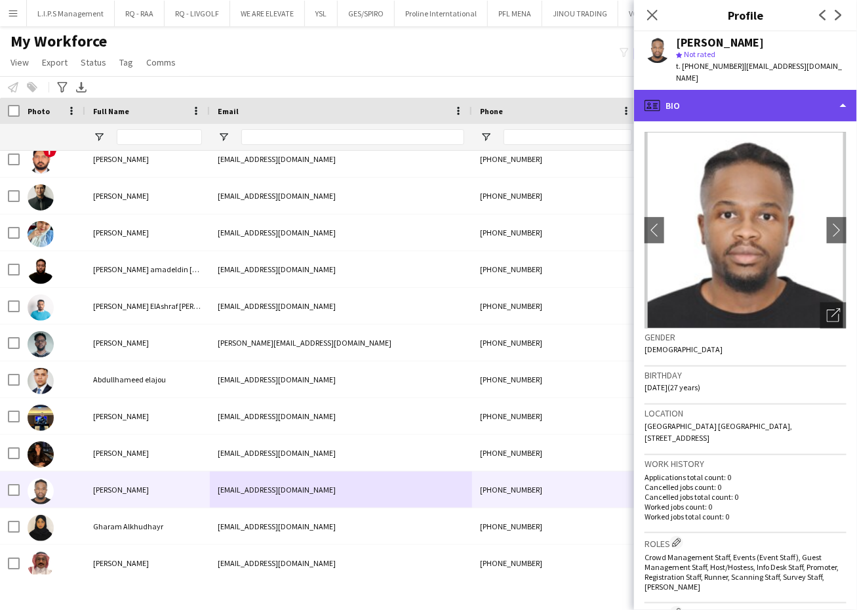
click at [763, 98] on div "profile Bio" at bounding box center [745, 105] width 223 height 31
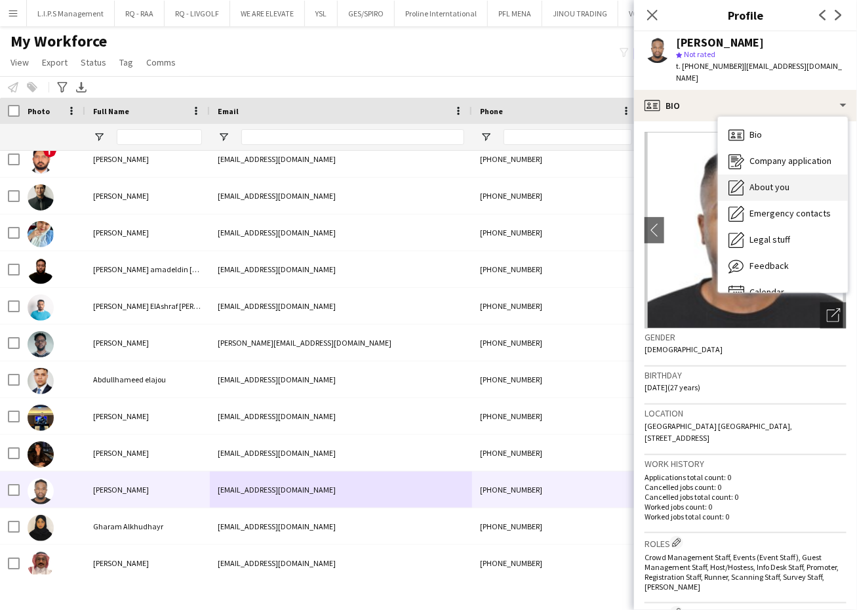
click at [792, 186] on div "About you About you" at bounding box center [783, 187] width 130 height 26
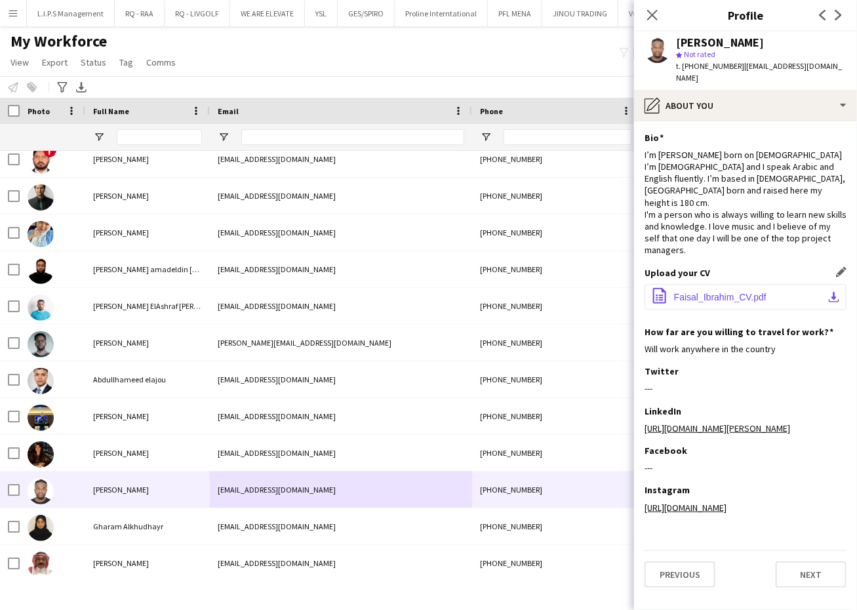
click at [748, 292] on span "Faisal_Ibrahim_CV.pdf" at bounding box center [720, 297] width 92 height 10
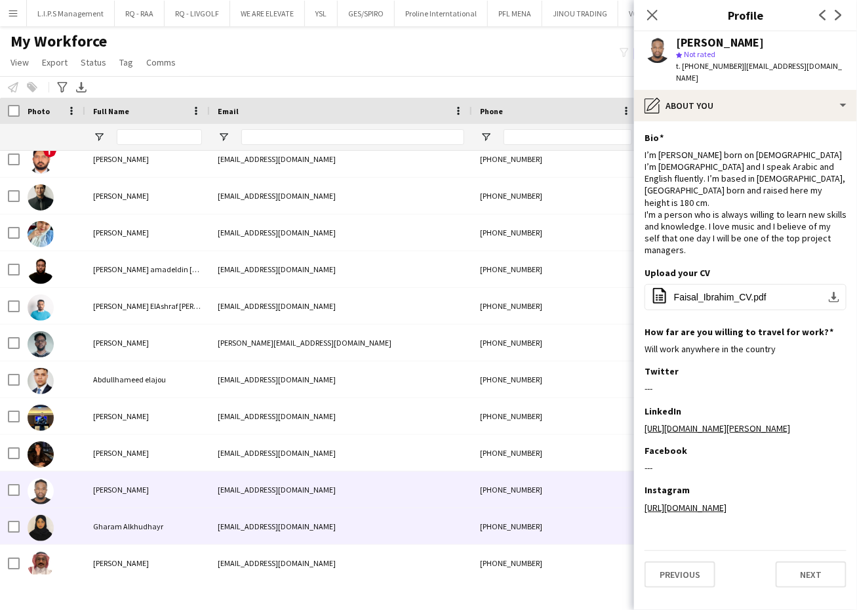
click at [366, 538] on div "[EMAIL_ADDRESS][DOMAIN_NAME]" at bounding box center [341, 526] width 262 height 36
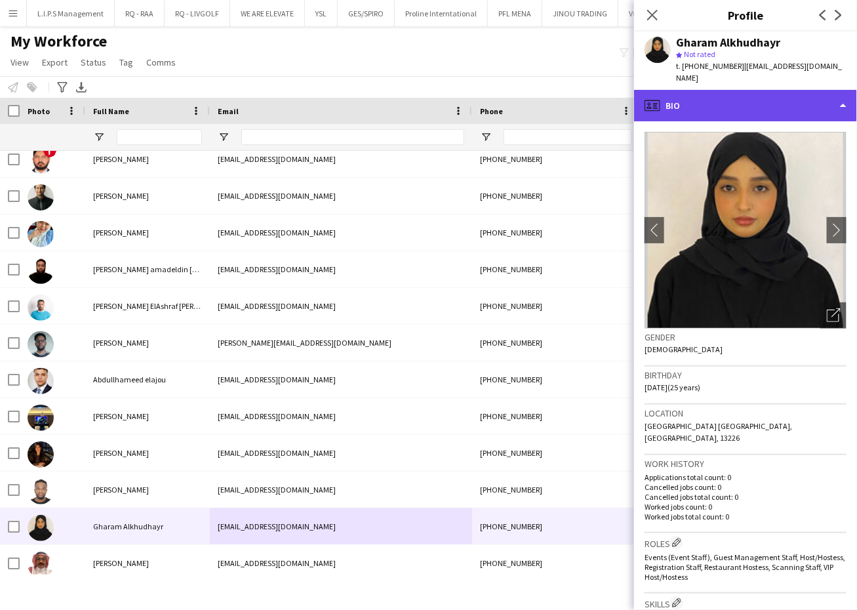
click at [825, 96] on div "profile Bio" at bounding box center [745, 105] width 223 height 31
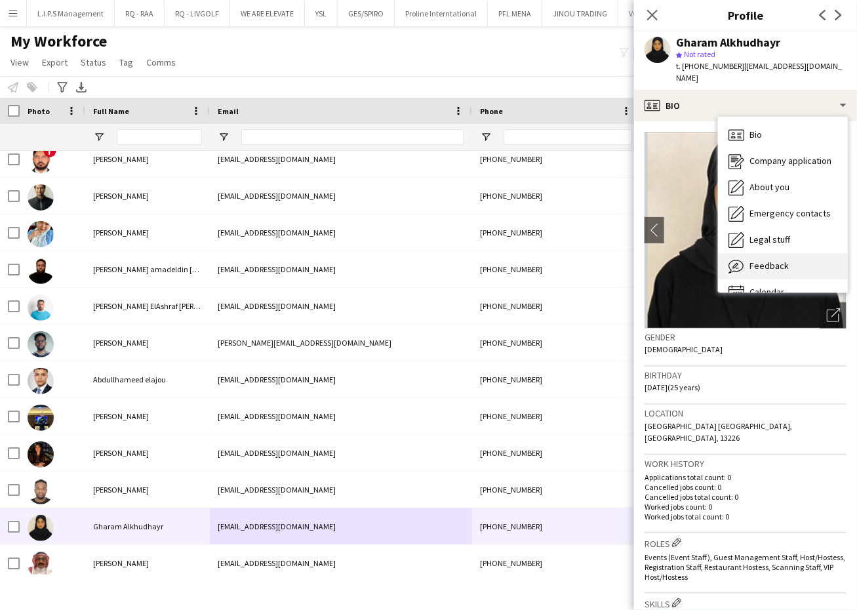
click at [814, 258] on div "Feedback Feedback" at bounding box center [783, 266] width 130 height 26
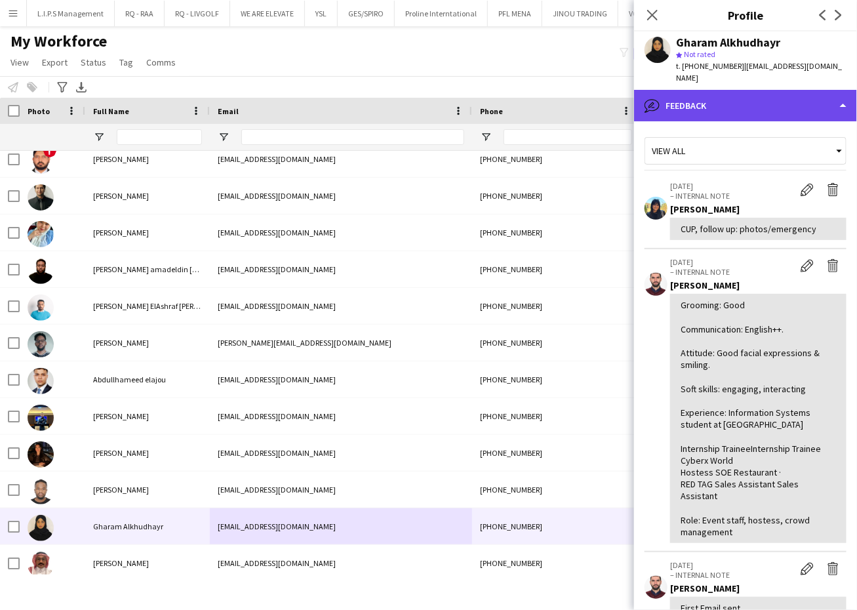
click at [818, 90] on div "bubble-pencil Feedback" at bounding box center [745, 105] width 223 height 31
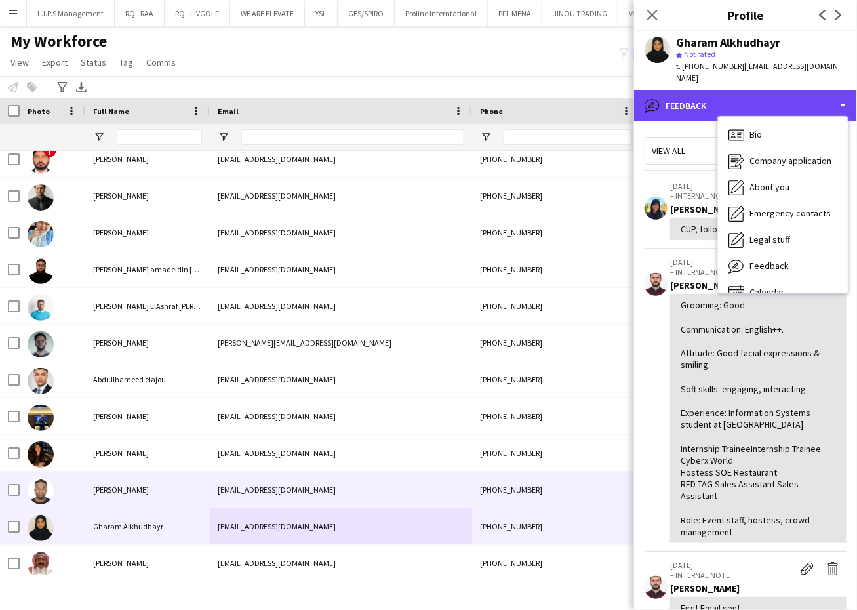
scroll to position [1889, 0]
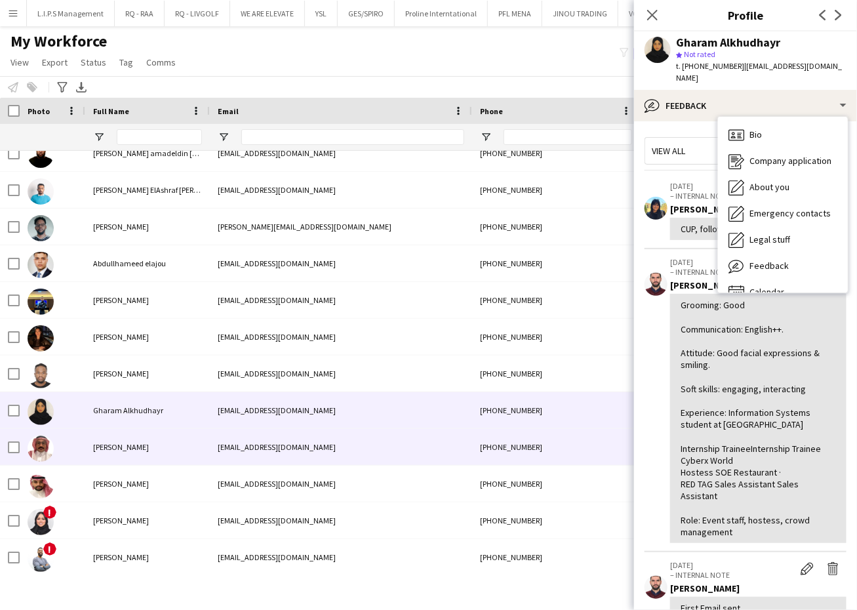
click at [332, 449] on div "[EMAIL_ADDRESS][DOMAIN_NAME]" at bounding box center [341, 447] width 262 height 36
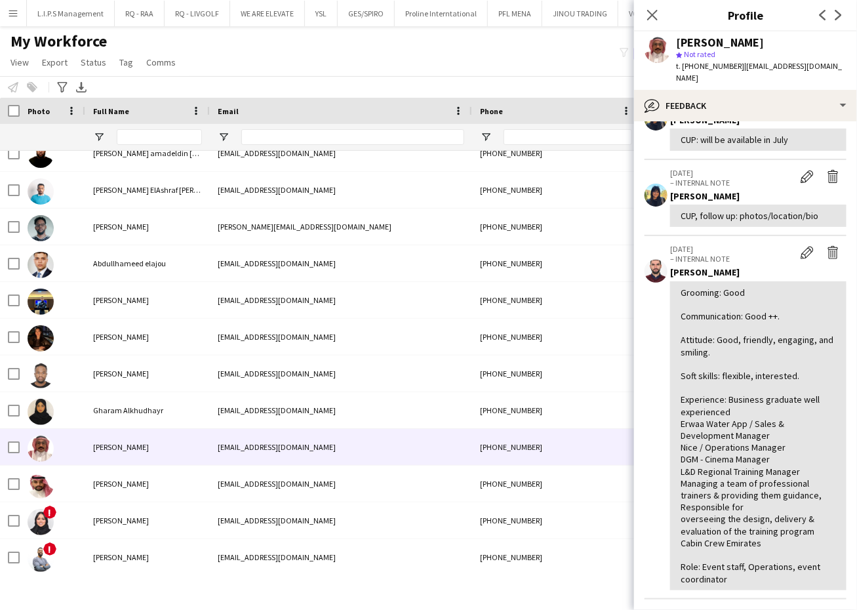
scroll to position [92, 0]
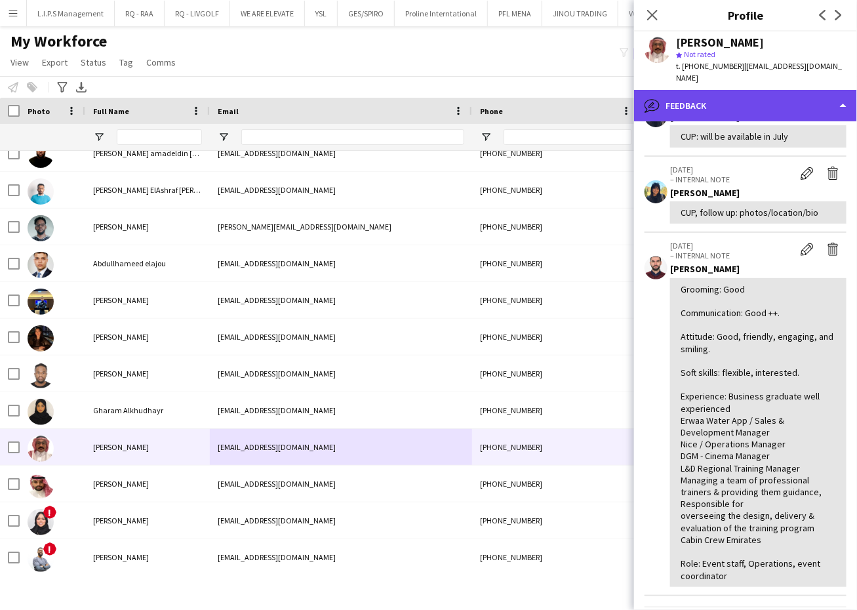
click at [775, 100] on div "bubble-pencil Feedback" at bounding box center [745, 105] width 223 height 31
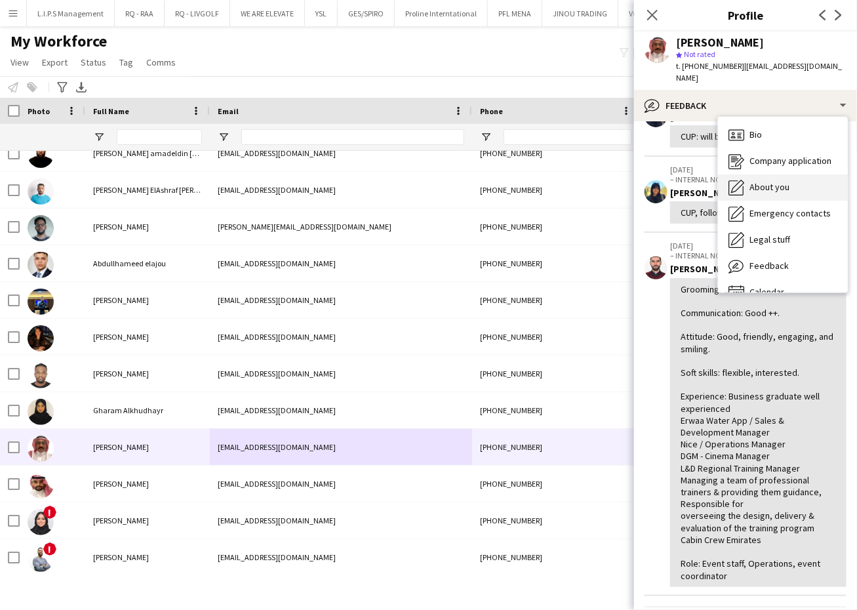
click at [776, 181] on span "About you" at bounding box center [770, 187] width 40 height 12
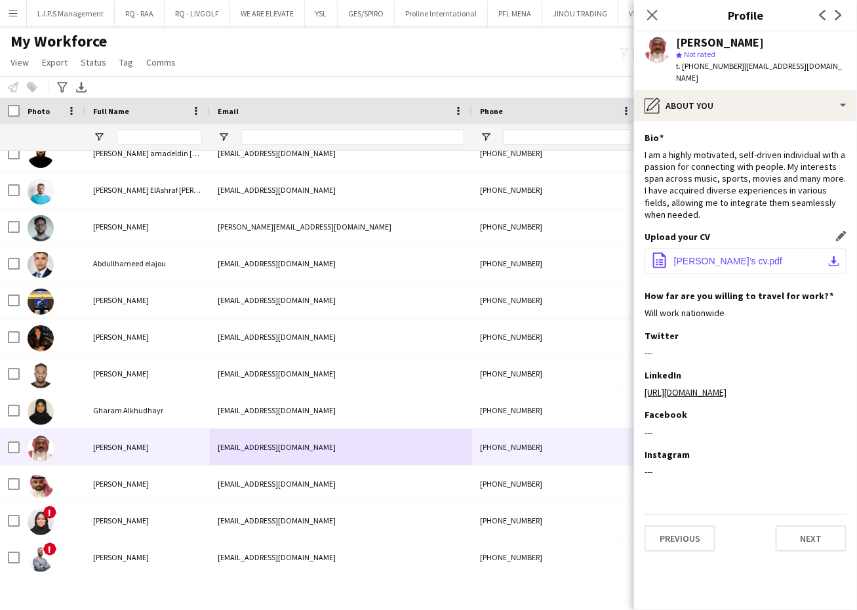
click at [738, 251] on button "office-file-sheet [PERSON_NAME]’s cv.pdf download-bottom" at bounding box center [746, 261] width 202 height 26
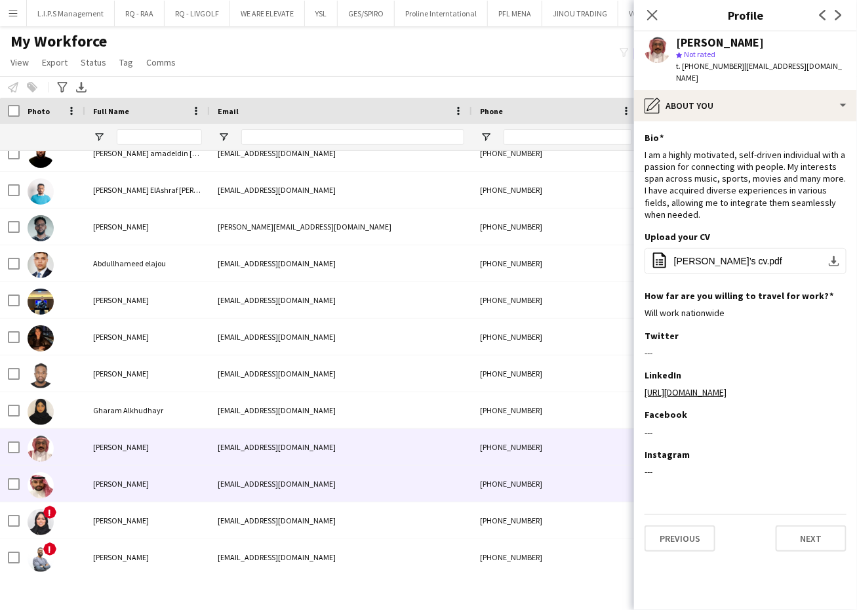
click at [351, 491] on div "[EMAIL_ADDRESS][DOMAIN_NAME]" at bounding box center [341, 484] width 262 height 36
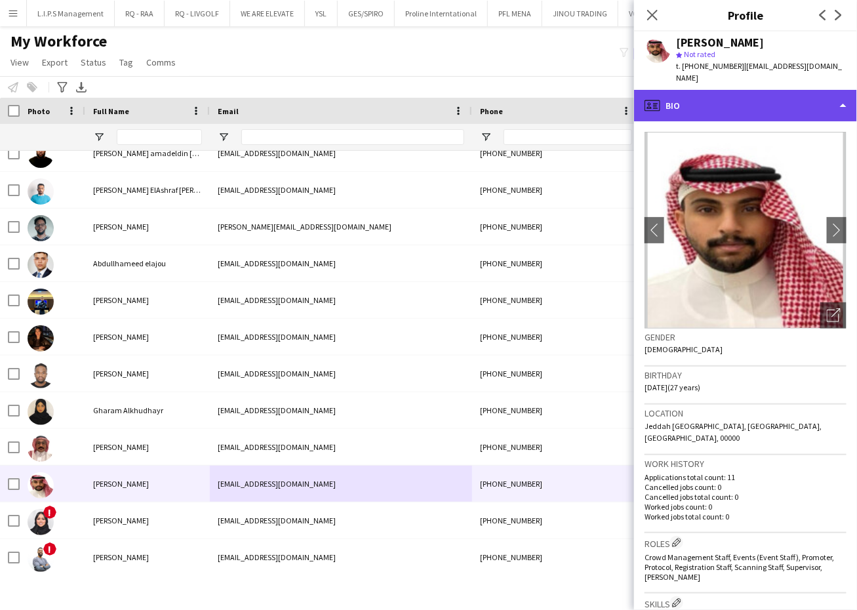
click at [797, 99] on div "profile Bio" at bounding box center [745, 105] width 223 height 31
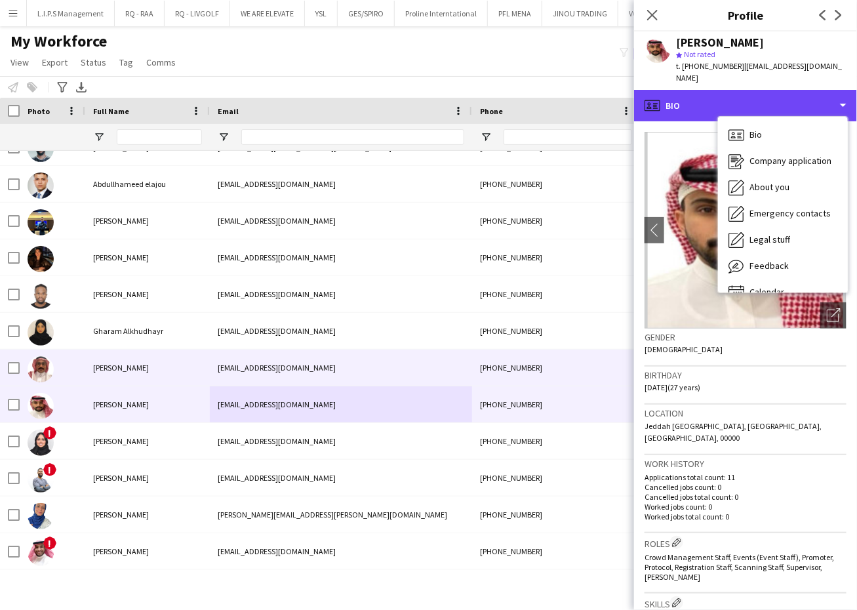
scroll to position [1969, 0]
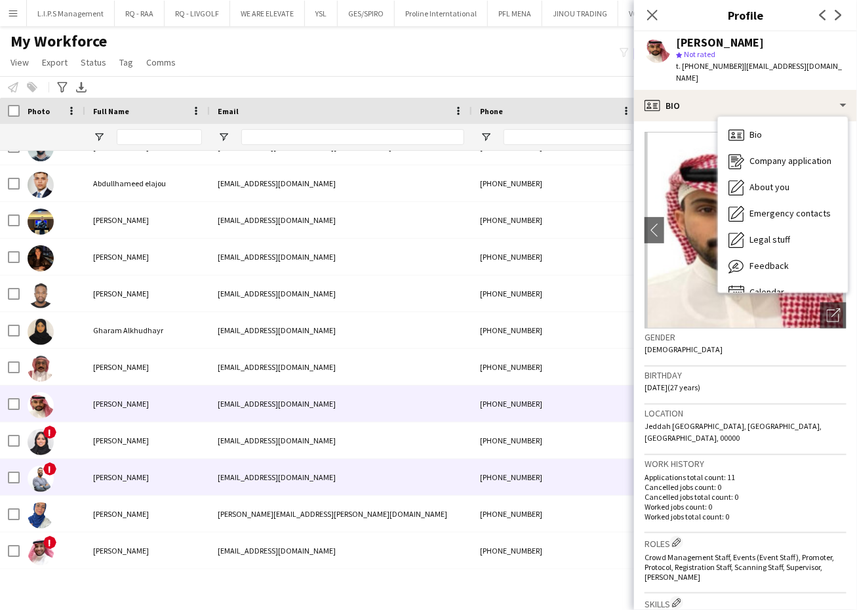
click at [410, 459] on div "[EMAIL_ADDRESS][DOMAIN_NAME]" at bounding box center [341, 477] width 262 height 36
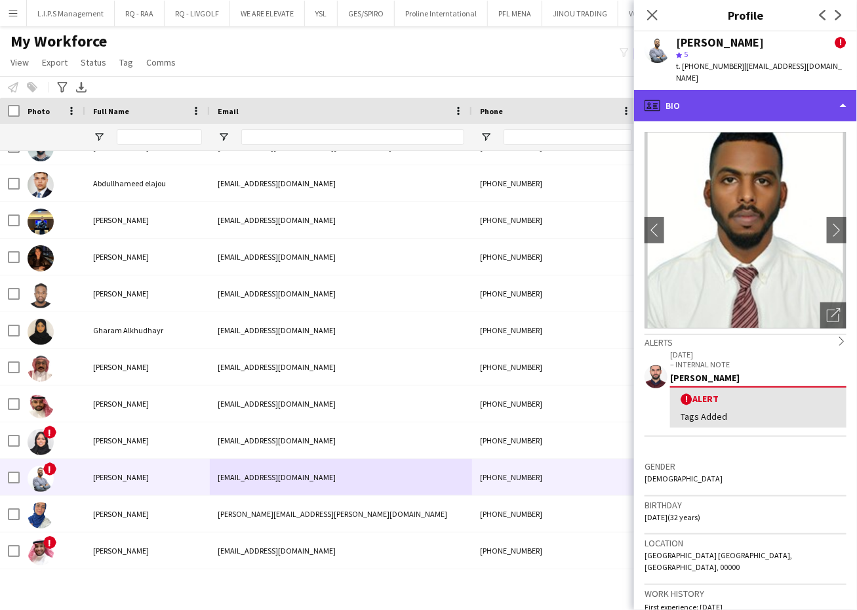
click at [798, 107] on div "profile Bio" at bounding box center [745, 105] width 223 height 31
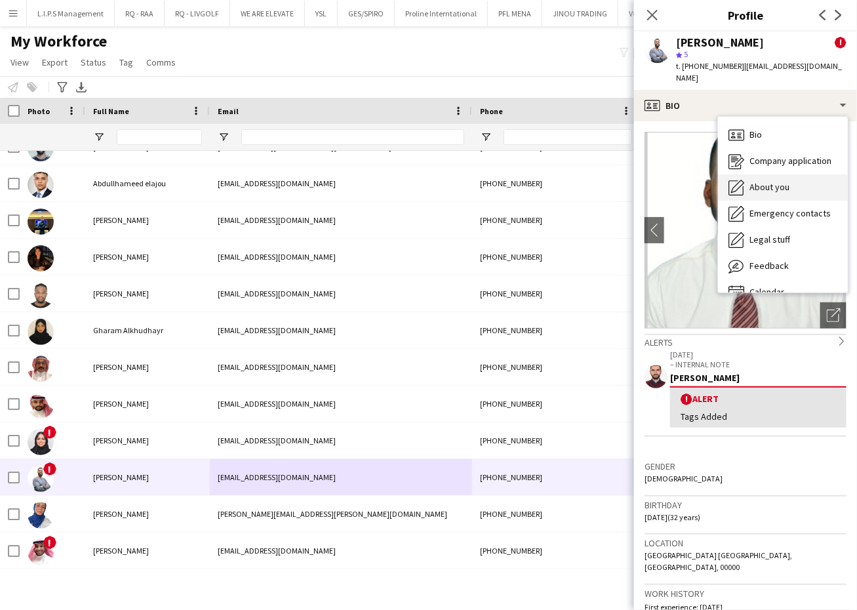
click at [796, 174] on div "About you About you" at bounding box center [783, 187] width 130 height 26
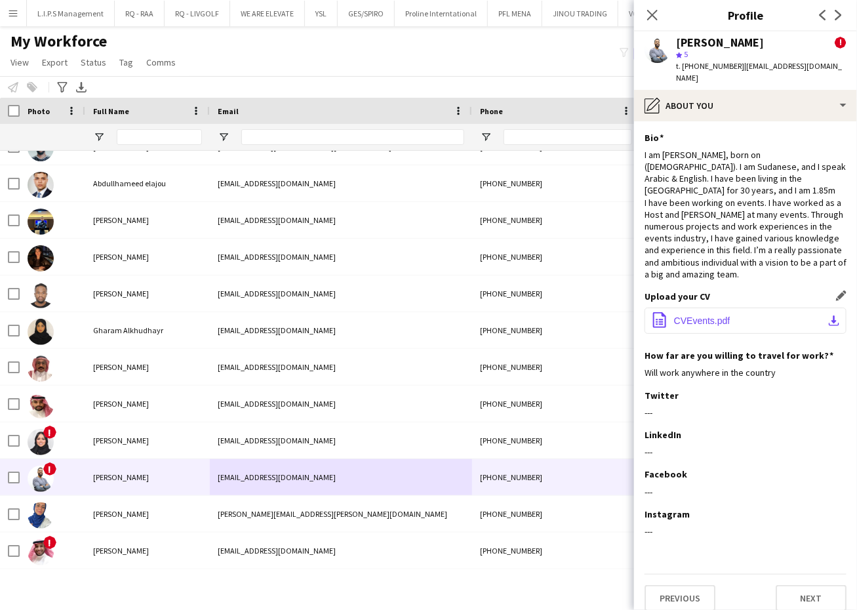
click at [720, 308] on button "office-file-sheet CVEvents.pdf download-bottom" at bounding box center [746, 321] width 202 height 26
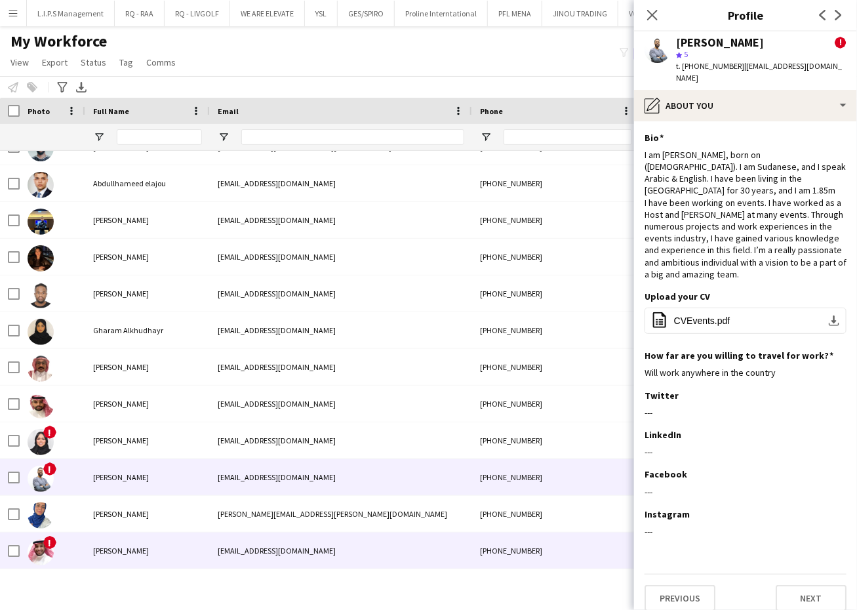
click at [256, 551] on div "[EMAIL_ADDRESS][DOMAIN_NAME]" at bounding box center [341, 550] width 262 height 36
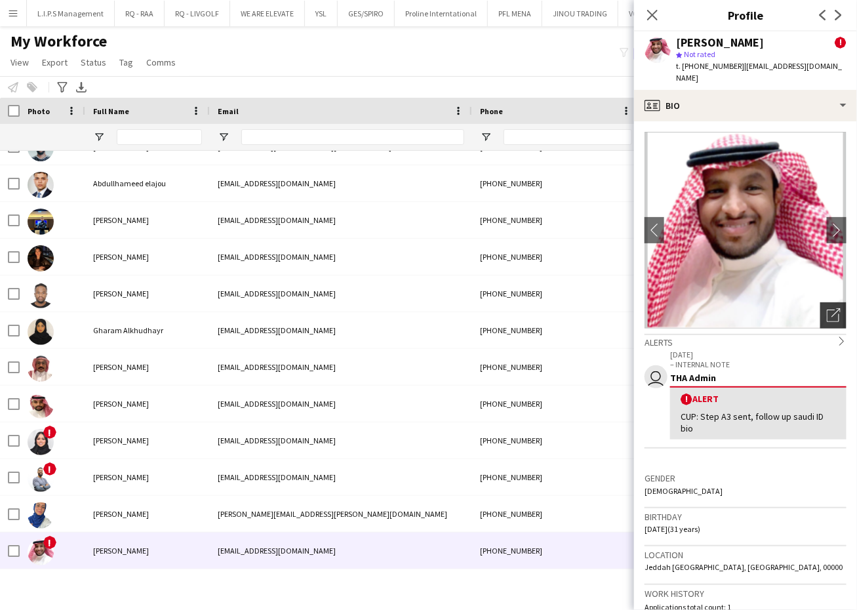
click at [820, 302] on div "Open photos pop-in" at bounding box center [833, 315] width 26 height 26
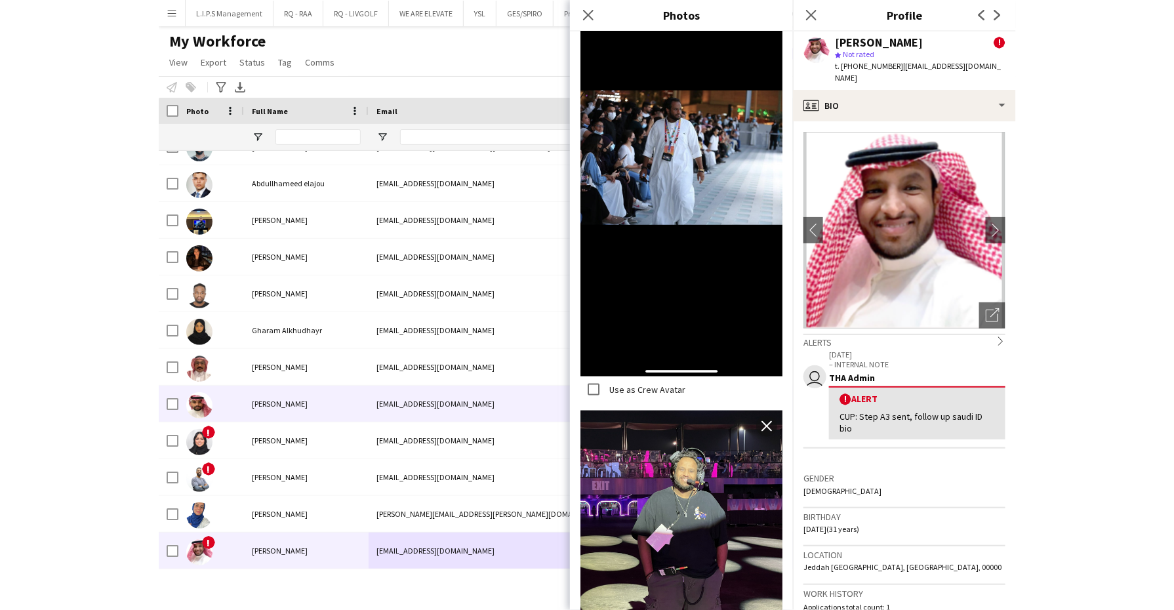
scroll to position [2036, 0]
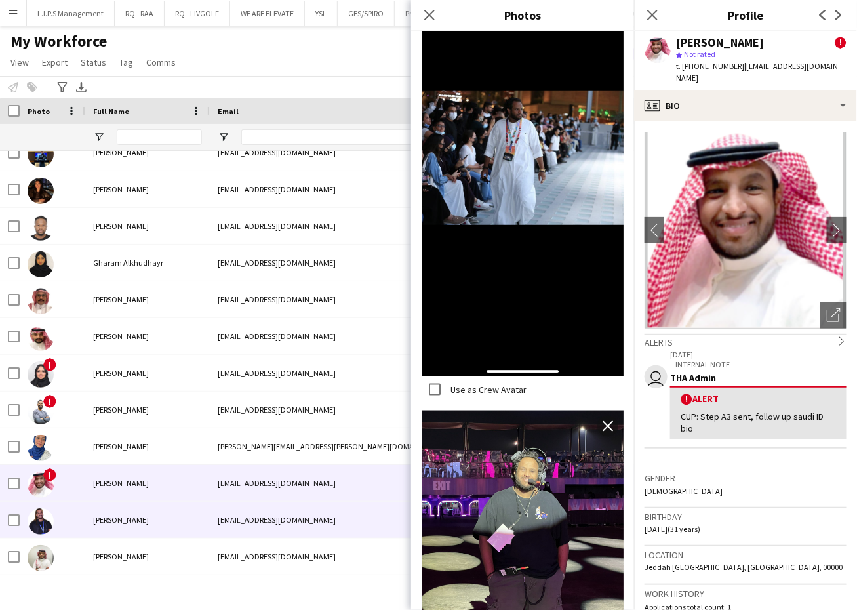
click at [197, 517] on div "[PERSON_NAME]" at bounding box center [147, 520] width 125 height 36
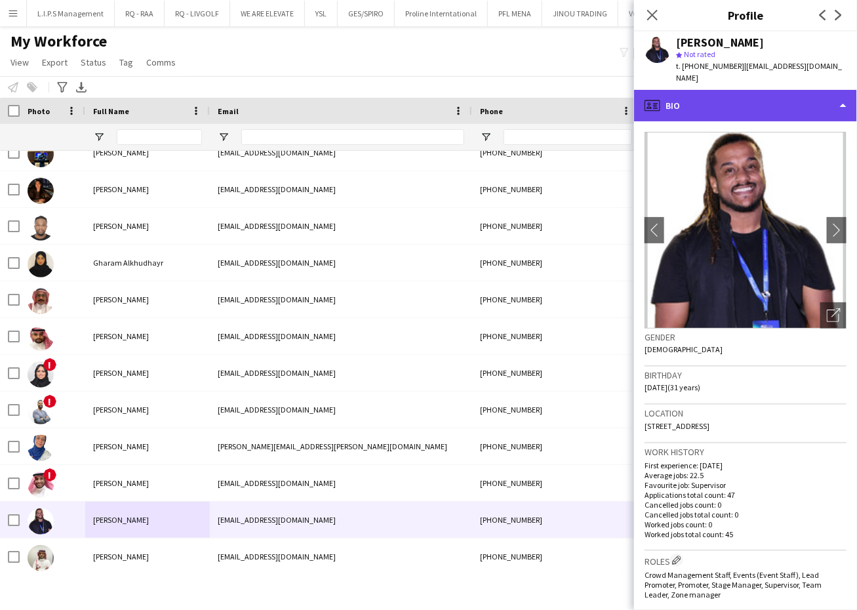
click at [815, 92] on div "profile Bio" at bounding box center [745, 105] width 223 height 31
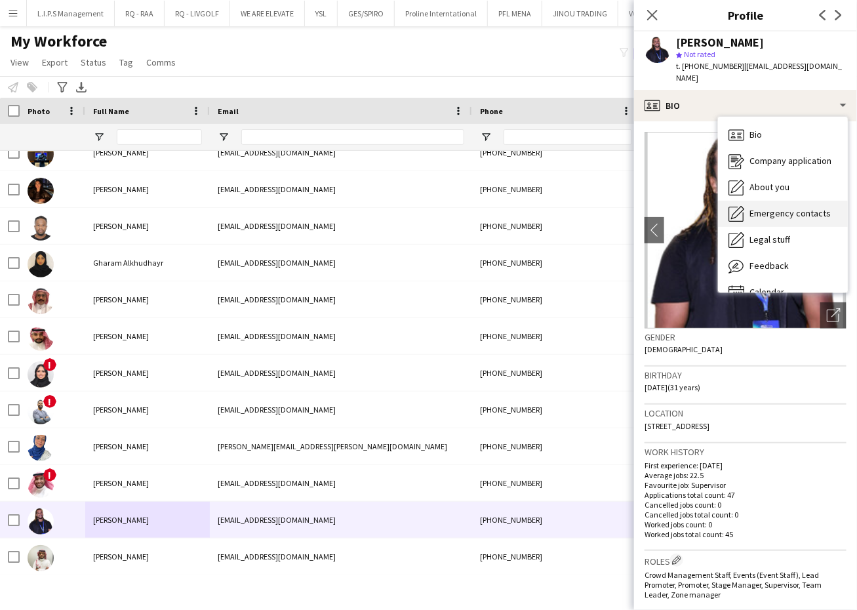
click at [802, 201] on div "Emergency contacts Emergency contacts" at bounding box center [783, 214] width 130 height 26
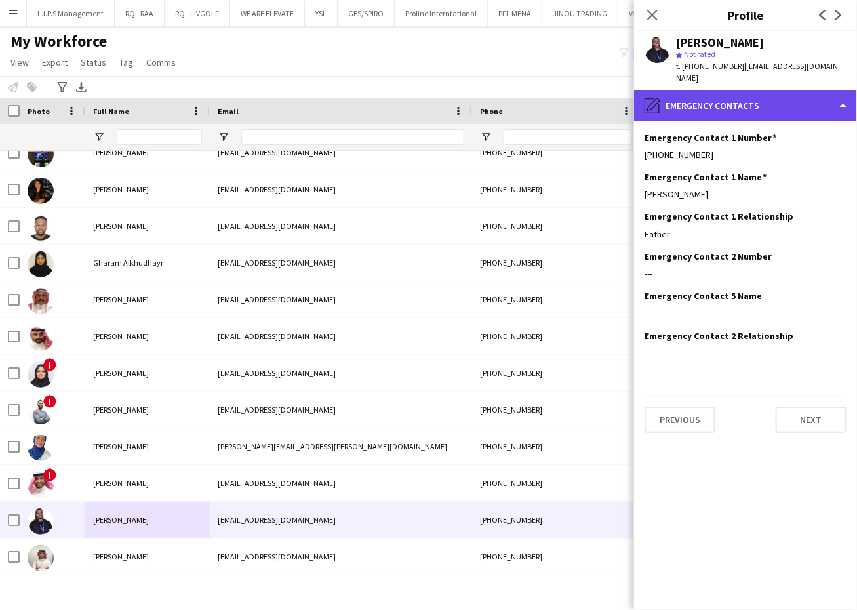
click at [793, 102] on div "pencil4 Emergency contacts" at bounding box center [745, 105] width 223 height 31
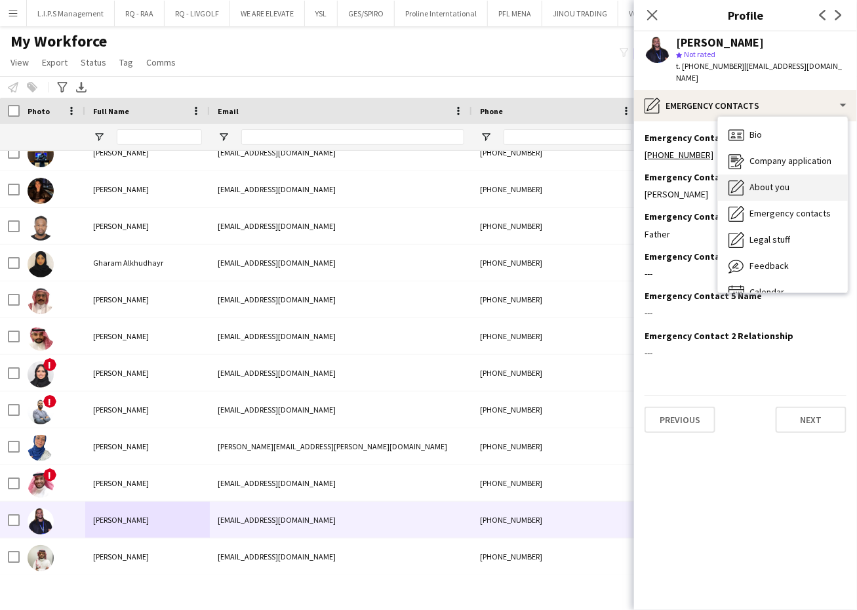
click at [795, 174] on div "About you About you" at bounding box center [783, 187] width 130 height 26
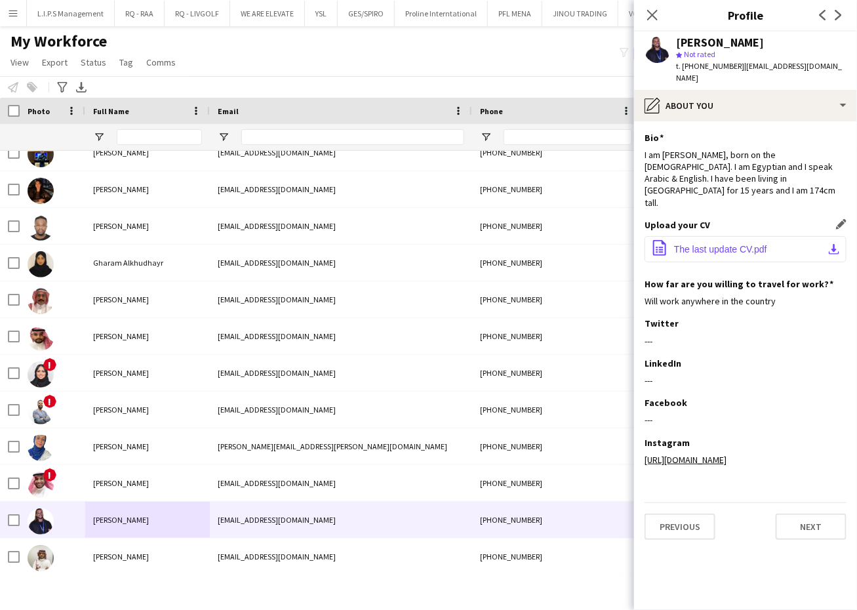
click at [735, 244] on span "The last update CV.pdf" at bounding box center [720, 249] width 93 height 10
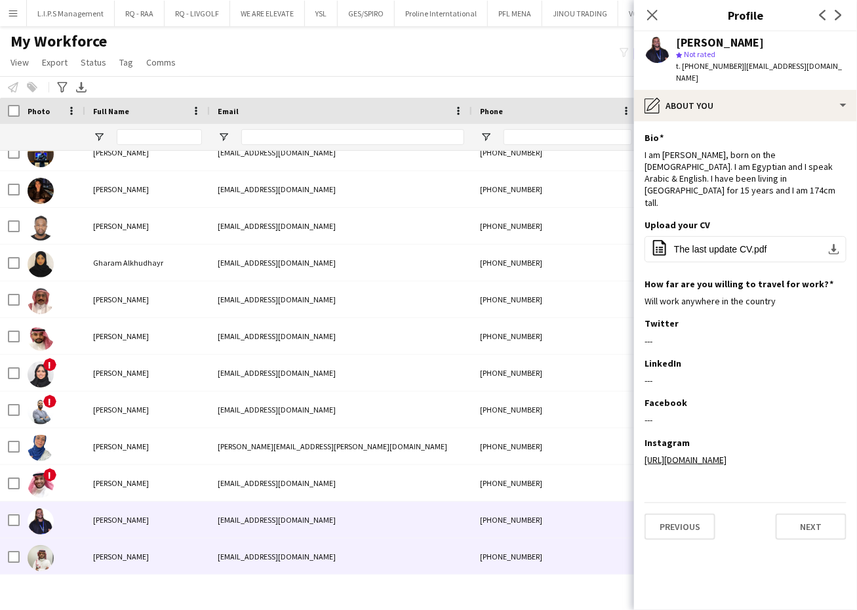
click at [419, 561] on div "[EMAIL_ADDRESS][DOMAIN_NAME]" at bounding box center [341, 556] width 262 height 36
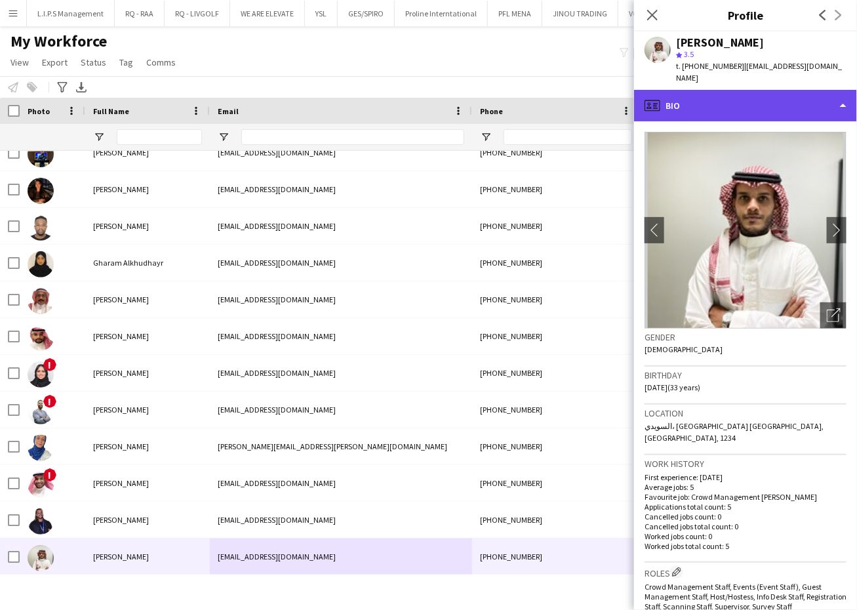
click at [807, 97] on div "profile Bio" at bounding box center [745, 105] width 223 height 31
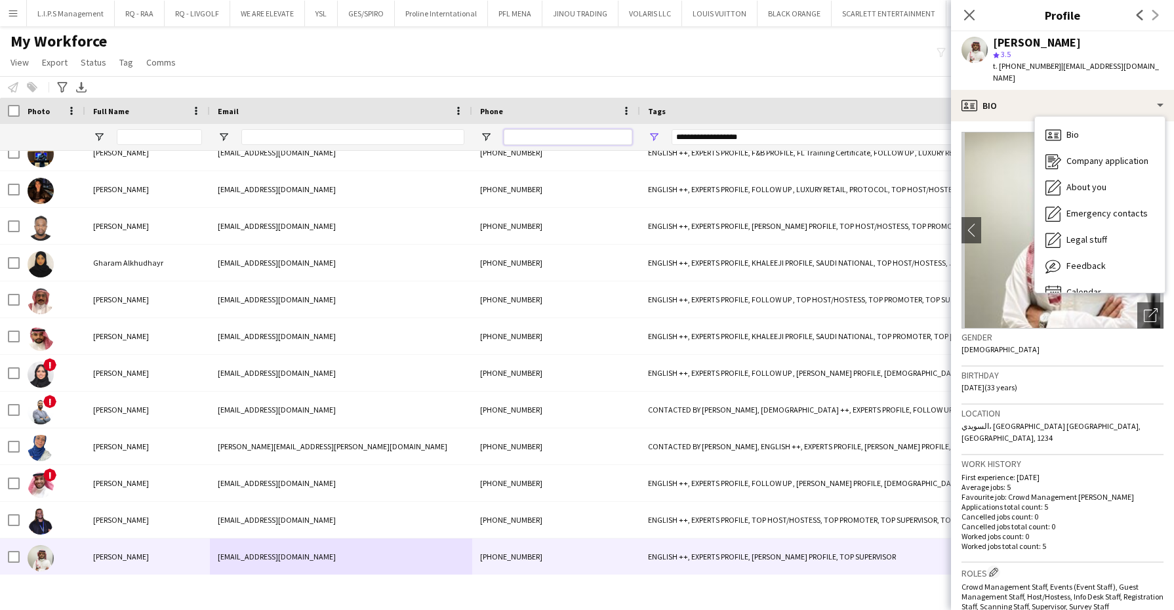
click at [532, 135] on input "Phone Filter Input" at bounding box center [568, 137] width 129 height 16
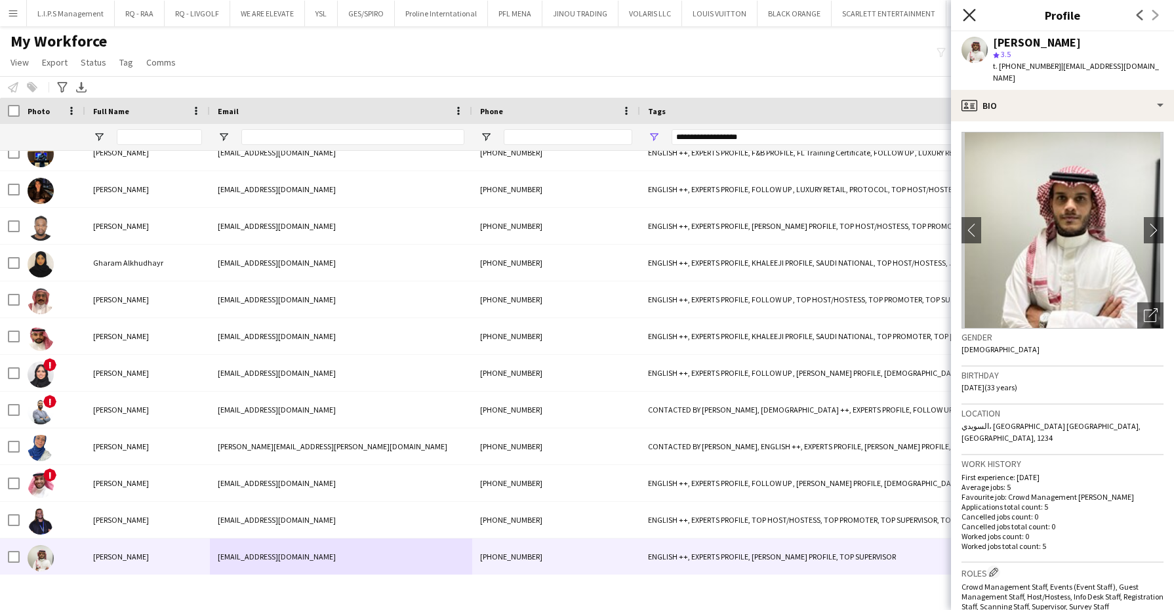
click at [856, 14] on icon at bounding box center [969, 15] width 12 height 12
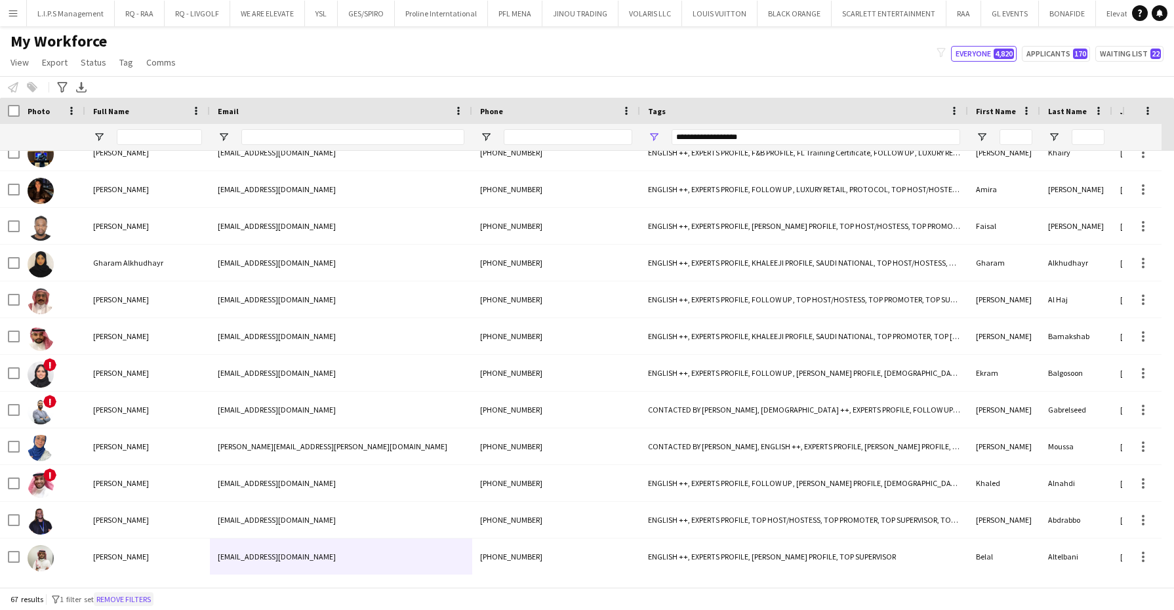
click at [142, 599] on button "Remove filters" at bounding box center [124, 599] width 60 height 14
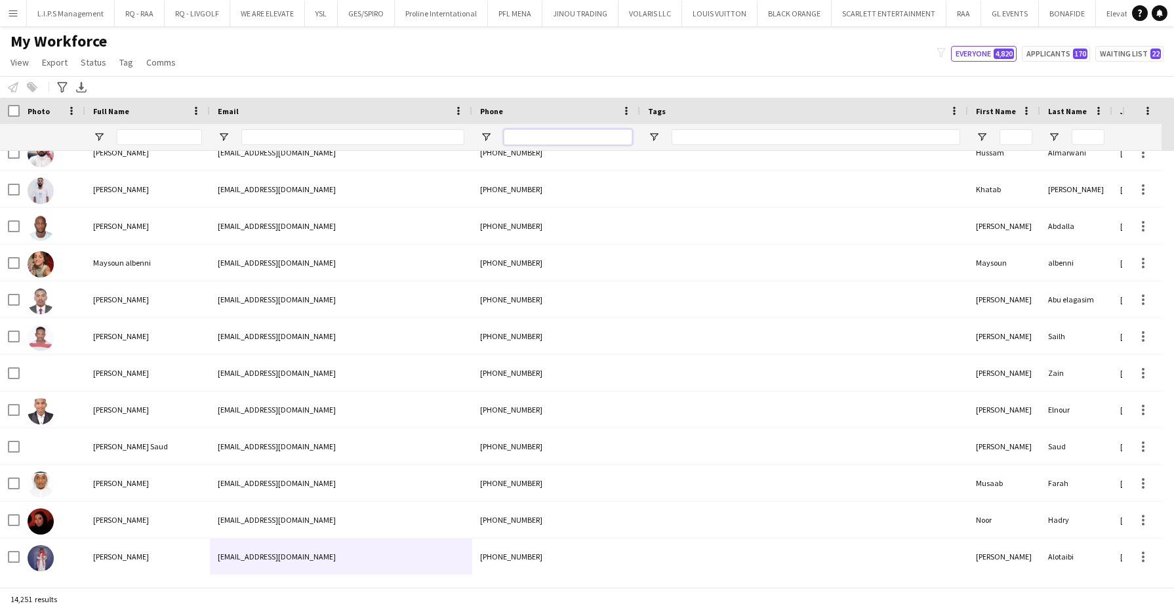
click at [543, 133] on input "Phone Filter Input" at bounding box center [568, 137] width 129 height 16
paste input "**********"
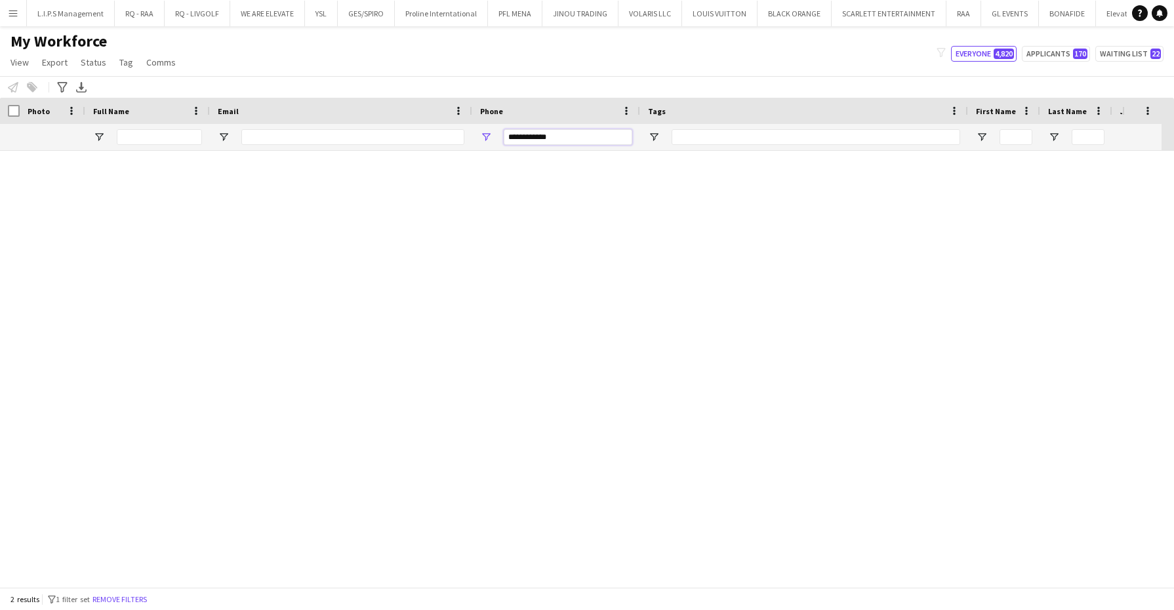
scroll to position [0, 0]
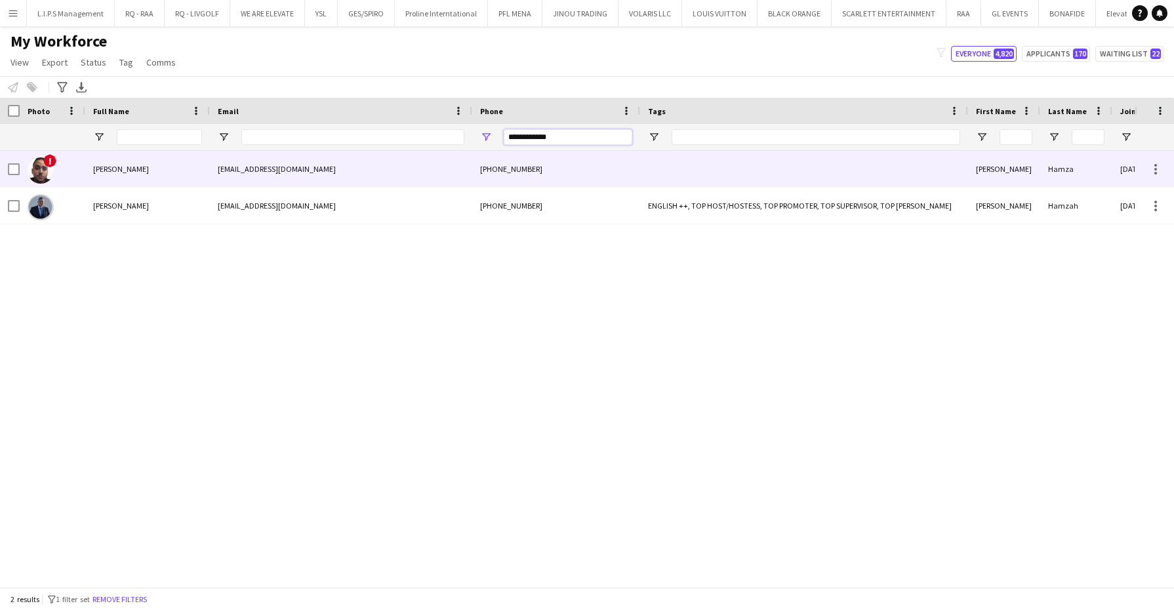
type input "**********"
click at [451, 171] on div "[EMAIL_ADDRESS][DOMAIN_NAME]" at bounding box center [341, 169] width 262 height 36
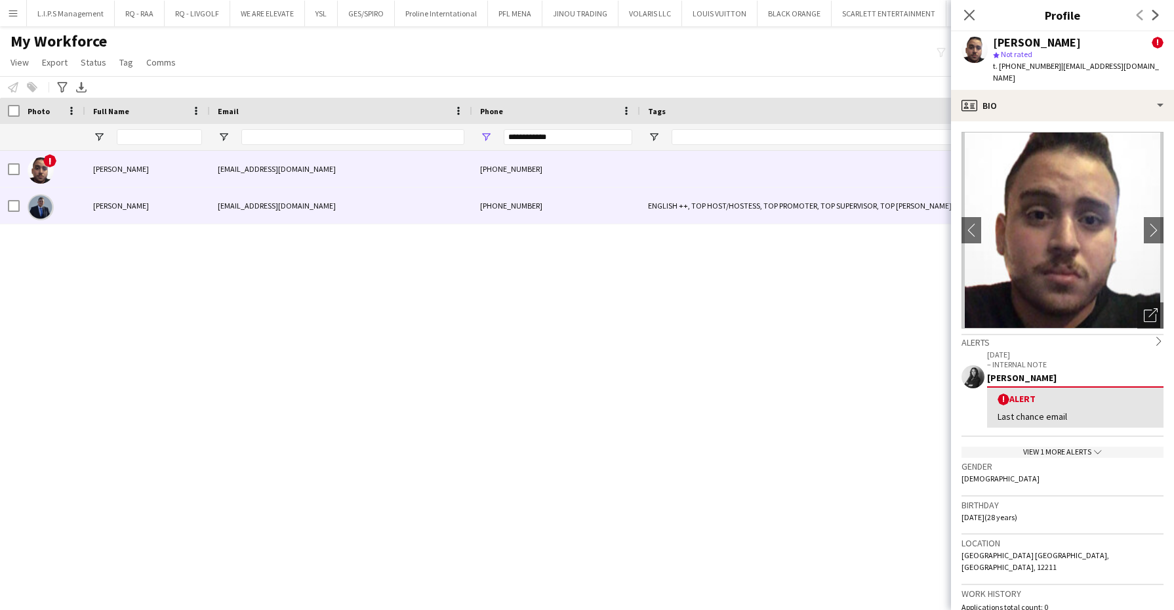
click at [789, 216] on div "ENGLISH ++, TOP HOST/HOSTESS, TOP PROMOTER, TOP SUPERVISOR, TOP [PERSON_NAME]" at bounding box center [804, 206] width 328 height 36
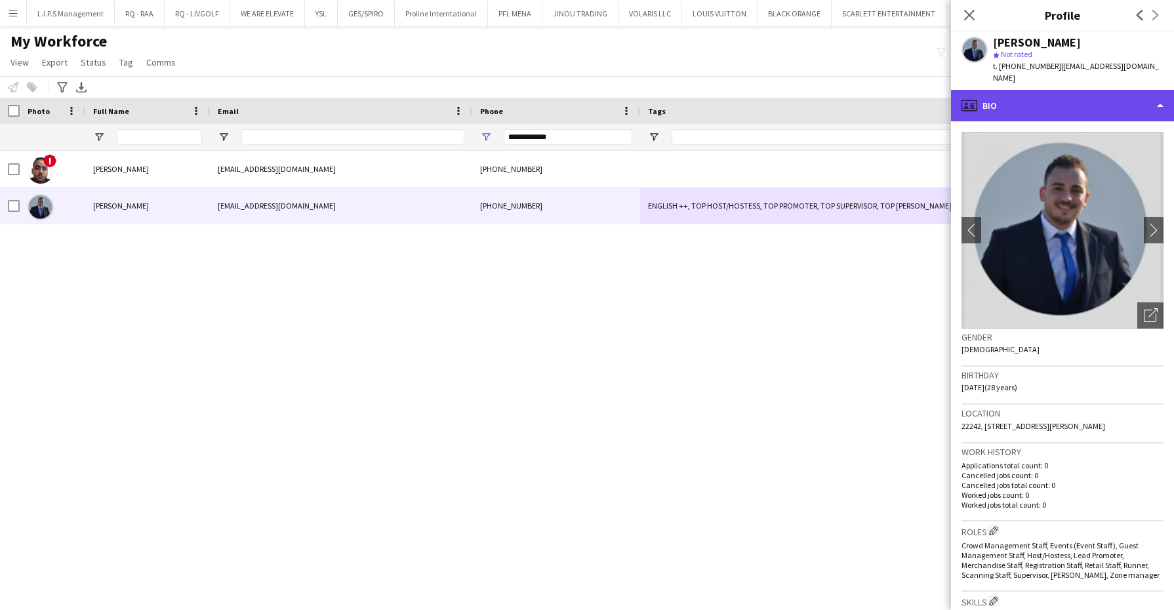
click at [856, 101] on div "profile Bio" at bounding box center [1062, 105] width 223 height 31
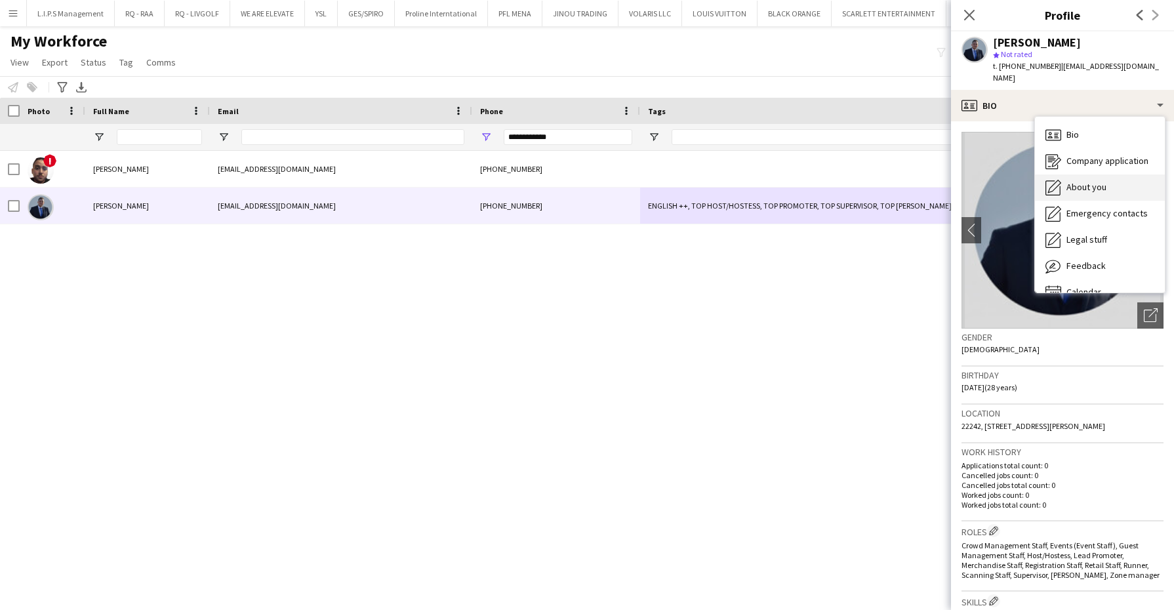
click at [856, 187] on div "About you About you" at bounding box center [1100, 187] width 130 height 26
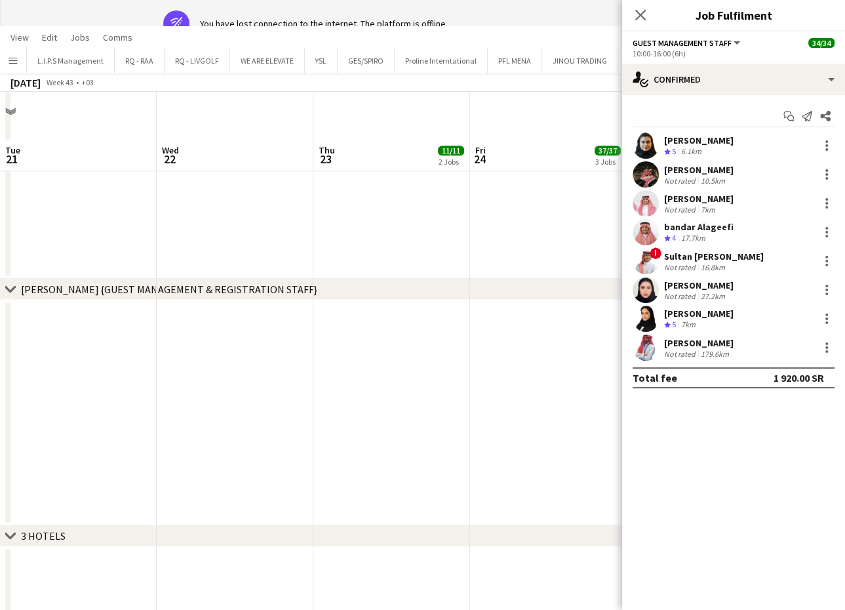
scroll to position [0, 380]
